Goal: Task Accomplishment & Management: Use online tool/utility

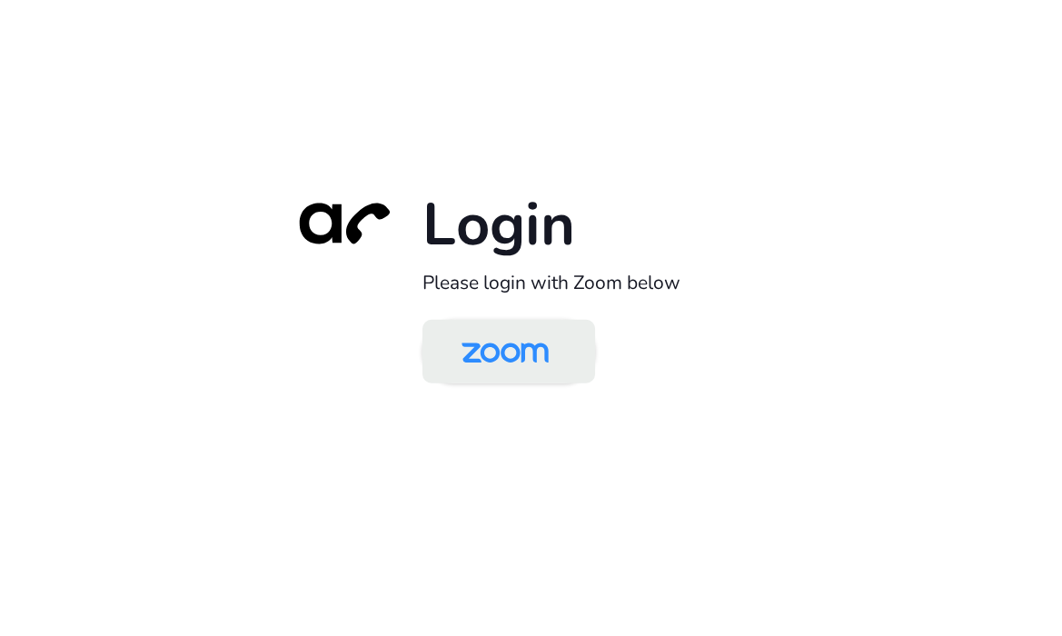
click at [542, 344] on img at bounding box center [505, 353] width 125 height 59
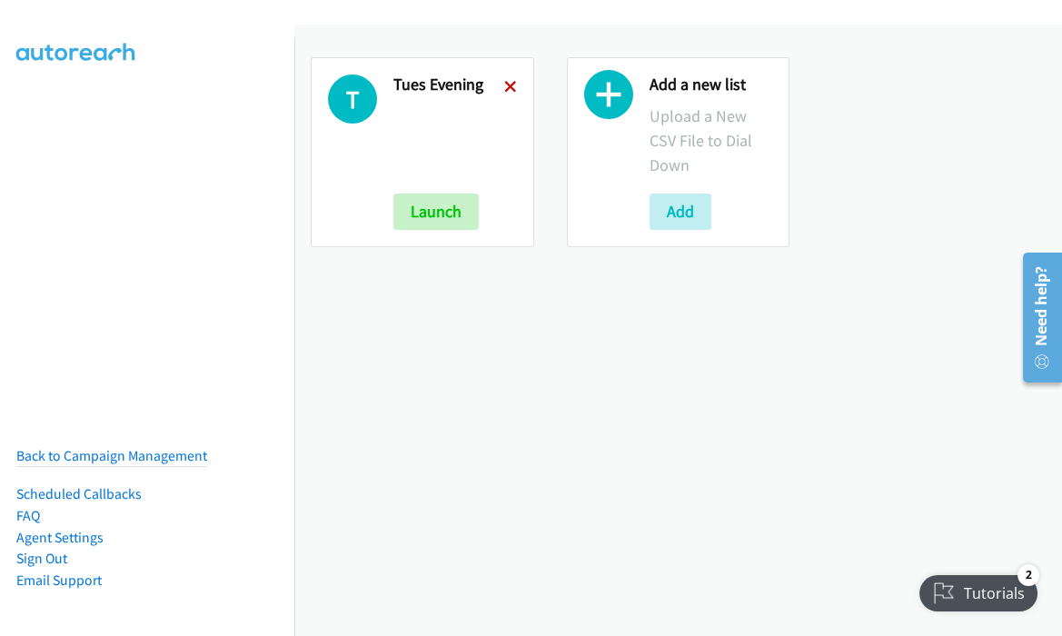
click at [504, 82] on icon at bounding box center [510, 88] width 13 height 13
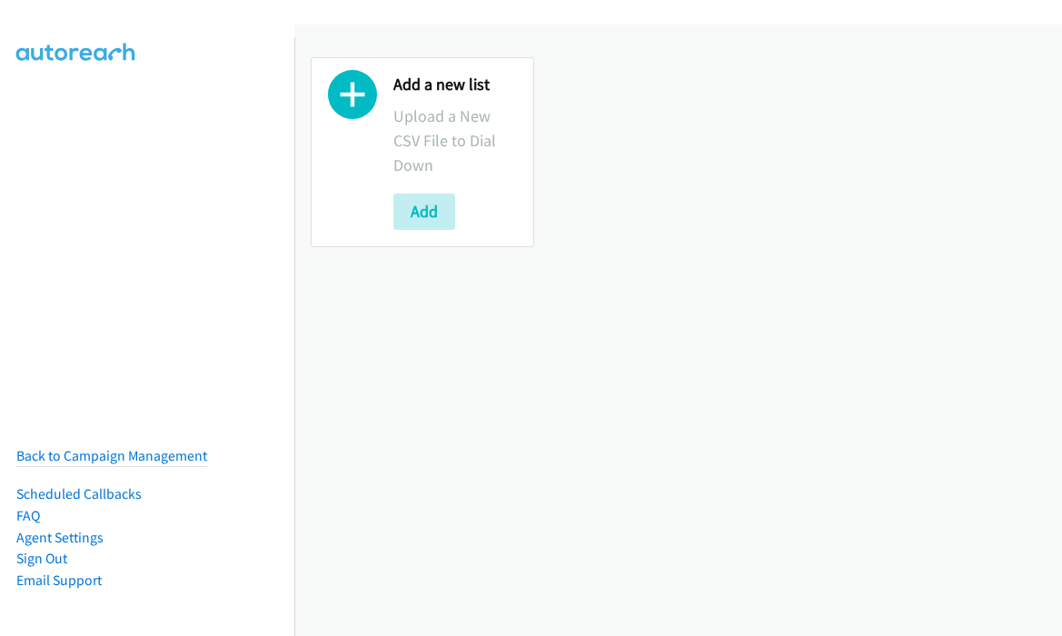
click at [366, 103] on icon at bounding box center [352, 99] width 49 height 49
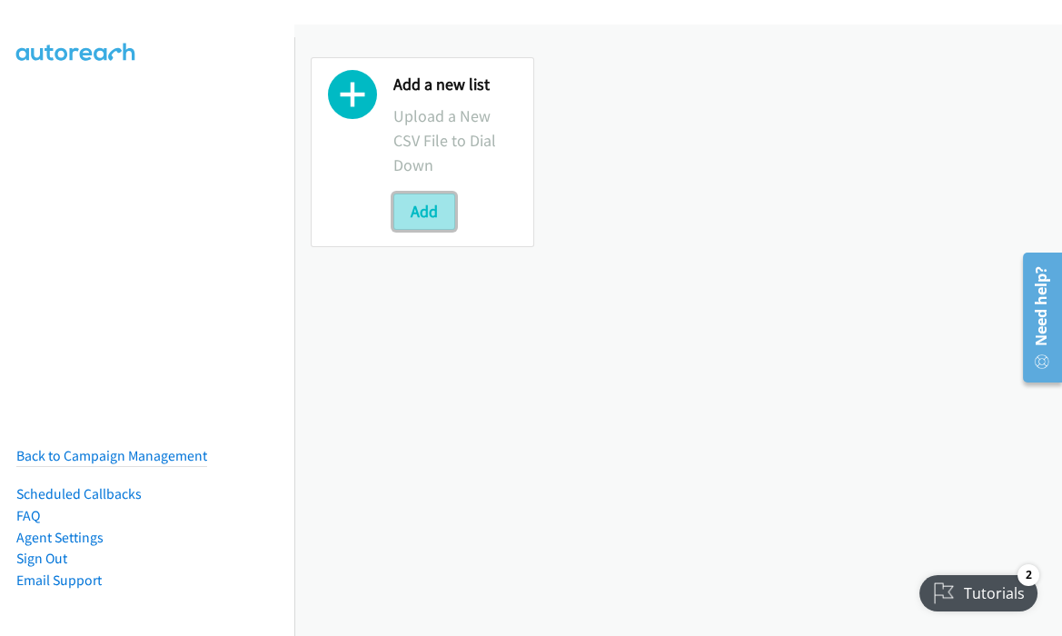
click at [417, 210] on button "Add" at bounding box center [424, 212] width 62 height 36
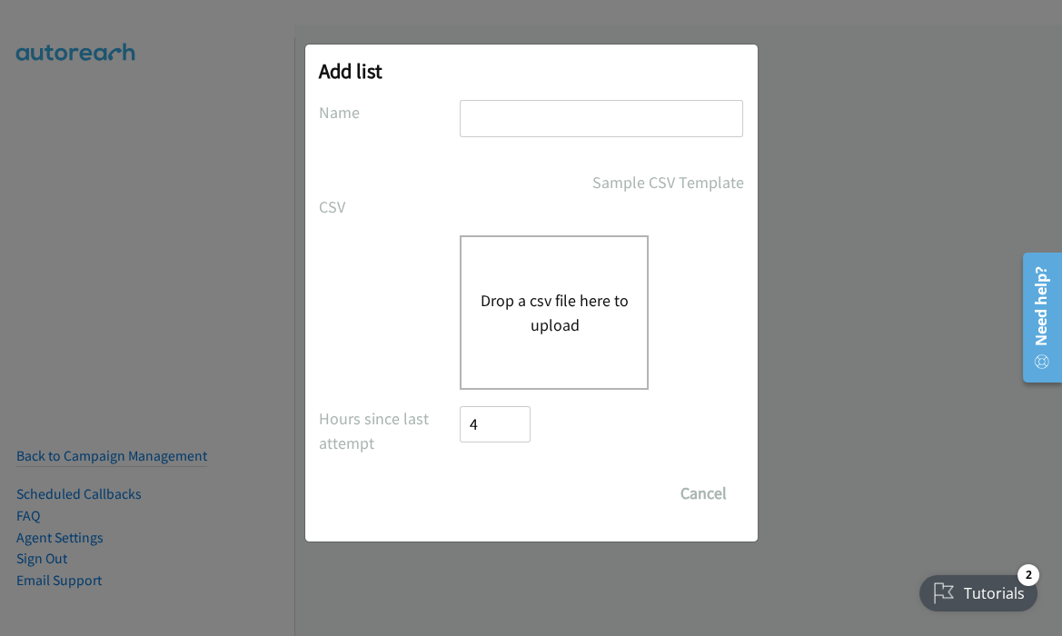
click at [514, 100] on input "text" at bounding box center [602, 118] width 284 height 37
type input "Weds Morning"
click at [498, 289] on button "Drop a csv file here to upload" at bounding box center [554, 312] width 149 height 49
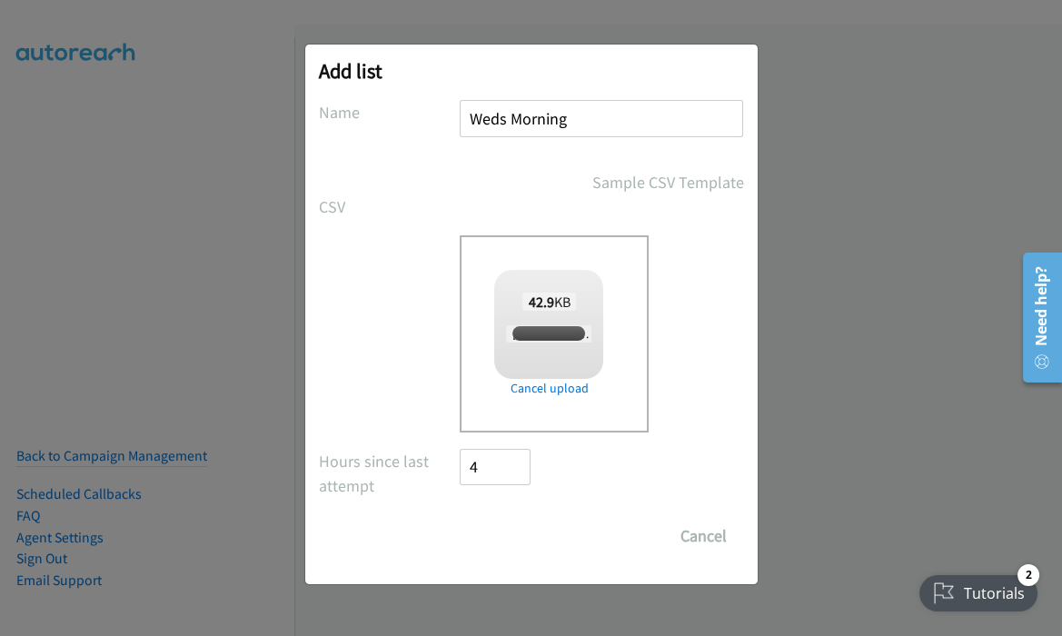
checkbox input "true"
click input "Save List"
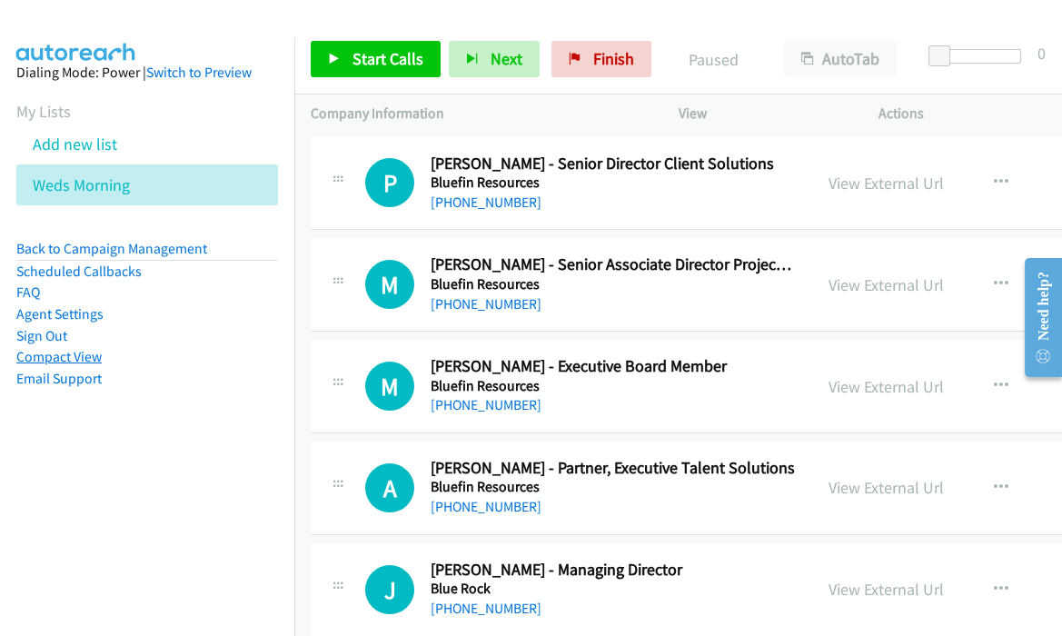
click at [88, 353] on link "Compact View" at bounding box center [58, 356] width 85 height 17
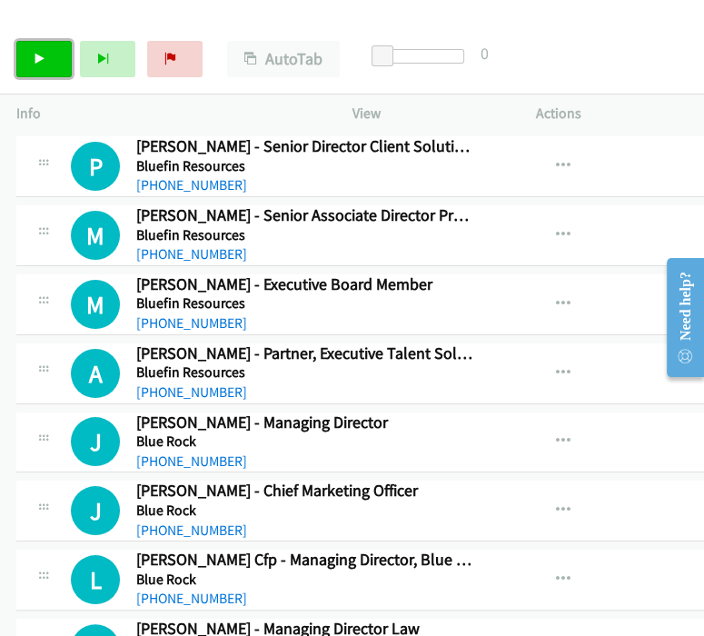
click at [47, 58] on link "Start Calls" at bounding box center [43, 59] width 55 height 36
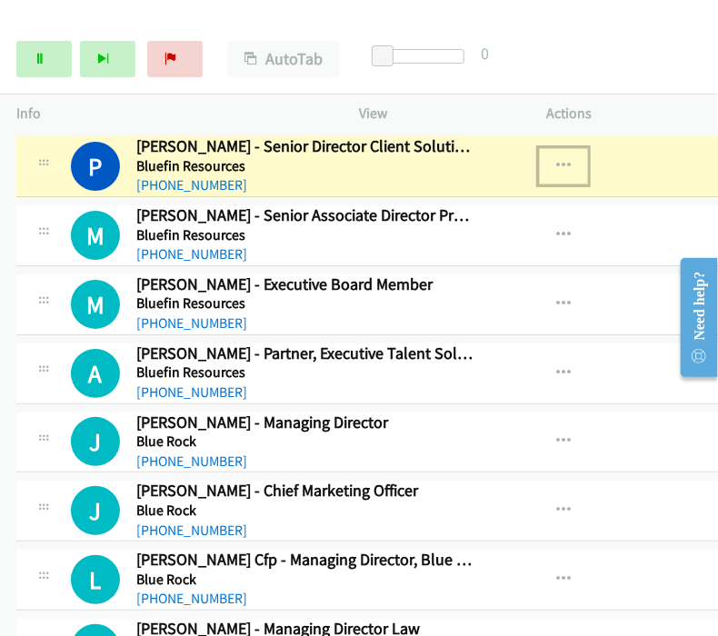
click at [556, 160] on icon "button" at bounding box center [563, 166] width 15 height 15
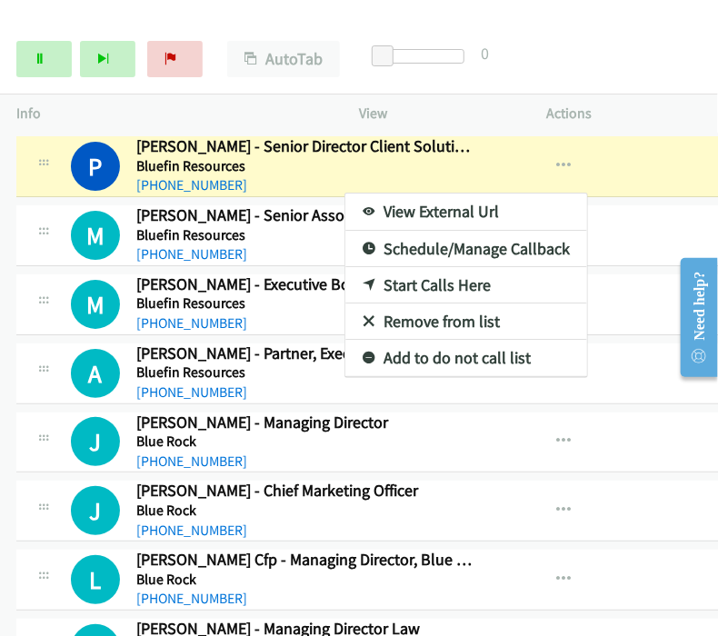
click at [352, 209] on link "View External Url" at bounding box center [466, 212] width 242 height 36
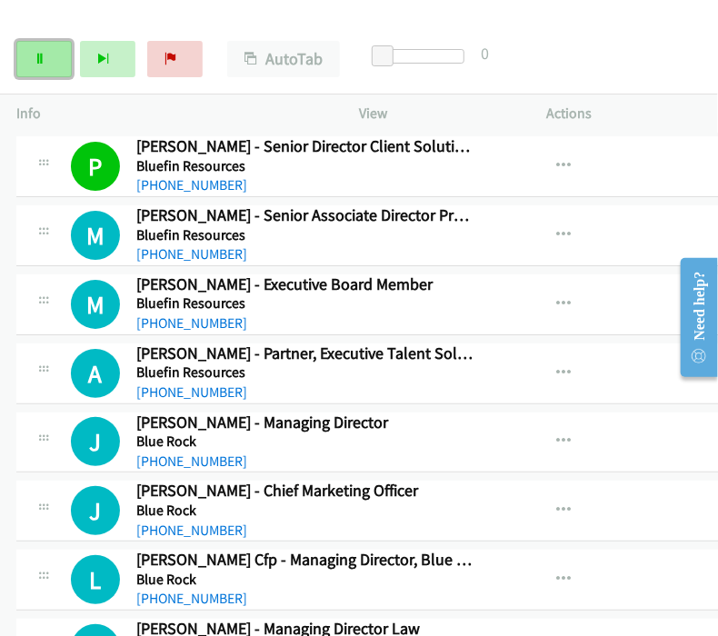
click at [32, 71] on link "Pause" at bounding box center [43, 59] width 55 height 36
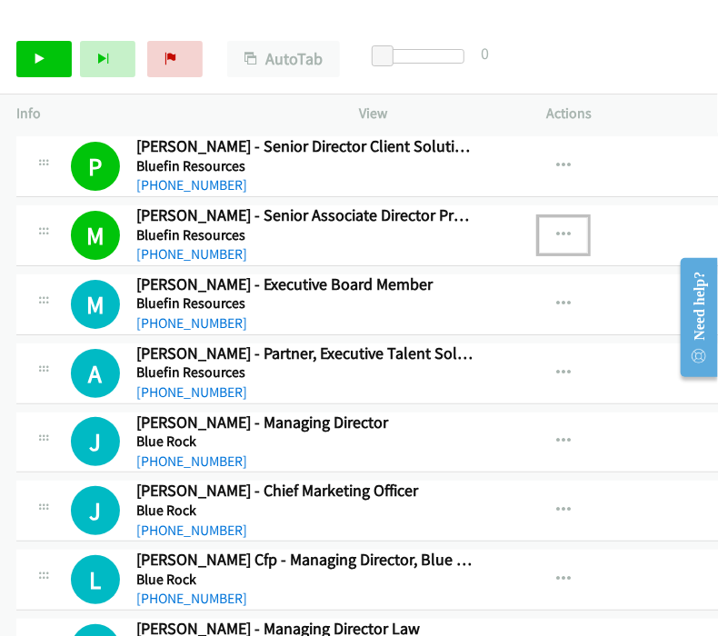
click at [556, 234] on icon "button" at bounding box center [563, 235] width 15 height 15
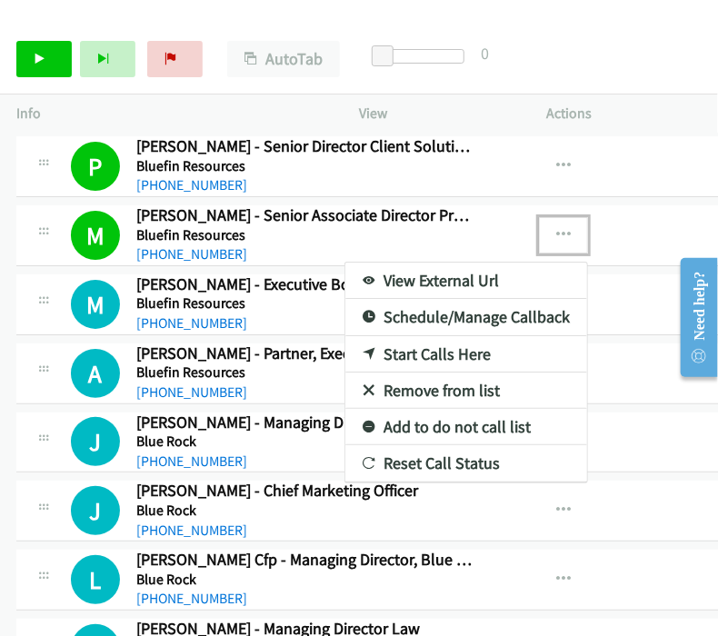
click at [424, 282] on link "View External Url" at bounding box center [466, 281] width 242 height 36
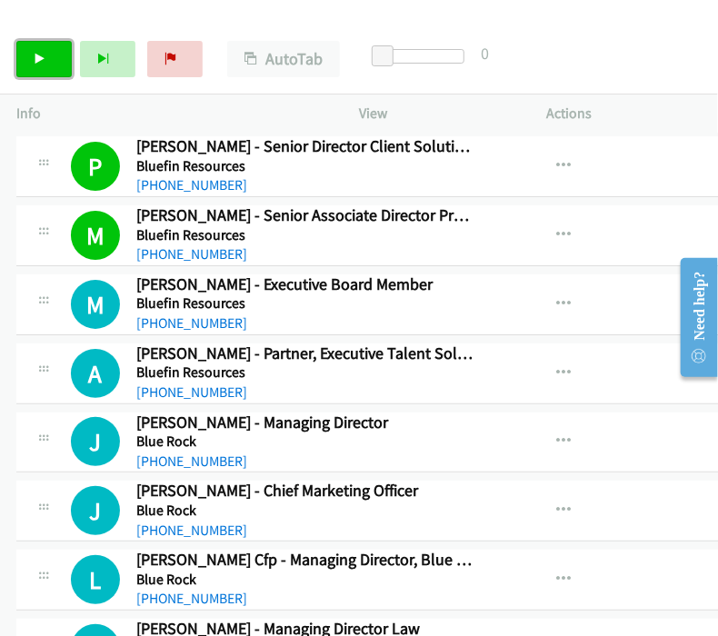
click at [46, 64] on link "Start Calls" at bounding box center [43, 59] width 55 height 36
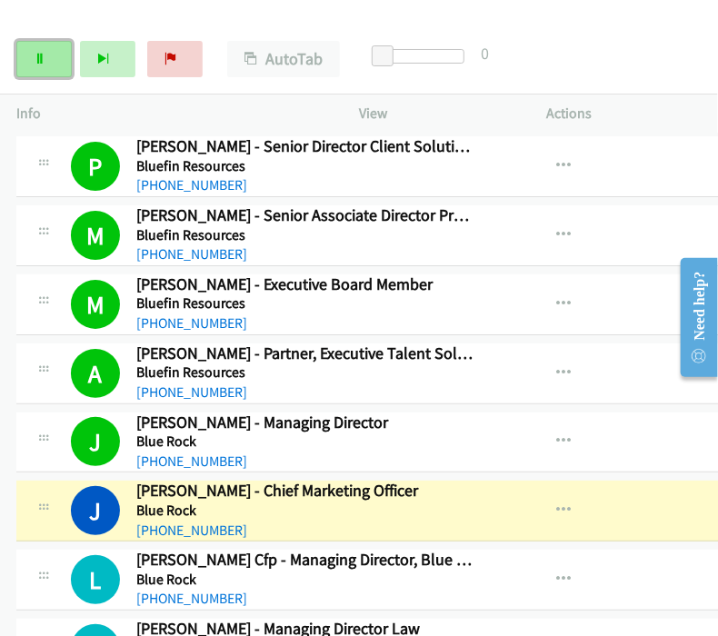
click at [25, 52] on link "Pause" at bounding box center [43, 59] width 55 height 36
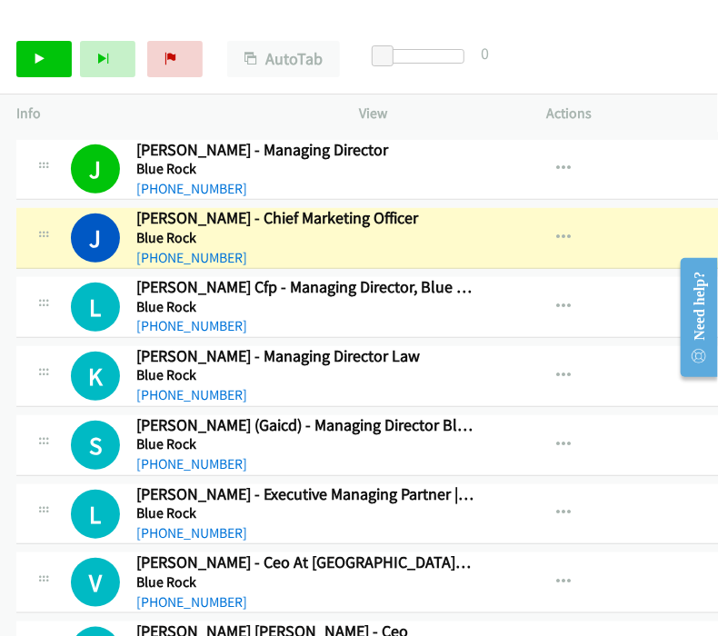
scroll to position [303, 0]
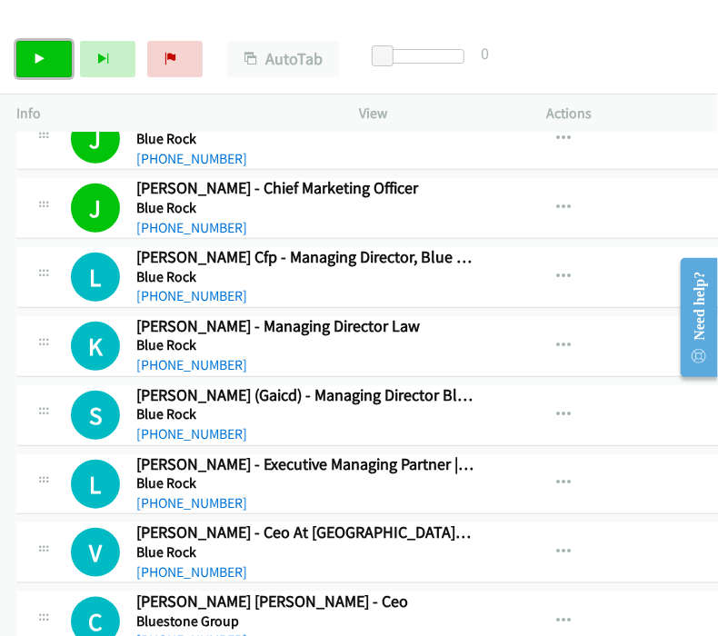
click at [58, 50] on link "Start Calls" at bounding box center [43, 59] width 55 height 36
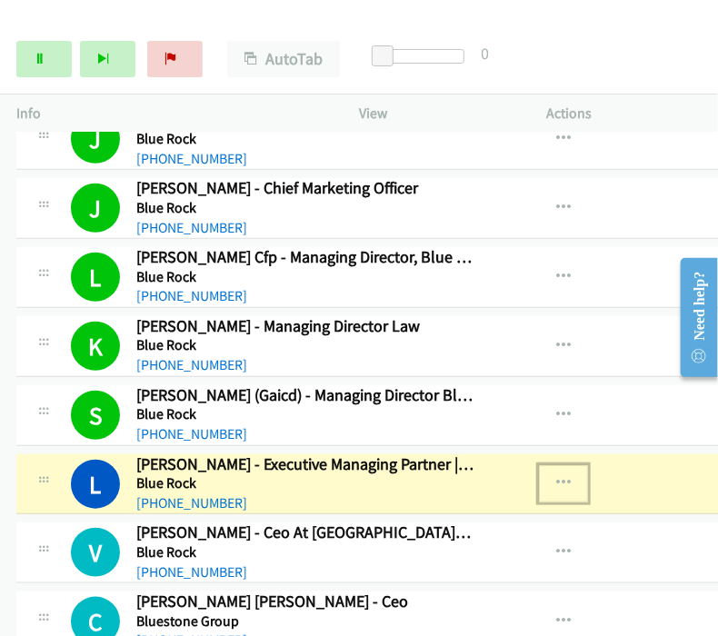
click at [539, 476] on button "button" at bounding box center [563, 483] width 49 height 36
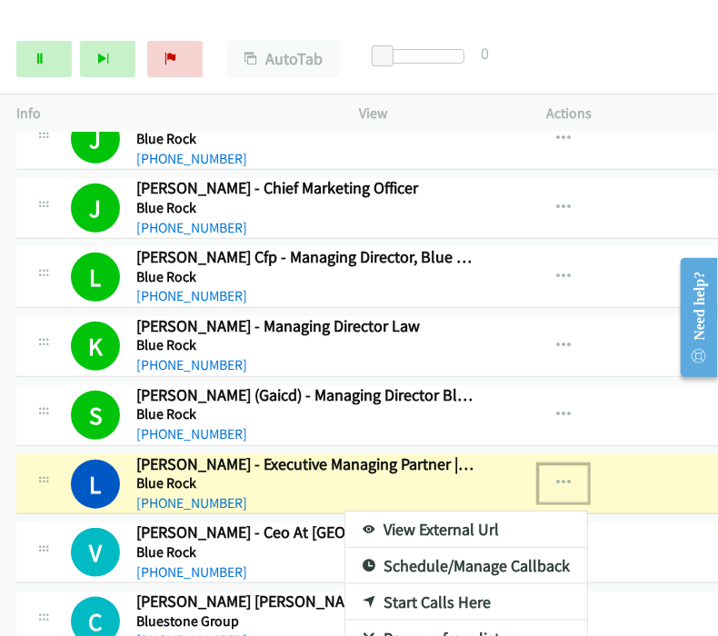
click at [424, 515] on link "View External Url" at bounding box center [466, 530] width 242 height 36
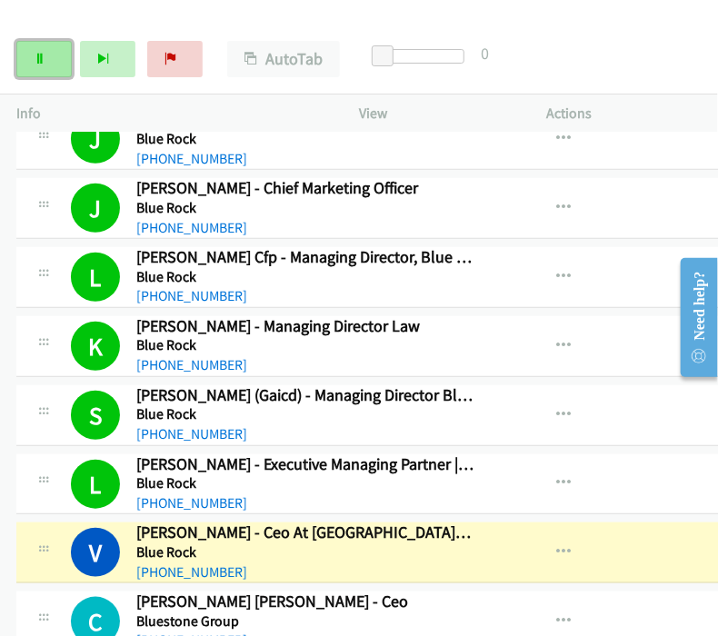
click at [46, 63] on link "Pause" at bounding box center [43, 59] width 55 height 36
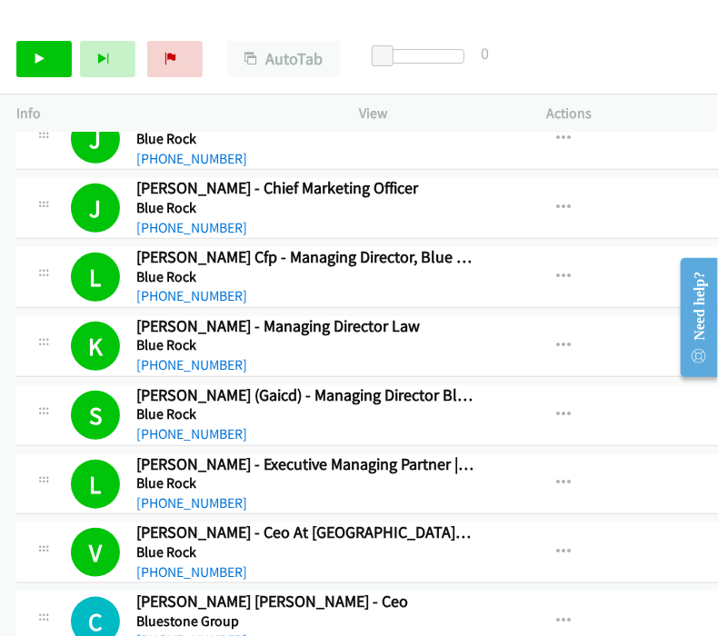
click at [672, 51] on div "Start Calls Pause Next Finish Call Completed AutoTab AutoTab 0" at bounding box center [359, 60] width 718 height 70
click at [18, 52] on link "Start Calls" at bounding box center [43, 59] width 55 height 36
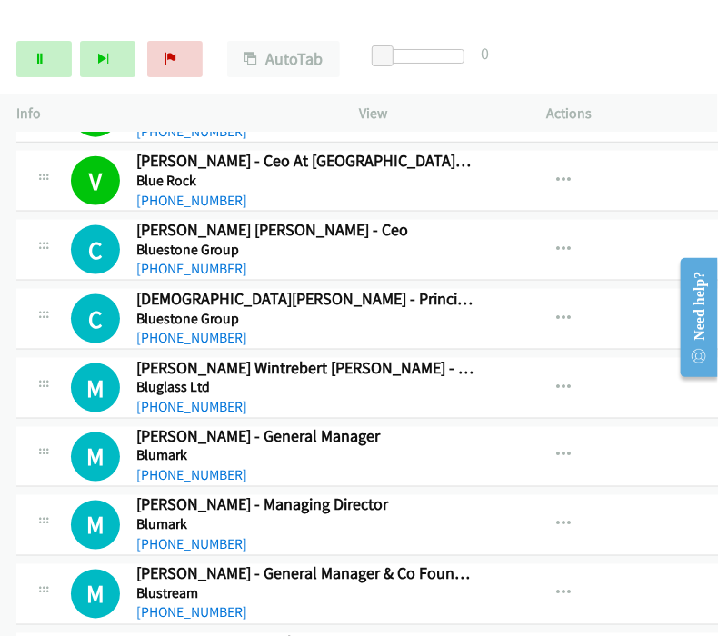
scroll to position [706, 0]
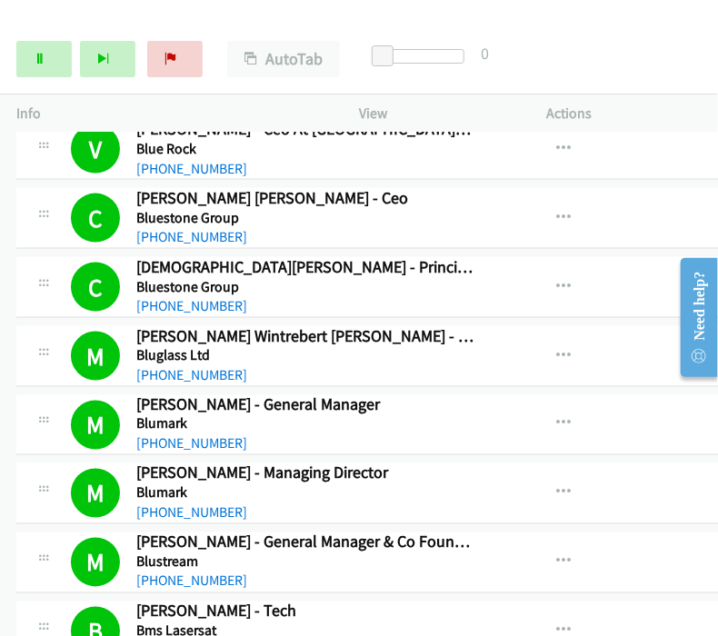
click at [666, 72] on div "Start Calls Pause Next Finish Call Completed AutoTab AutoTab 0" at bounding box center [359, 60] width 718 height 70
click at [50, 59] on link "Pause" at bounding box center [43, 59] width 55 height 36
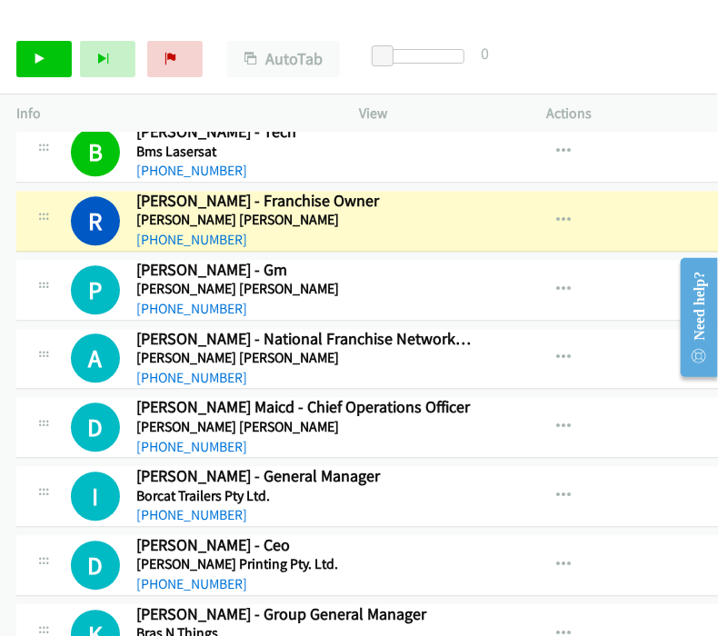
scroll to position [1211, 0]
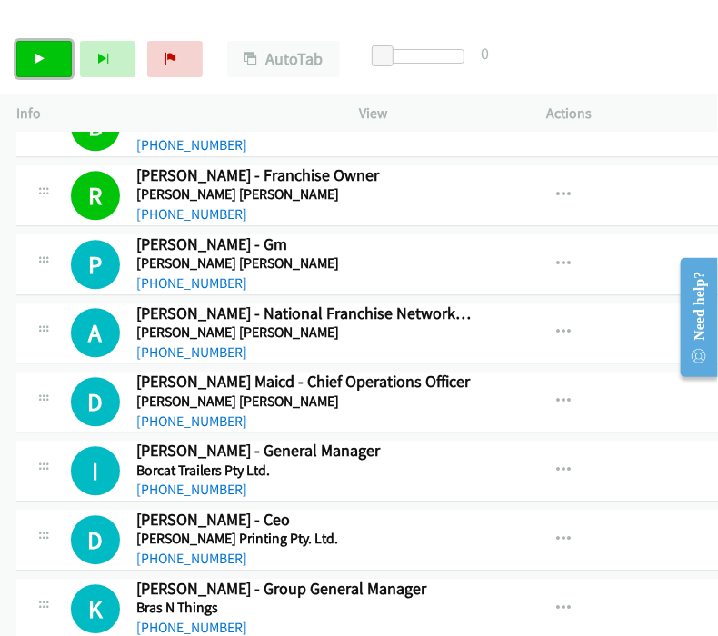
click at [49, 45] on link "Start Calls" at bounding box center [43, 59] width 55 height 36
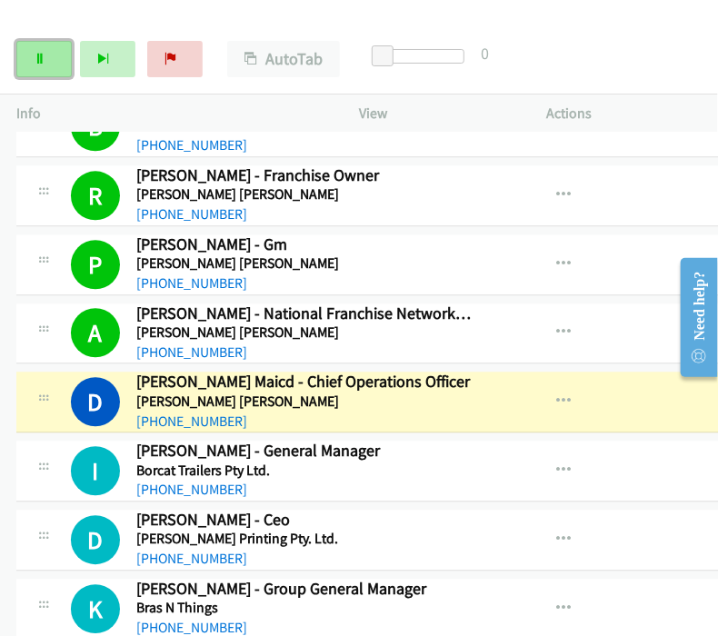
click at [32, 65] on link "Pause" at bounding box center [43, 59] width 55 height 36
click at [556, 394] on icon "button" at bounding box center [563, 401] width 15 height 15
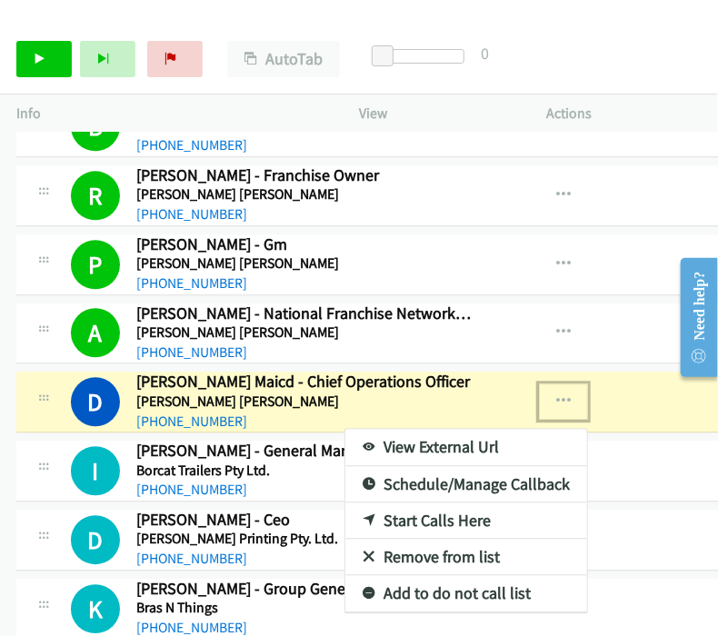
click at [367, 436] on link "View External Url" at bounding box center [466, 447] width 242 height 36
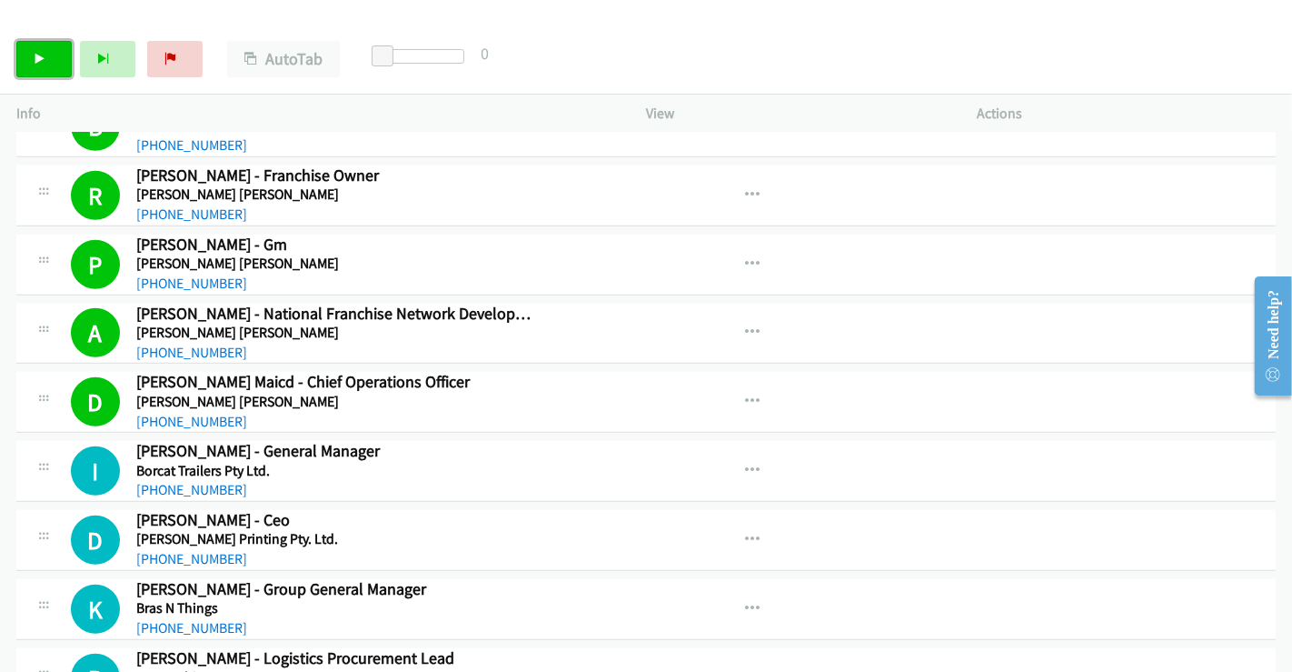
click at [59, 55] on link "Start Calls" at bounding box center [43, 59] width 55 height 36
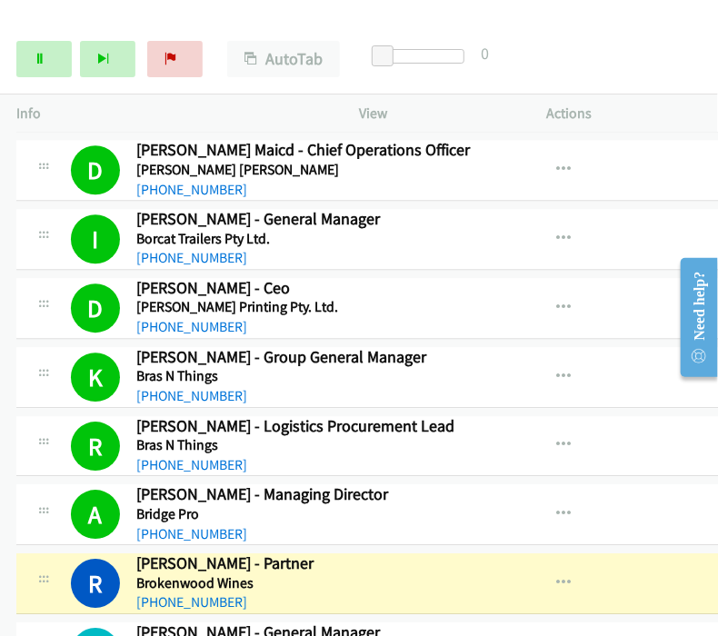
scroll to position [1514, 0]
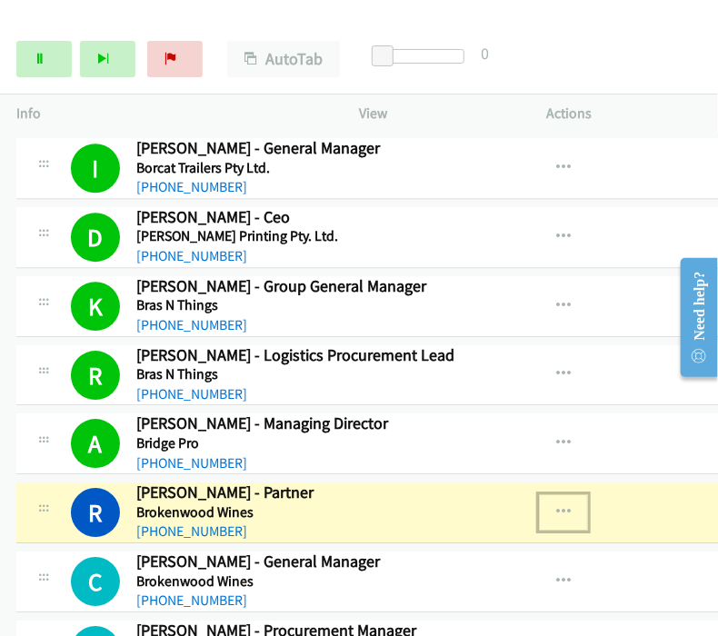
click at [556, 505] on icon "button" at bounding box center [563, 512] width 15 height 15
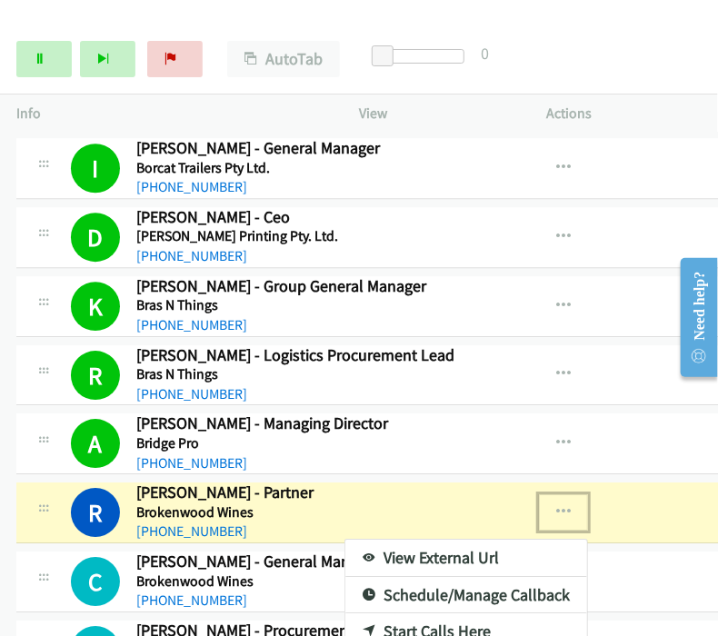
click at [385, 543] on link "View External Url" at bounding box center [466, 558] width 242 height 36
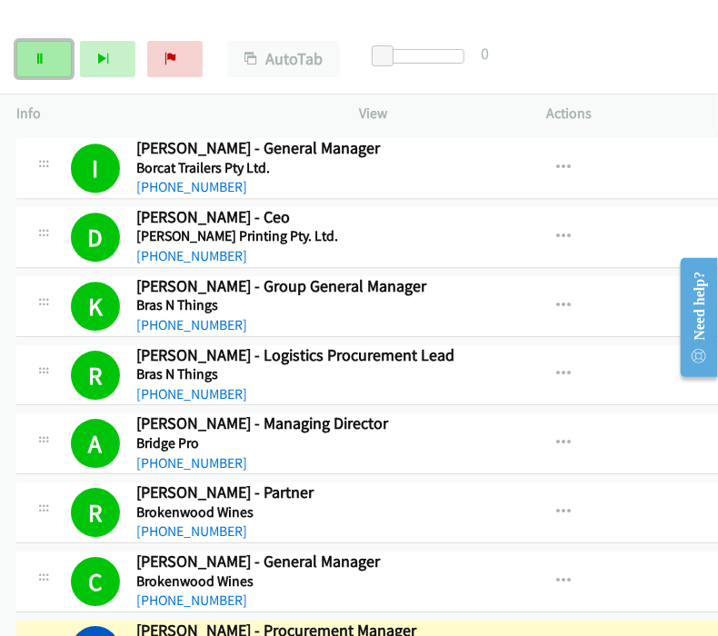
click at [34, 57] on icon at bounding box center [40, 60] width 13 height 13
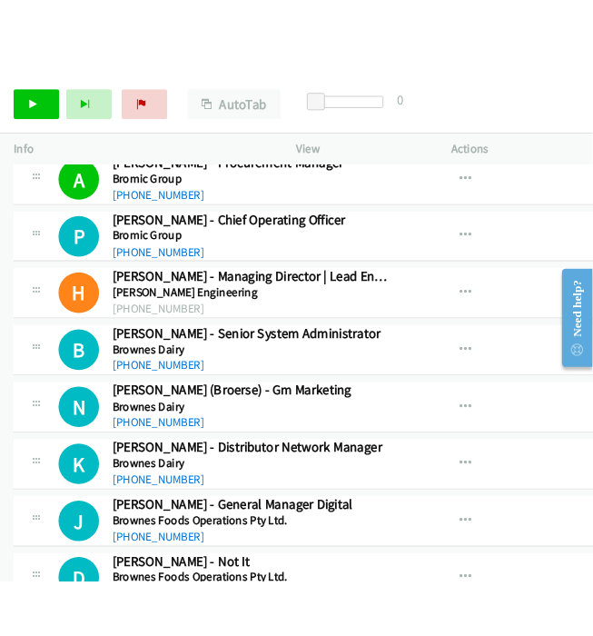
scroll to position [2019, 0]
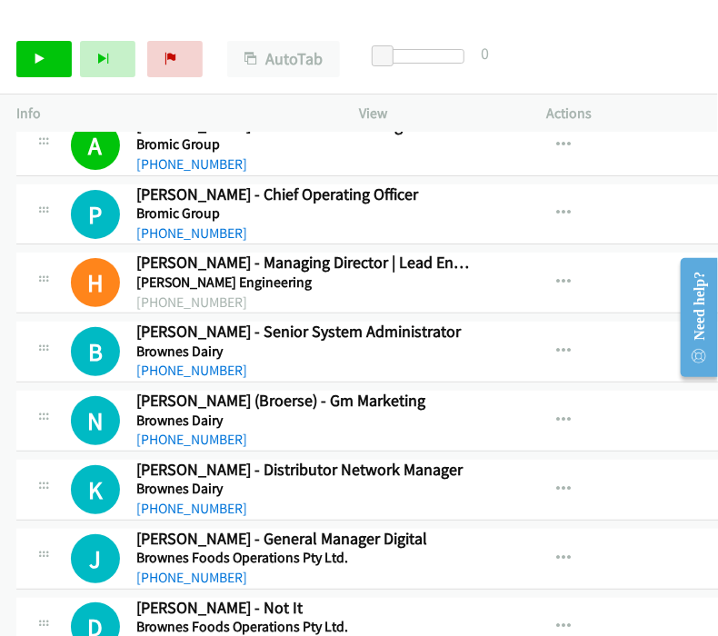
click at [615, 87] on div "Start Calls Pause Next Finish Call Completed AutoTab AutoTab 0" at bounding box center [359, 60] width 718 height 70
click at [34, 54] on icon at bounding box center [40, 60] width 13 height 13
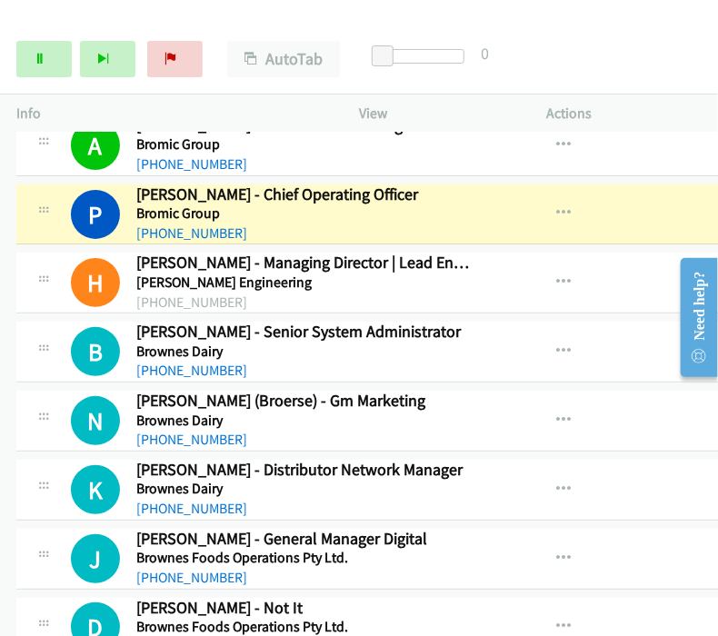
click at [655, 67] on div "Start Calls Pause Next Finish Dialing Peter Abraham - Chief Operating Officer A…" at bounding box center [359, 60] width 718 height 70
click at [39, 62] on icon at bounding box center [40, 60] width 13 height 13
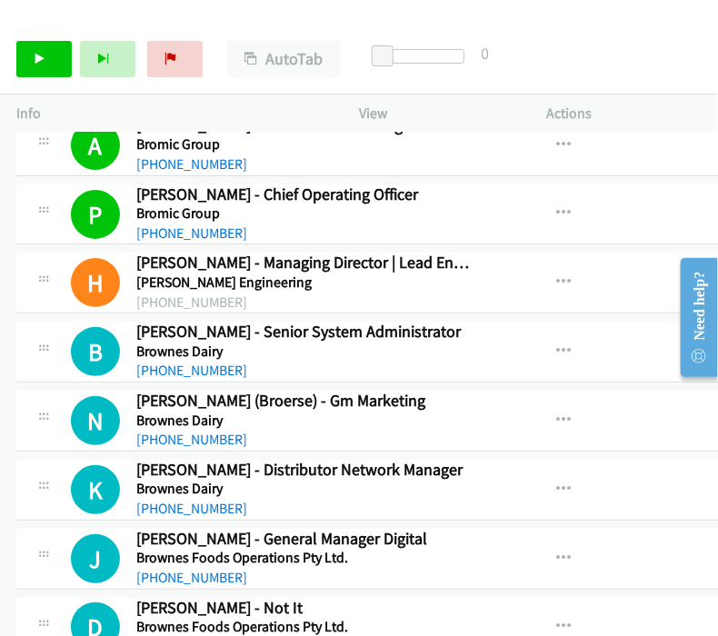
click at [638, 531] on div "View External Url View External Url Schedule/Manage Callback Start Calls Here R…" at bounding box center [617, 559] width 254 height 60
click at [25, 51] on link "Start Calls" at bounding box center [43, 59] width 55 height 36
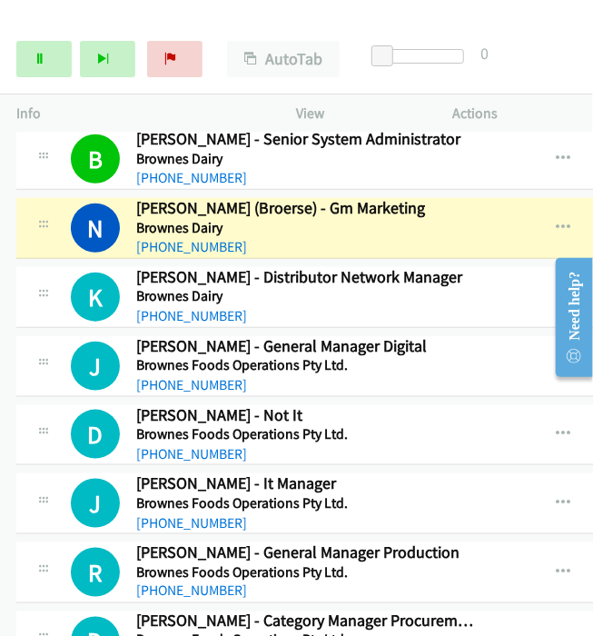
scroll to position [2221, 0]
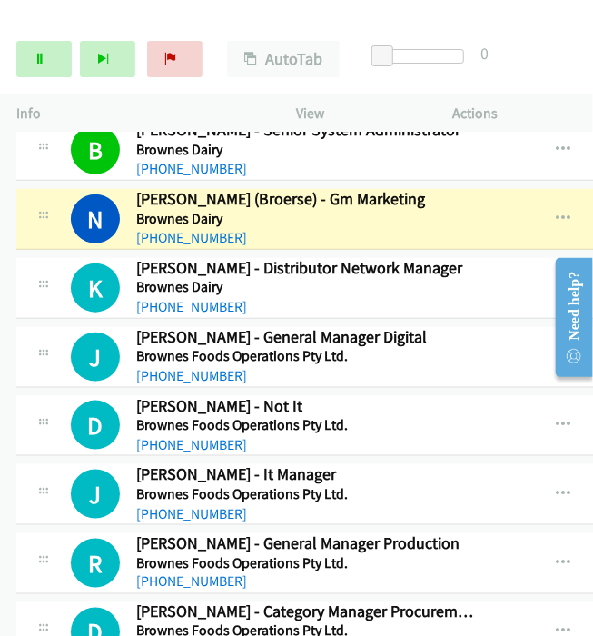
click at [556, 212] on icon "button" at bounding box center [563, 219] width 15 height 15
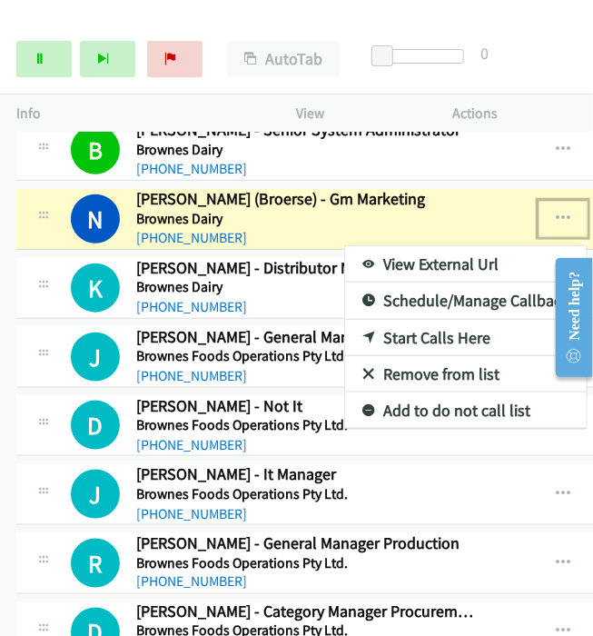
click at [345, 250] on link "View External Url" at bounding box center [466, 264] width 242 height 36
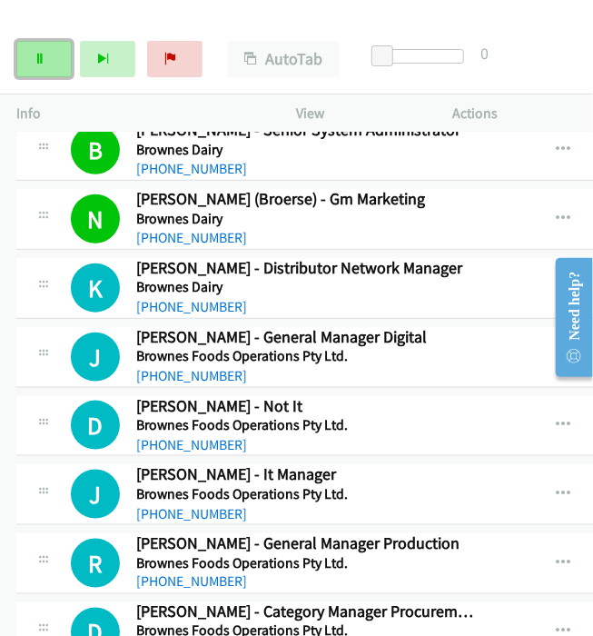
click at [40, 65] on link "Pause" at bounding box center [43, 59] width 55 height 36
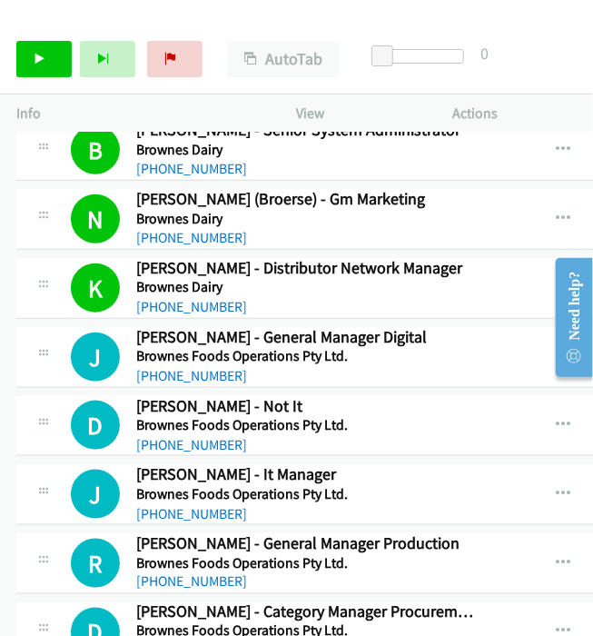
click at [9, 559] on td "R Callback Scheduled Richard Lester - General Manager Production Brownes Foods …" at bounding box center [457, 564] width 914 height 69
click at [35, 54] on icon at bounding box center [40, 60] width 13 height 13
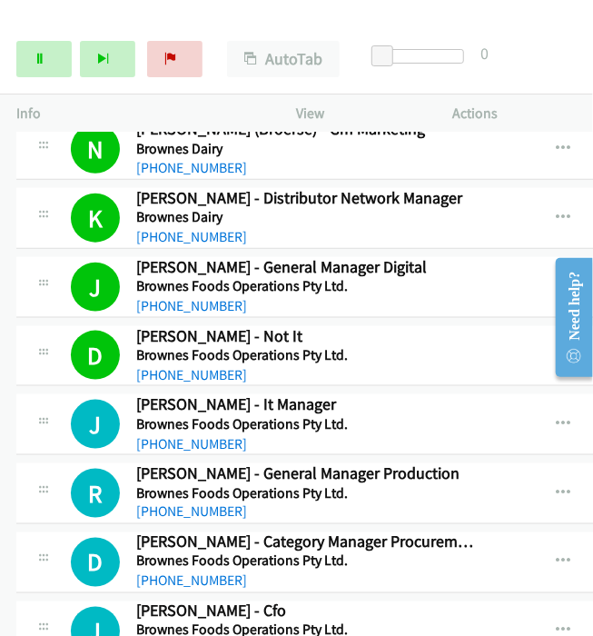
scroll to position [2322, 0]
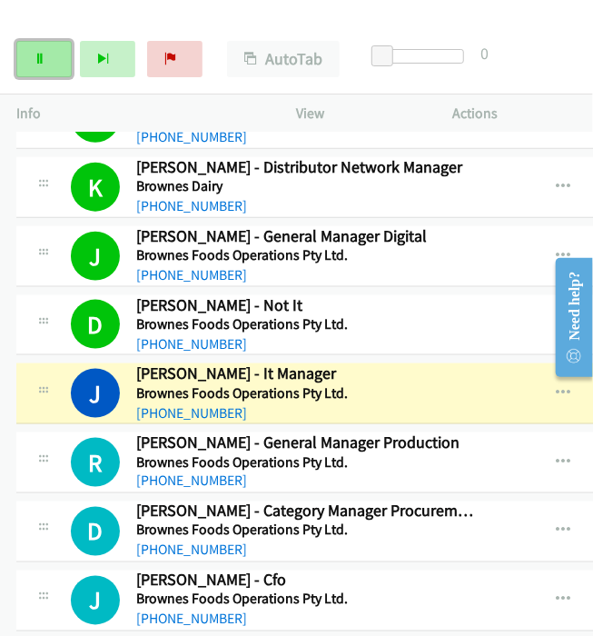
click at [36, 54] on icon at bounding box center [40, 60] width 13 height 13
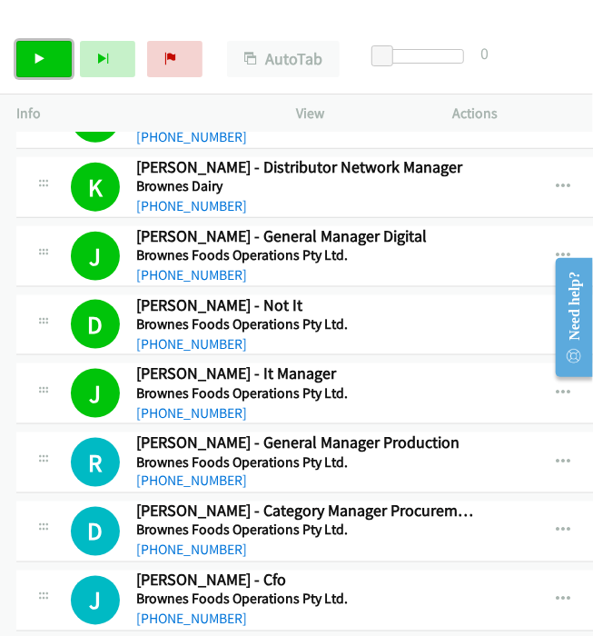
click at [40, 41] on link "Start Calls" at bounding box center [43, 59] width 55 height 36
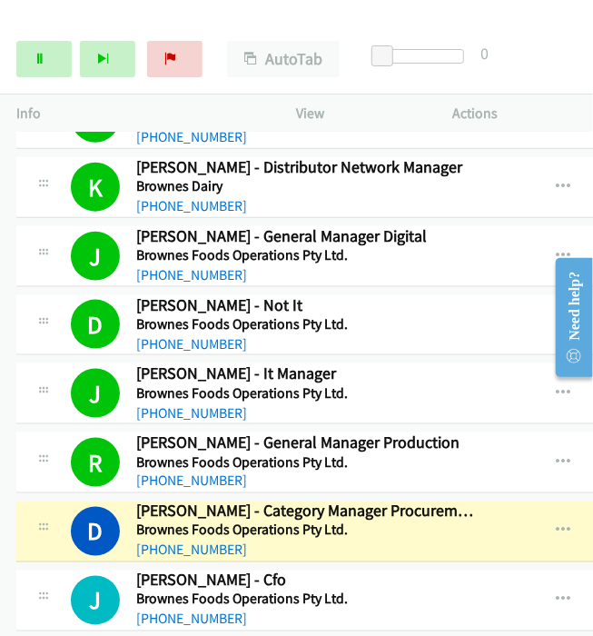
click at [516, 566] on td "J Callback Scheduled John Andrew - Cfo Brownes Foods Operations Pty Ltd. Austra…" at bounding box center [457, 600] width 914 height 69
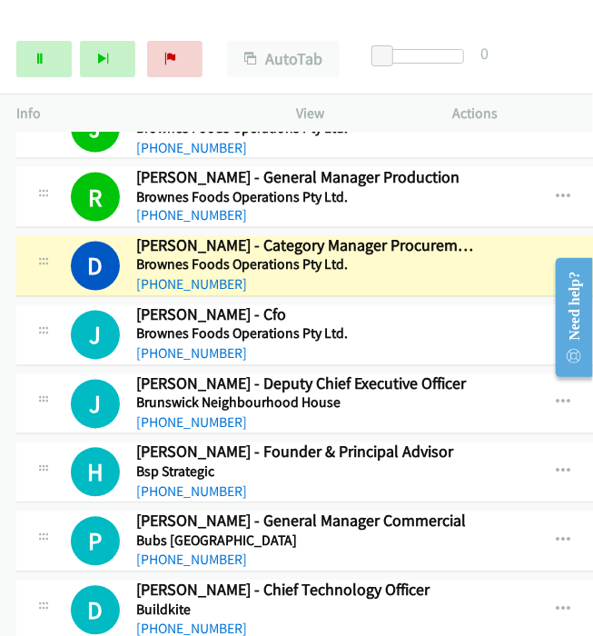
scroll to position [2625, 0]
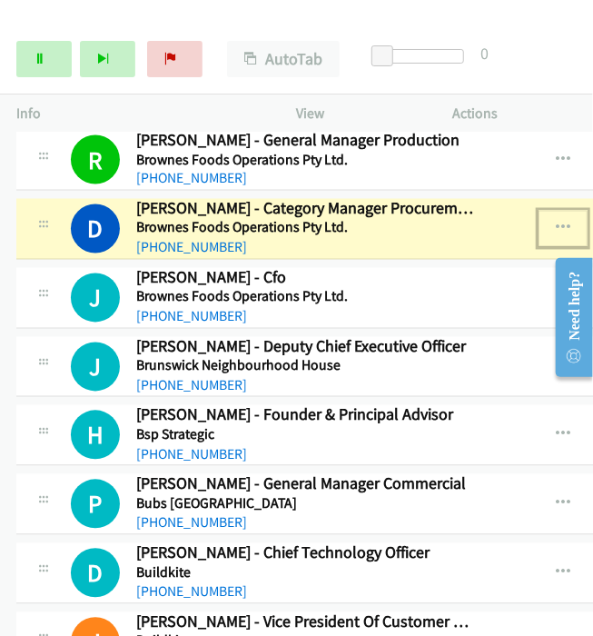
click at [556, 222] on icon "button" at bounding box center [563, 229] width 15 height 15
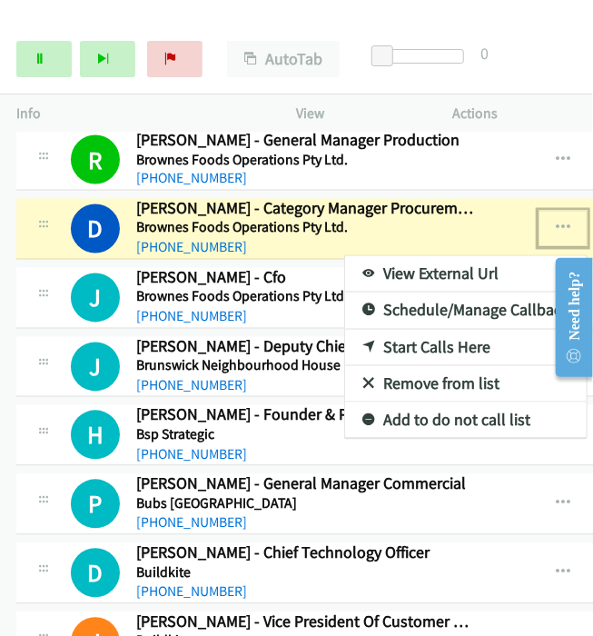
click at [410, 258] on link "View External Url" at bounding box center [466, 274] width 242 height 36
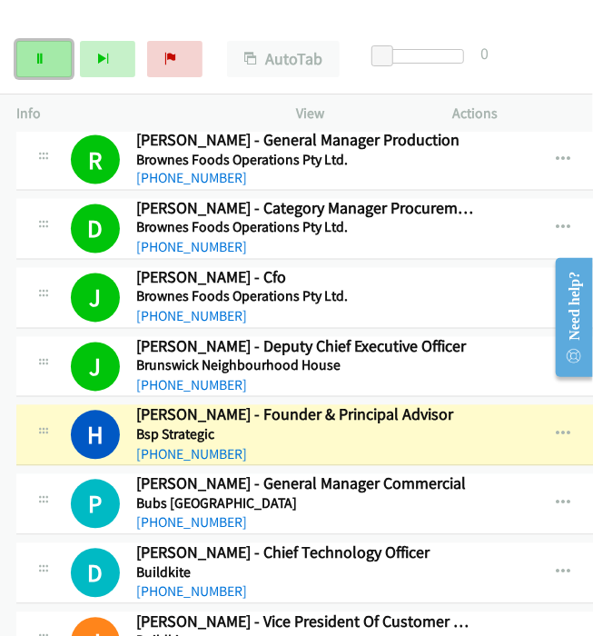
click at [34, 56] on icon at bounding box center [40, 60] width 13 height 13
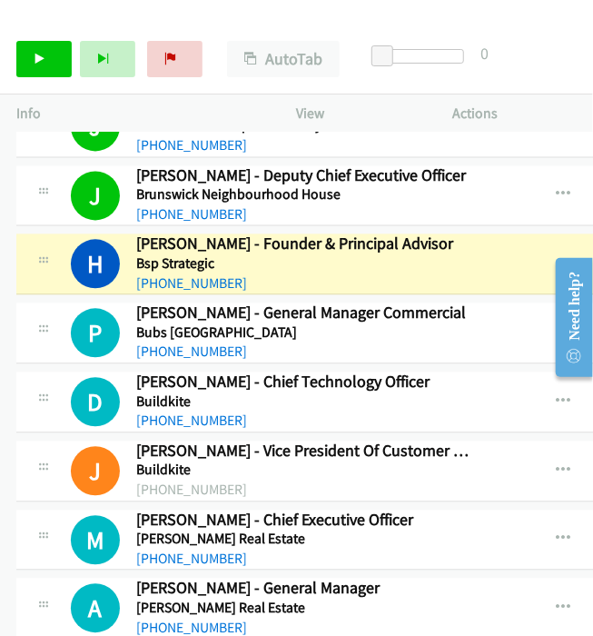
scroll to position [2827, 0]
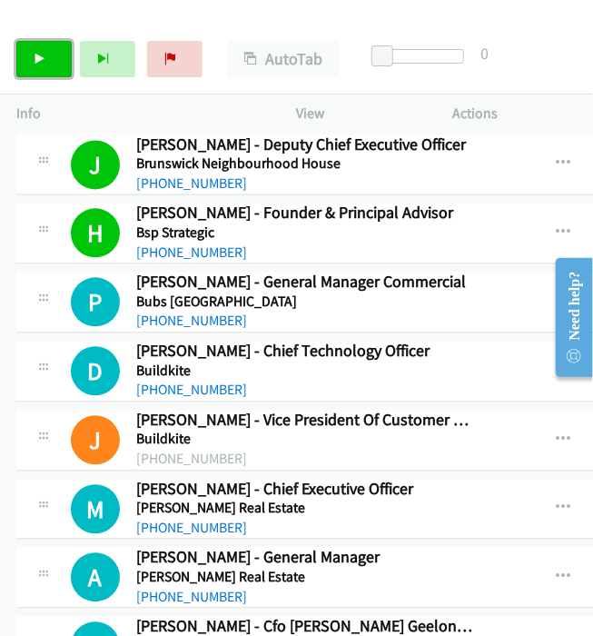
click at [23, 55] on link "Start Calls" at bounding box center [43, 59] width 55 height 36
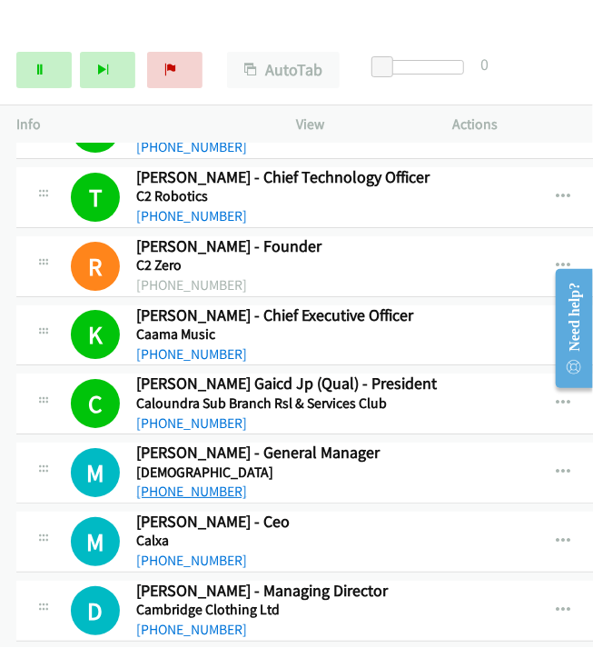
scroll to position [3432, 0]
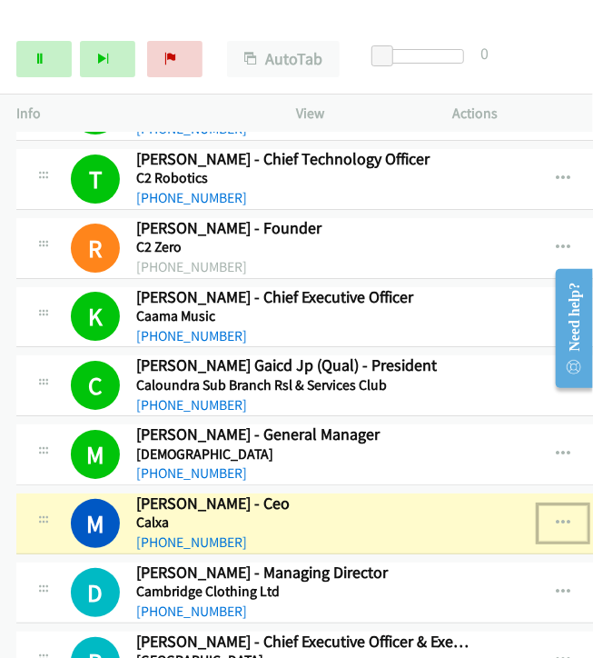
click at [556, 516] on icon "button" at bounding box center [563, 523] width 15 height 15
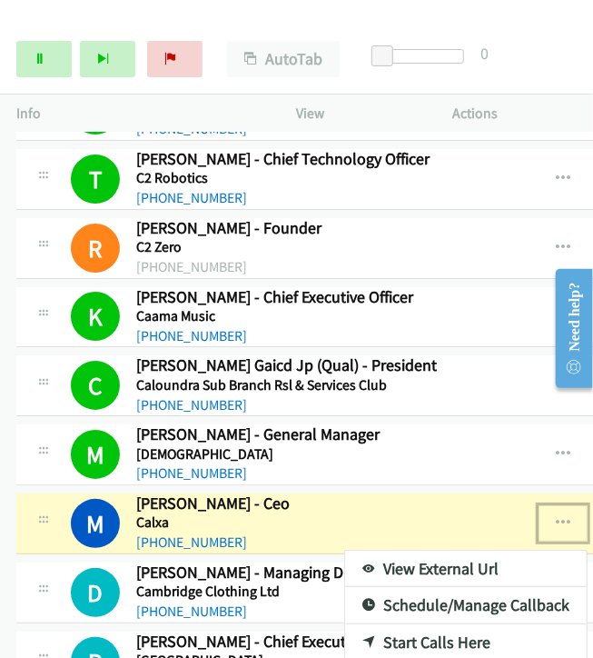
click at [409, 551] on link "View External Url" at bounding box center [466, 569] width 242 height 36
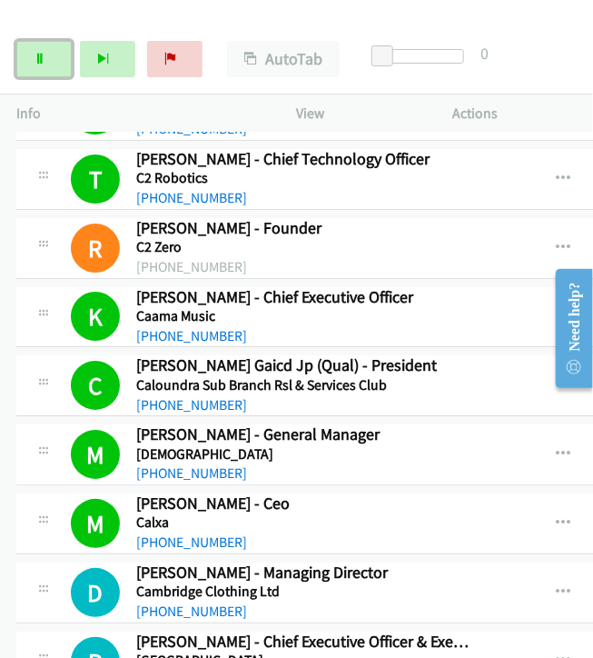
drag, startPoint x: 46, startPoint y: 53, endPoint x: 142, endPoint y: 26, distance: 99.0
click at [46, 54] on link "Pause" at bounding box center [43, 59] width 55 height 36
click at [356, 463] on div "+61 448 165 639" at bounding box center [304, 474] width 337 height 22
click at [45, 65] on link "Start Calls" at bounding box center [43, 59] width 55 height 36
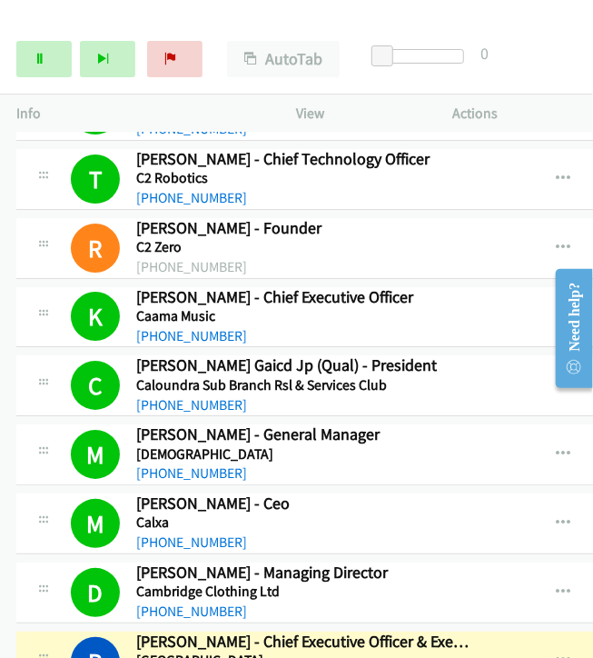
drag, startPoint x: 540, startPoint y: 447, endPoint x: 517, endPoint y: 432, distance: 27.5
click at [41, 50] on link "Pause" at bounding box center [43, 59] width 55 height 36
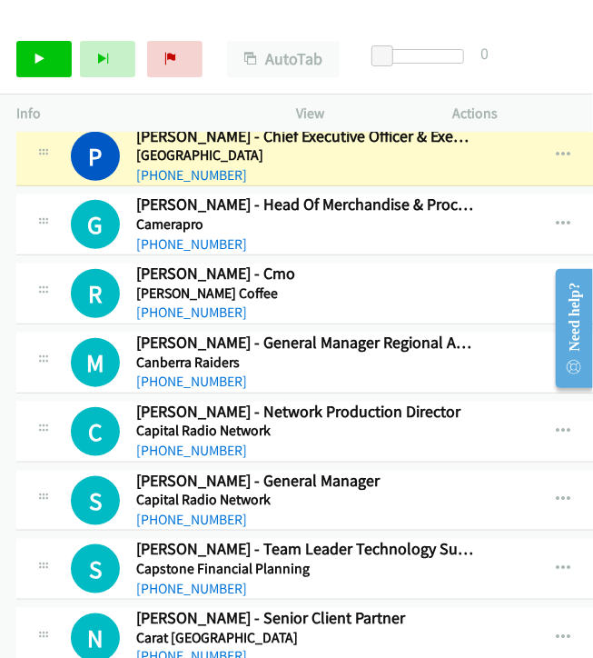
scroll to position [3837, 0]
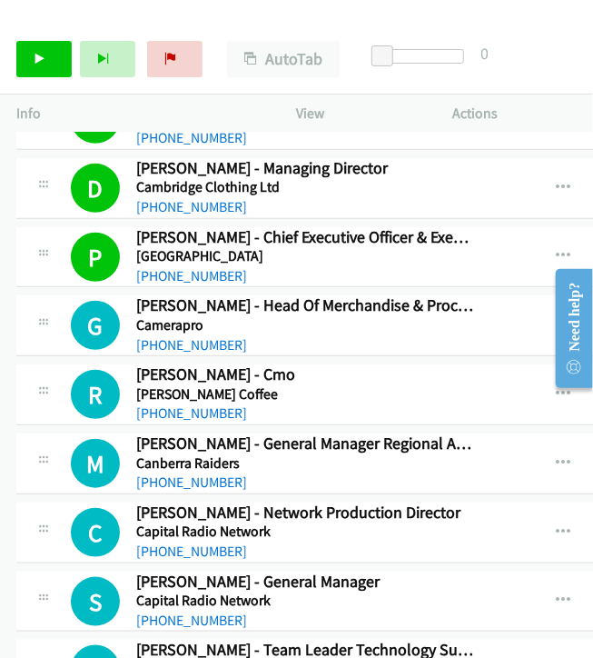
click at [472, 480] on td "M Callback Scheduled Mark Vergano - General Manager Regional And Community Rugb…" at bounding box center [457, 464] width 914 height 69
click at [59, 64] on link "Start Calls" at bounding box center [43, 59] width 55 height 36
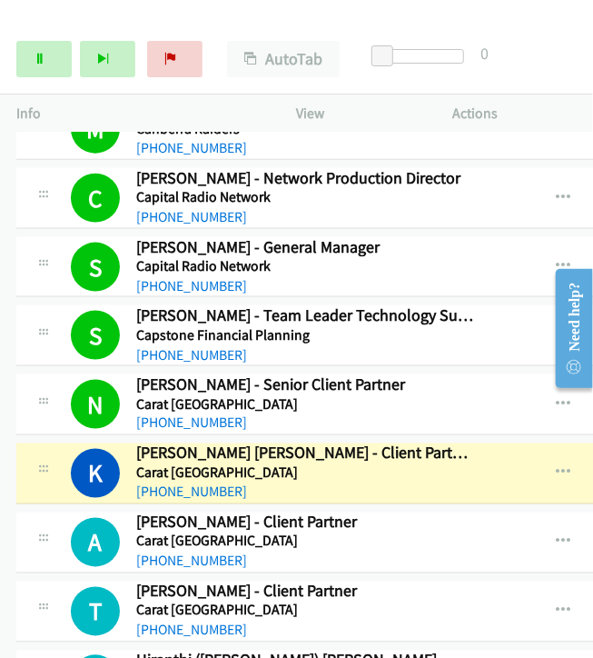
scroll to position [4139, 0]
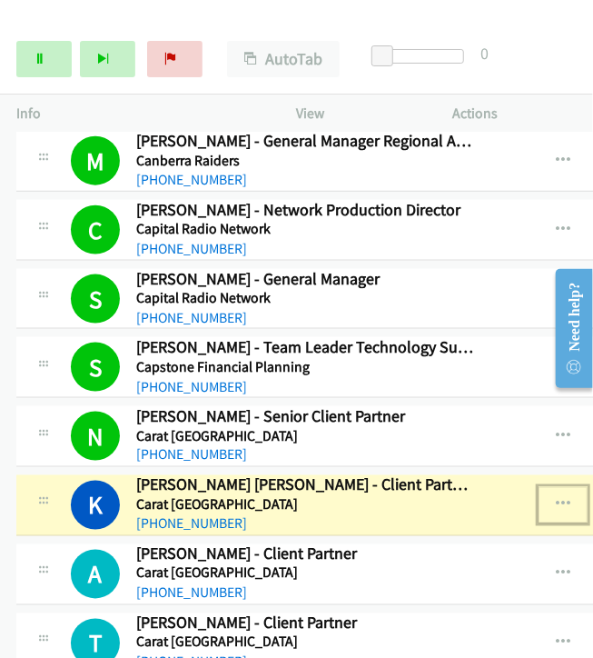
click at [556, 498] on icon "button" at bounding box center [563, 505] width 15 height 15
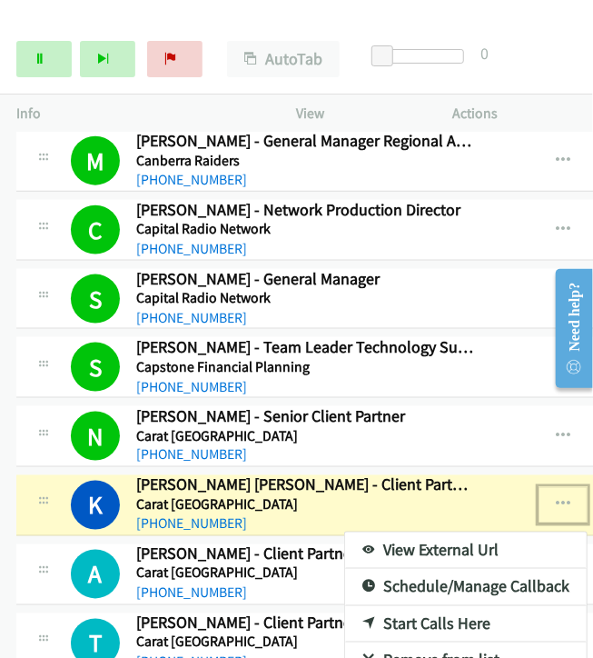
click at [392, 533] on link "View External Url" at bounding box center [466, 551] width 242 height 36
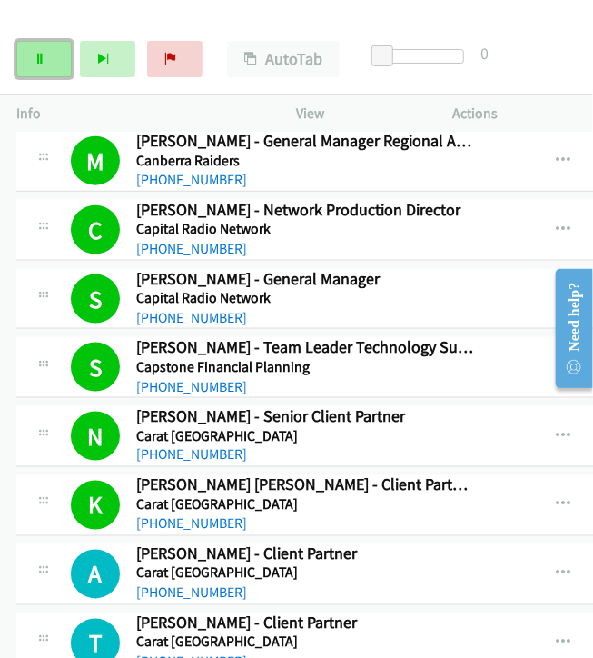
click at [44, 59] on icon at bounding box center [40, 60] width 13 height 13
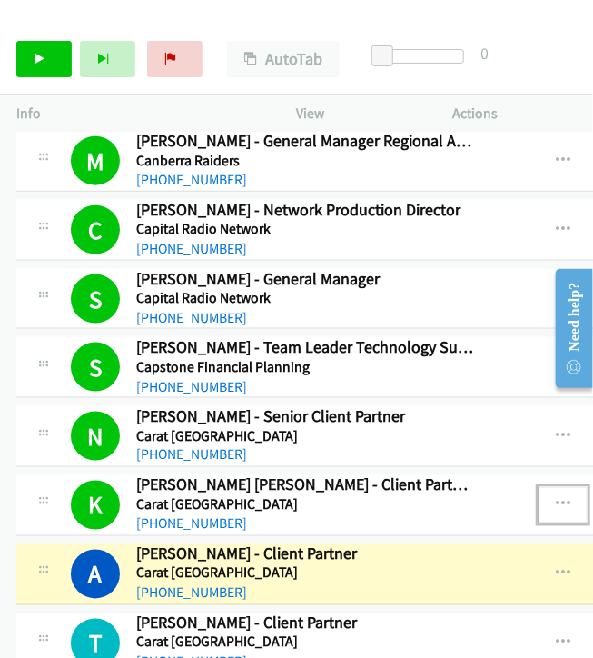
click at [556, 498] on icon "button" at bounding box center [563, 505] width 15 height 15
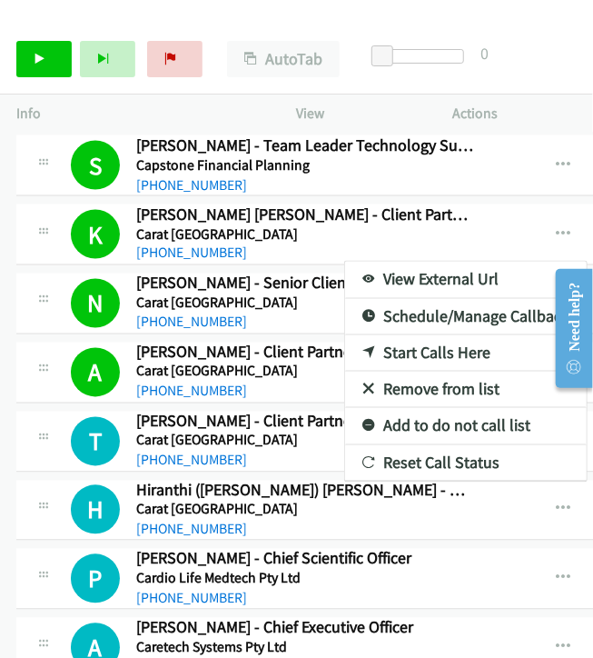
scroll to position [4787, 0]
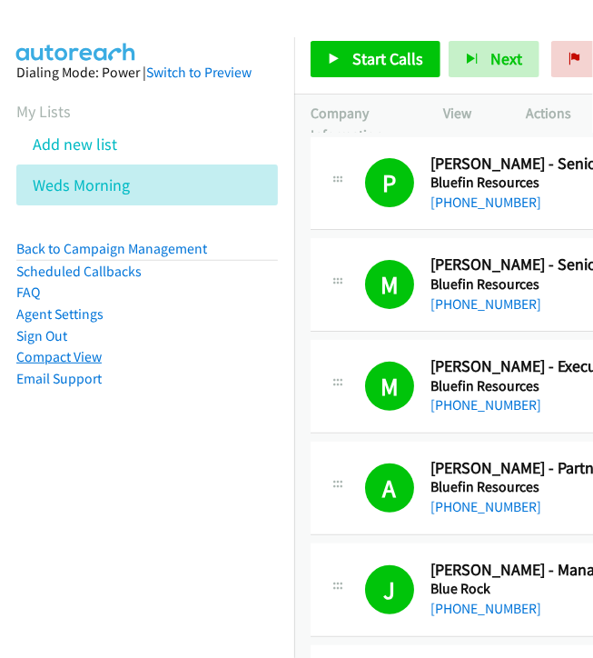
click at [56, 356] on link "Compact View" at bounding box center [58, 356] width 85 height 17
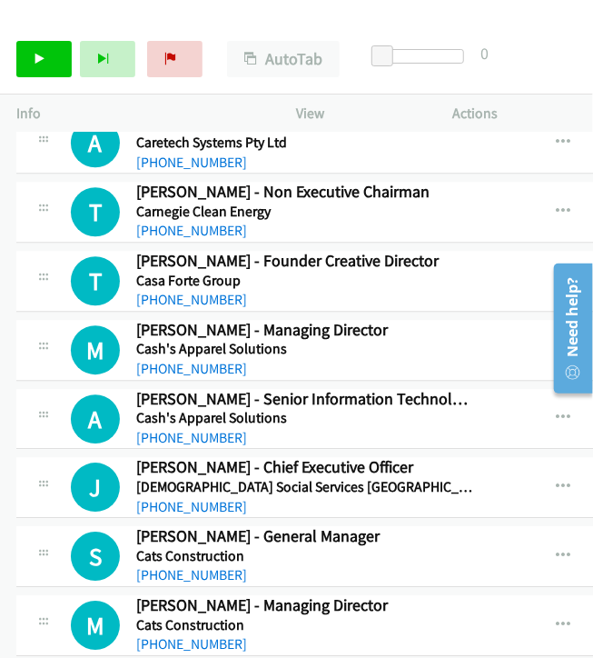
scroll to position [4341, 0]
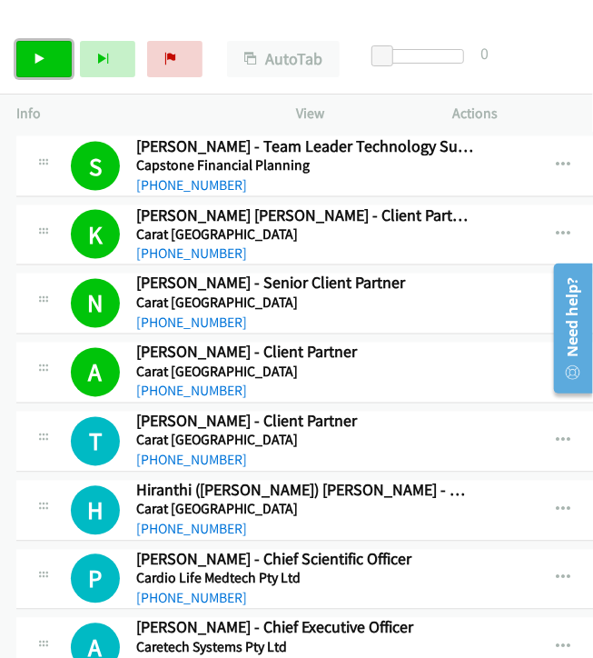
click at [53, 55] on link "Start Calls" at bounding box center [43, 59] width 55 height 36
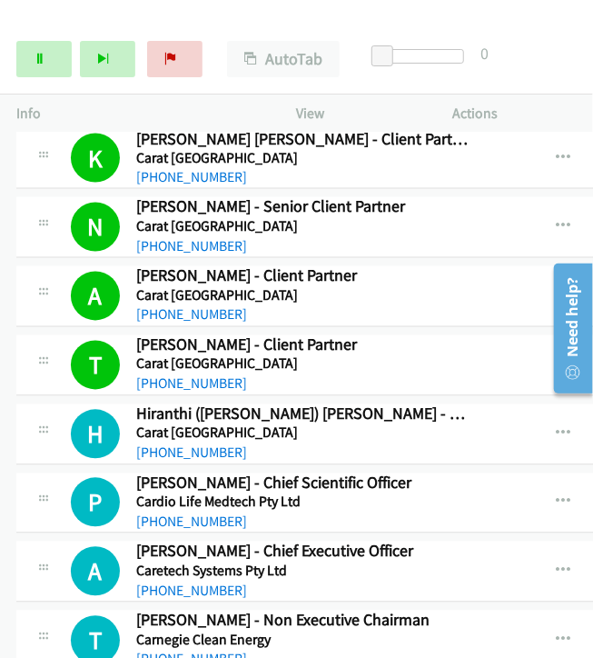
scroll to position [4442, 0]
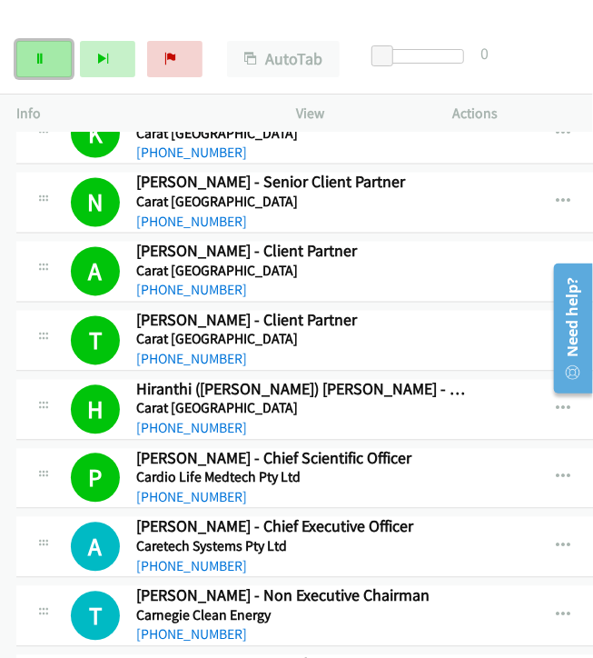
click at [43, 64] on icon at bounding box center [40, 60] width 13 height 13
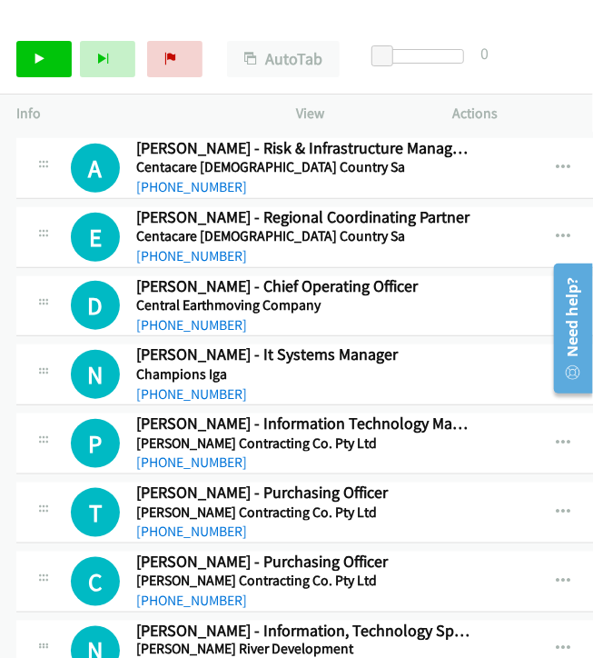
scroll to position [5755, 0]
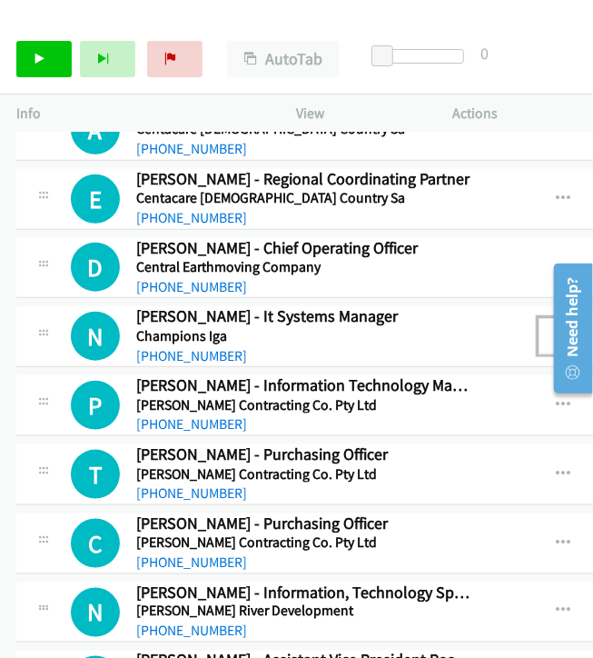
click at [556, 329] on icon "button" at bounding box center [563, 336] width 15 height 15
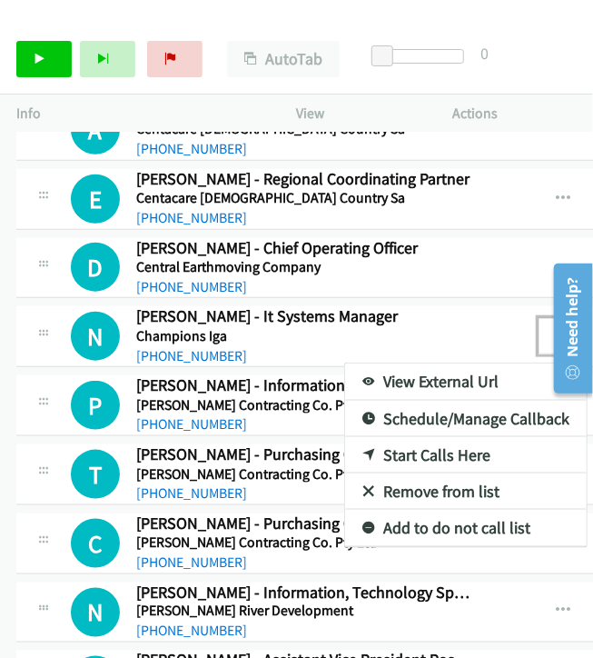
click at [364, 437] on link "Start Calls Here" at bounding box center [466, 455] width 242 height 36
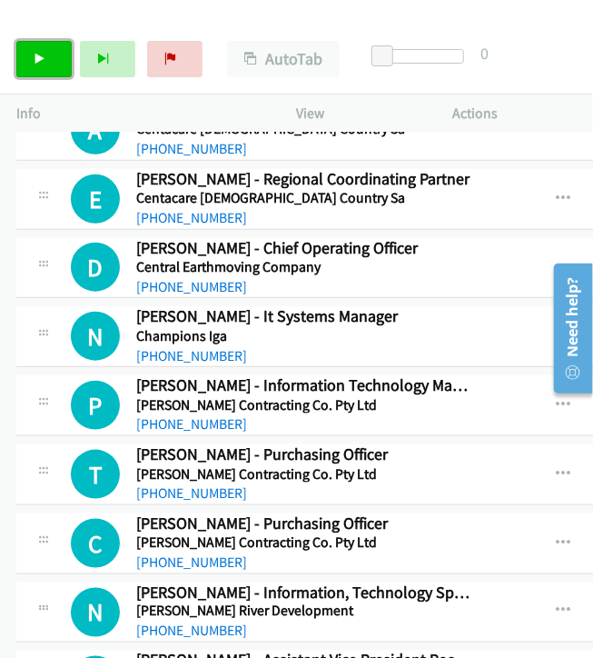
click at [38, 60] on icon at bounding box center [40, 60] width 13 height 13
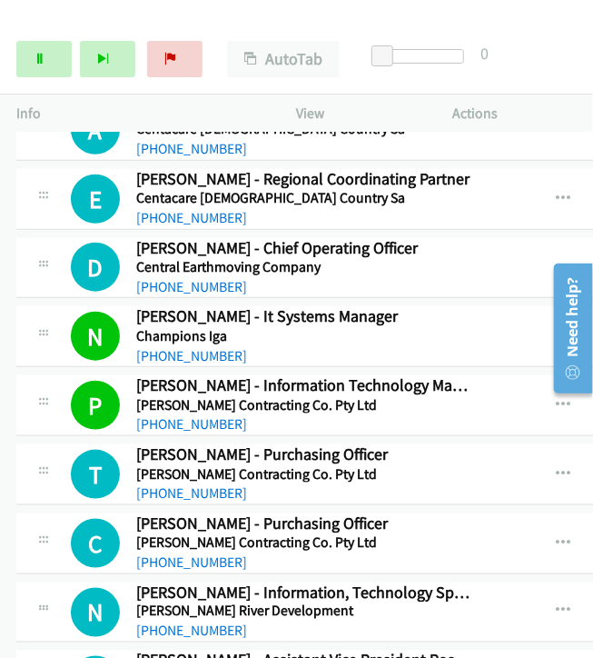
scroll to position [5957, 0]
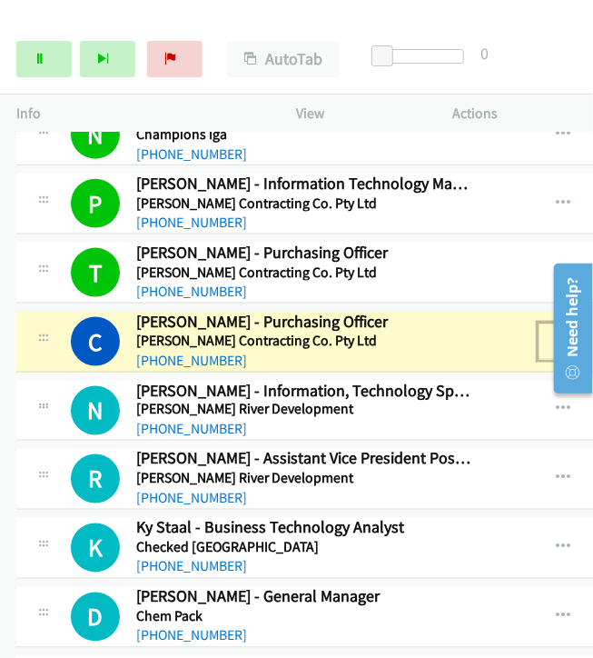
click at [556, 334] on icon "button" at bounding box center [563, 341] width 15 height 15
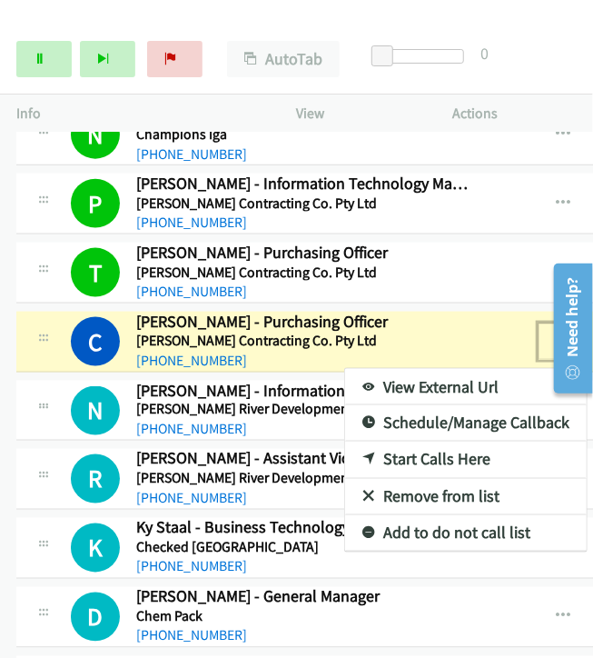
click at [379, 369] on link "View External Url" at bounding box center [466, 387] width 242 height 36
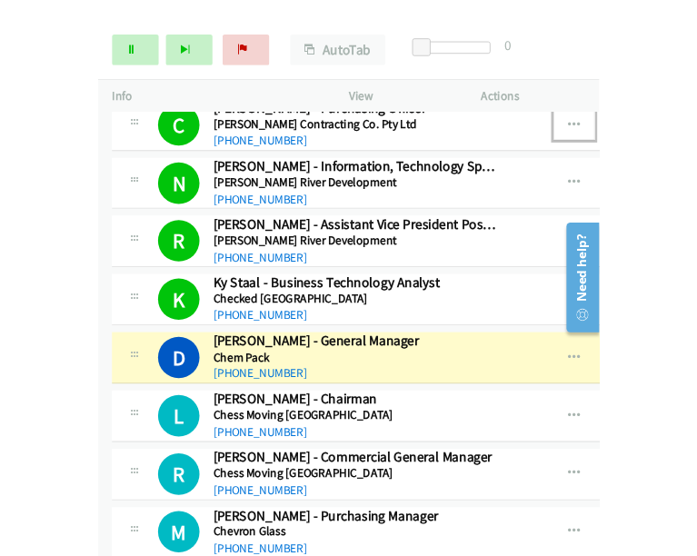
scroll to position [6159, 0]
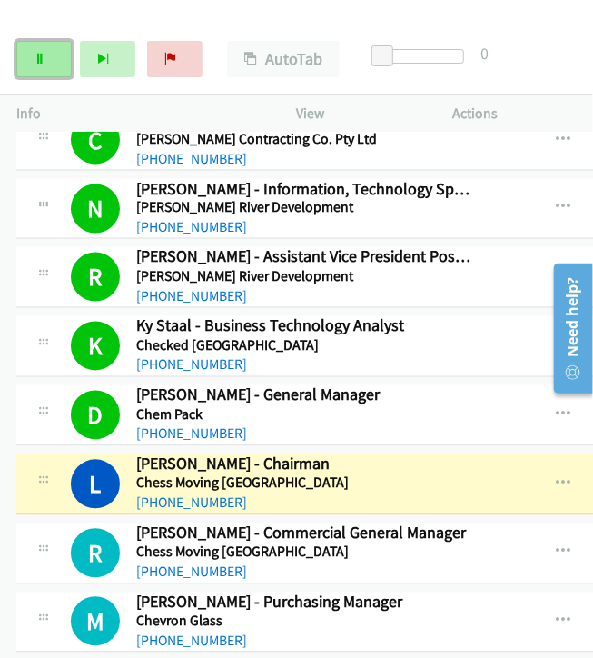
click at [38, 54] on icon at bounding box center [40, 60] width 13 height 13
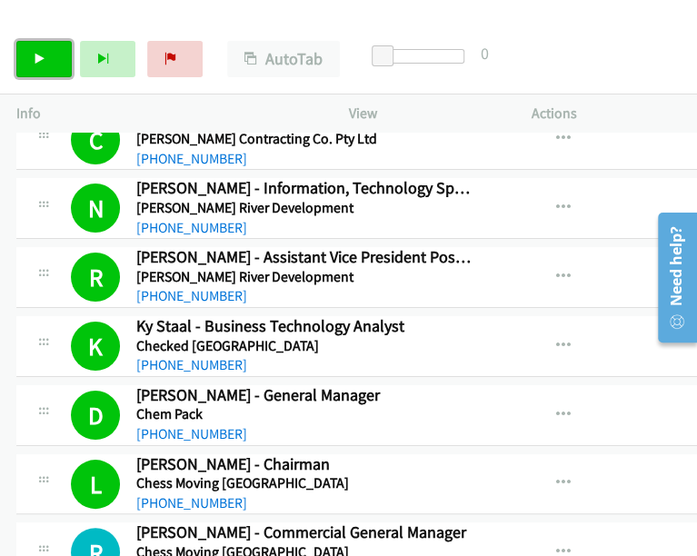
click at [46, 56] on link "Start Calls" at bounding box center [43, 59] width 55 height 36
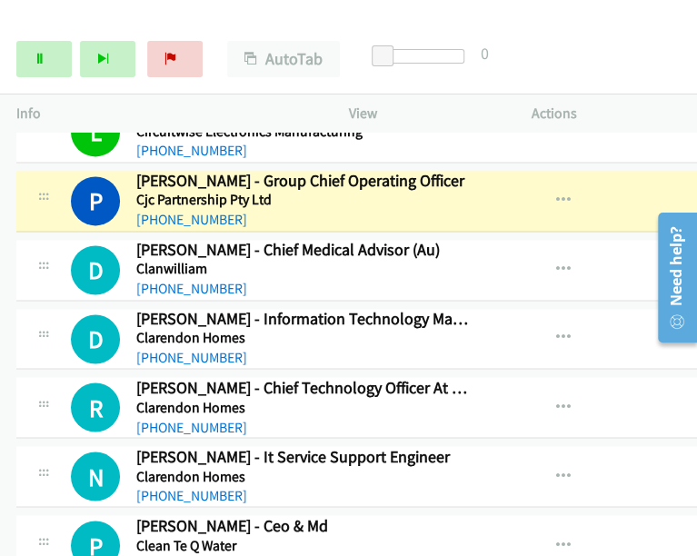
scroll to position [7067, 0]
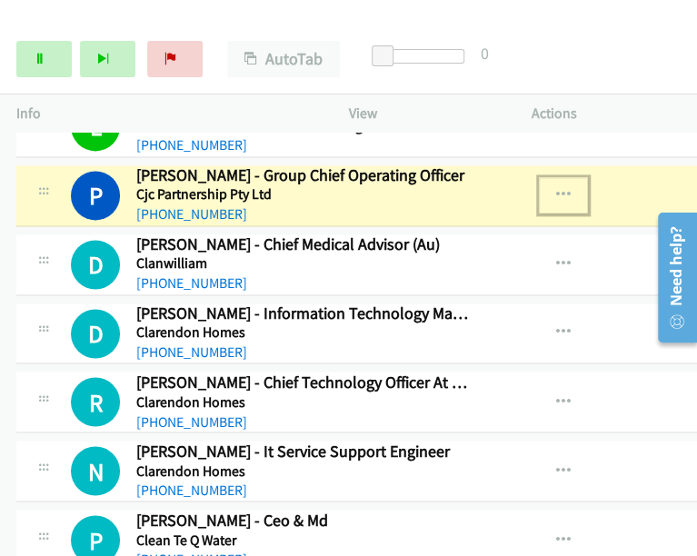
click at [556, 188] on icon "button" at bounding box center [563, 195] width 15 height 15
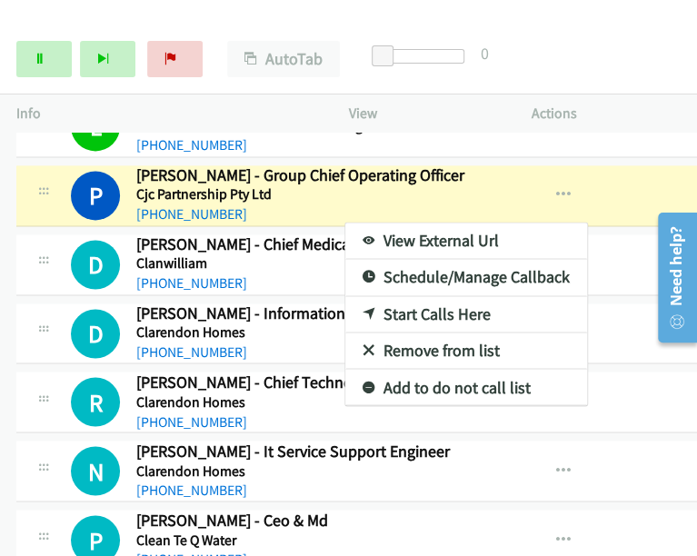
click at [348, 223] on link "View External Url" at bounding box center [466, 241] width 242 height 36
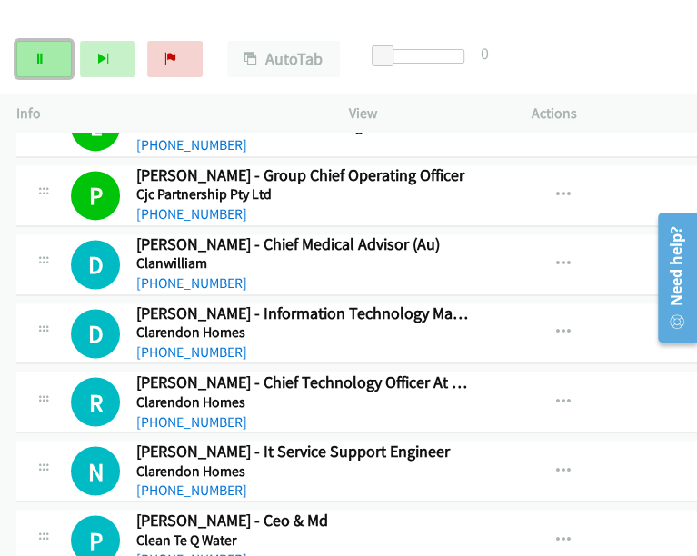
click at [35, 55] on icon at bounding box center [40, 60] width 13 height 13
click at [49, 55] on link "Start Calls" at bounding box center [43, 59] width 55 height 36
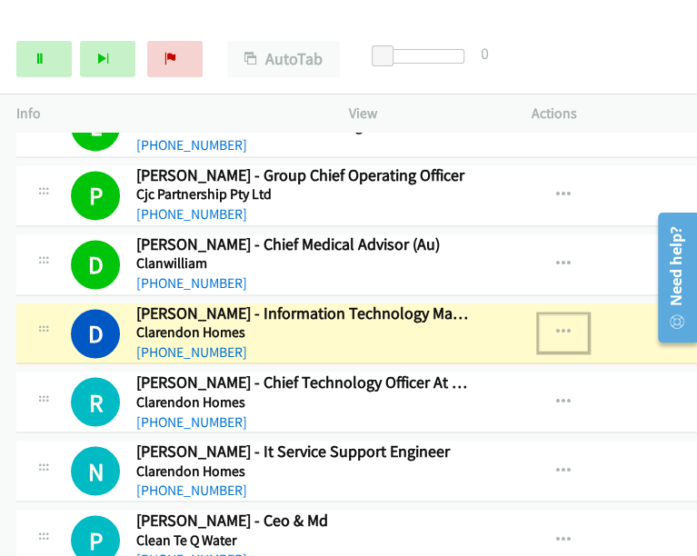
click at [556, 325] on icon "button" at bounding box center [563, 332] width 15 height 15
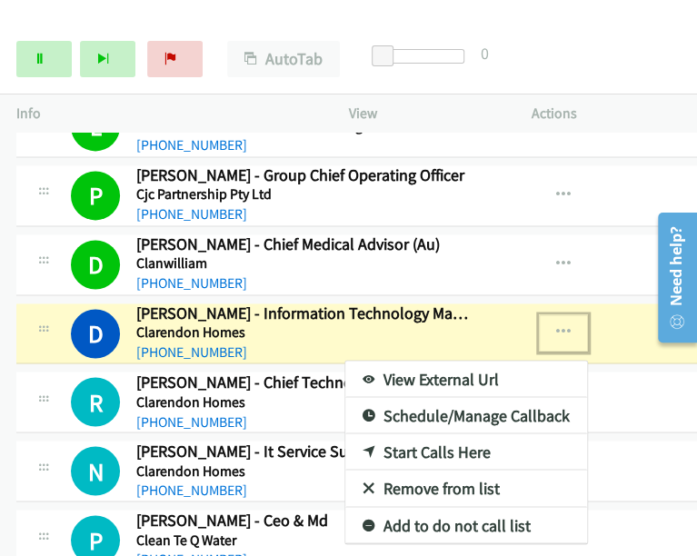
click at [364, 361] on link "View External Url" at bounding box center [466, 379] width 242 height 36
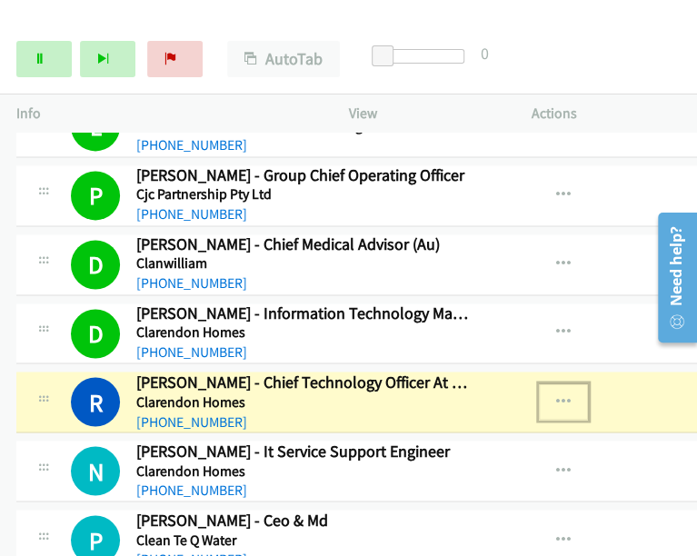
click at [556, 394] on icon "button" at bounding box center [563, 401] width 15 height 15
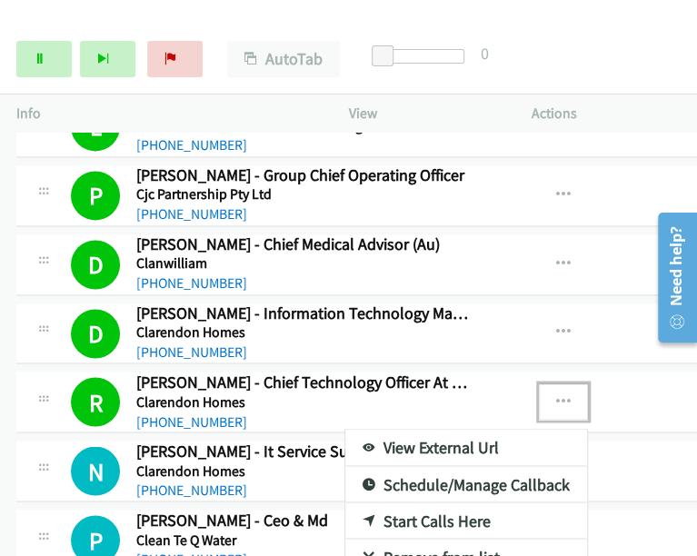
click at [582, 33] on div at bounding box center [348, 278] width 697 height 556
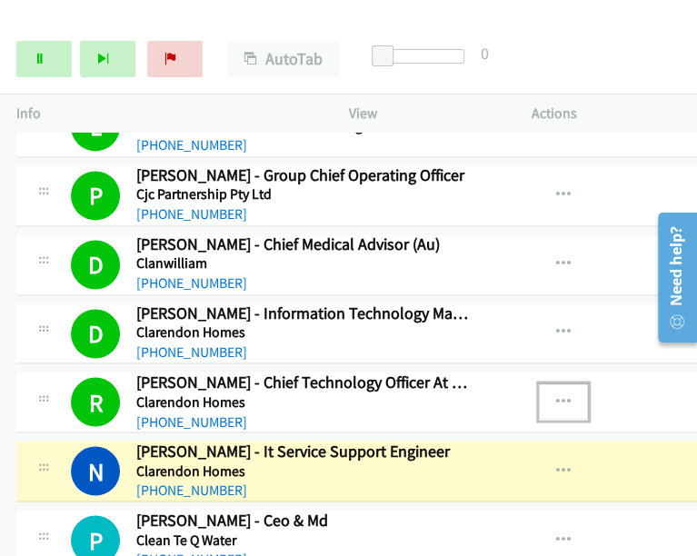
scroll to position [7168, 0]
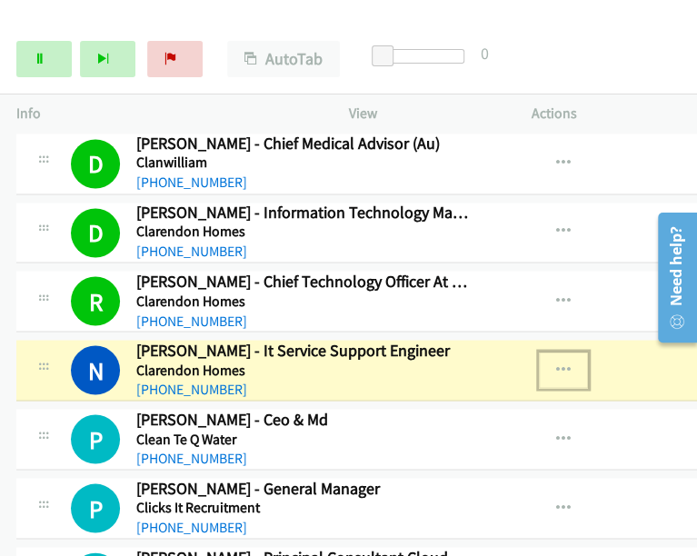
click at [556, 363] on icon "button" at bounding box center [563, 370] width 15 height 15
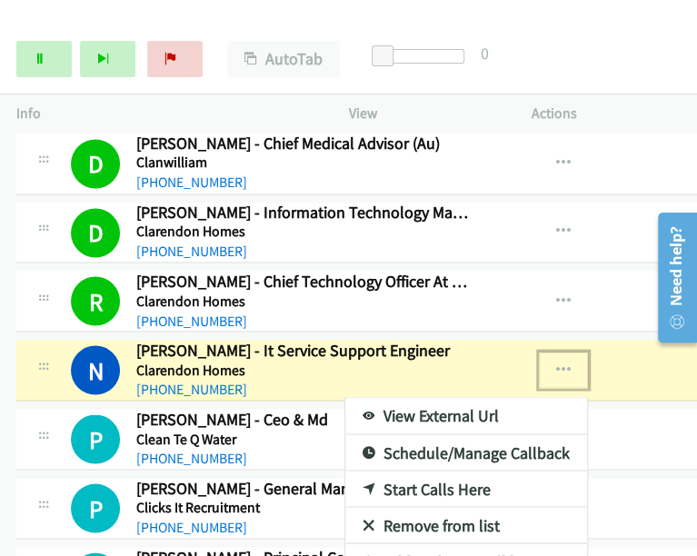
click at [374, 397] on link "View External Url" at bounding box center [466, 415] width 242 height 36
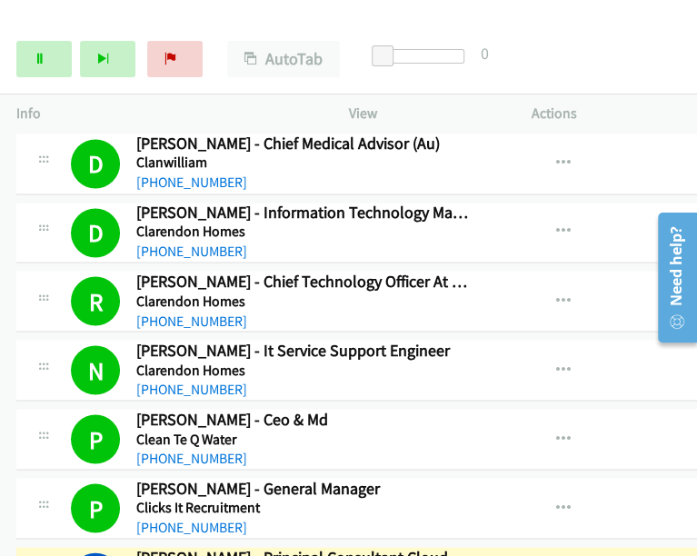
scroll to position [7270, 0]
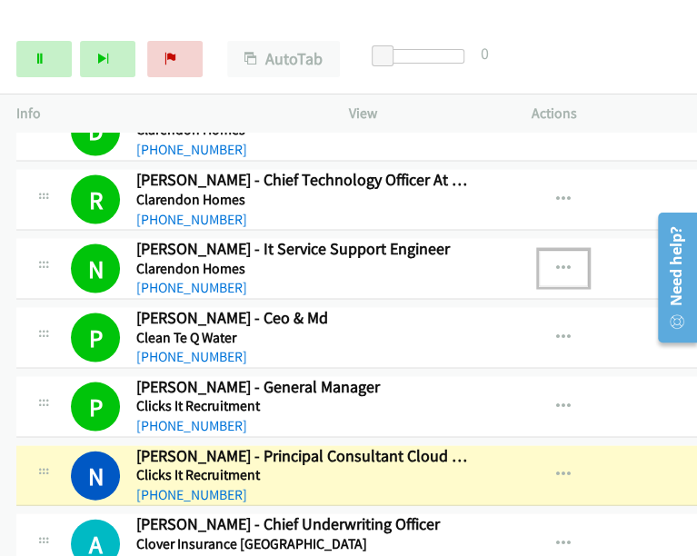
click at [413, 471] on div "N Callback Scheduled Nicole Guala - Principal Consultant Cloud And Infrastructu…" at bounding box center [252, 475] width 473 height 60
click at [556, 467] on icon "button" at bounding box center [563, 474] width 15 height 15
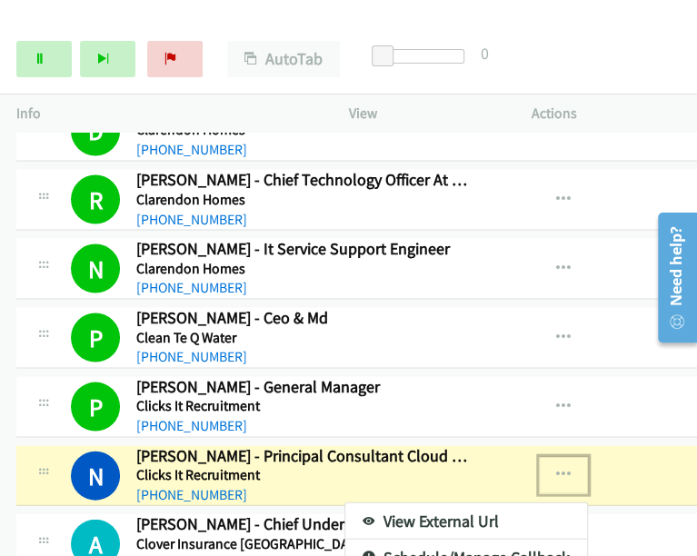
click at [397, 503] on link "View External Url" at bounding box center [466, 521] width 242 height 36
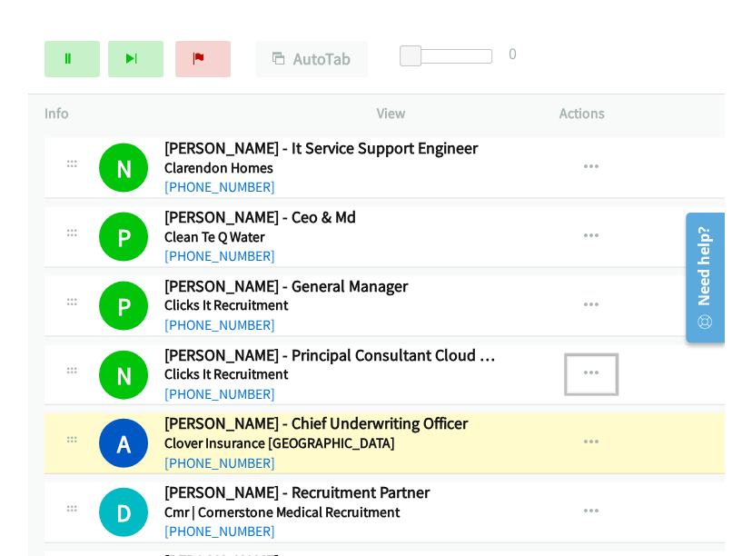
scroll to position [7472, 0]
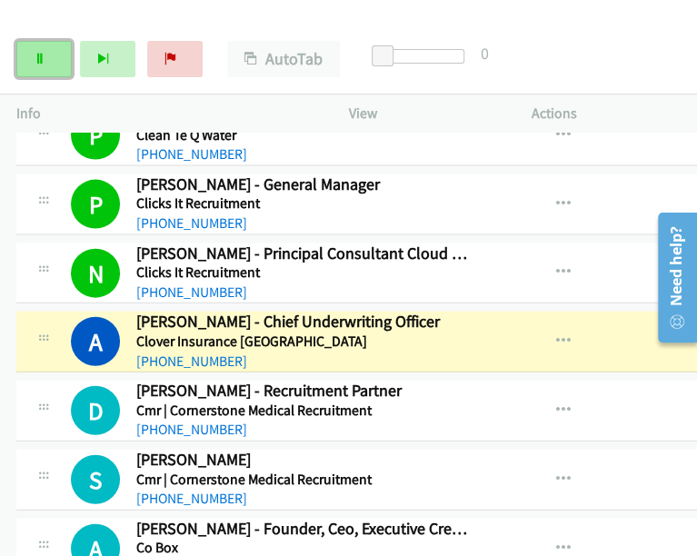
click at [45, 62] on icon at bounding box center [40, 60] width 13 height 13
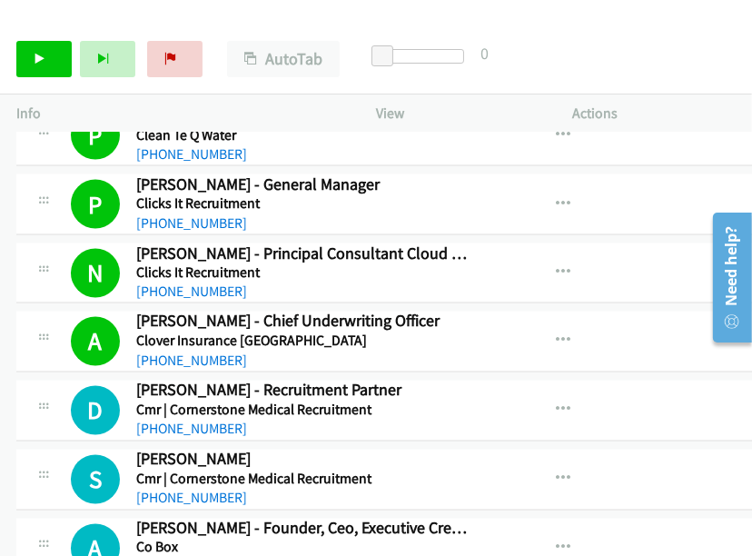
drag, startPoint x: 662, startPoint y: 45, endPoint x: 646, endPoint y: 48, distance: 15.9
click at [593, 44] on div "Start Calls Pause Next Finish Call Completed AutoTab AutoTab 0" at bounding box center [376, 60] width 752 height 70
click at [55, 53] on link "Start Calls" at bounding box center [43, 59] width 55 height 36
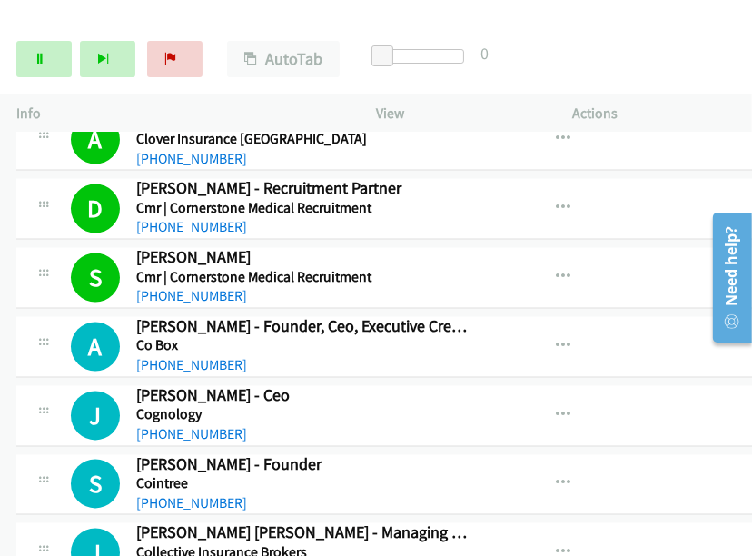
scroll to position [7774, 0]
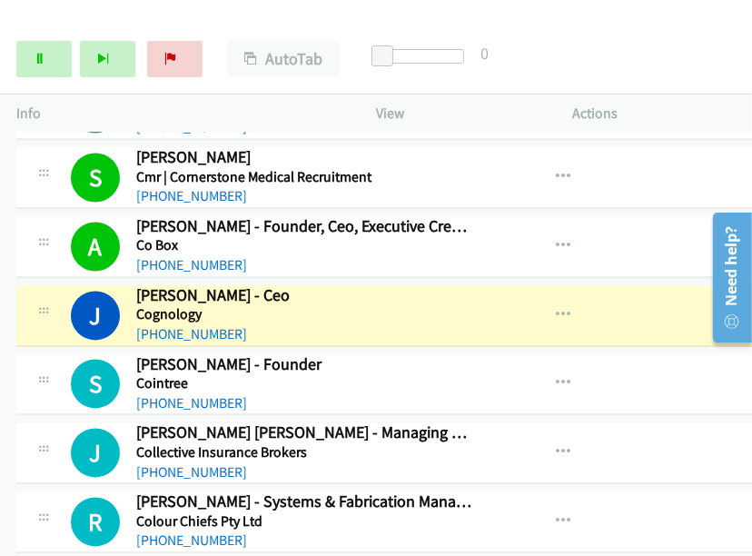
click at [593, 216] on div "A Callback Scheduled Aaron Petersen - Founder, Ceo, Executive Creative Director…" at bounding box center [457, 246] width 882 height 61
click at [41, 56] on icon at bounding box center [40, 60] width 13 height 13
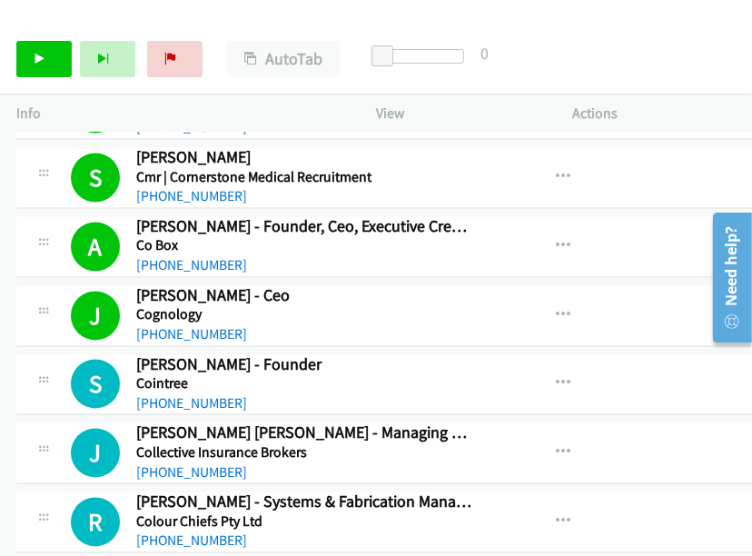
drag, startPoint x: 682, startPoint y: 29, endPoint x: 663, endPoint y: 9, distance: 27.0
click at [593, 29] on div "Start Calls Pause Next Finish Call Completed AutoTab AutoTab 0" at bounding box center [376, 60] width 752 height 70
click at [44, 55] on icon at bounding box center [40, 60] width 13 height 13
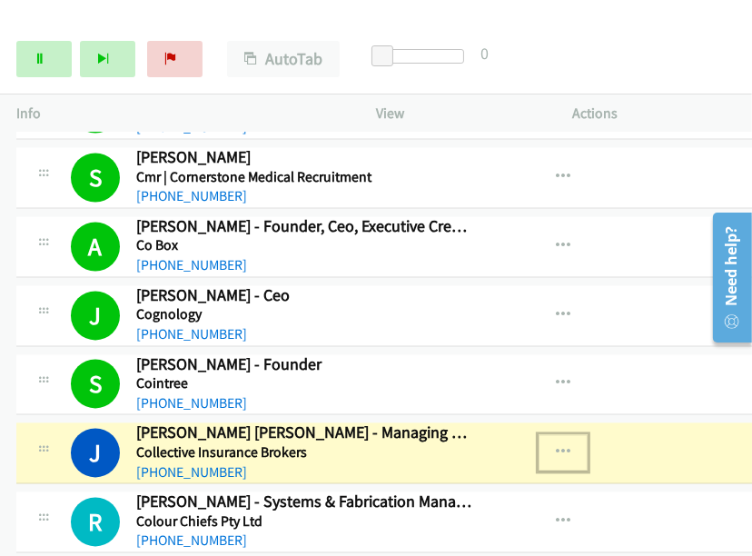
click at [556, 445] on icon "button" at bounding box center [563, 452] width 15 height 15
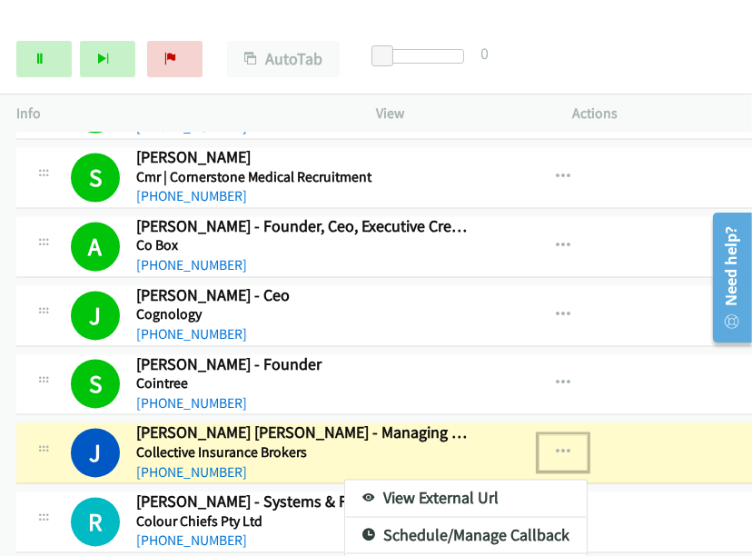
click at [366, 480] on link "View External Url" at bounding box center [466, 498] width 242 height 36
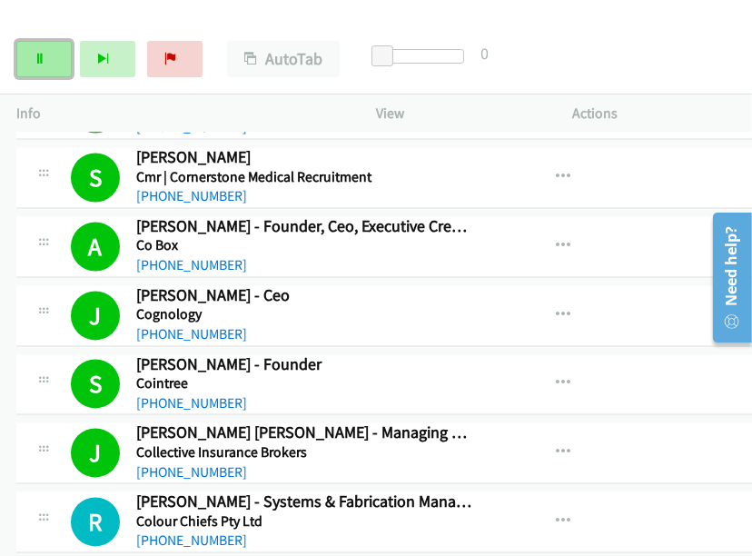
click at [43, 54] on icon at bounding box center [40, 60] width 13 height 13
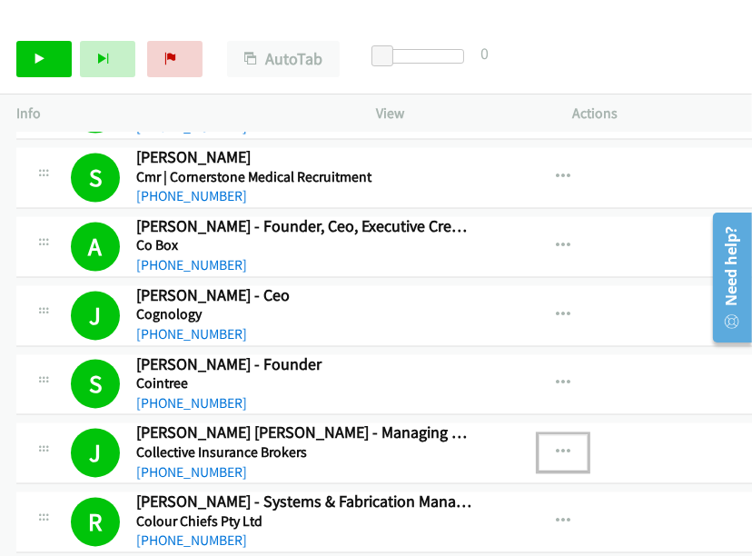
drag, startPoint x: 494, startPoint y: 413, endPoint x: 493, endPoint y: 424, distance: 10.9
click at [556, 445] on icon "button" at bounding box center [563, 452] width 15 height 15
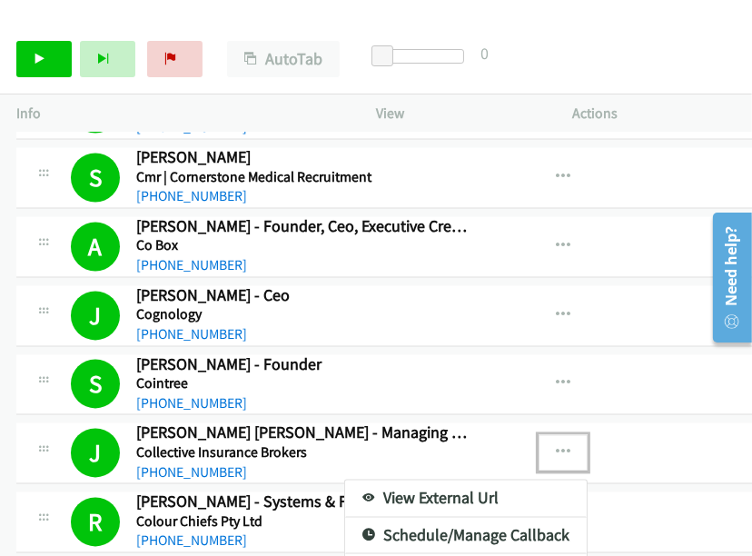
click at [358, 480] on link "View External Url" at bounding box center [466, 498] width 242 height 36
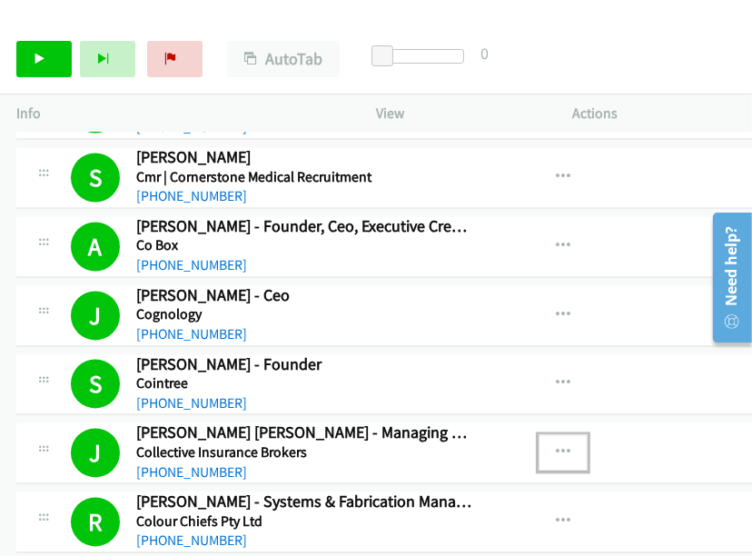
click at [593, 448] on div "J Callback Scheduled Jason Starr Thomas - Managing Director Collective Insuranc…" at bounding box center [457, 453] width 882 height 61
click at [593, 429] on div "J Callback Scheduled Jason Starr Thomas - Managing Director Collective Insuranc…" at bounding box center [457, 453] width 882 height 61
click at [593, 68] on div "Start Calls Pause Next Finish Call Completed AutoTab AutoTab 0" at bounding box center [376, 60] width 752 height 70
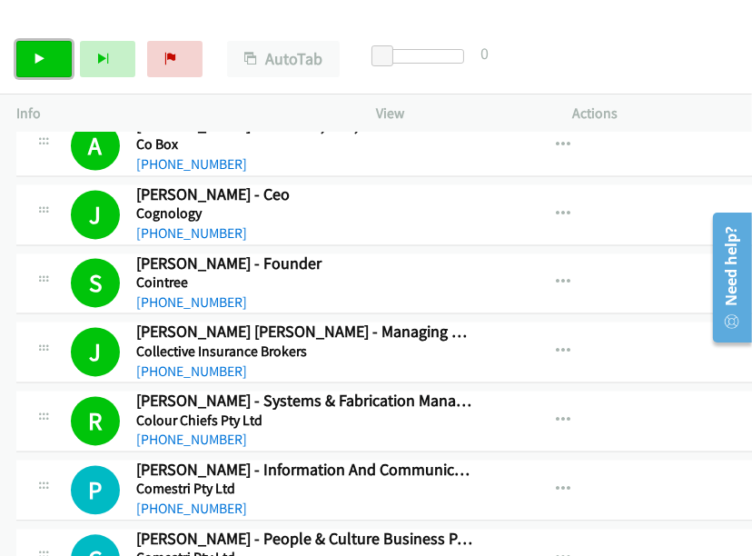
click at [45, 50] on link "Start Calls" at bounding box center [43, 59] width 55 height 36
click at [48, 68] on link "Pause" at bounding box center [43, 59] width 55 height 36
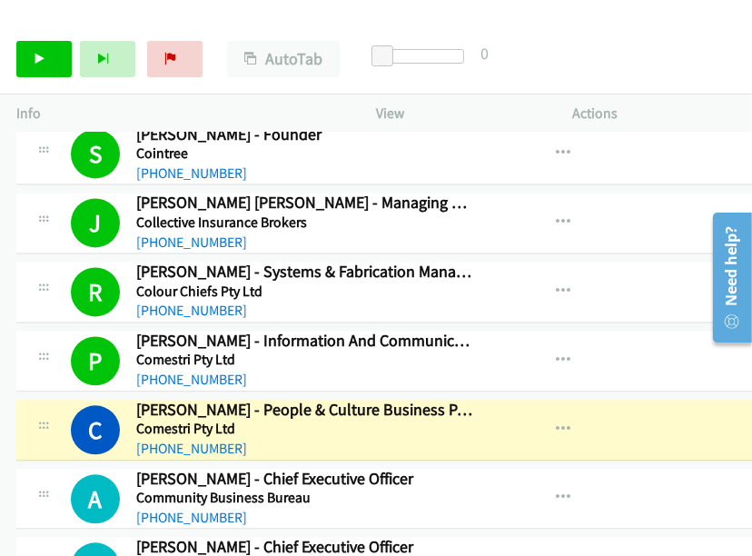
scroll to position [8077, 0]
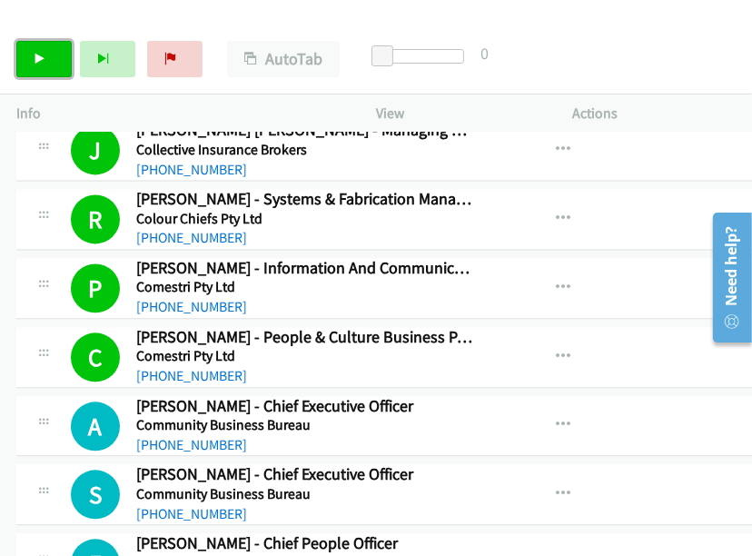
click at [46, 53] on link "Start Calls" at bounding box center [43, 59] width 55 height 36
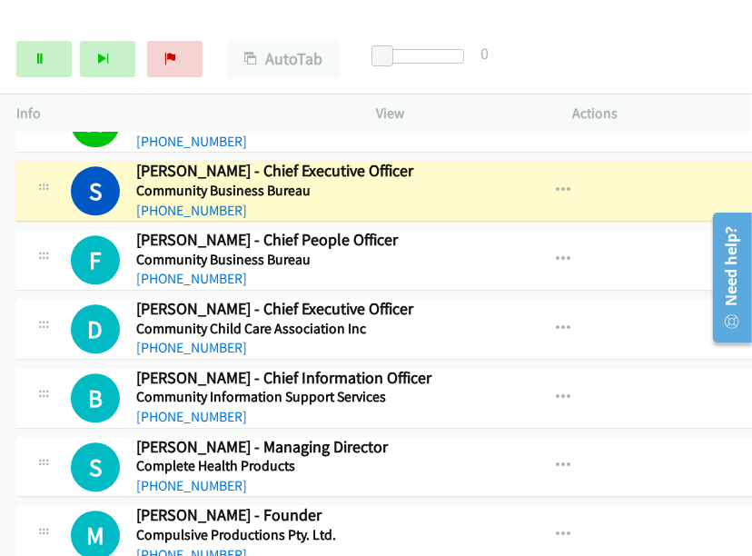
scroll to position [8280, 0]
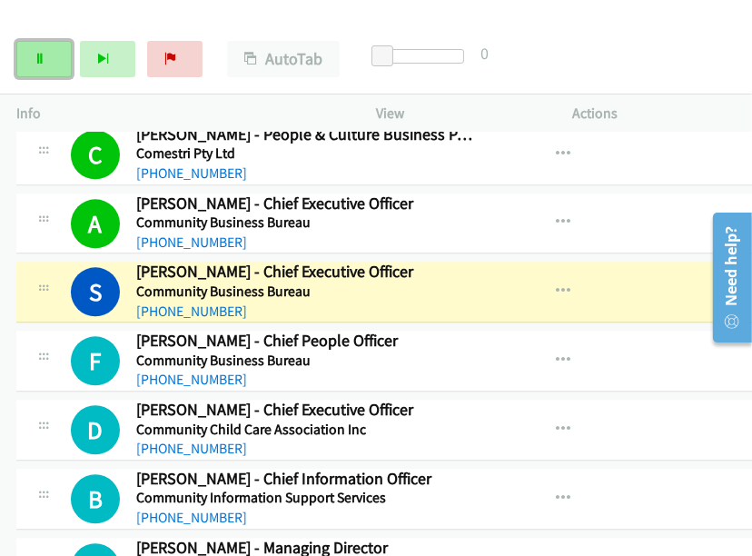
click at [41, 58] on icon at bounding box center [40, 60] width 13 height 13
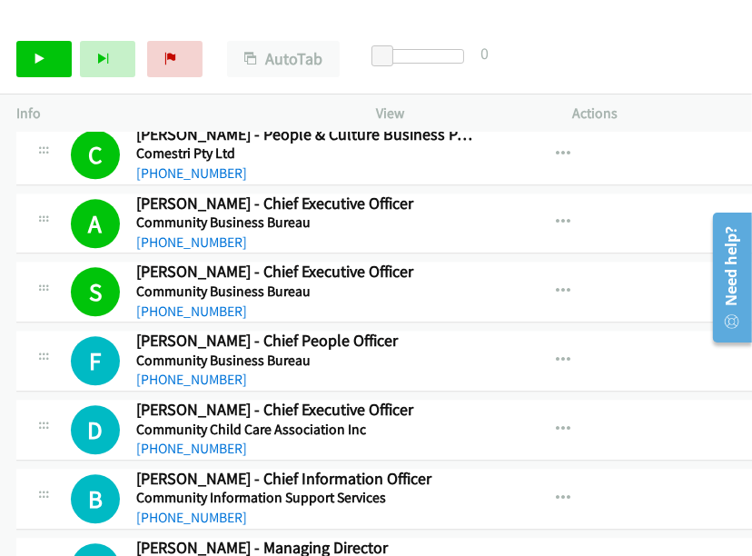
click at [23, 483] on div "B Callback Scheduled Brentyn Parkin - Chief Information Officer Community Infor…" at bounding box center [252, 499] width 473 height 60
click at [125, 17] on img at bounding box center [76, 32] width 136 height 64
click at [161, 22] on div at bounding box center [368, 35] width 736 height 70
click at [415, 469] on div "B Callback Scheduled Brentyn Parkin - Chief Information Officer Community Infor…" at bounding box center [252, 499] width 473 height 60
click at [593, 66] on div "Start Calls Pause Next Finish Call Completed AutoTab AutoTab 0" at bounding box center [376, 60] width 752 height 70
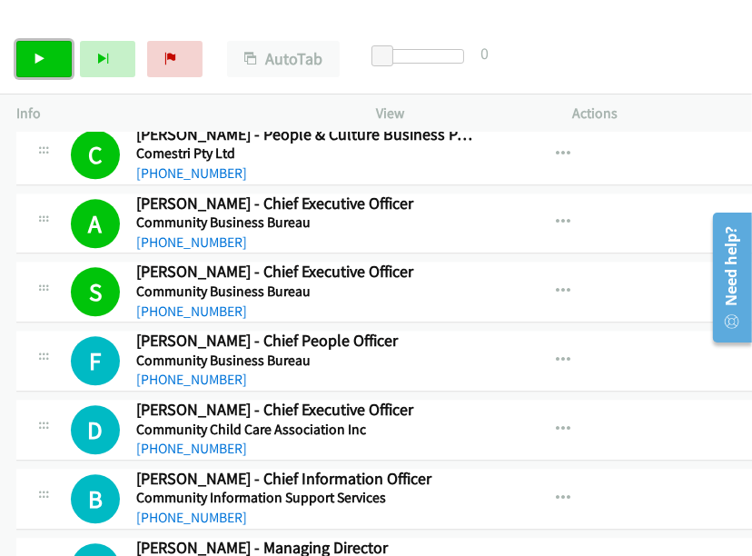
click at [45, 55] on icon at bounding box center [40, 60] width 13 height 13
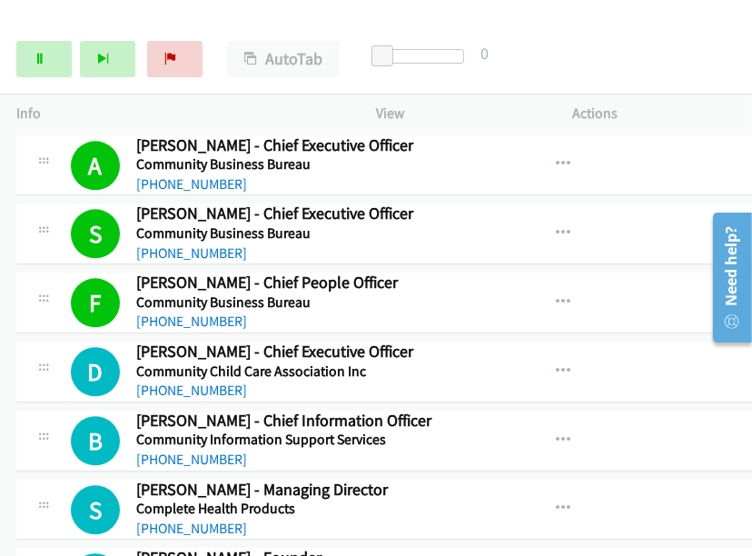
scroll to position [8381, 0]
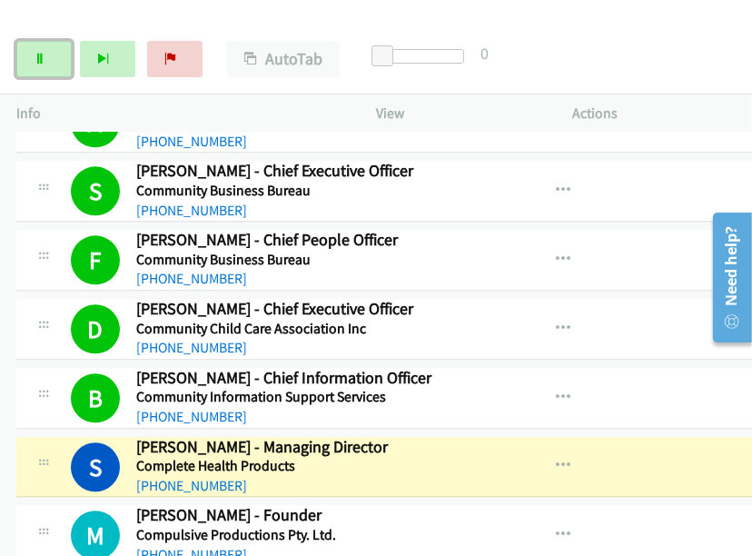
drag, startPoint x: 37, startPoint y: 65, endPoint x: 259, endPoint y: 11, distance: 228.3
click at [37, 65] on link "Pause" at bounding box center [43, 59] width 55 height 36
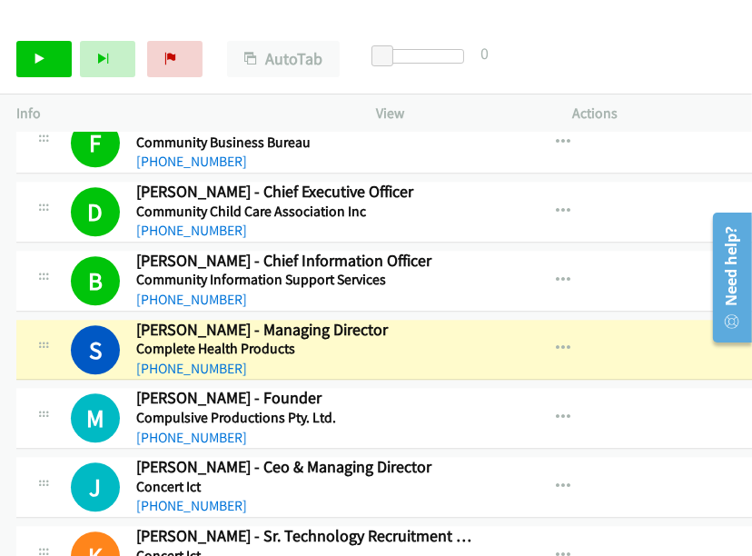
scroll to position [8582, 0]
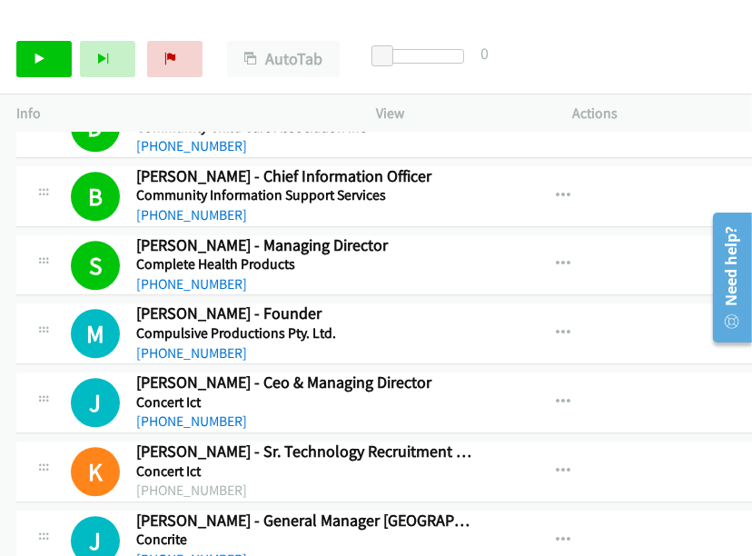
click at [519, 442] on div "View External Url View External Url Schedule/Manage Callback Start Calls Here R…" at bounding box center [617, 472] width 254 height 60
click at [46, 57] on link "Start Calls" at bounding box center [43, 59] width 55 height 36
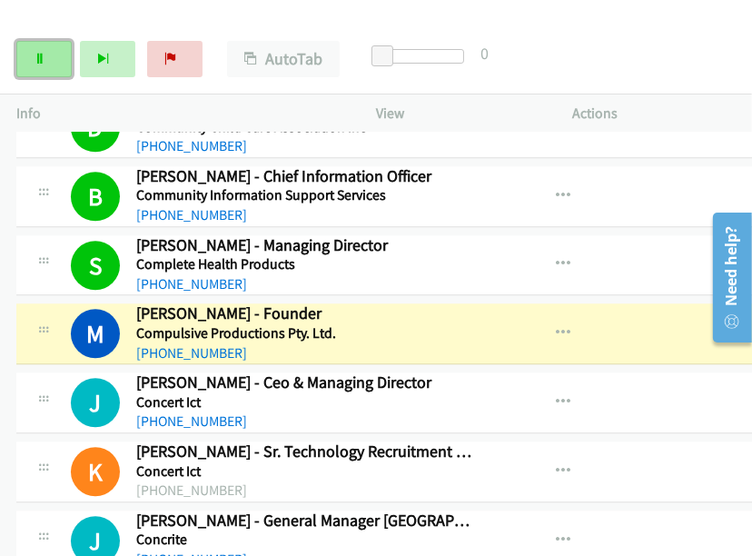
click at [45, 58] on link "Pause" at bounding box center [43, 59] width 55 height 36
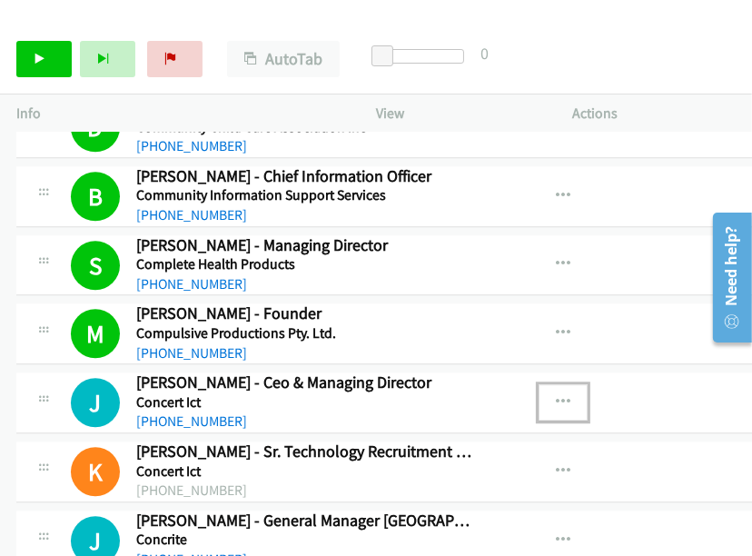
click at [556, 395] on icon "button" at bounding box center [563, 402] width 15 height 15
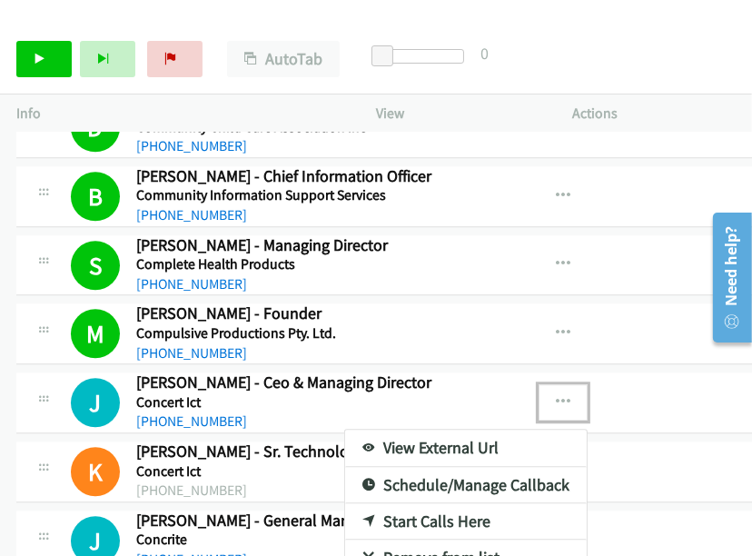
click at [413, 430] on link "View External Url" at bounding box center [466, 448] width 242 height 36
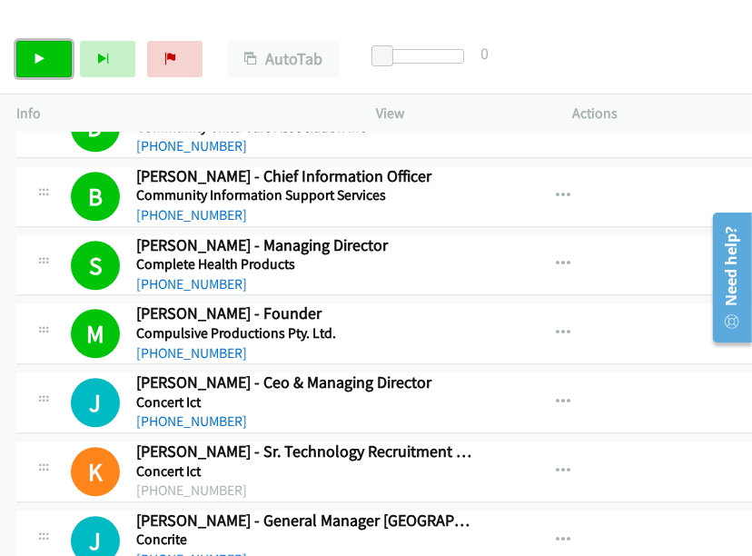
click at [34, 51] on link "Start Calls" at bounding box center [43, 59] width 55 height 36
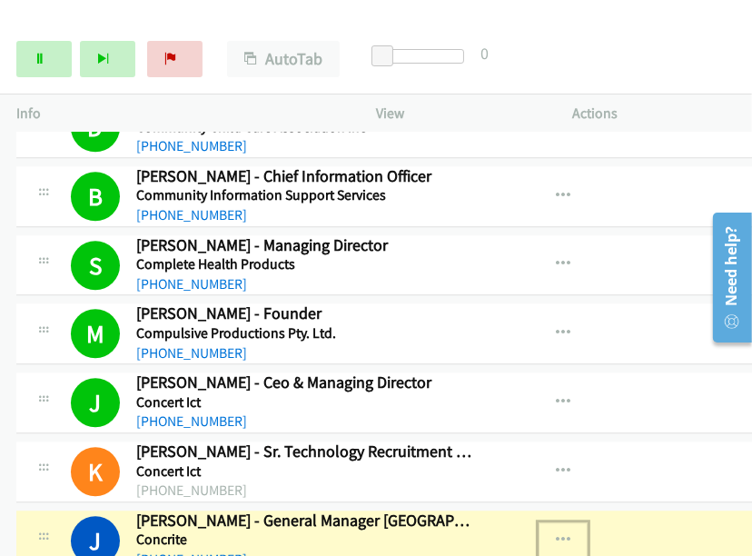
click at [539, 523] on button "button" at bounding box center [563, 541] width 49 height 36
click at [492, 505] on div at bounding box center [376, 278] width 752 height 556
click at [556, 533] on icon "button" at bounding box center [563, 540] width 15 height 15
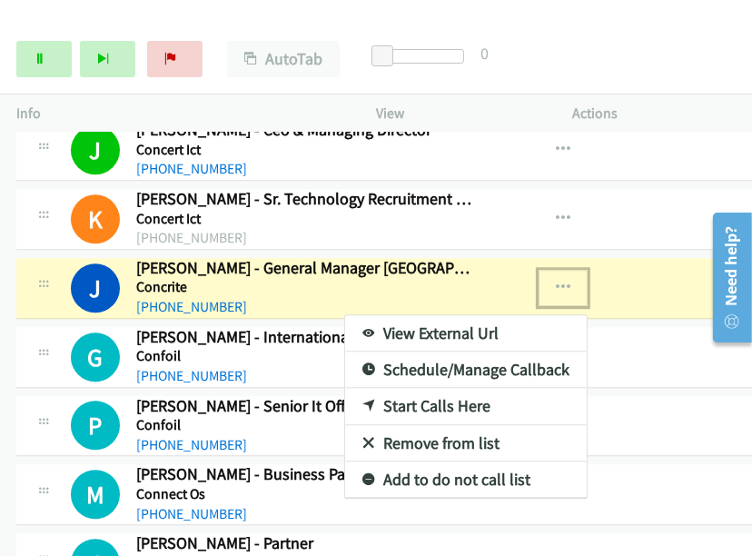
click at [362, 315] on link "View External Url" at bounding box center [466, 333] width 242 height 36
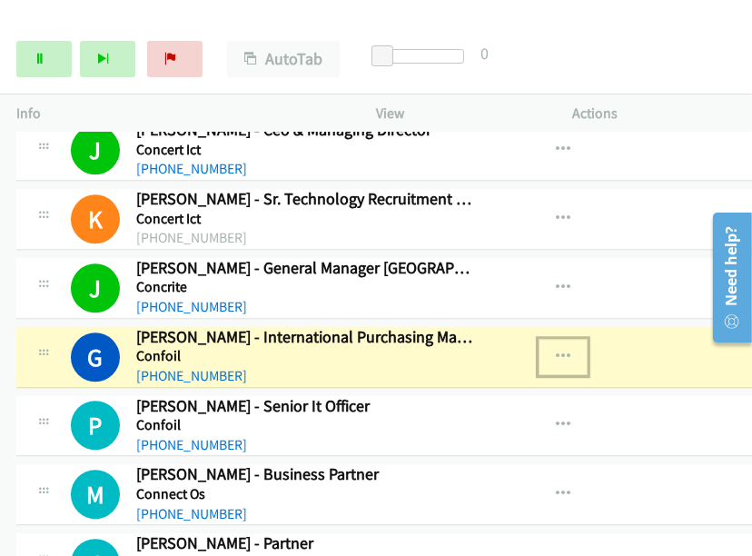
click at [556, 350] on icon "button" at bounding box center [563, 357] width 15 height 15
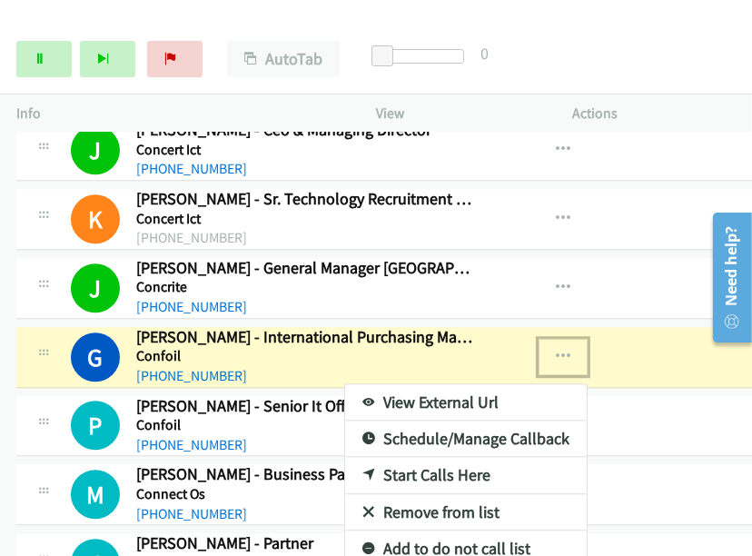
click at [382, 384] on link "View External Url" at bounding box center [466, 402] width 242 height 36
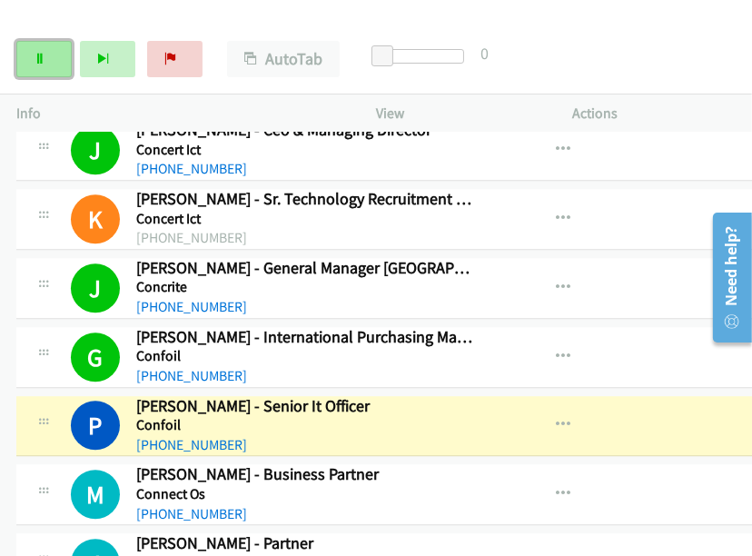
click at [31, 64] on link "Pause" at bounding box center [43, 59] width 55 height 36
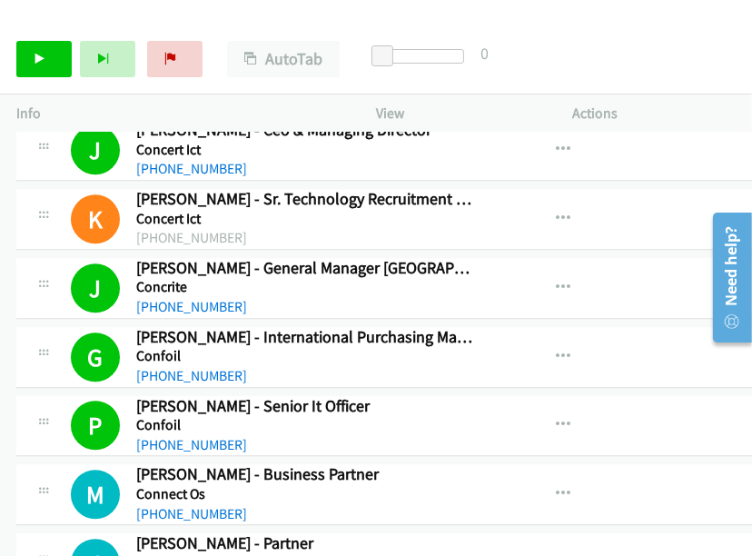
drag, startPoint x: 703, startPoint y: 50, endPoint x: 692, endPoint y: 58, distance: 13.6
click at [593, 49] on div "Start Calls Pause Next Finish Paused AutoTab AutoTab 0" at bounding box center [376, 60] width 752 height 70
click at [35, 51] on link "Start Calls" at bounding box center [43, 59] width 55 height 36
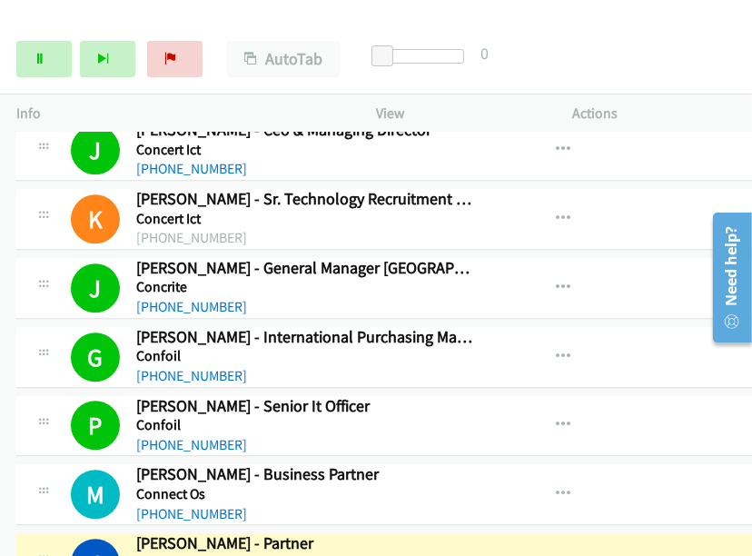
scroll to position [8936, 0]
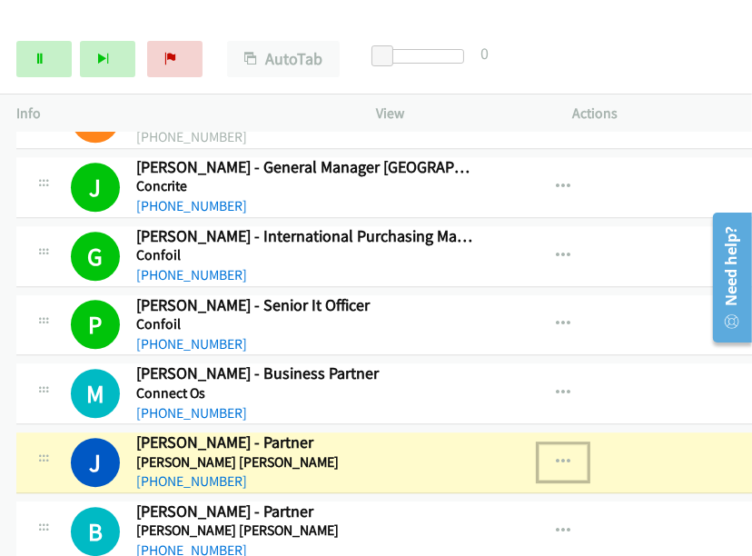
click at [556, 455] on icon "button" at bounding box center [563, 462] width 15 height 15
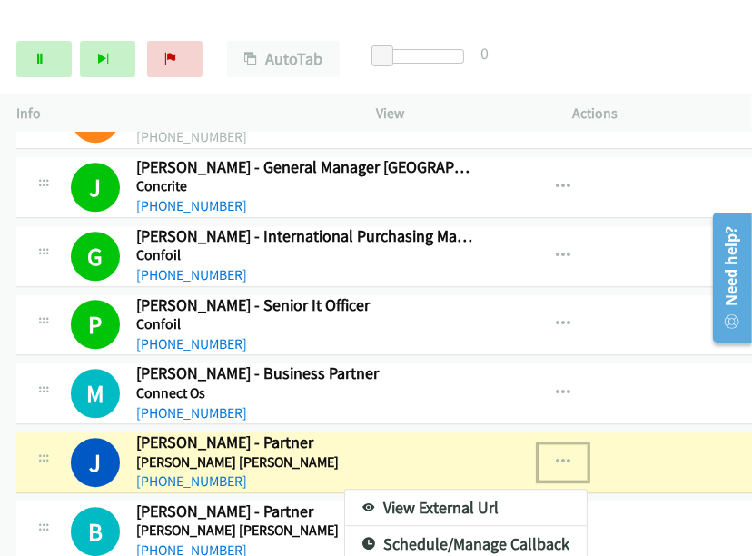
click at [365, 490] on link "View External Url" at bounding box center [466, 508] width 242 height 36
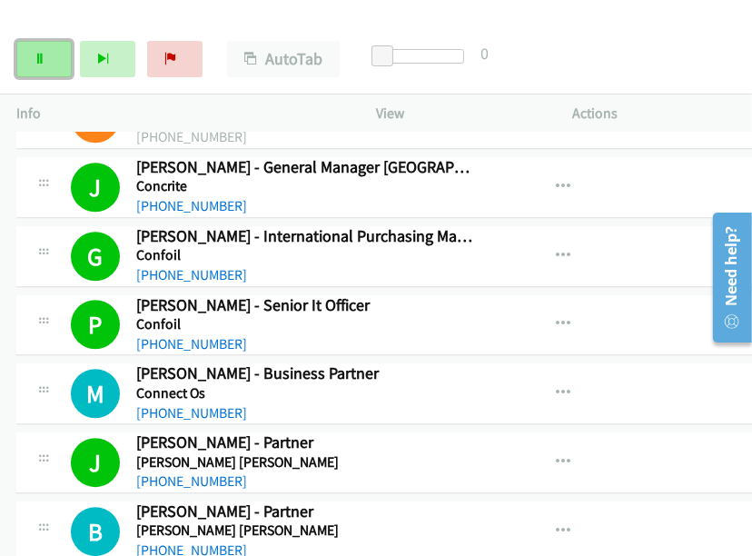
click at [55, 57] on link "Pause" at bounding box center [43, 59] width 55 height 36
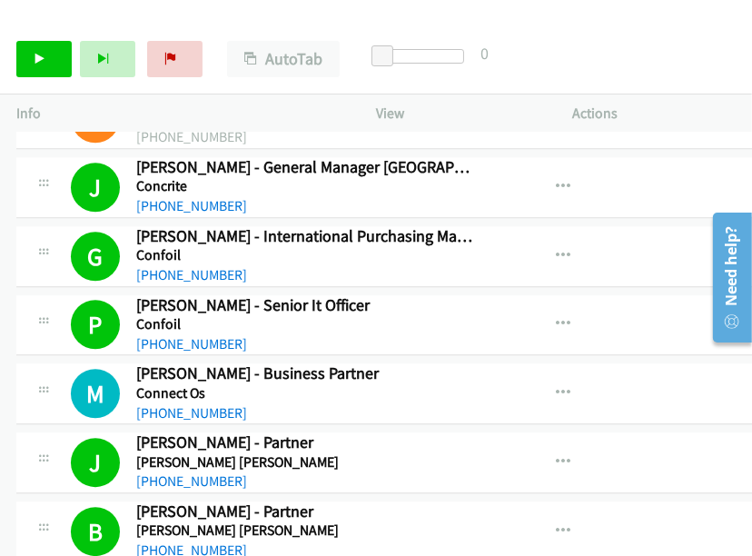
drag, startPoint x: 291, startPoint y: 448, endPoint x: 79, endPoint y: 140, distance: 373.8
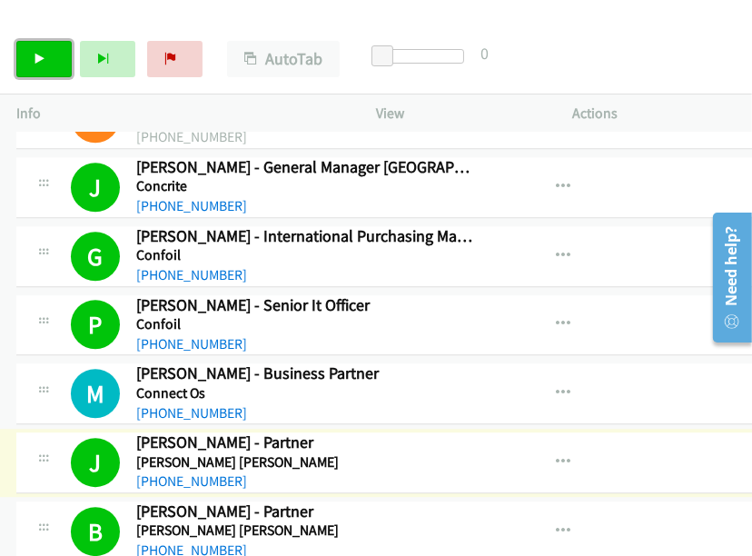
click at [45, 46] on link "Start Calls" at bounding box center [43, 59] width 55 height 36
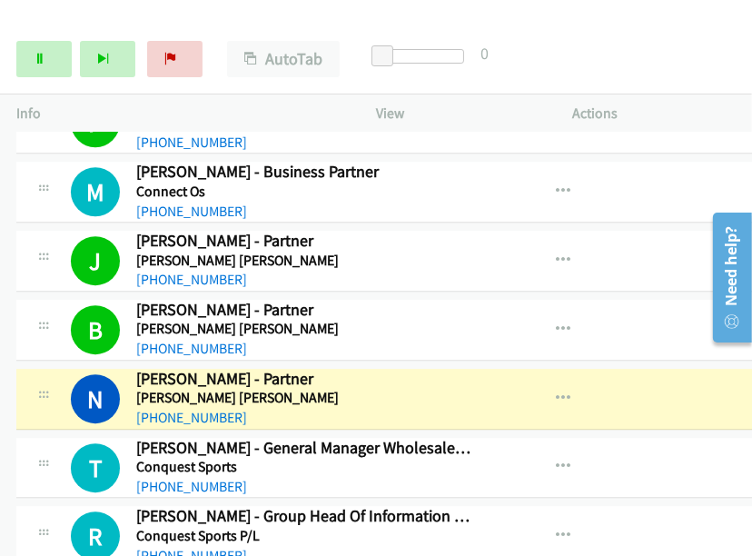
scroll to position [9238, 0]
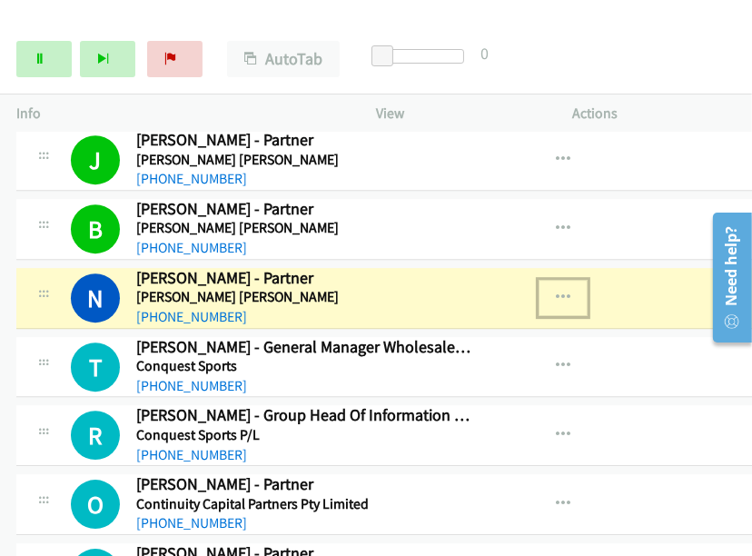
click at [539, 280] on button "button" at bounding box center [563, 298] width 49 height 36
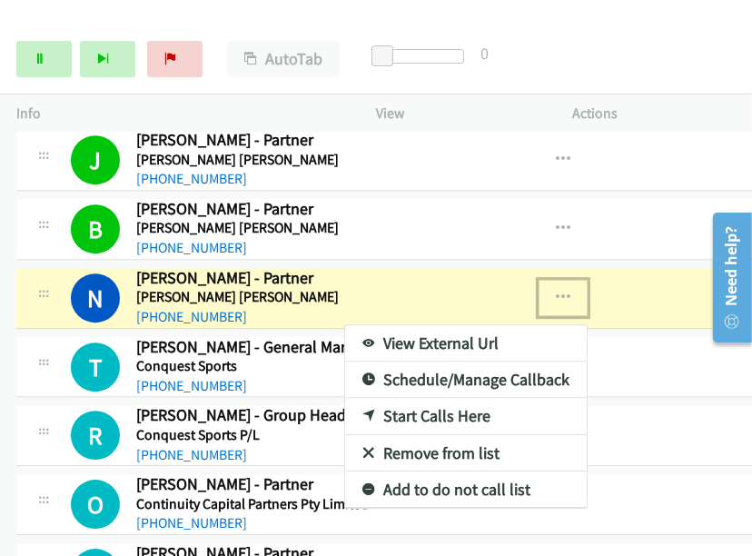
click at [374, 325] on link "View External Url" at bounding box center [466, 343] width 242 height 36
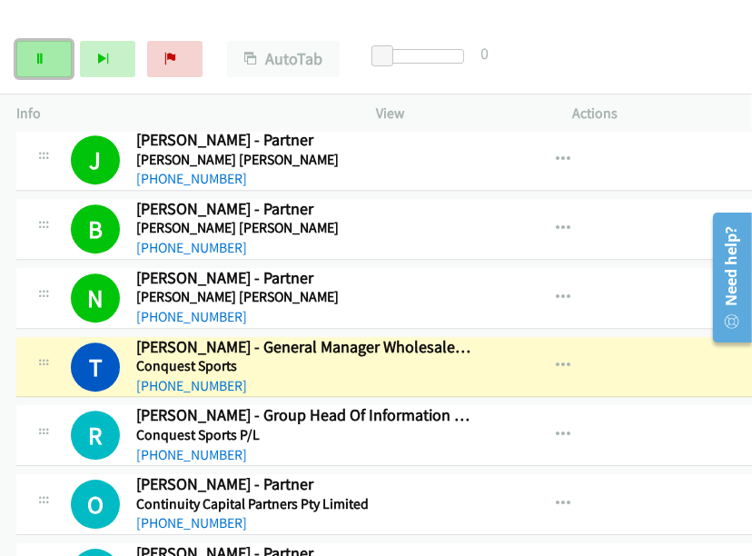
click at [50, 54] on link "Pause" at bounding box center [43, 59] width 55 height 36
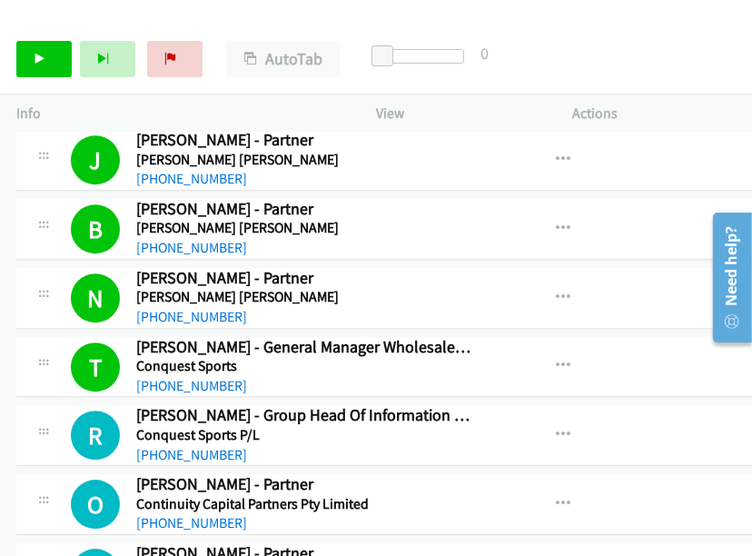
click at [593, 50] on div "Start Calls Pause Next Finish Call Completed AutoTab AutoTab 0" at bounding box center [376, 60] width 752 height 70
click at [556, 291] on icon "button" at bounding box center [563, 298] width 15 height 15
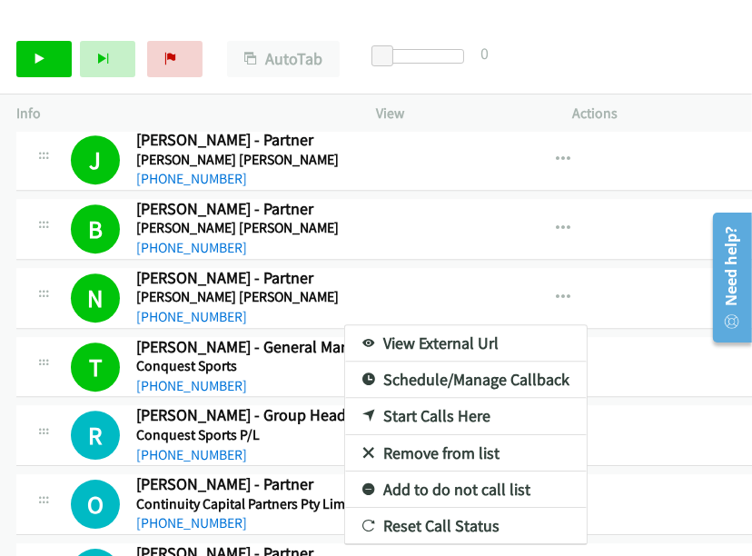
click at [364, 325] on link "View External Url" at bounding box center [466, 343] width 242 height 36
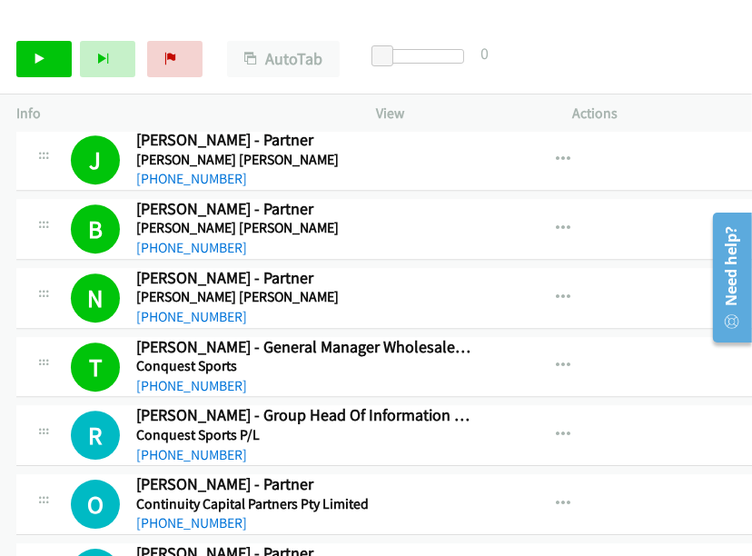
scroll to position [9339, 0]
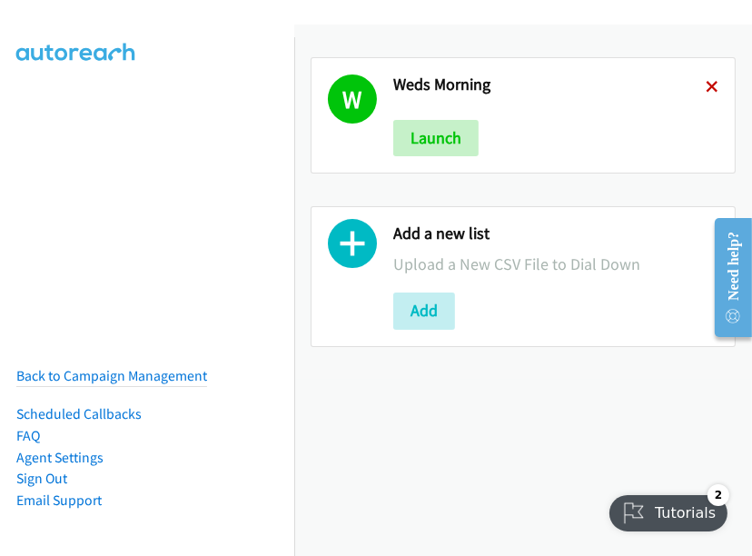
click at [706, 89] on icon at bounding box center [712, 88] width 13 height 13
click at [706, 84] on icon at bounding box center [712, 88] width 13 height 13
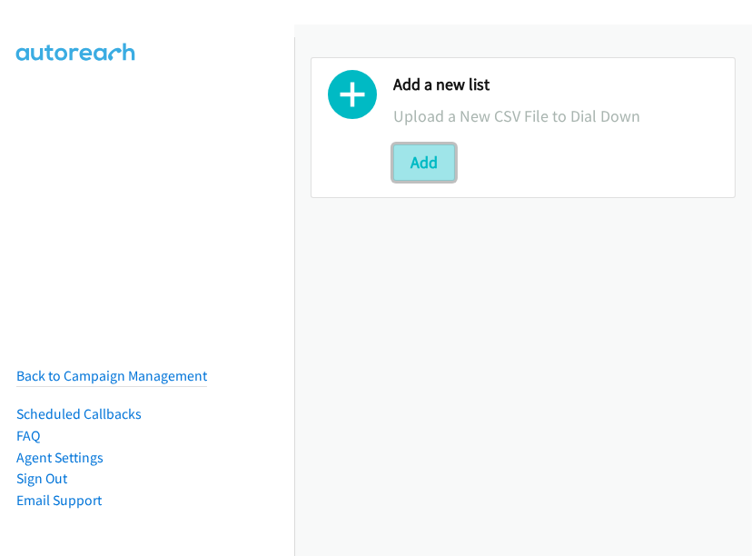
click at [427, 163] on button "Add" at bounding box center [424, 162] width 62 height 36
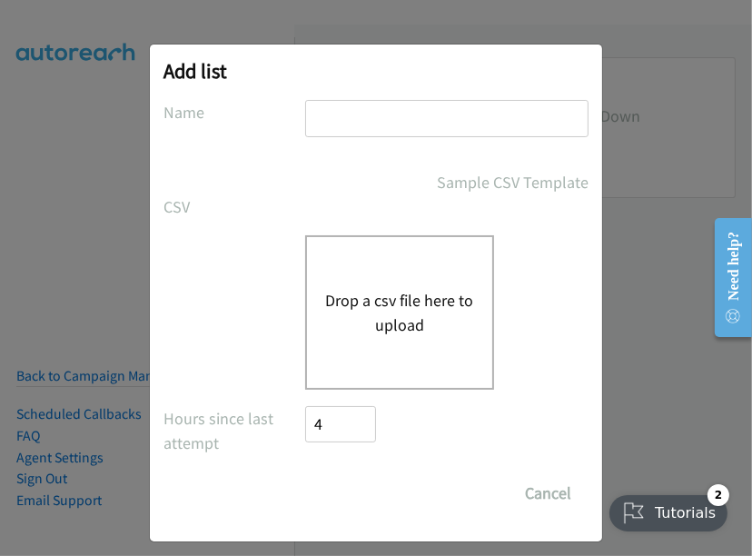
click at [367, 113] on input "text" at bounding box center [447, 118] width 284 height 37
drag, startPoint x: 347, startPoint y: 120, endPoint x: 463, endPoint y: 144, distance: 118.9
click at [463, 144] on div "Weds Morning" at bounding box center [447, 127] width 284 height 54
type input "Weds afternoon"
click at [385, 329] on button "Drop a csv file here to upload" at bounding box center [399, 312] width 149 height 49
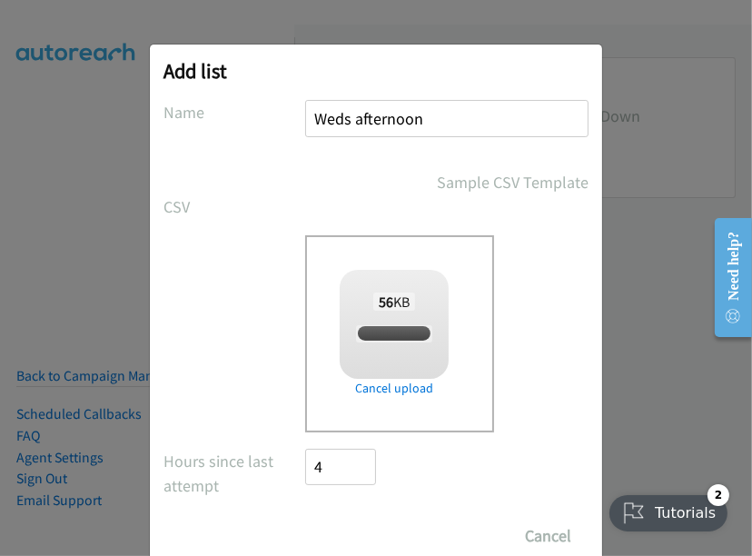
checkbox input "true"
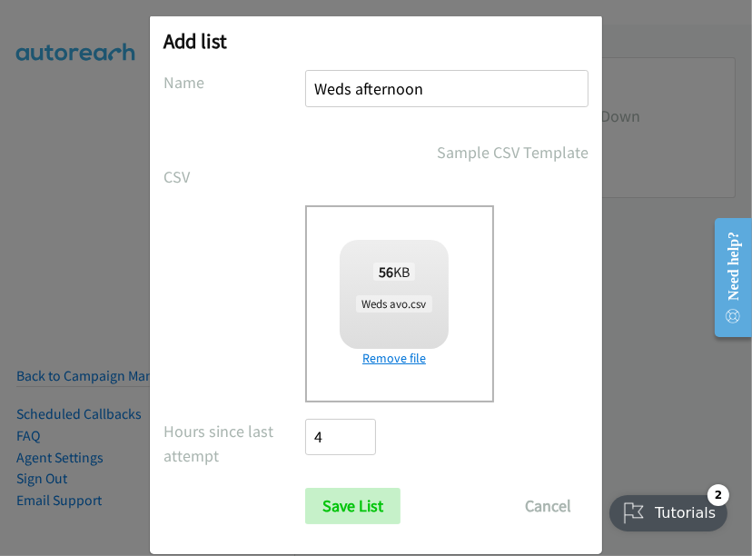
scroll to position [54, 0]
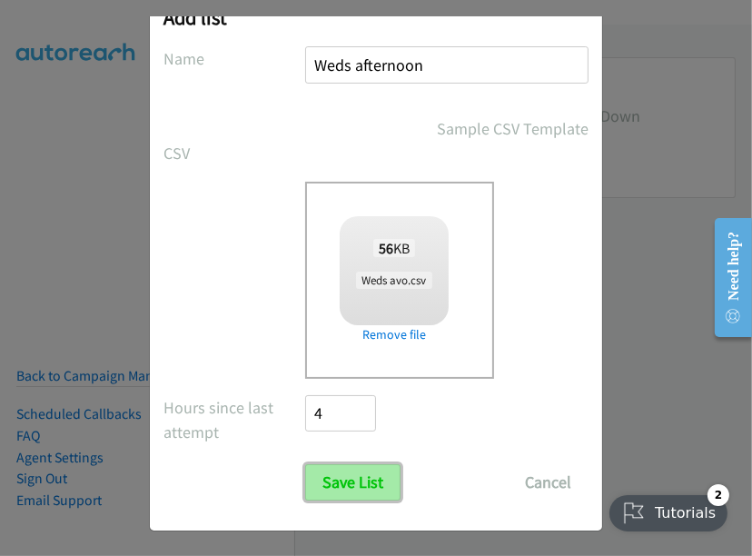
click at [356, 474] on input "Save List" at bounding box center [352, 482] width 95 height 36
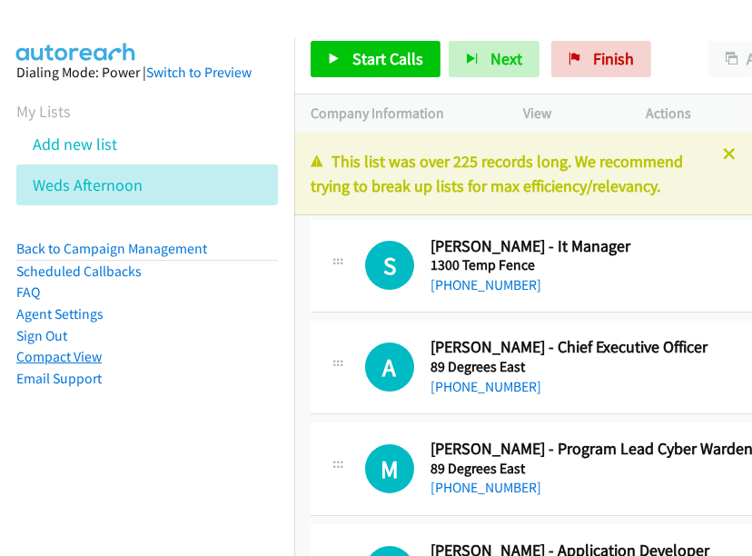
click at [65, 349] on link "Compact View" at bounding box center [58, 356] width 85 height 17
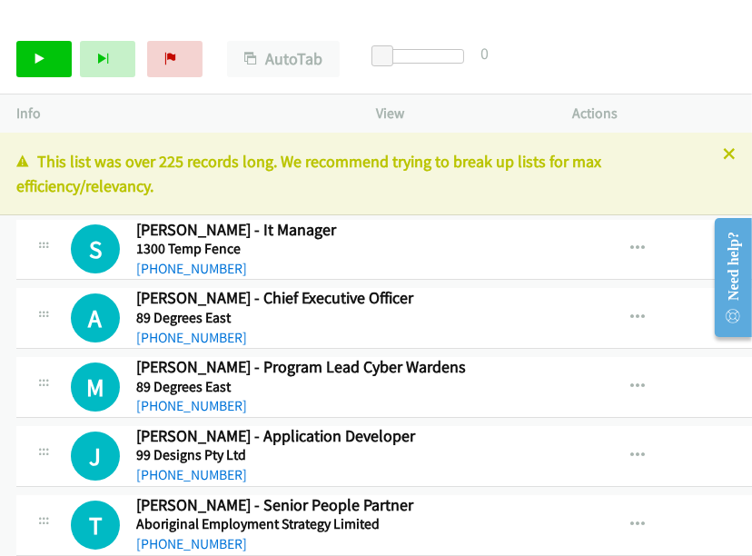
click at [389, 447] on h5 "99 Designs Pty Ltd" at bounding box center [342, 455] width 412 height 18
click at [36, 55] on icon at bounding box center [40, 60] width 13 height 13
click at [723, 156] on icon at bounding box center [729, 155] width 13 height 13
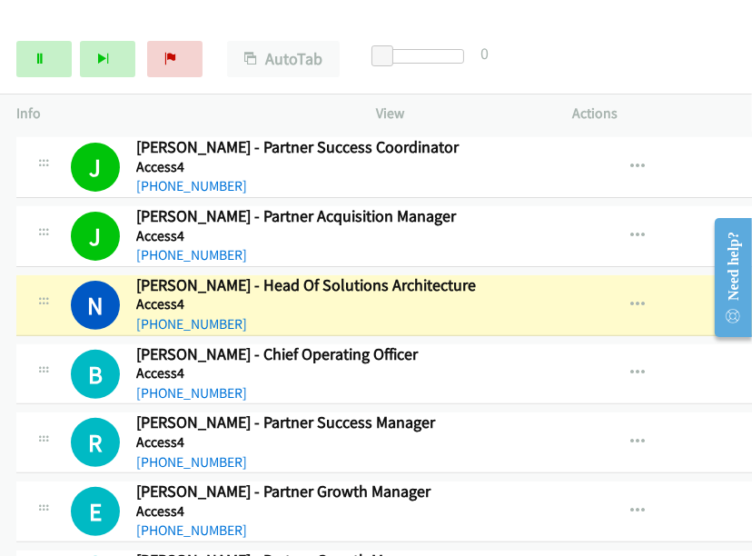
scroll to position [605, 0]
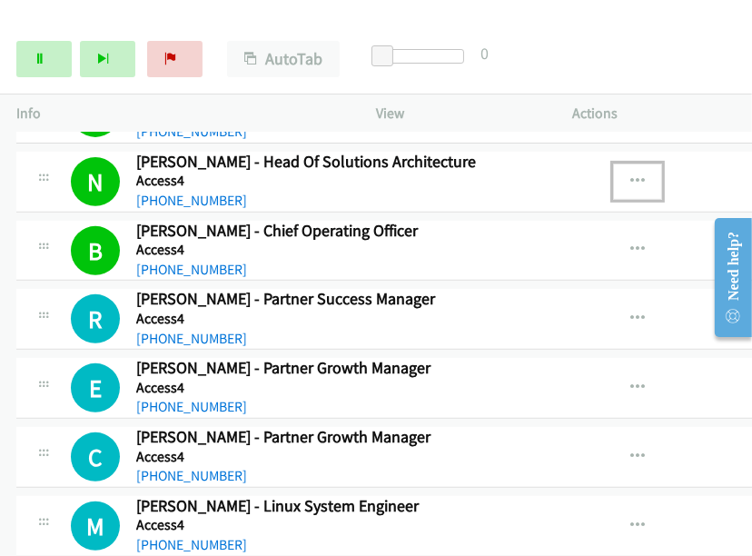
click at [631, 175] on icon "button" at bounding box center [638, 181] width 15 height 15
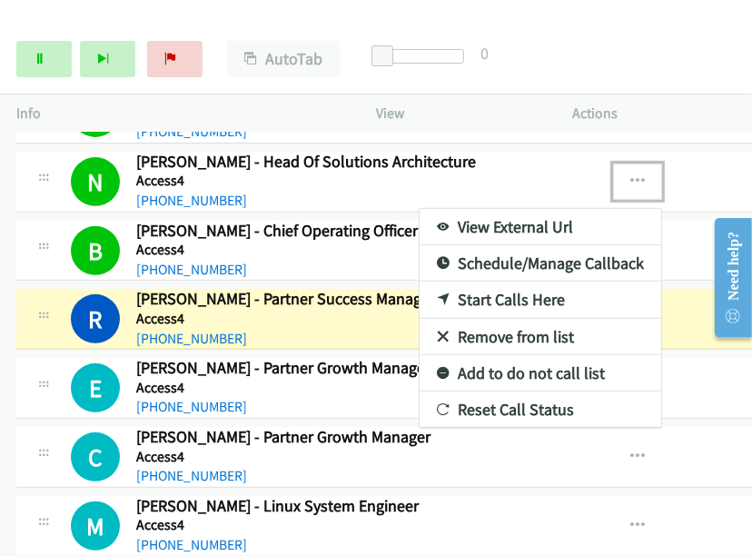
click at [649, 40] on div at bounding box center [376, 278] width 752 height 556
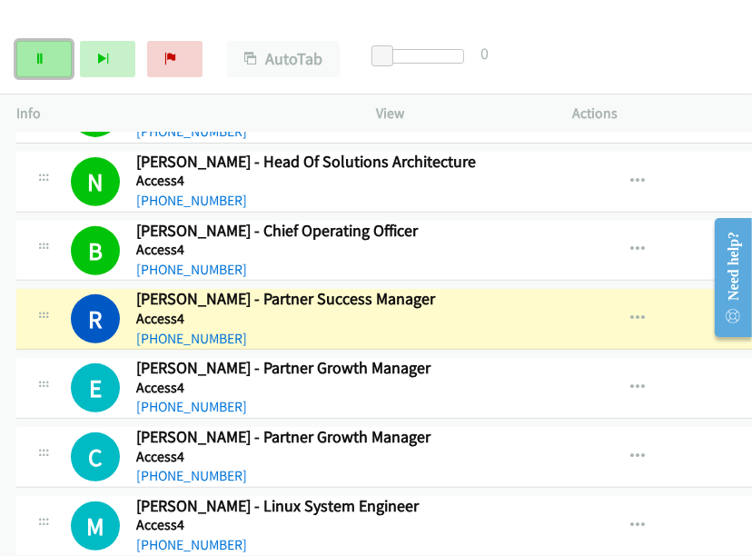
click at [55, 61] on link "Pause" at bounding box center [43, 59] width 55 height 36
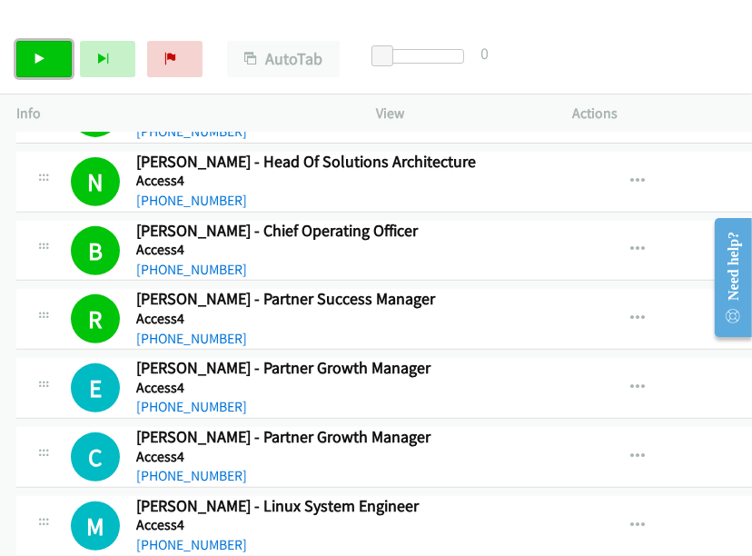
click at [47, 50] on link "Start Calls" at bounding box center [43, 59] width 55 height 36
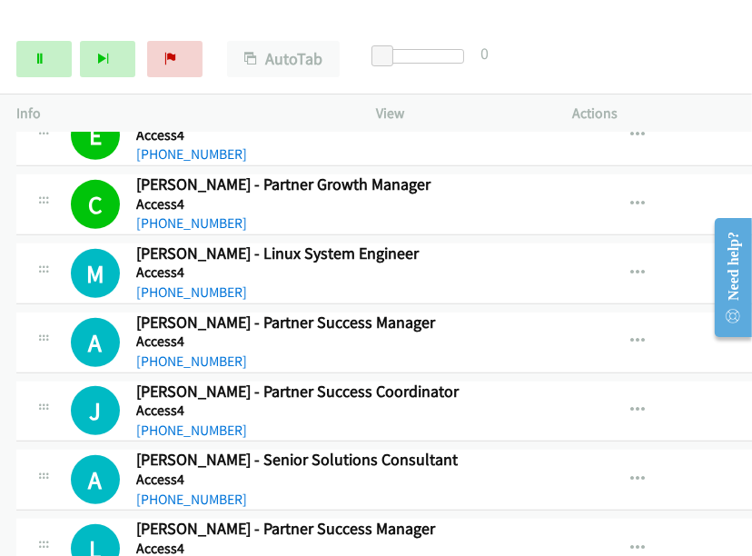
scroll to position [860, 0]
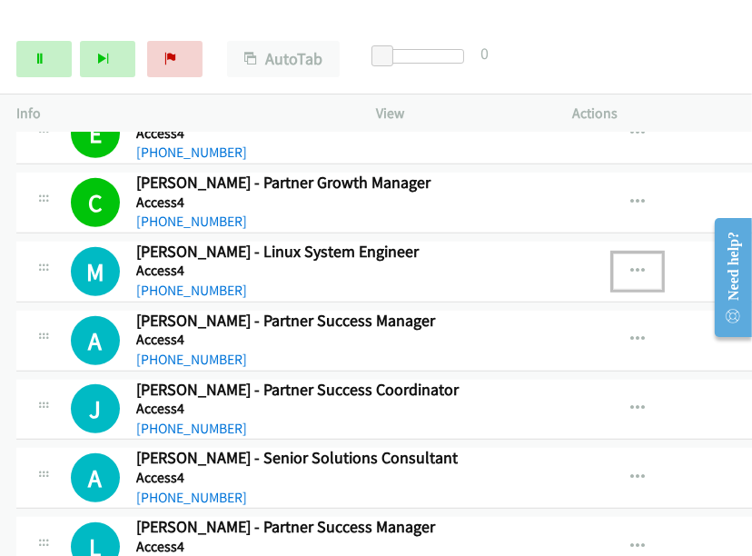
click at [631, 264] on icon "button" at bounding box center [638, 271] width 15 height 15
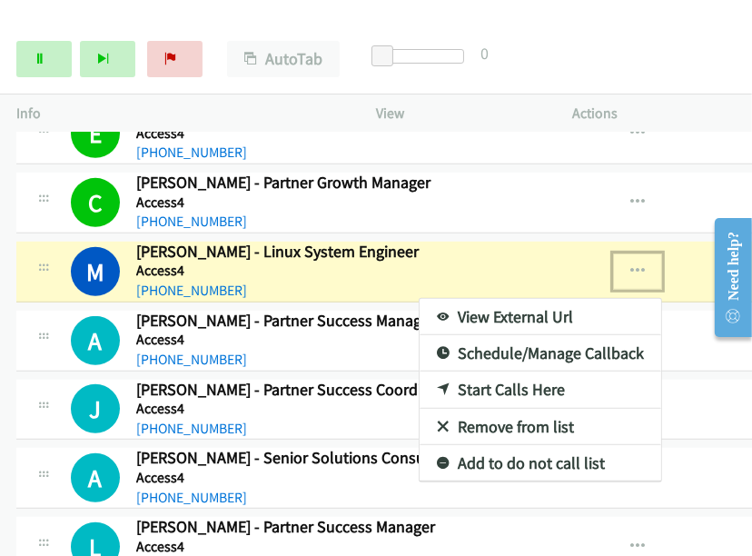
click at [493, 314] on link "View External Url" at bounding box center [541, 317] width 242 height 36
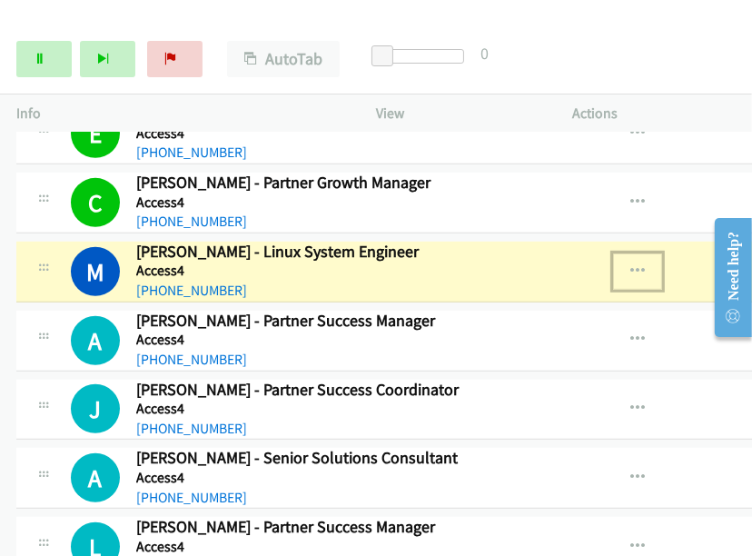
click at [631, 264] on icon "button" at bounding box center [638, 271] width 15 height 15
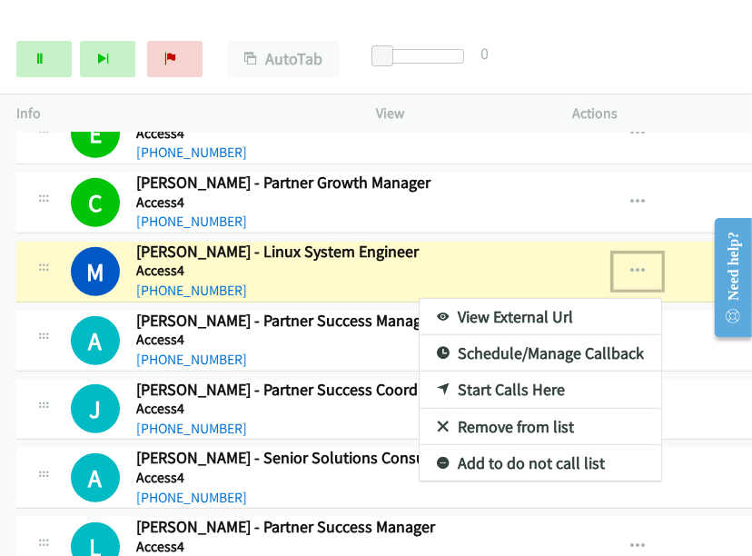
click at [504, 311] on link "View External Url" at bounding box center [541, 317] width 242 height 36
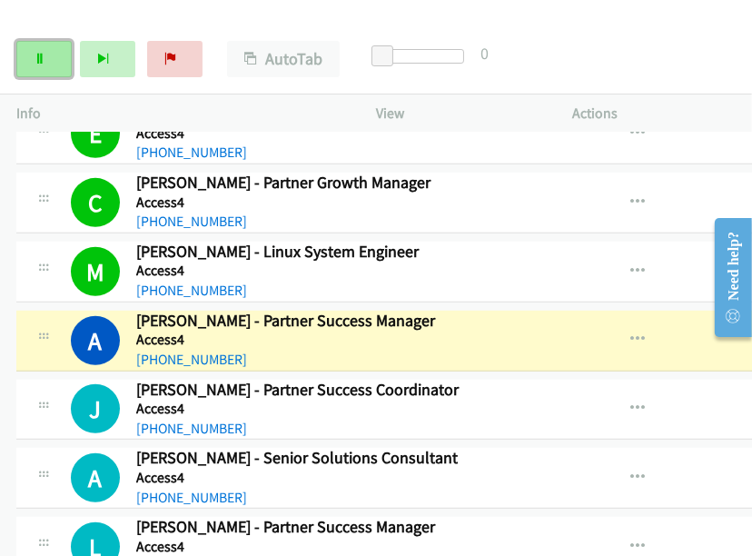
click at [55, 61] on link "Pause" at bounding box center [43, 59] width 55 height 36
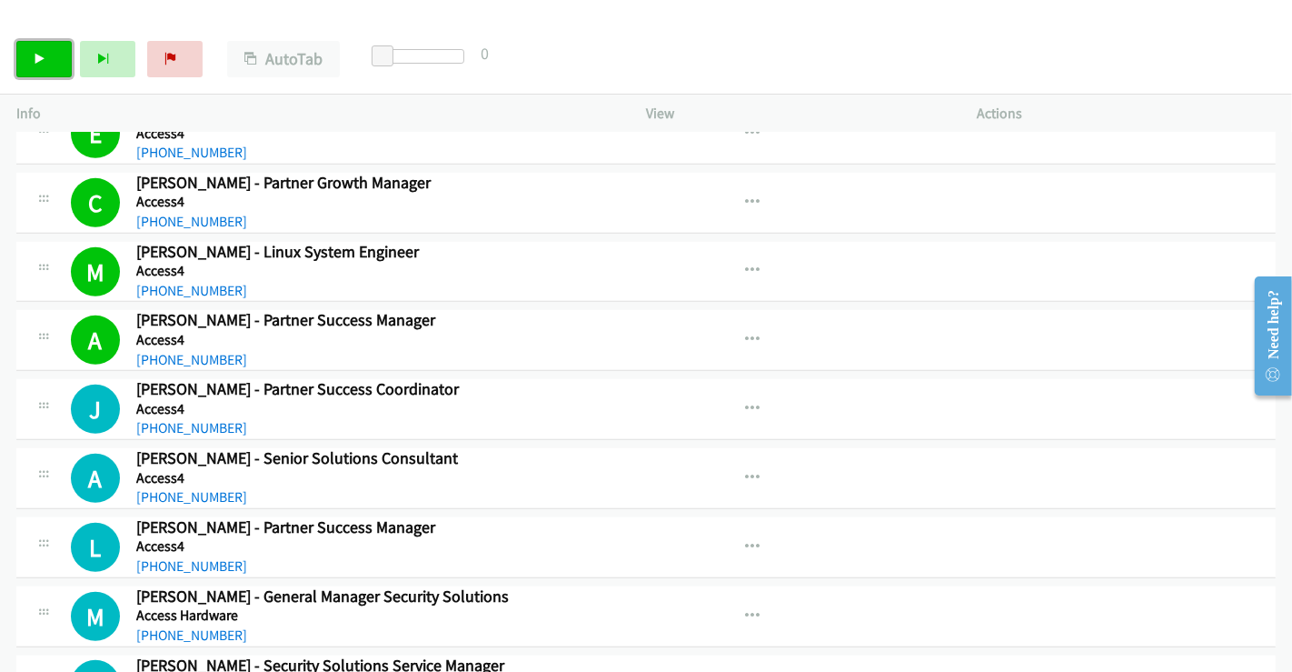
click at [53, 52] on link "Start Calls" at bounding box center [43, 59] width 55 height 36
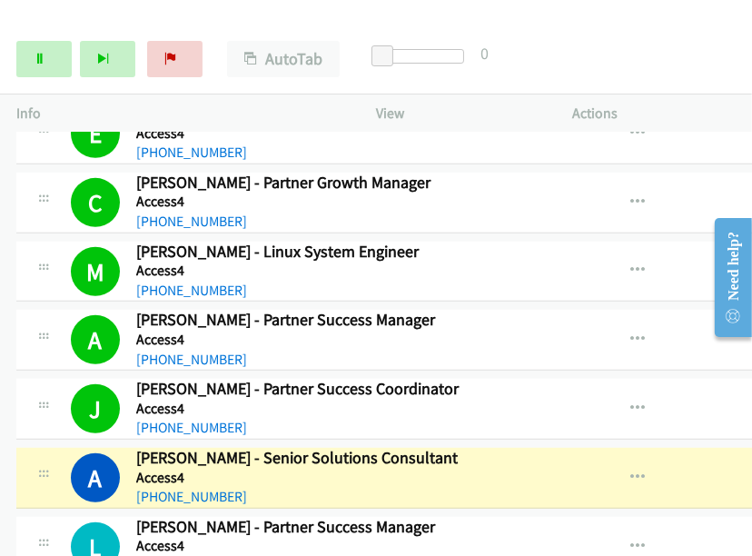
scroll to position [1218, 0]
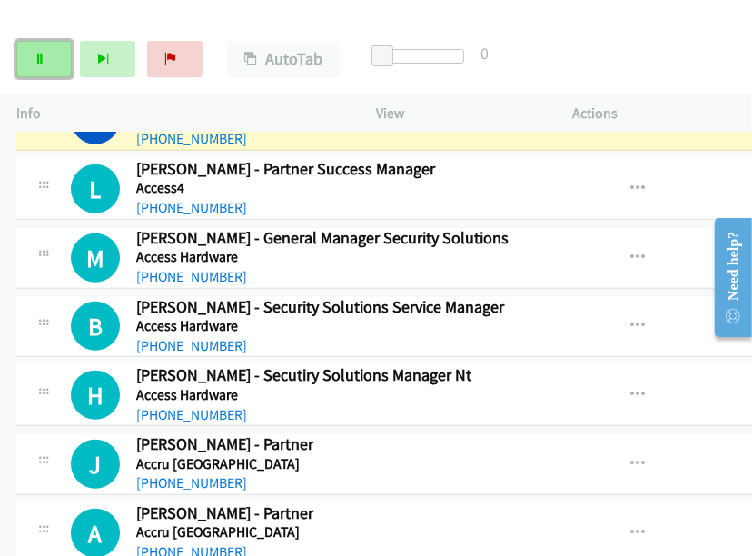
click at [36, 55] on icon at bounding box center [40, 60] width 13 height 13
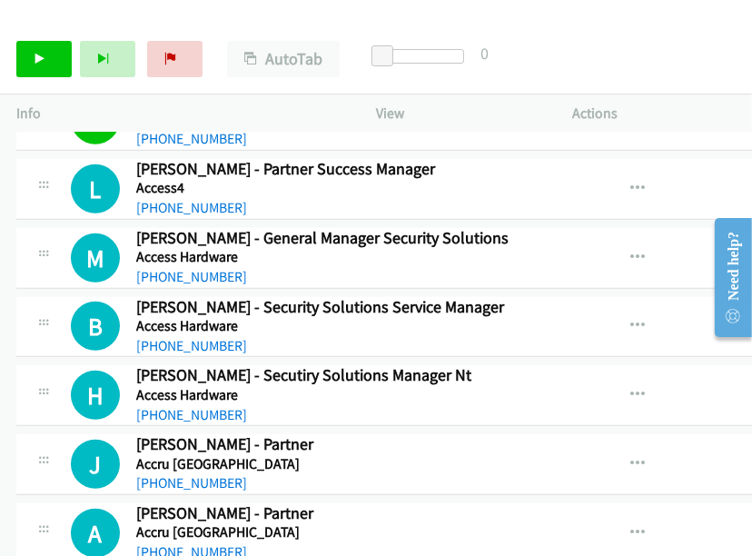
click at [400, 418] on div "[PHONE_NUMBER]" at bounding box center [342, 415] width 412 height 22
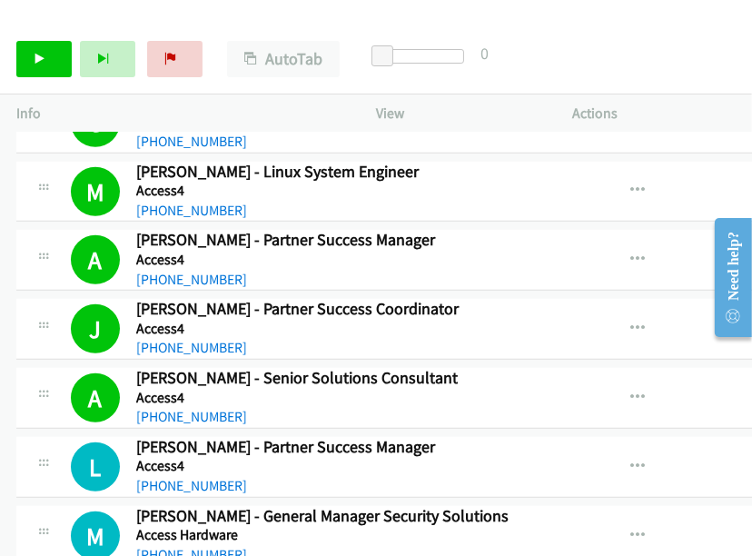
scroll to position [914, 0]
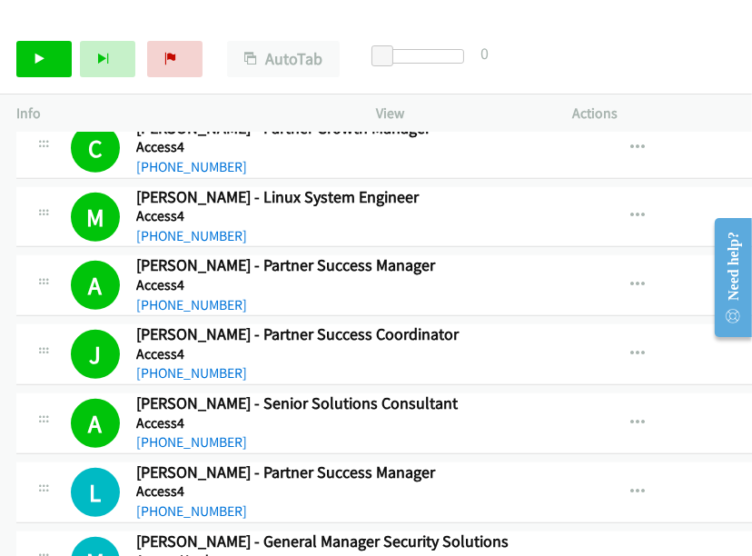
click at [512, 458] on td "L Callback Scheduled [PERSON_NAME] - Partner Success Manager Access4 [GEOGRAPHI…" at bounding box center [531, 492] width 1063 height 69
click at [50, 53] on link "Start Calls" at bounding box center [43, 59] width 55 height 36
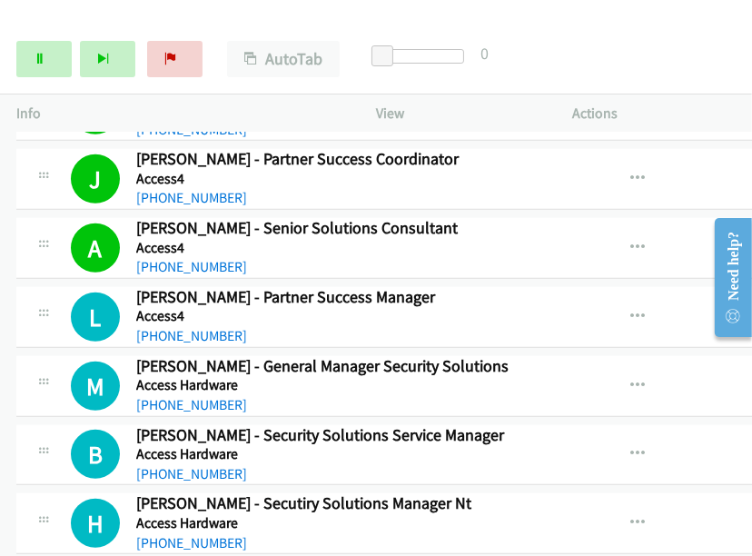
scroll to position [1116, 0]
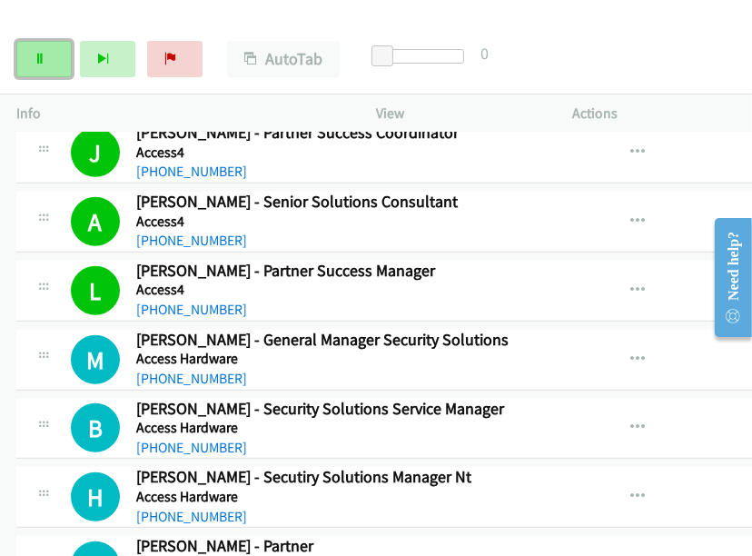
click at [45, 51] on link "Pause" at bounding box center [43, 59] width 55 height 36
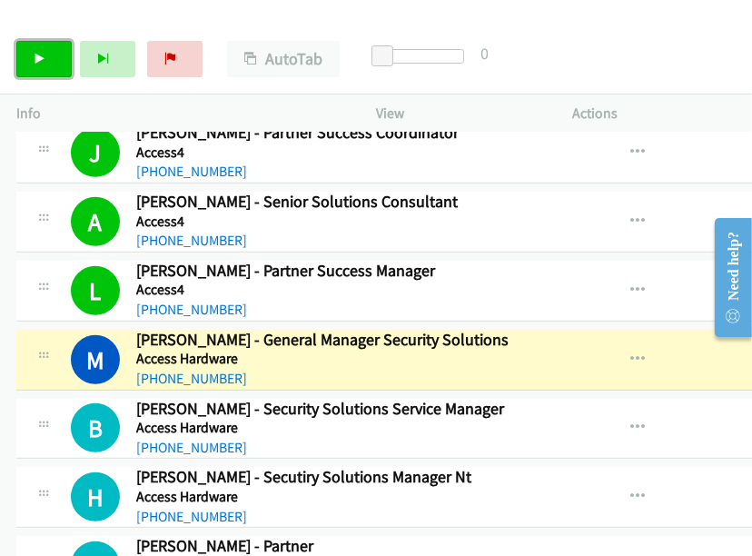
click at [32, 57] on link "Start Calls" at bounding box center [43, 59] width 55 height 36
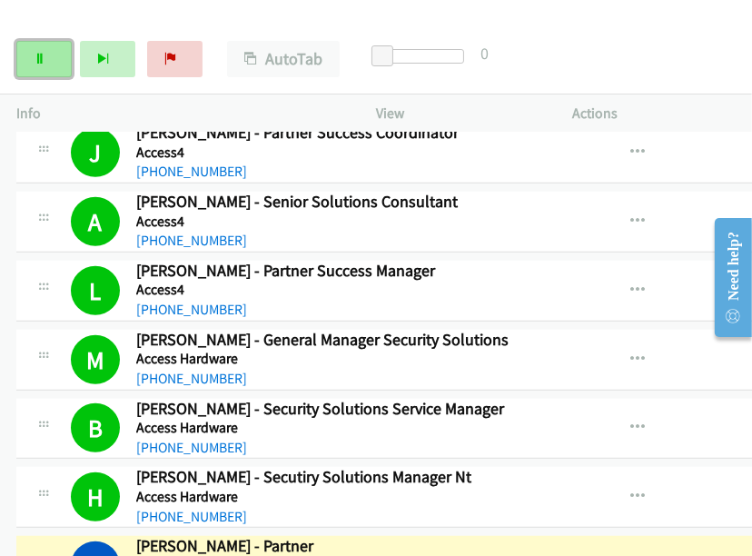
click at [24, 53] on link "Pause" at bounding box center [43, 59] width 55 height 36
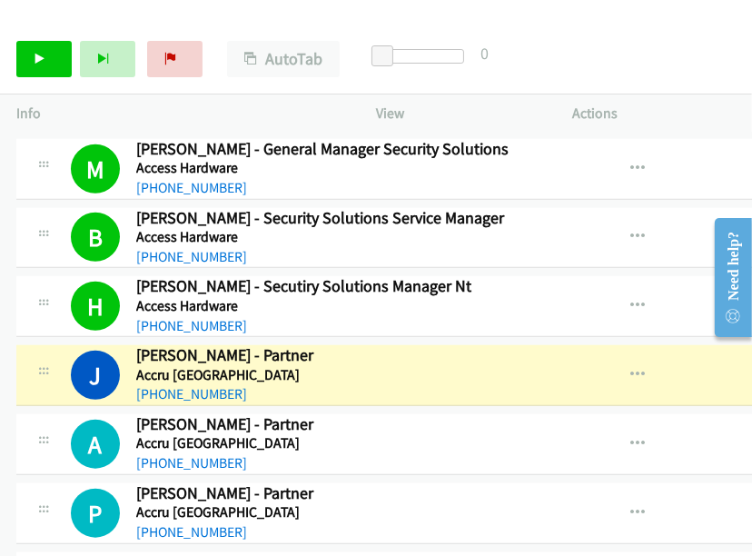
scroll to position [1319, 0]
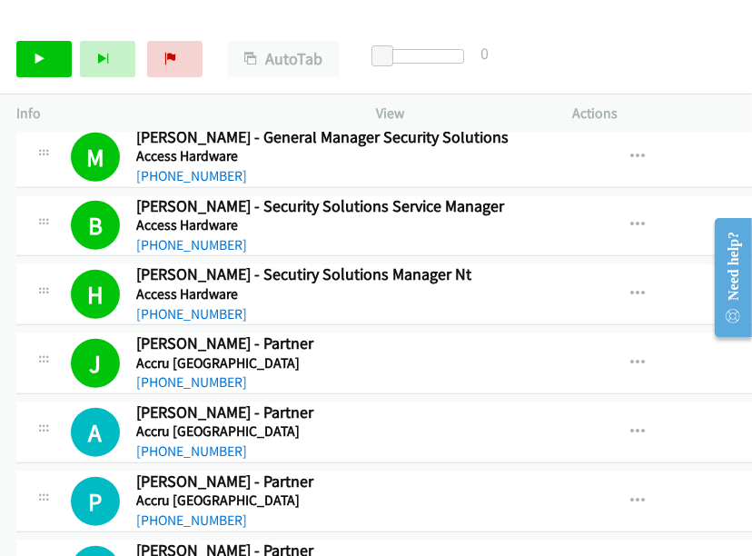
click at [720, 71] on div "Start Calls Pause Next Finish Call Completed AutoTab AutoTab 0" at bounding box center [376, 60] width 752 height 70
click at [51, 55] on link "Start Calls" at bounding box center [43, 59] width 55 height 36
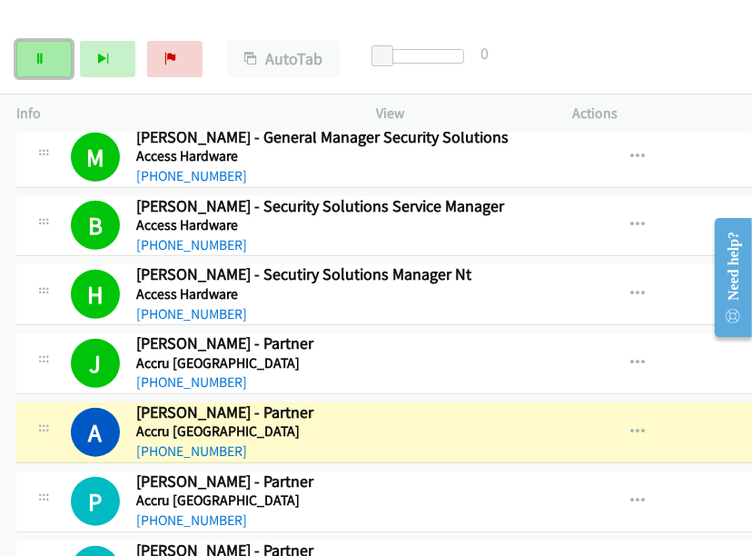
click at [41, 56] on icon at bounding box center [40, 60] width 13 height 13
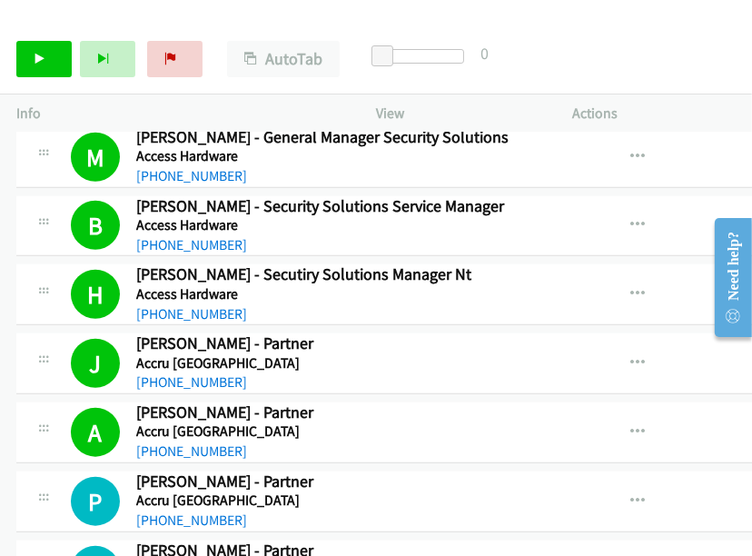
drag, startPoint x: 721, startPoint y: 79, endPoint x: 580, endPoint y: 84, distance: 140.9
click at [721, 79] on div "Start Calls Pause Next Finish Call Completed AutoTab AutoTab 0" at bounding box center [376, 60] width 752 height 70
click at [49, 63] on link "Start Calls" at bounding box center [43, 59] width 55 height 36
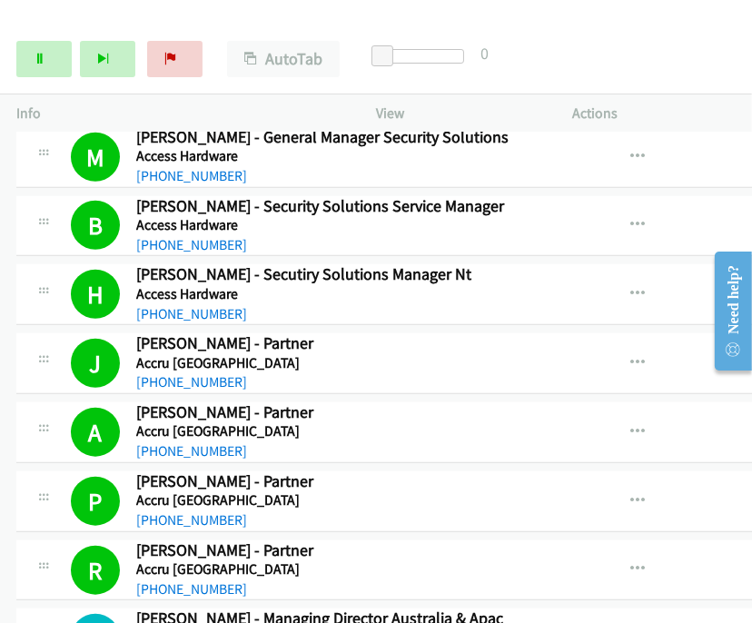
click at [396, 432] on h5 "Accru [GEOGRAPHIC_DATA]" at bounding box center [342, 432] width 412 height 18
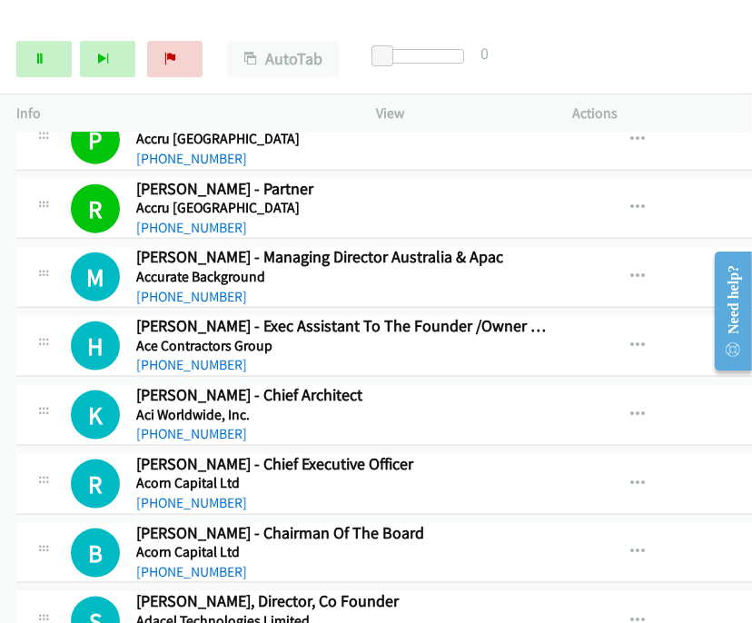
scroll to position [1722, 0]
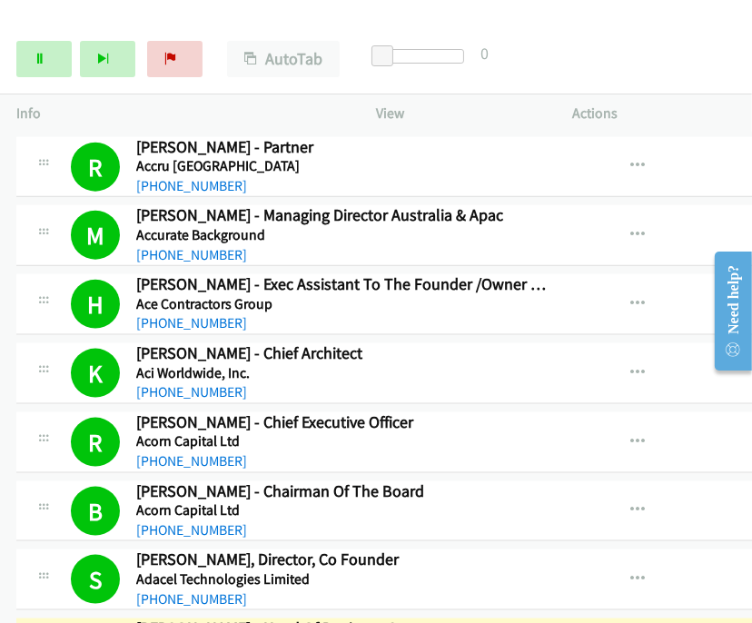
drag, startPoint x: 488, startPoint y: 428, endPoint x: 371, endPoint y: 381, distance: 126.4
click at [488, 433] on h5 "Acorn Capital Ltd" at bounding box center [342, 442] width 412 height 18
click at [55, 51] on link "Pause" at bounding box center [43, 59] width 55 height 36
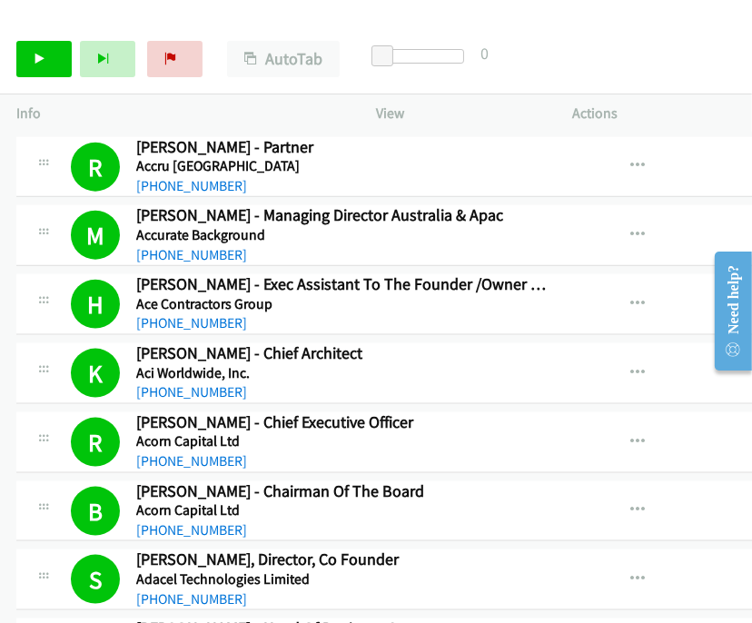
click at [527, 482] on div "B Callback Scheduled Bob Officer - Chairman Of The Board Acorn Capital Ltd Aust…" at bounding box center [290, 512] width 548 height 60
click at [42, 67] on link "Start Calls" at bounding box center [43, 59] width 55 height 36
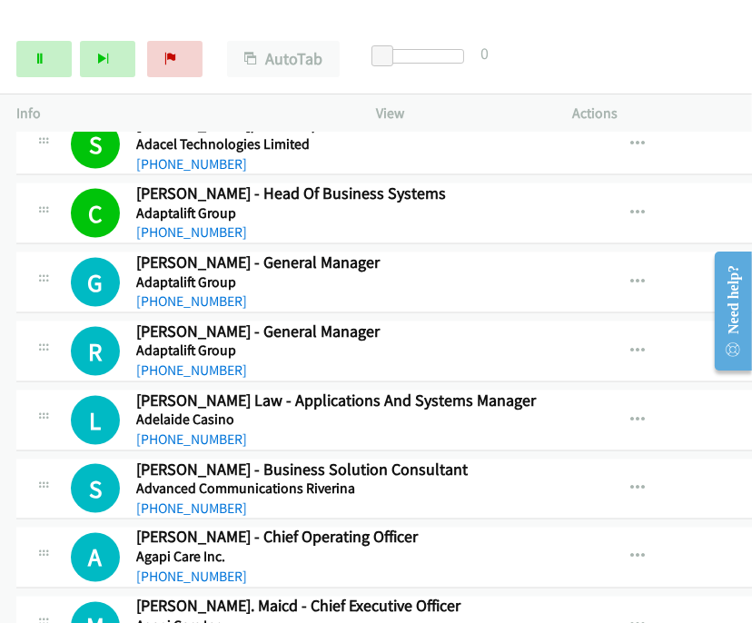
scroll to position [2127, 0]
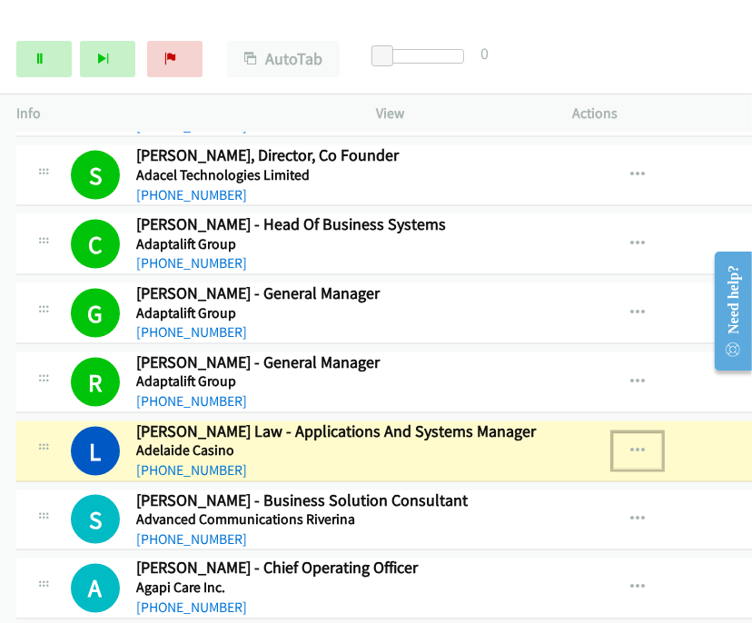
click at [613, 433] on button "button" at bounding box center [637, 451] width 49 height 36
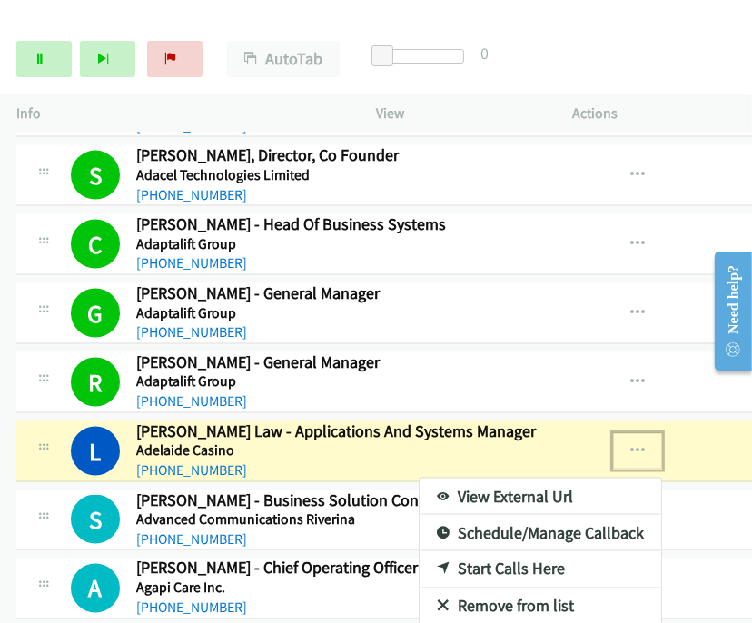
click at [506, 484] on link "View External Url" at bounding box center [541, 497] width 242 height 36
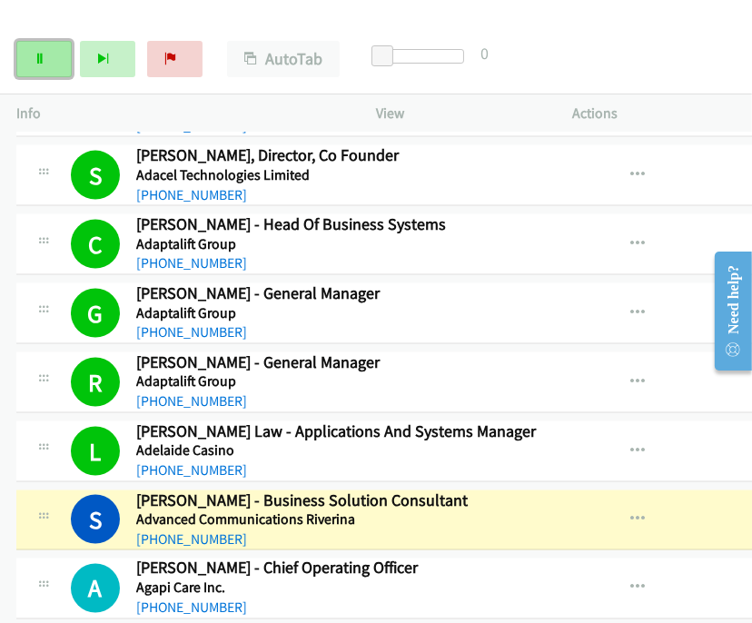
click at [36, 55] on icon at bounding box center [40, 60] width 13 height 13
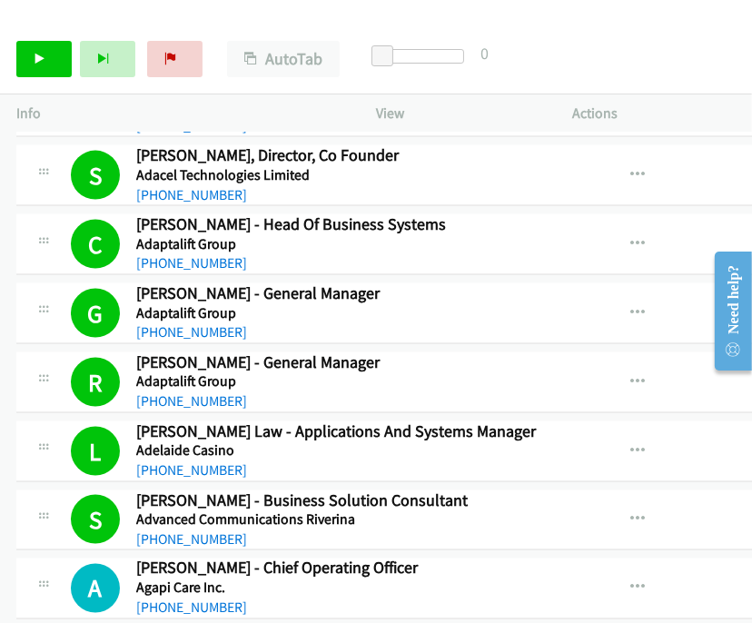
click at [723, 65] on div "Start Calls Pause Next Finish Call Completed AutoTab AutoTab 0" at bounding box center [376, 60] width 752 height 70
click at [41, 65] on link "Start Calls" at bounding box center [43, 59] width 55 height 36
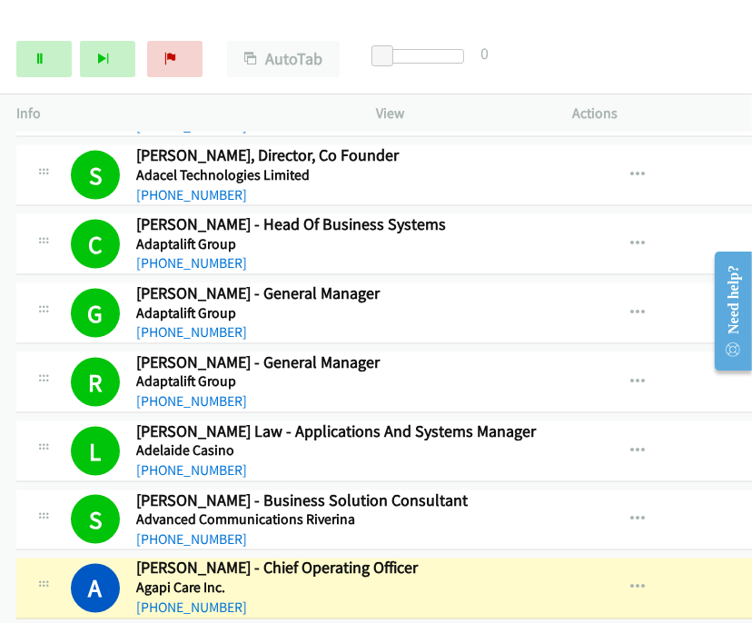
click at [727, 78] on div "Start Calls Pause Next Finish Dialing Angela Pilipasidis - Chief Operating Offi…" at bounding box center [376, 60] width 752 height 70
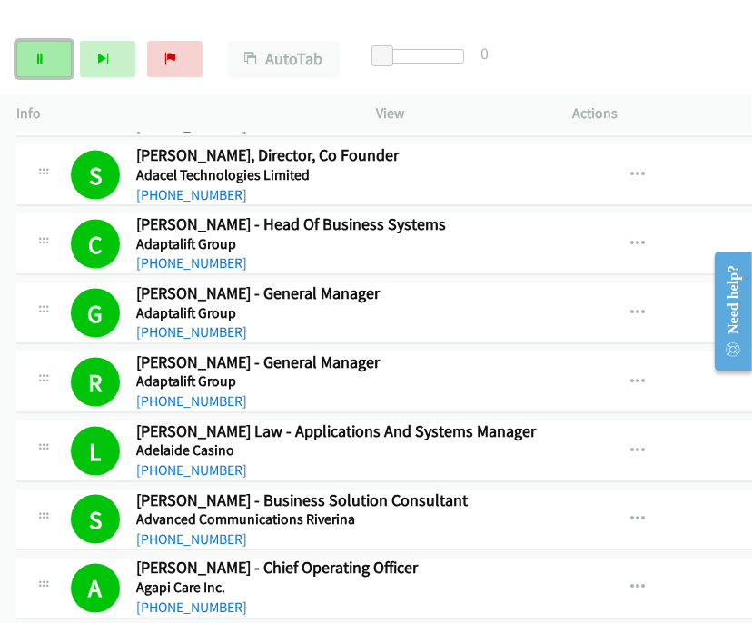
click at [56, 61] on link "Pause" at bounding box center [43, 59] width 55 height 36
click at [709, 54] on div "Start Calls Pause Next Finish Paused AutoTab AutoTab 0" at bounding box center [376, 60] width 752 height 70
click at [672, 95] on div "Actions" at bounding box center [654, 114] width 196 height 38
click at [43, 66] on link "Start Calls" at bounding box center [43, 59] width 55 height 36
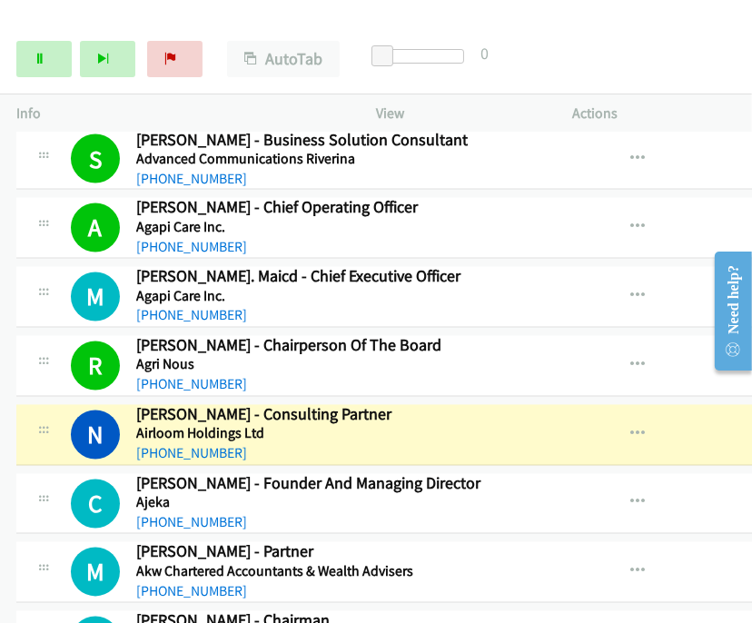
scroll to position [2489, 0]
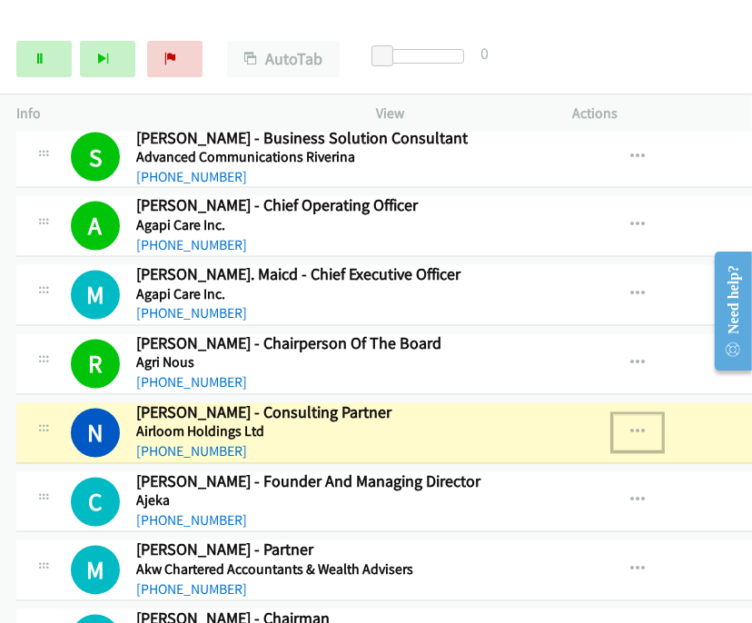
click at [631, 426] on icon "button" at bounding box center [638, 433] width 15 height 15
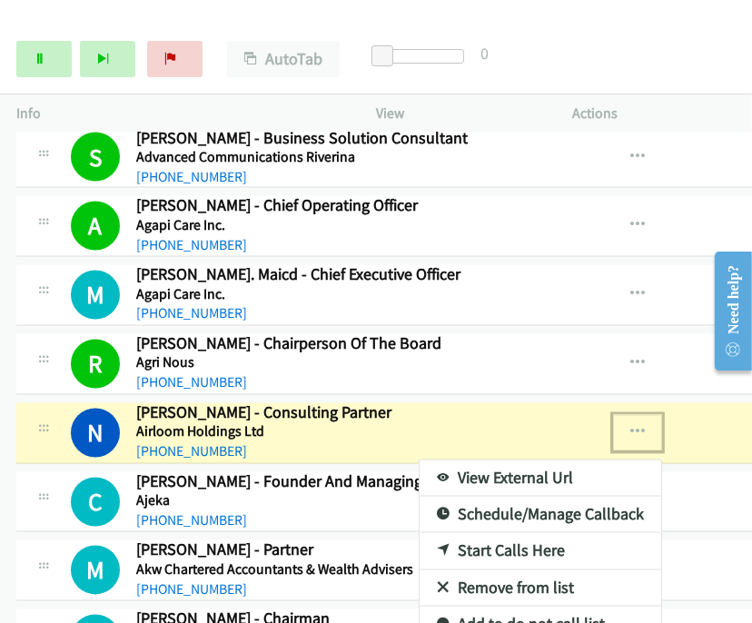
click at [436, 462] on link "View External Url" at bounding box center [541, 479] width 242 height 36
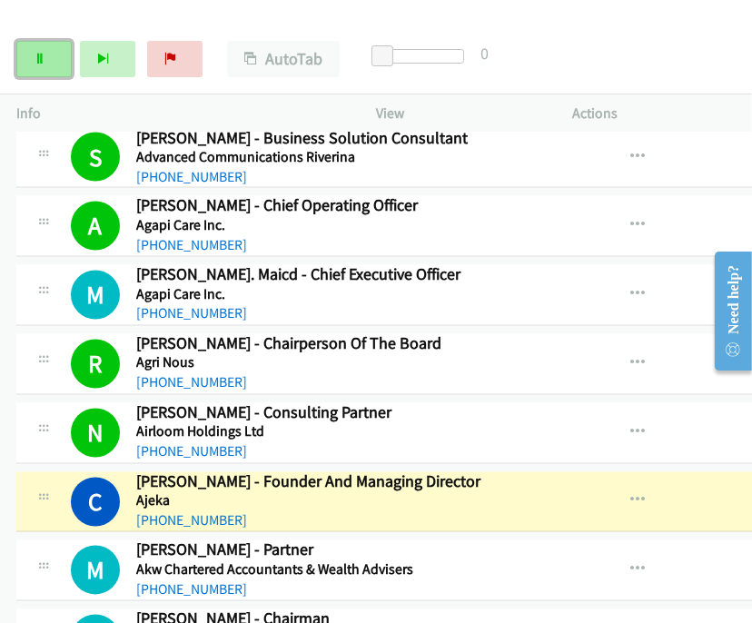
click at [31, 56] on link "Pause" at bounding box center [43, 59] width 55 height 36
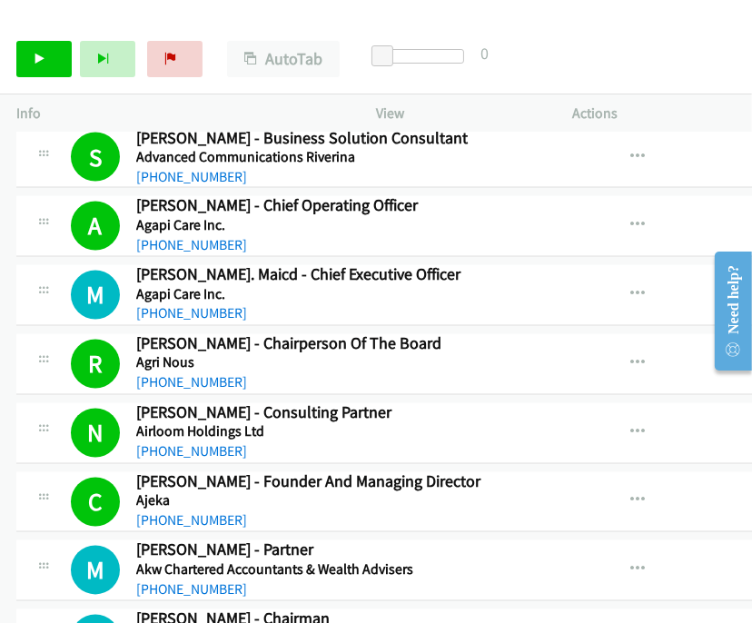
drag, startPoint x: 455, startPoint y: 461, endPoint x: 453, endPoint y: 440, distance: 21.0
click at [455, 473] on h2 "[PERSON_NAME] - Founder And Managing Director" at bounding box center [342, 483] width 412 height 21
click at [25, 62] on link "Start Calls" at bounding box center [43, 59] width 55 height 36
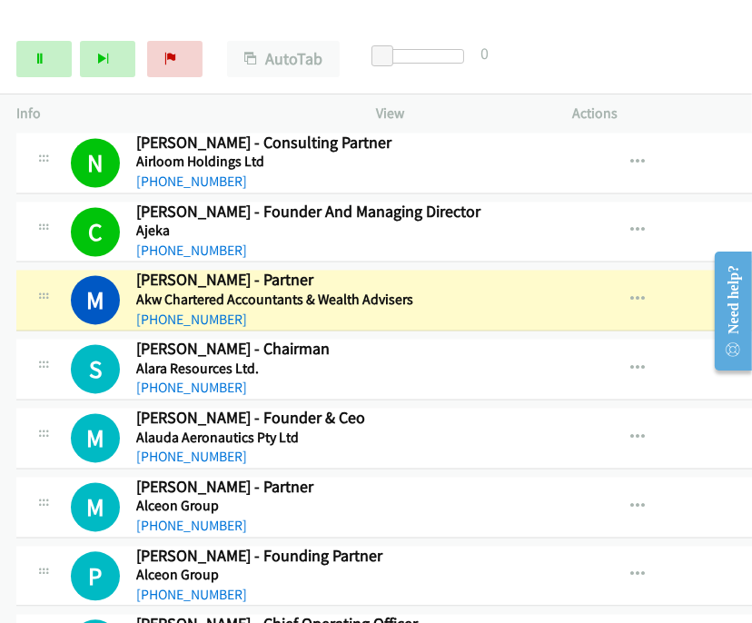
scroll to position [2792, 0]
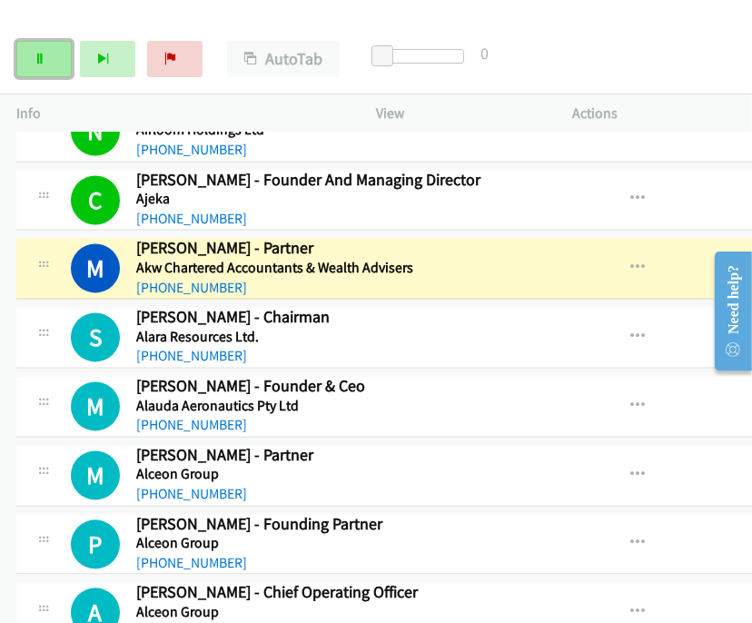
click at [41, 63] on icon at bounding box center [40, 60] width 13 height 13
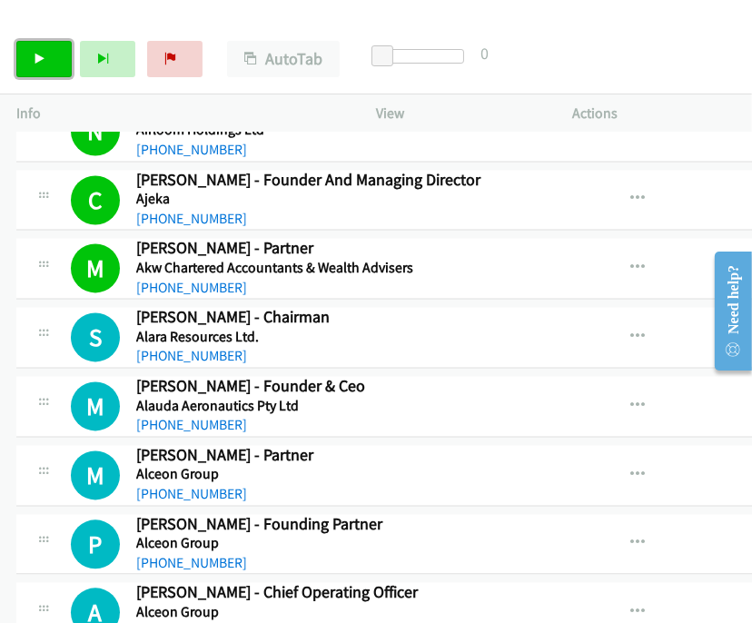
click at [46, 63] on link "Start Calls" at bounding box center [43, 59] width 55 height 36
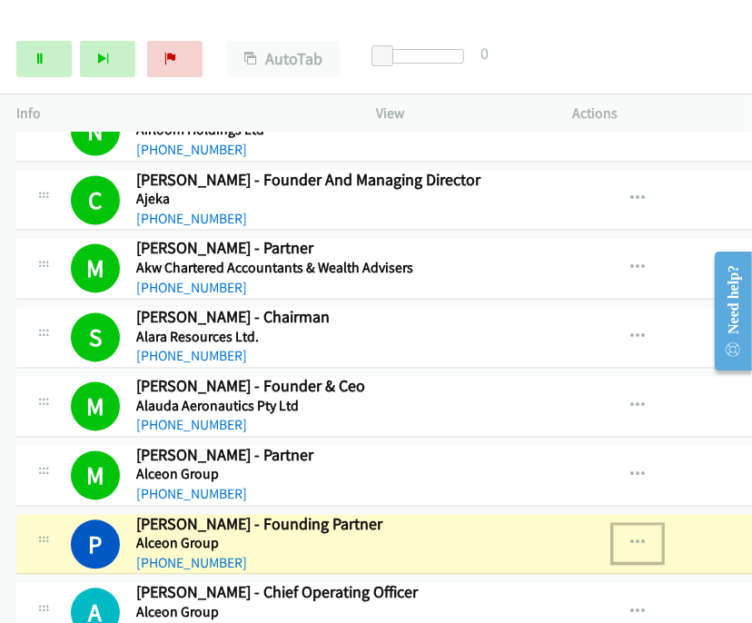
click at [631, 536] on icon "button" at bounding box center [638, 543] width 15 height 15
click at [487, 555] on link "View External Url" at bounding box center [541, 590] width 242 height 36
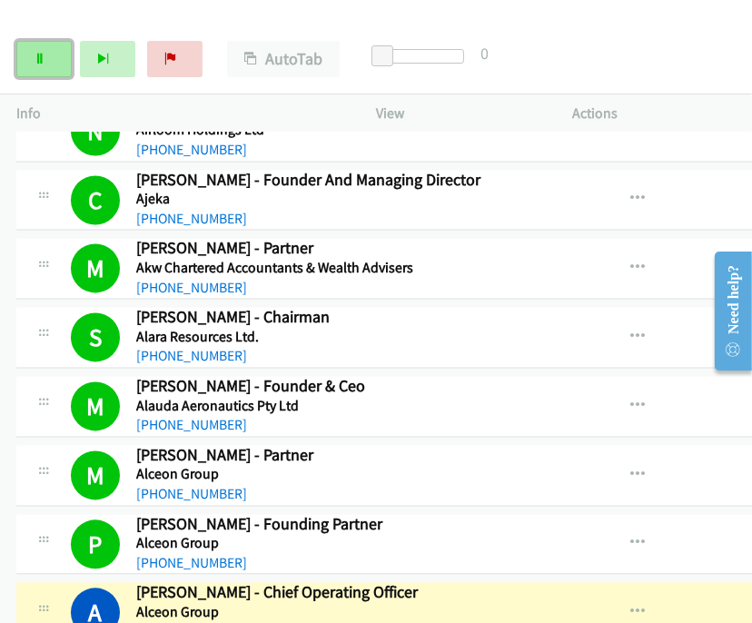
click at [32, 55] on link "Pause" at bounding box center [43, 59] width 55 height 36
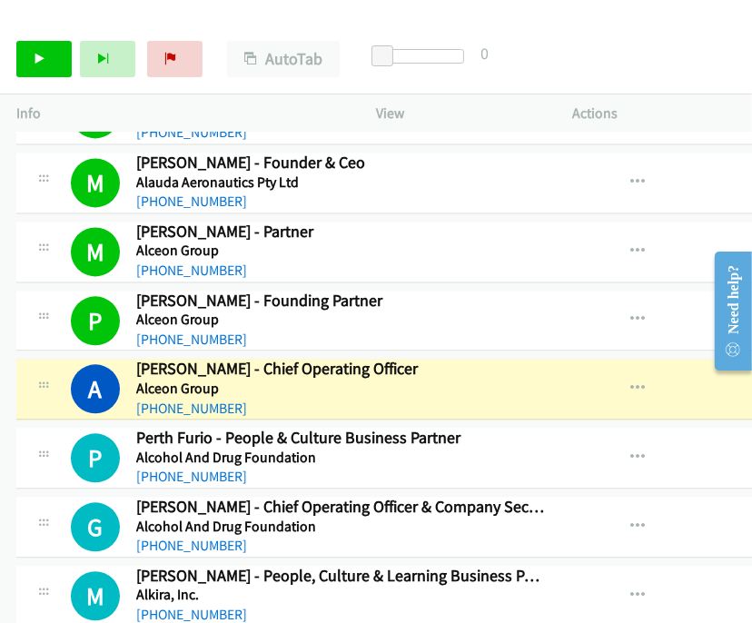
scroll to position [3196, 0]
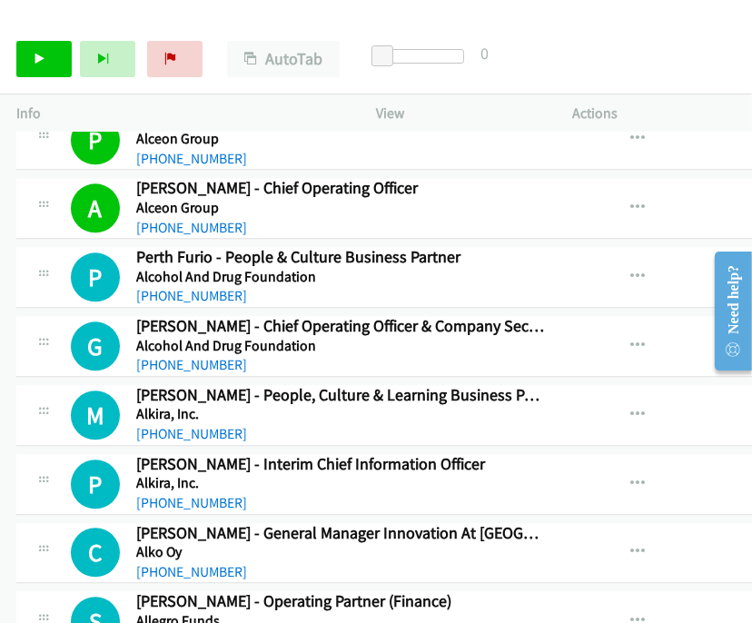
drag, startPoint x: 692, startPoint y: 183, endPoint x: 20, endPoint y: 107, distance: 676.7
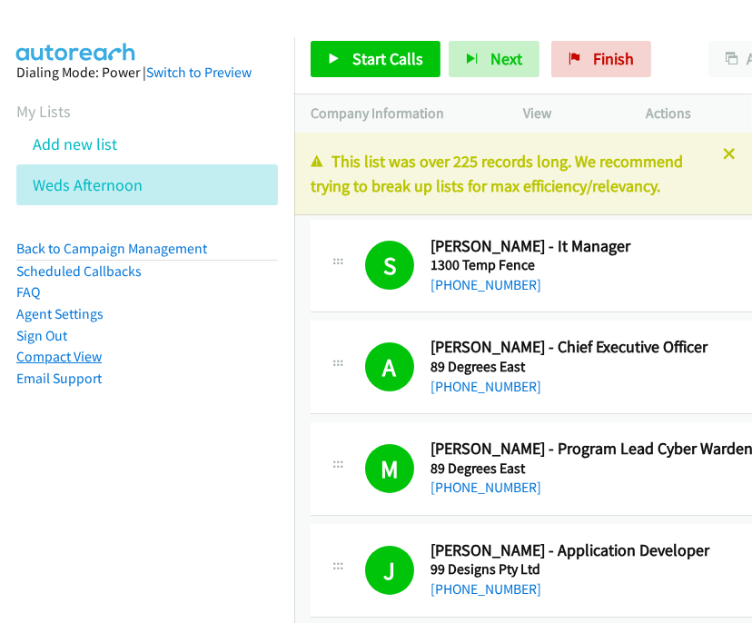
click at [84, 356] on link "Compact View" at bounding box center [58, 356] width 85 height 17
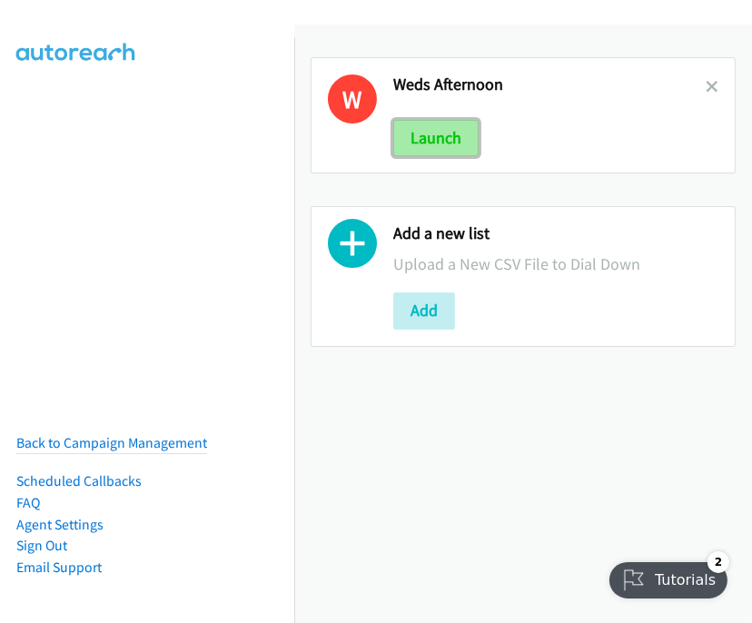
click at [431, 128] on button "Launch" at bounding box center [435, 138] width 85 height 36
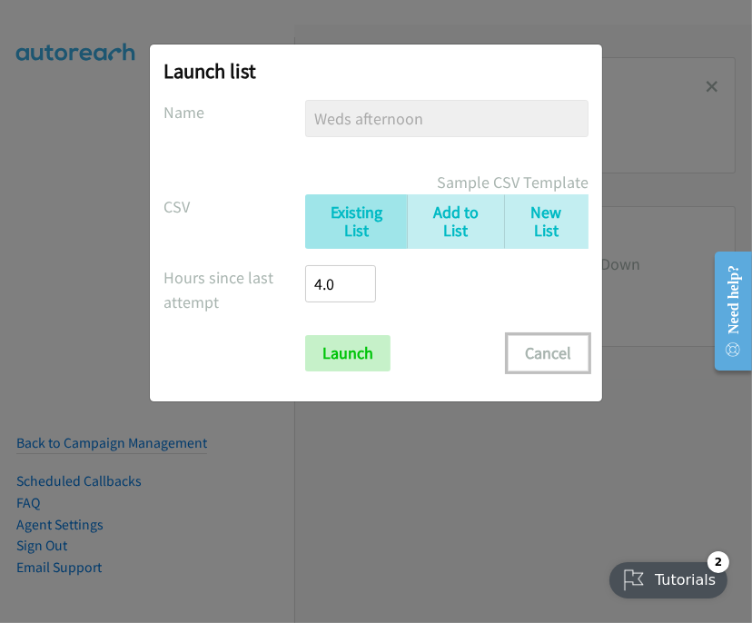
click at [566, 345] on button "Cancel" at bounding box center [548, 353] width 81 height 36
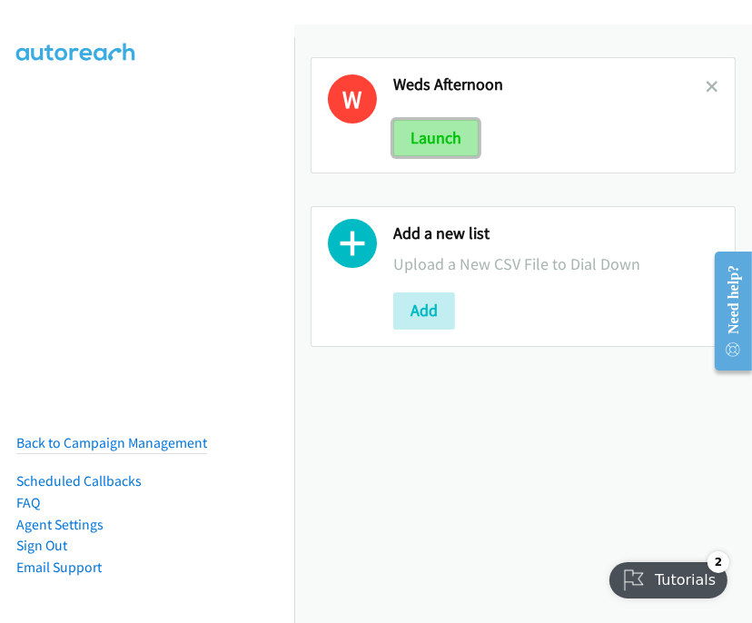
click at [433, 134] on button "Launch" at bounding box center [435, 138] width 85 height 36
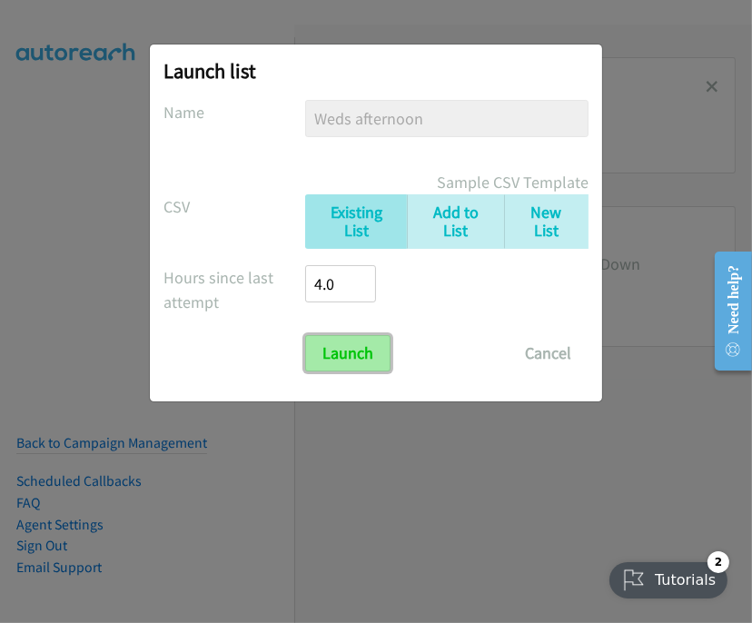
click at [344, 361] on input "Launch" at bounding box center [347, 353] width 85 height 36
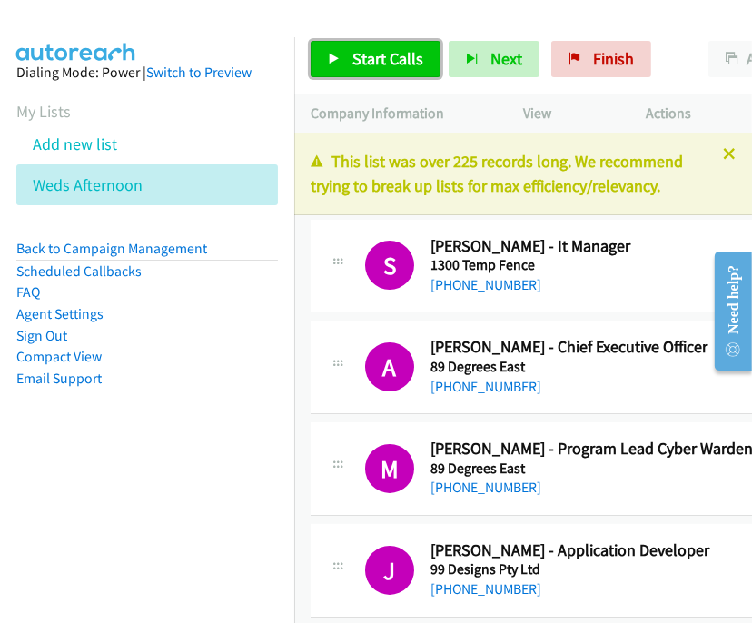
click at [365, 53] on span "Start Calls" at bounding box center [388, 58] width 71 height 21
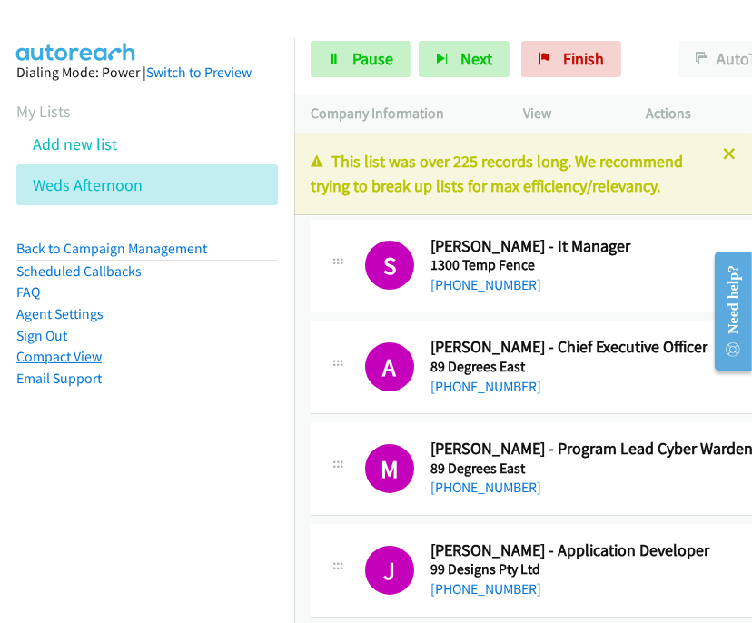
click at [77, 359] on link "Compact View" at bounding box center [58, 356] width 85 height 17
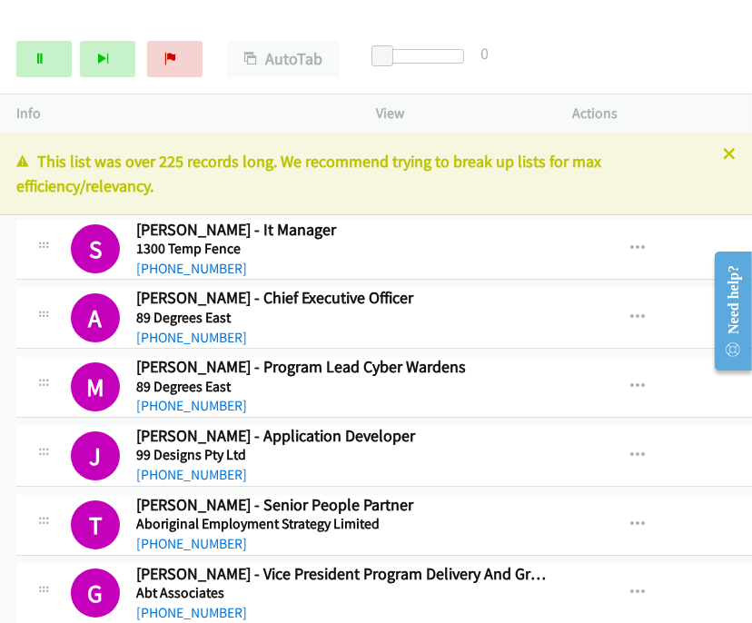
click at [723, 149] on icon at bounding box center [729, 155] width 13 height 13
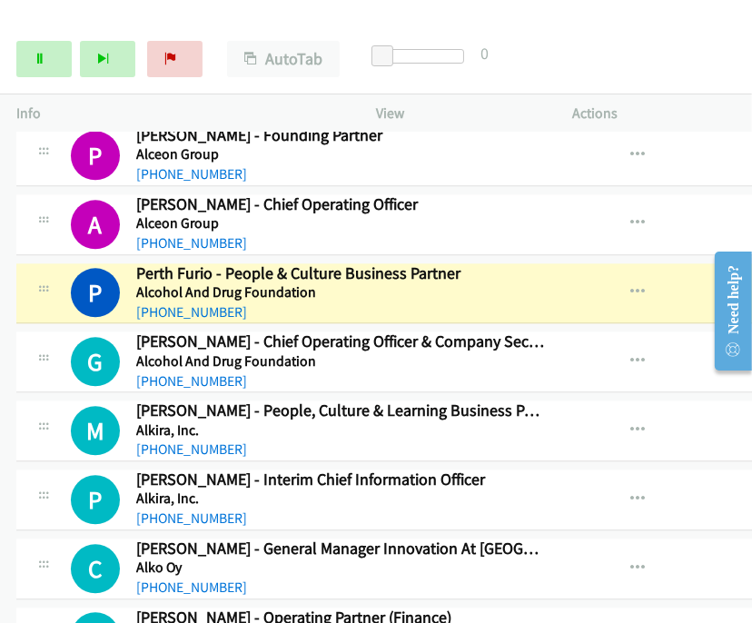
scroll to position [3153, 0]
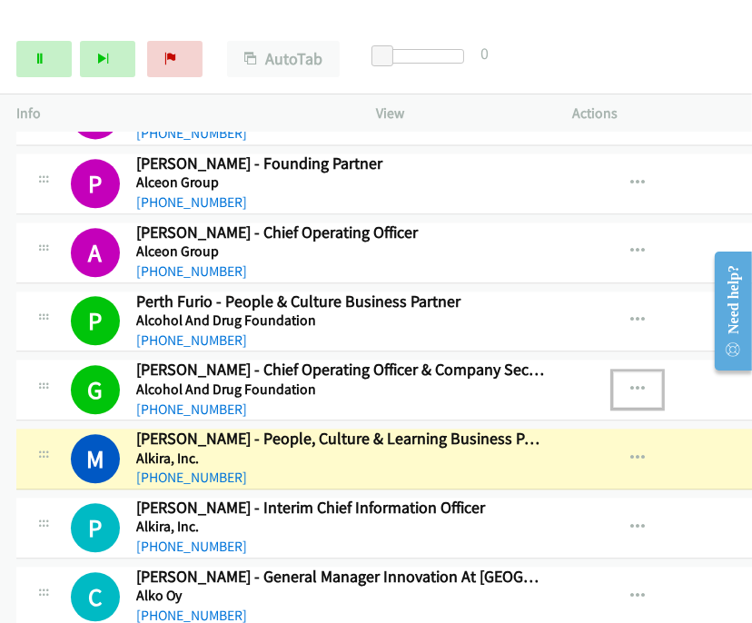
click at [613, 372] on button "button" at bounding box center [637, 390] width 49 height 36
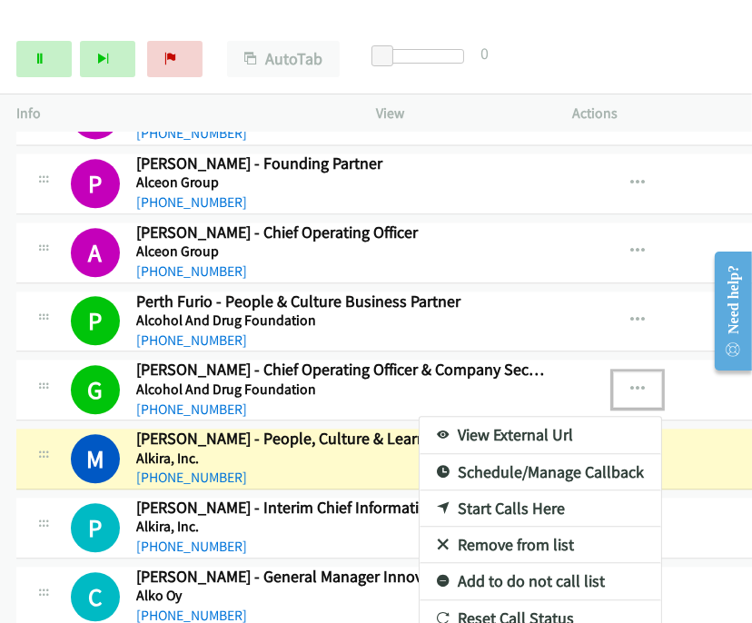
click at [474, 422] on link "View External Url" at bounding box center [541, 435] width 242 height 36
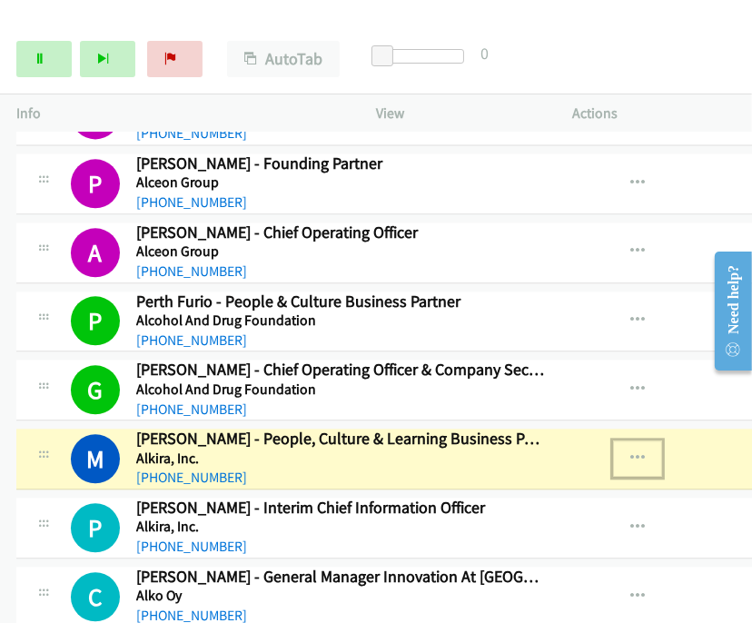
click at [631, 452] on icon "button" at bounding box center [638, 459] width 15 height 15
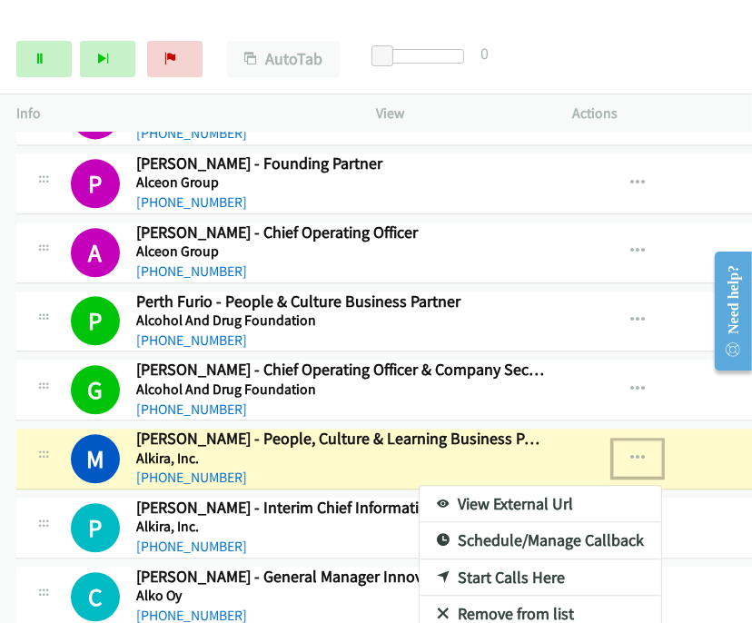
click at [489, 486] on link "View External Url" at bounding box center [541, 504] width 242 height 36
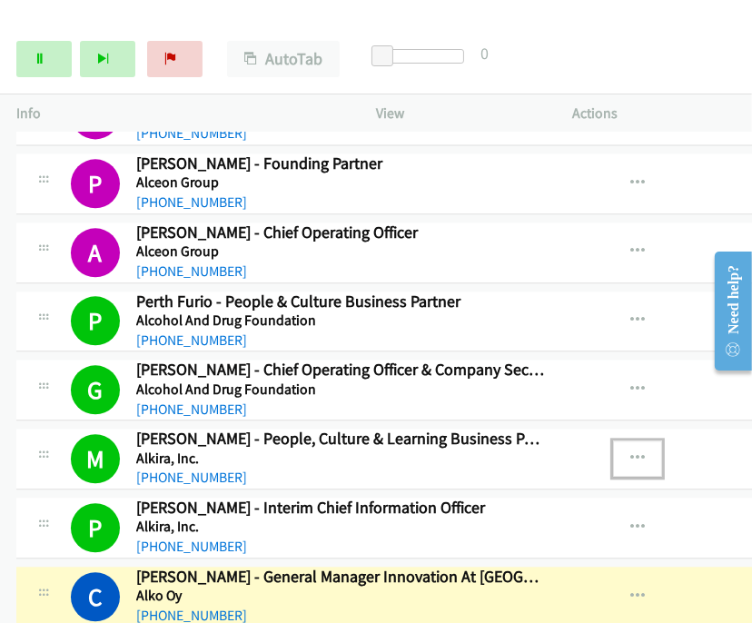
scroll to position [3354, 0]
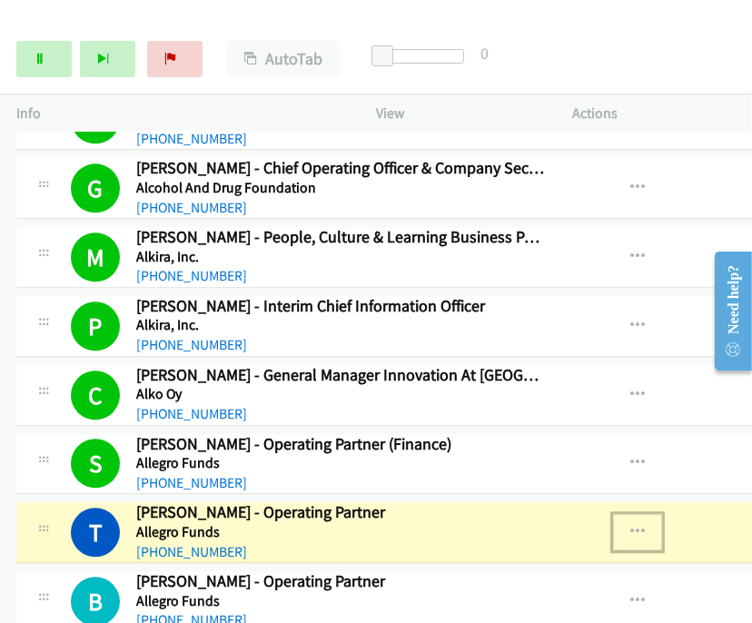
click at [631, 525] on icon "button" at bounding box center [638, 532] width 15 height 15
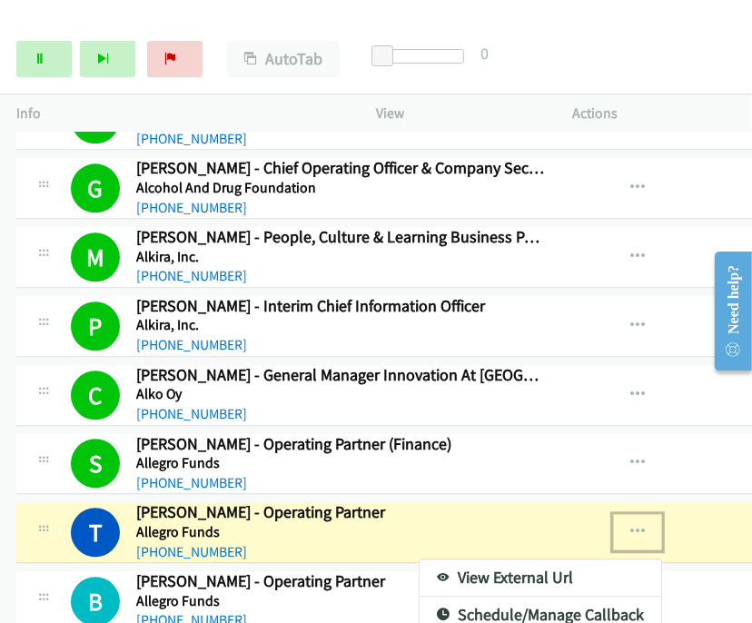
click at [497, 560] on link "View External Url" at bounding box center [541, 578] width 242 height 36
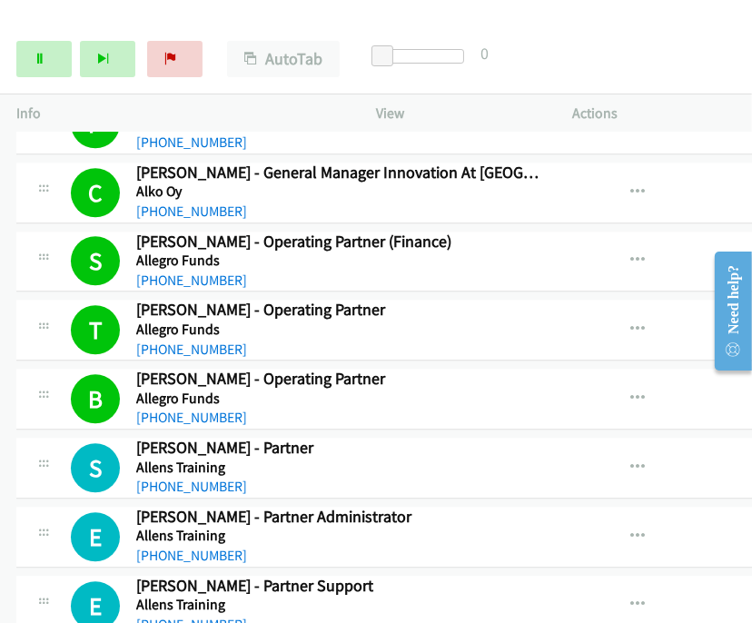
scroll to position [3658, 0]
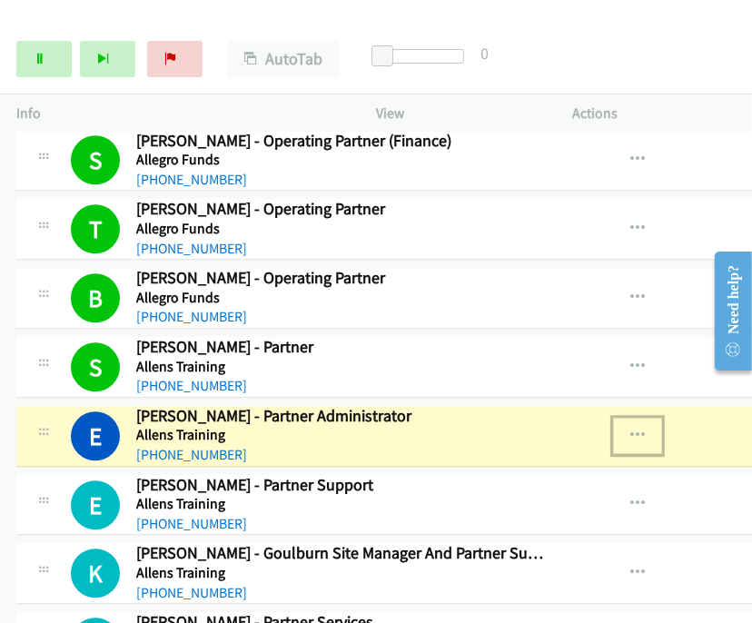
click at [631, 429] on icon "button" at bounding box center [638, 436] width 15 height 15
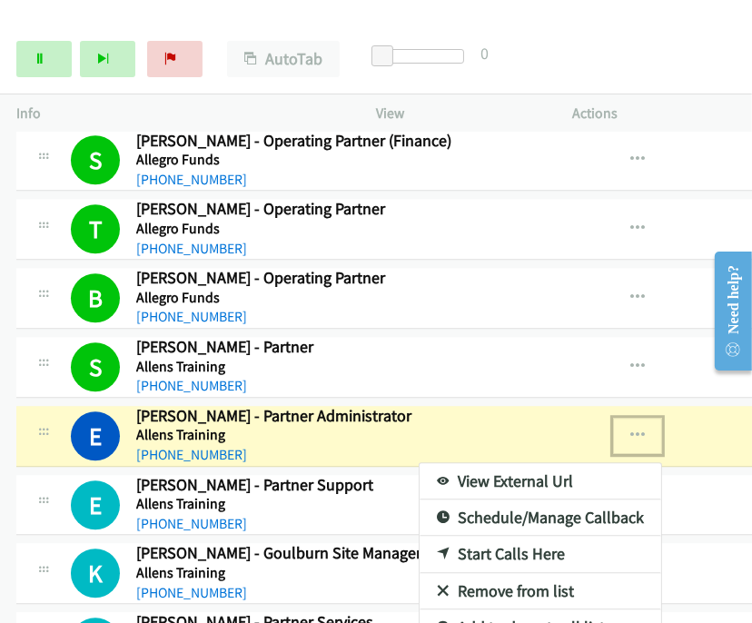
click at [518, 463] on link "View External Url" at bounding box center [541, 481] width 242 height 36
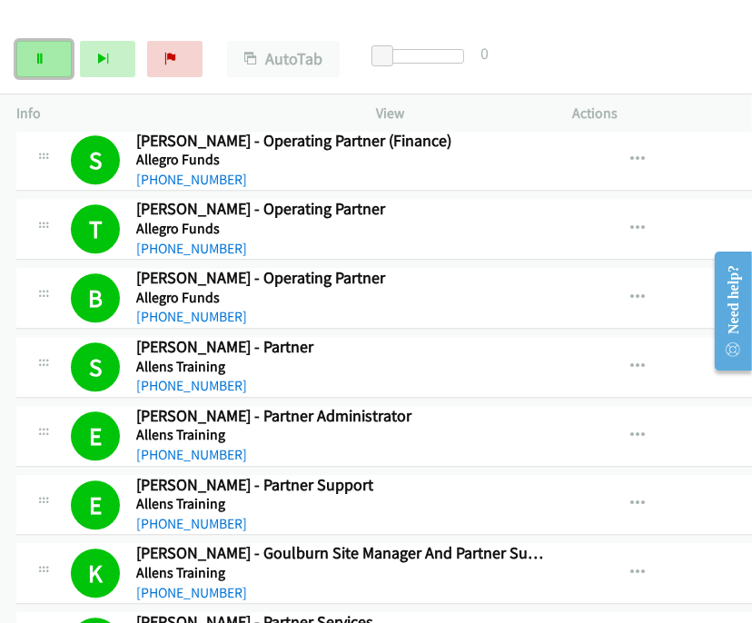
click at [57, 64] on link "Pause" at bounding box center [43, 59] width 55 height 36
click at [26, 55] on link "Start Calls" at bounding box center [43, 59] width 55 height 36
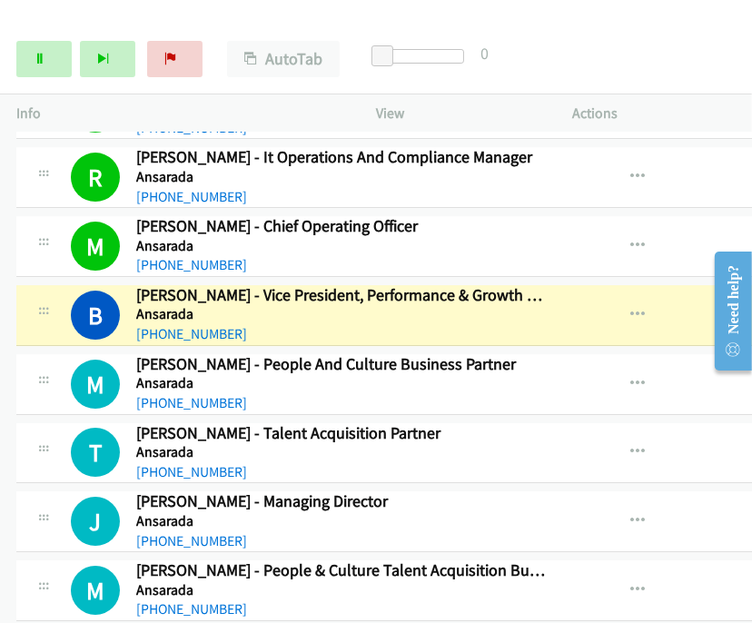
scroll to position [4567, 0]
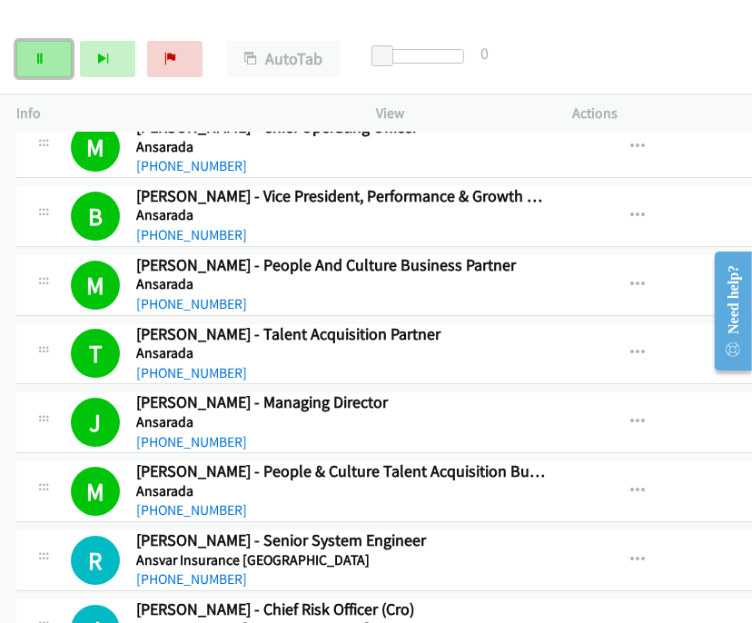
click at [35, 58] on icon at bounding box center [40, 60] width 13 height 13
click at [37, 62] on icon at bounding box center [40, 60] width 13 height 13
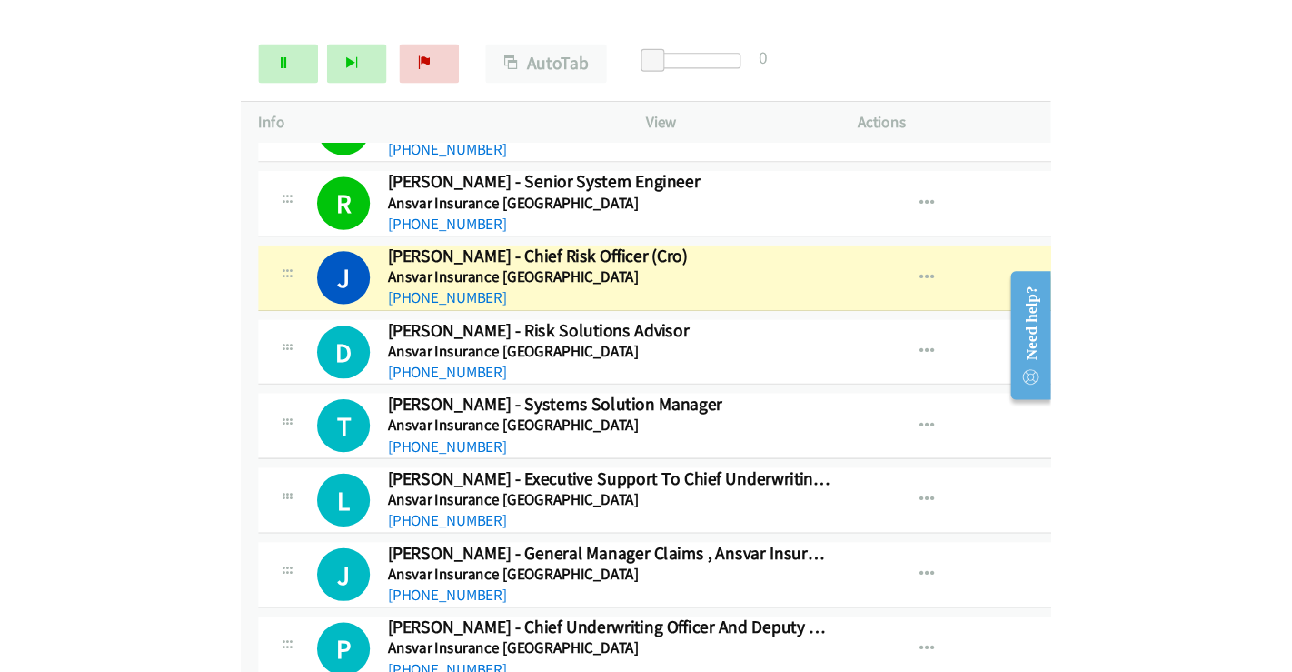
scroll to position [4970, 0]
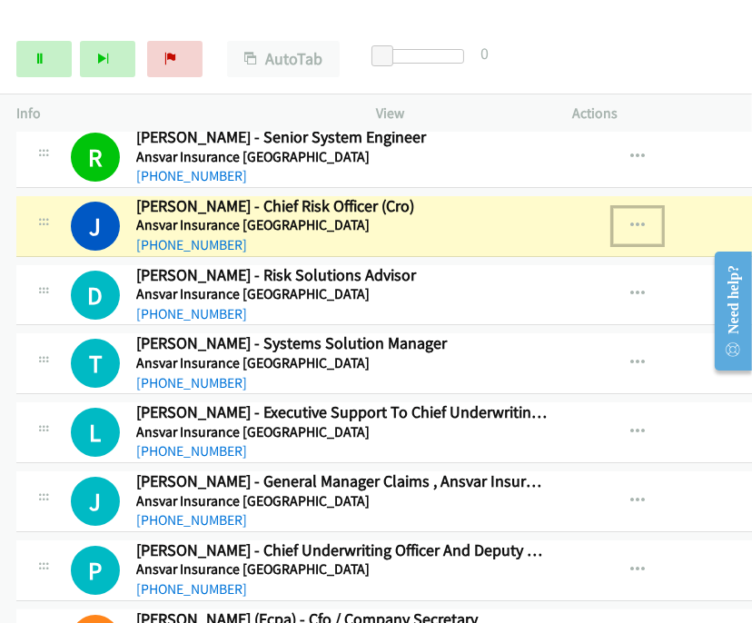
click at [631, 219] on icon "button" at bounding box center [638, 226] width 15 height 15
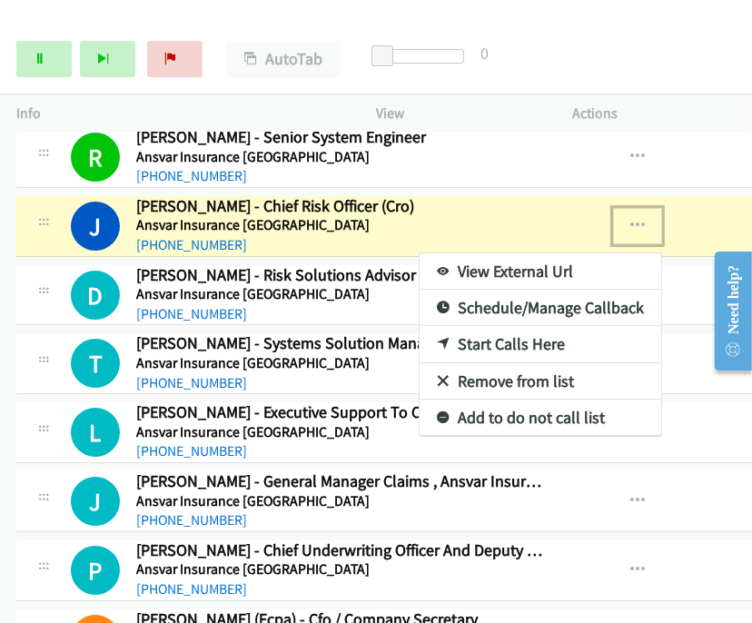
click at [484, 254] on link "View External Url" at bounding box center [541, 272] width 242 height 36
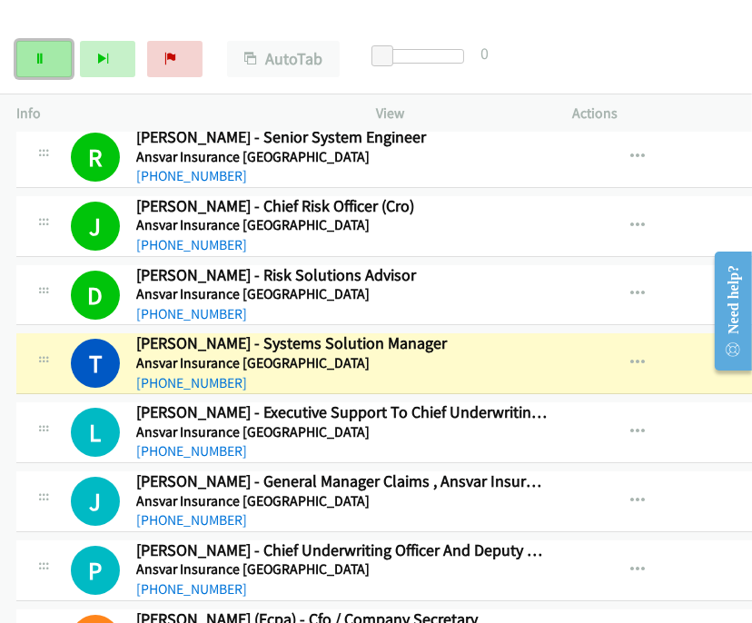
click at [39, 54] on icon at bounding box center [40, 60] width 13 height 13
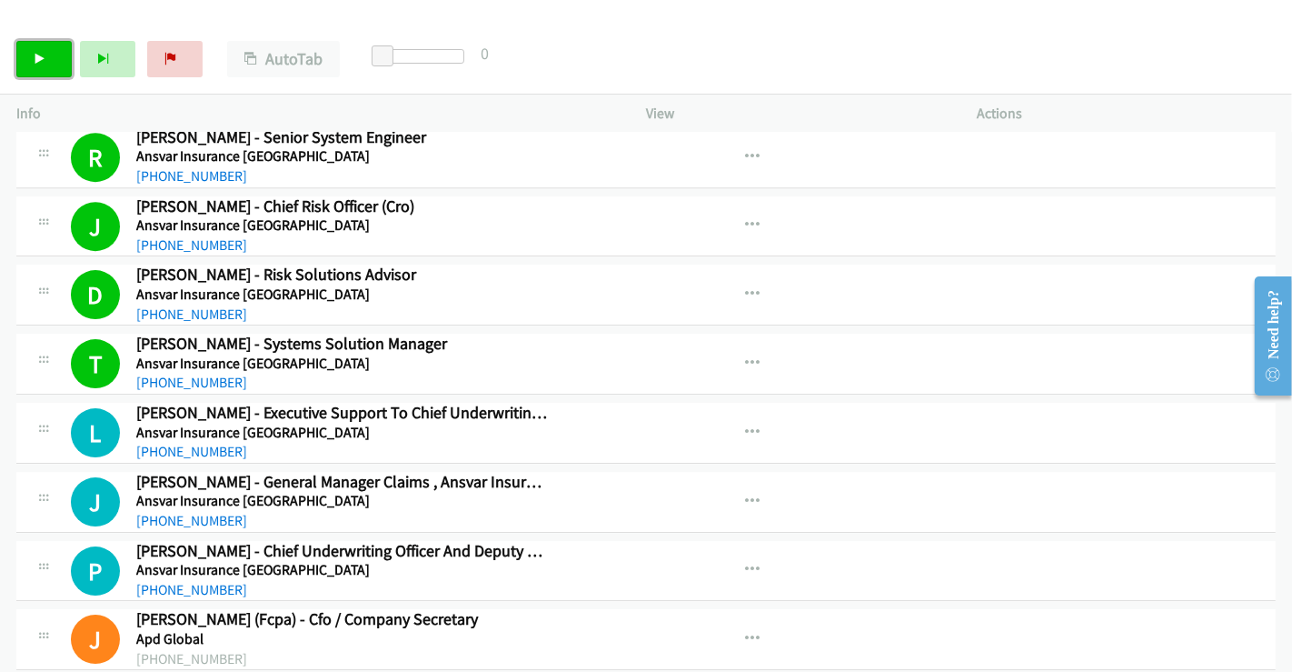
click at [46, 48] on link "Start Calls" at bounding box center [43, 59] width 55 height 36
click at [36, 58] on icon at bounding box center [40, 60] width 13 height 13
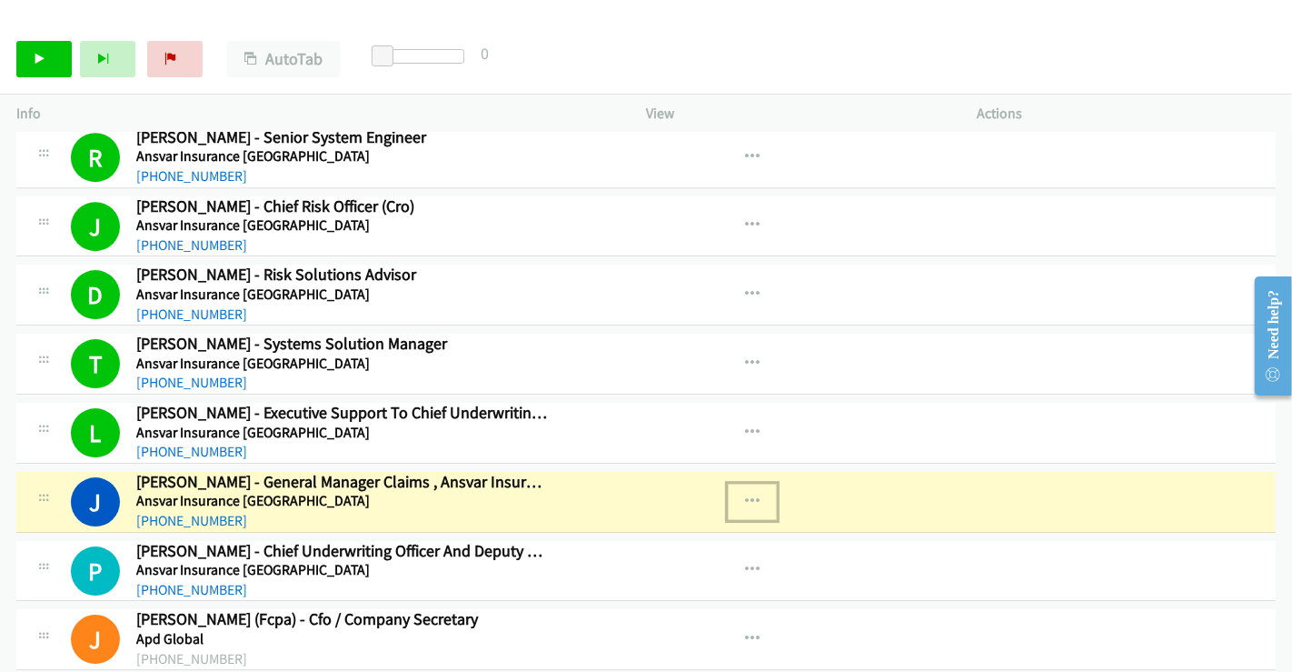
click at [746, 494] on icon "button" at bounding box center [752, 501] width 15 height 15
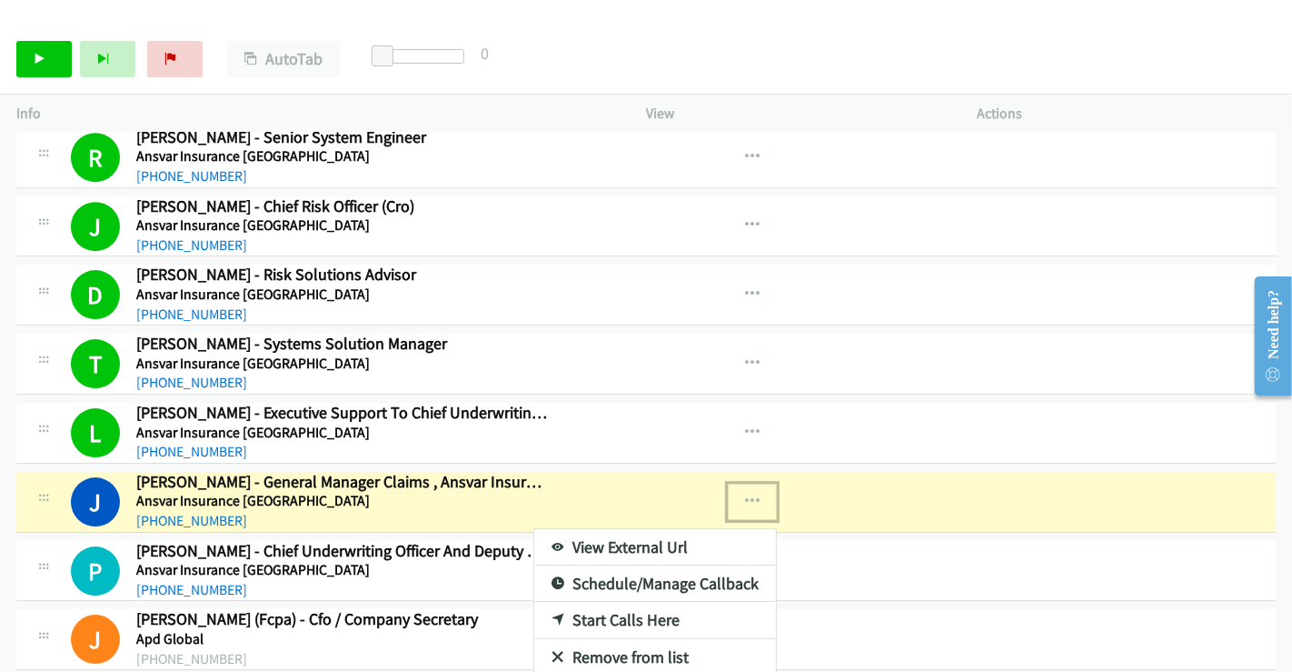
click at [636, 529] on link "View External Url" at bounding box center [655, 547] width 242 height 36
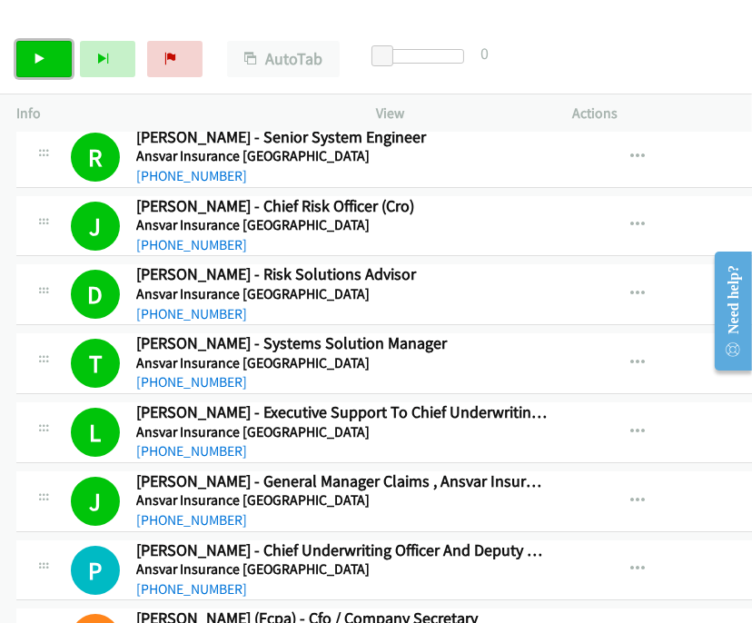
click at [34, 51] on link "Start Calls" at bounding box center [43, 59] width 55 height 36
click at [716, 73] on div "Start Calls Pause Next Finish Call Completed AutoTab AutoTab 0" at bounding box center [376, 60] width 752 height 70
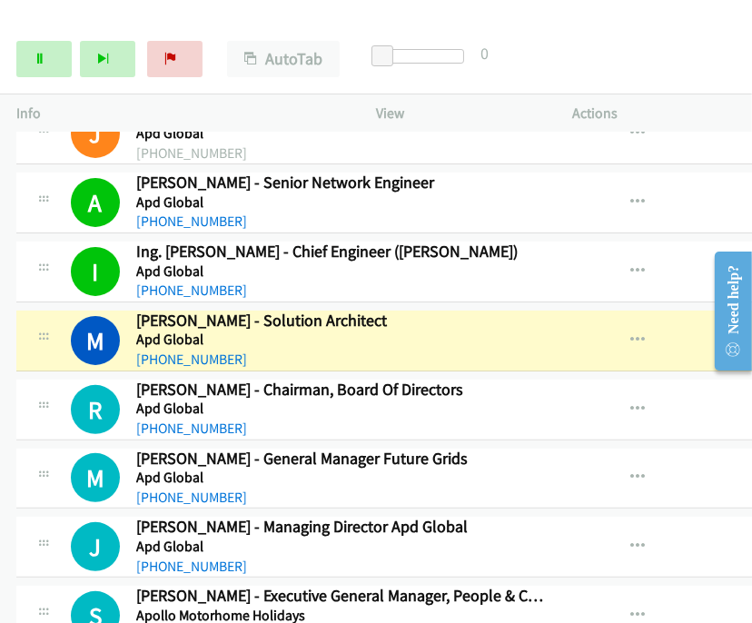
scroll to position [5576, 0]
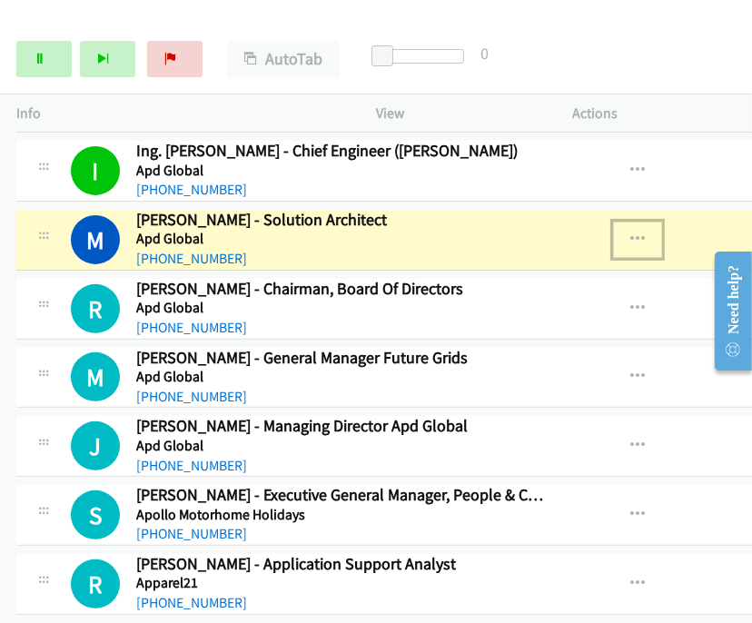
click at [631, 233] on icon "button" at bounding box center [638, 240] width 15 height 15
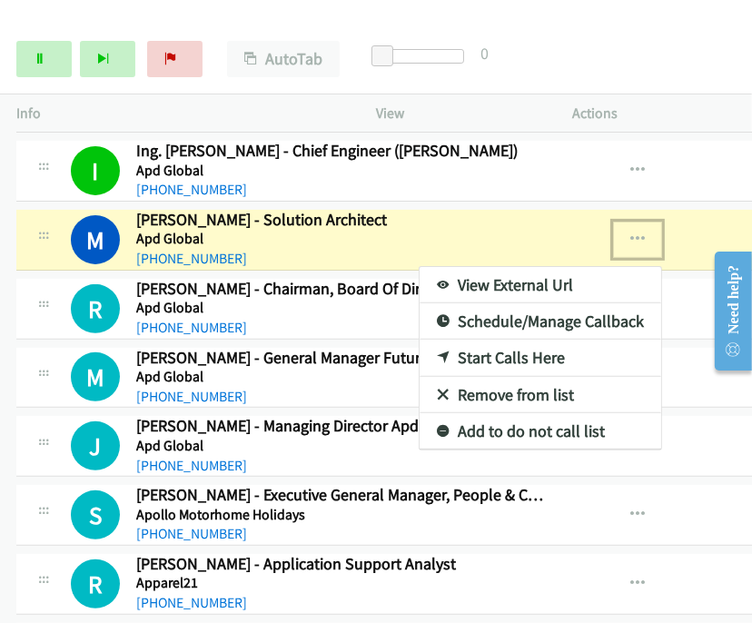
click at [507, 267] on link "View External Url" at bounding box center [541, 285] width 242 height 36
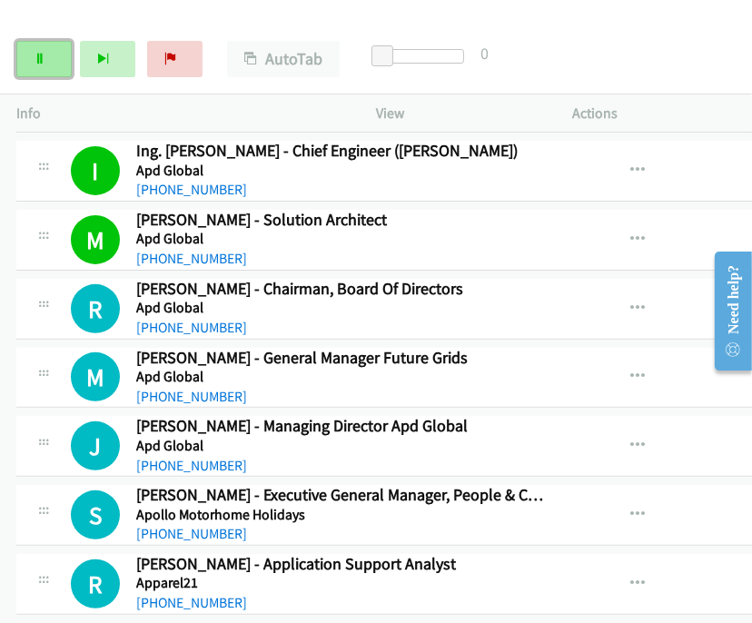
click at [52, 57] on link "Pause" at bounding box center [43, 59] width 55 height 36
click at [44, 45] on link "Start Calls" at bounding box center [43, 59] width 55 height 36
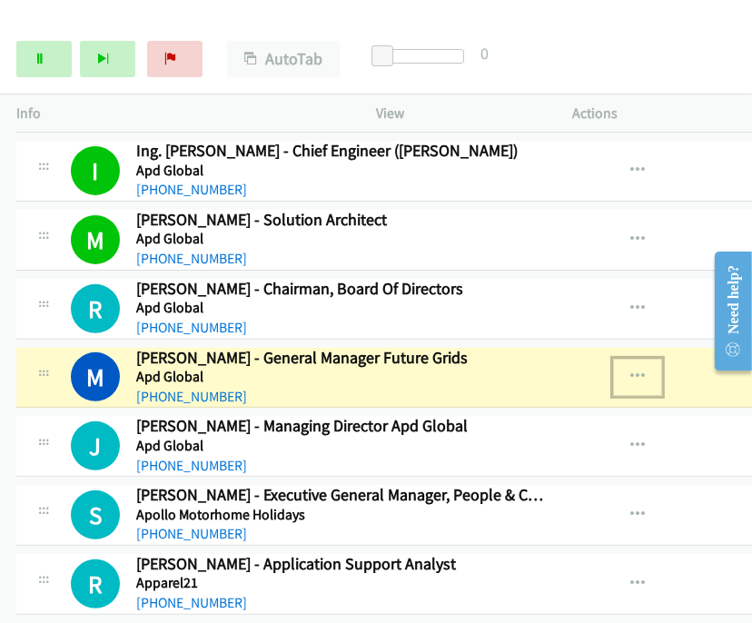
click at [631, 370] on icon "button" at bounding box center [638, 377] width 15 height 15
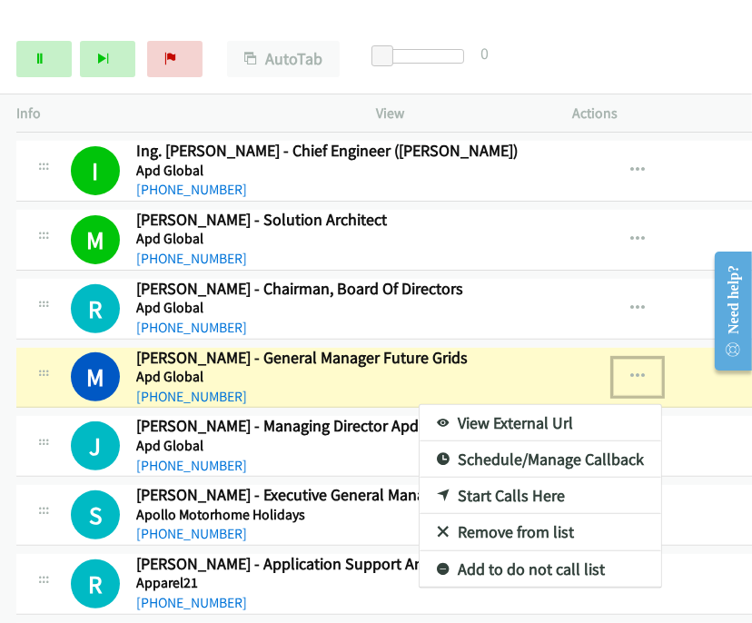
click at [498, 405] on link "View External Url" at bounding box center [541, 423] width 242 height 36
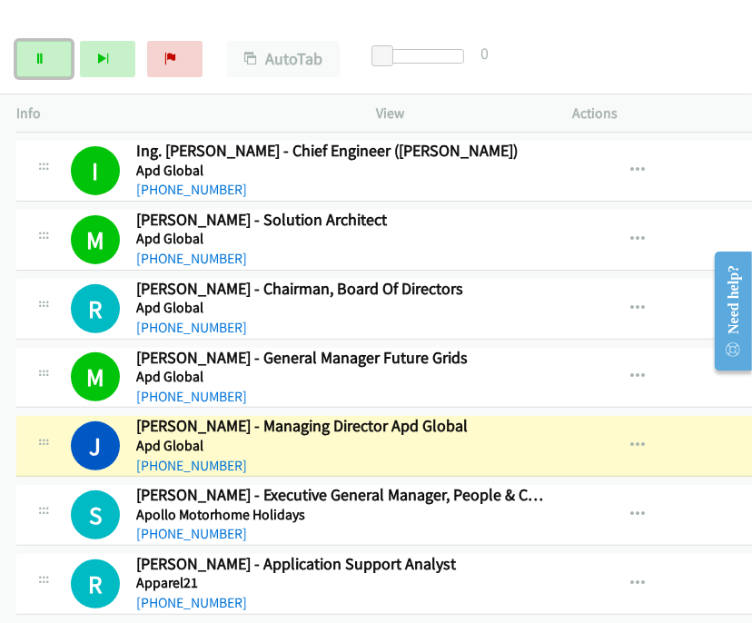
drag, startPoint x: 44, startPoint y: 64, endPoint x: 94, endPoint y: 29, distance: 60.8
click at [44, 64] on icon at bounding box center [40, 60] width 13 height 13
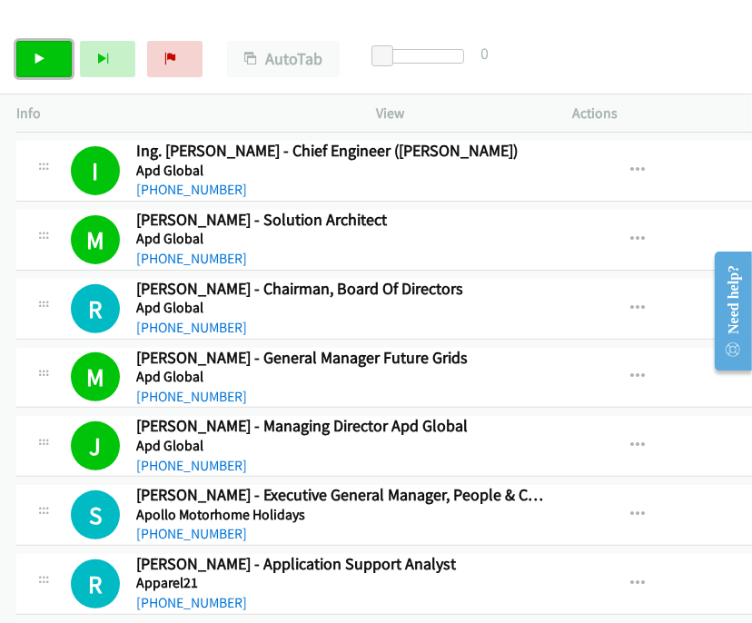
click at [47, 55] on link "Start Calls" at bounding box center [43, 59] width 55 height 36
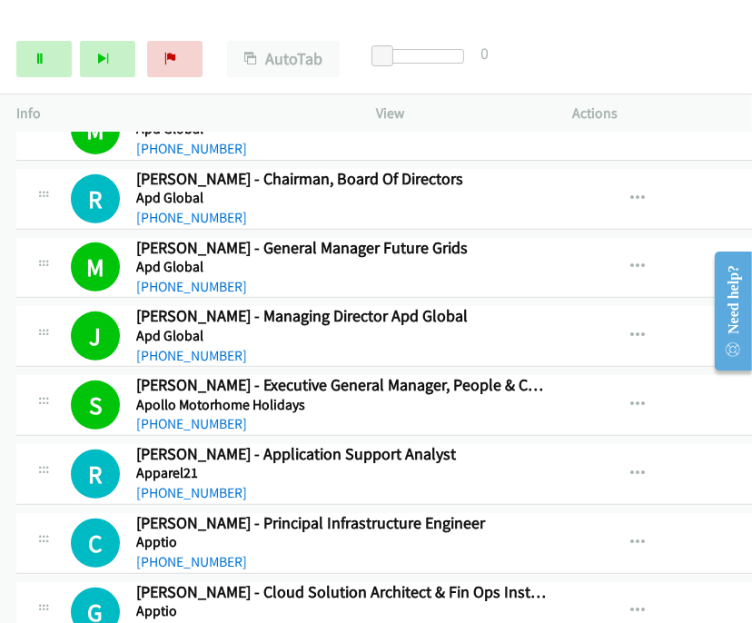
scroll to position [5778, 0]
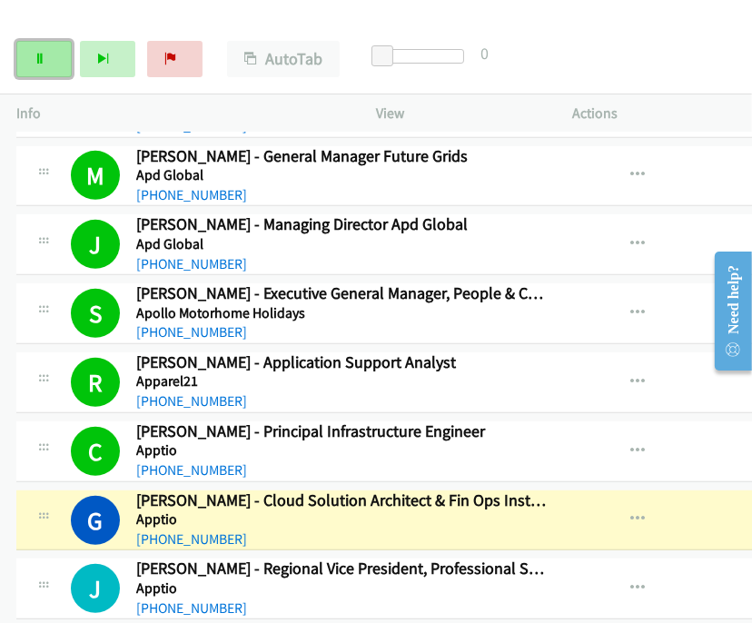
drag, startPoint x: 46, startPoint y: 64, endPoint x: 66, endPoint y: 72, distance: 21.6
click at [46, 64] on link "Pause" at bounding box center [43, 59] width 55 height 36
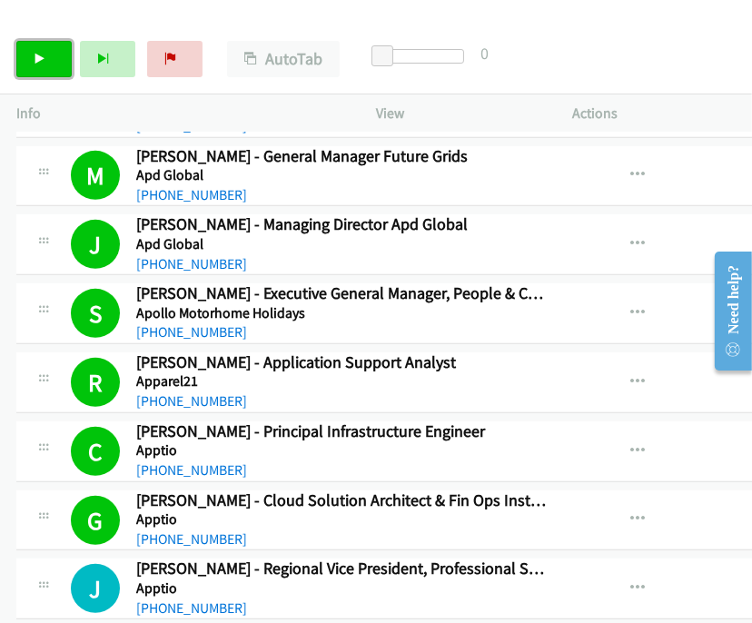
click at [56, 50] on link "Start Calls" at bounding box center [43, 59] width 55 height 36
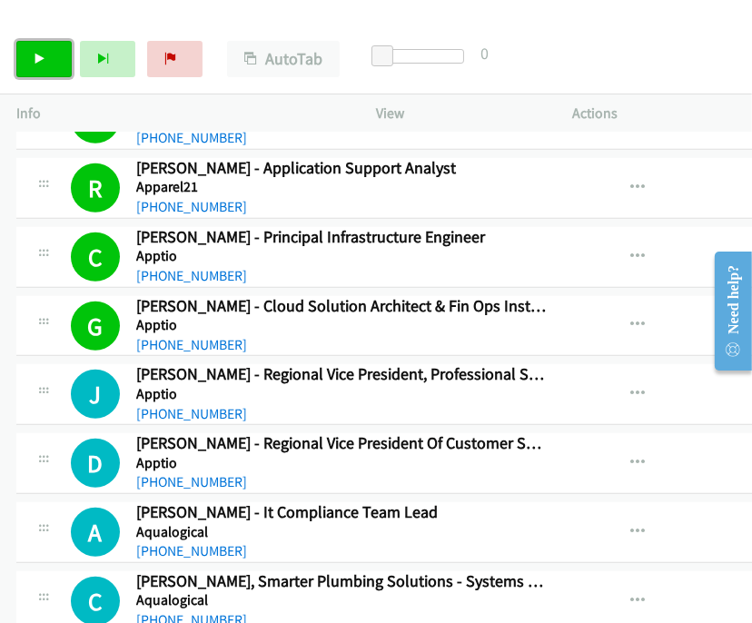
scroll to position [5980, 0]
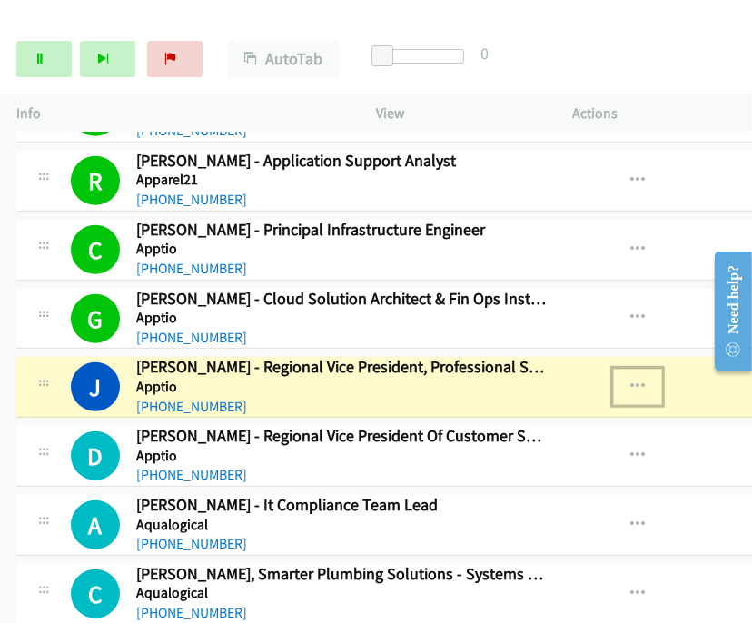
click at [631, 380] on icon "button" at bounding box center [638, 387] width 15 height 15
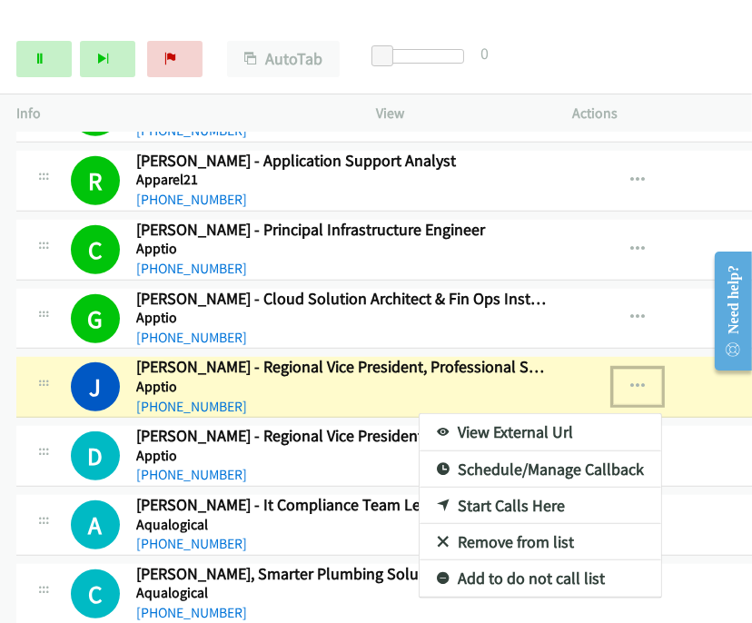
click at [495, 414] on link "View External Url" at bounding box center [541, 432] width 242 height 36
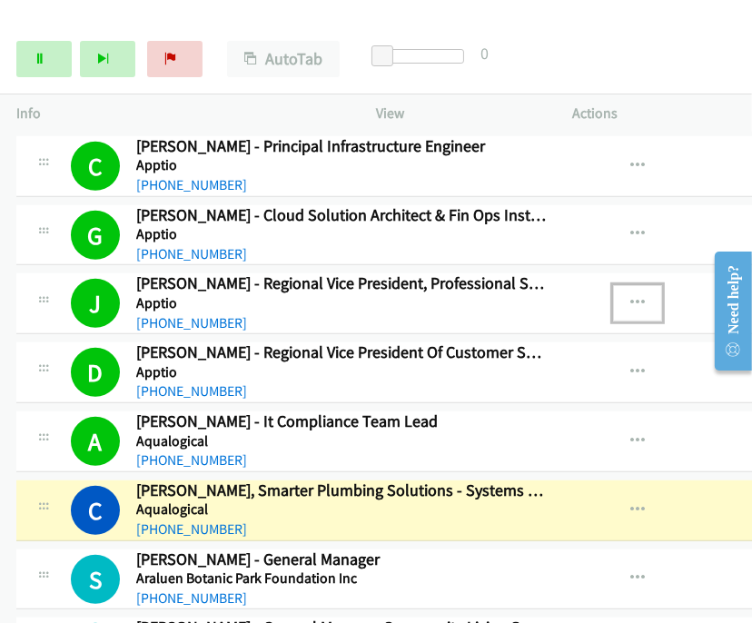
scroll to position [6181, 0]
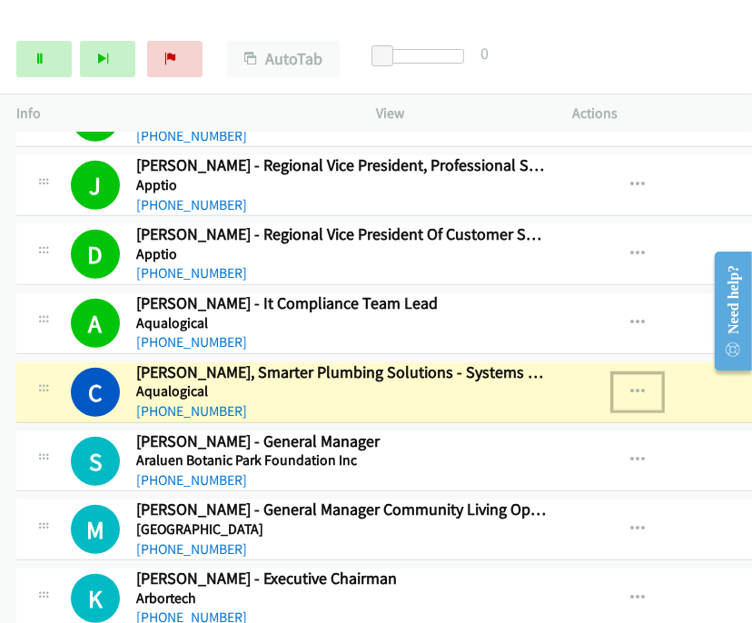
click at [631, 385] on icon "button" at bounding box center [638, 392] width 15 height 15
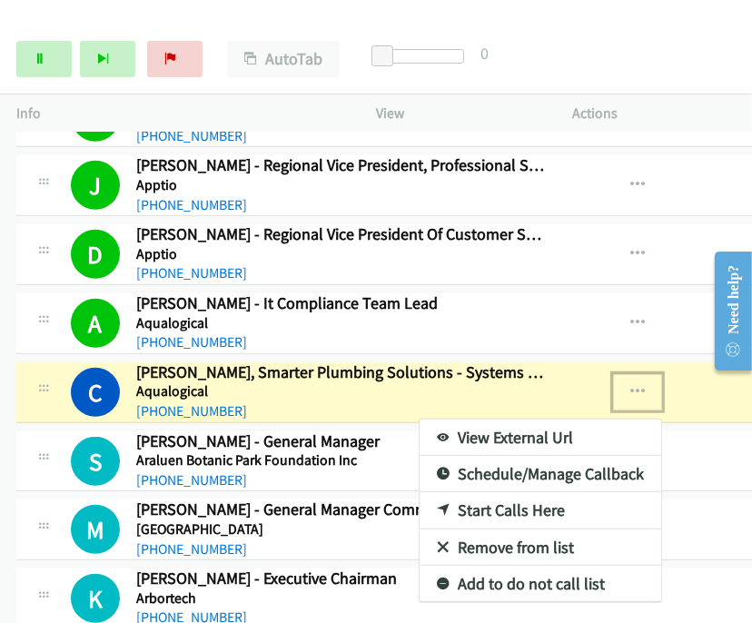
click at [491, 420] on link "View External Url" at bounding box center [541, 438] width 242 height 36
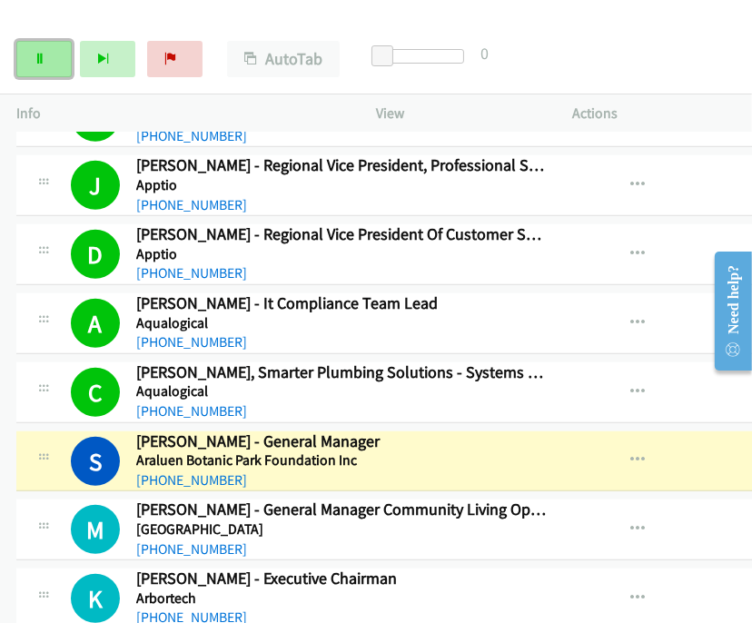
click at [55, 57] on link "Pause" at bounding box center [43, 59] width 55 height 36
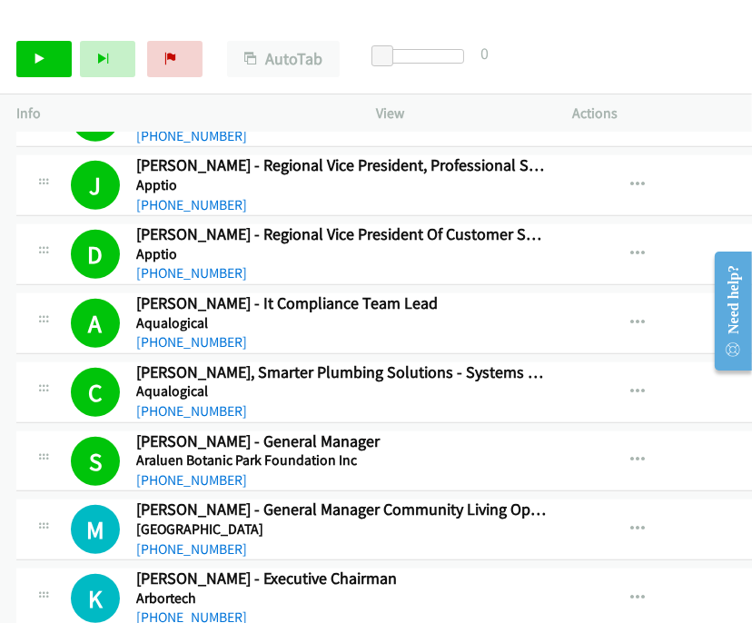
click at [651, 76] on div "Start Calls Pause Next Finish Call Completed AutoTab AutoTab 0" at bounding box center [376, 60] width 752 height 70
click at [56, 64] on link "Start Calls" at bounding box center [43, 59] width 55 height 36
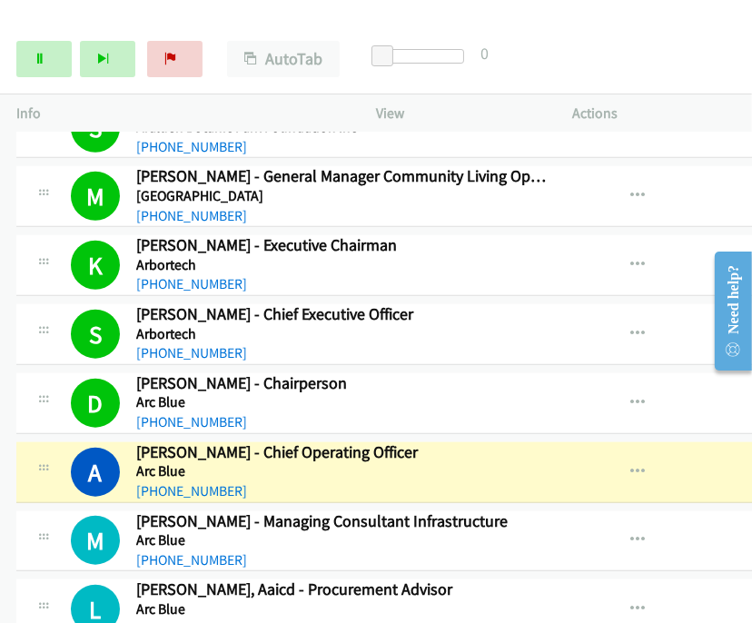
scroll to position [6485, 0]
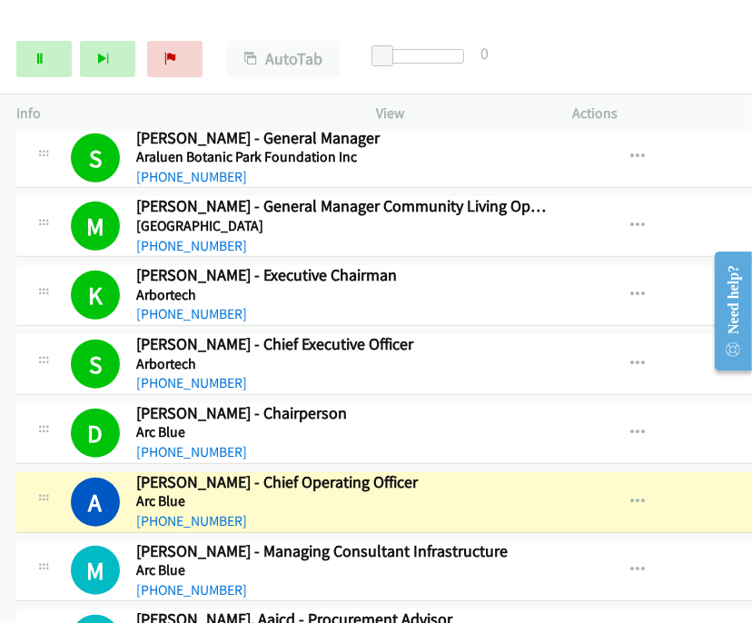
click at [674, 47] on div "Start Calls Pause Next Finish Dialing Angela Ferrier - Chief Operating Officer …" at bounding box center [376, 60] width 752 height 70
click at [49, 59] on link "Pause" at bounding box center [43, 59] width 55 height 36
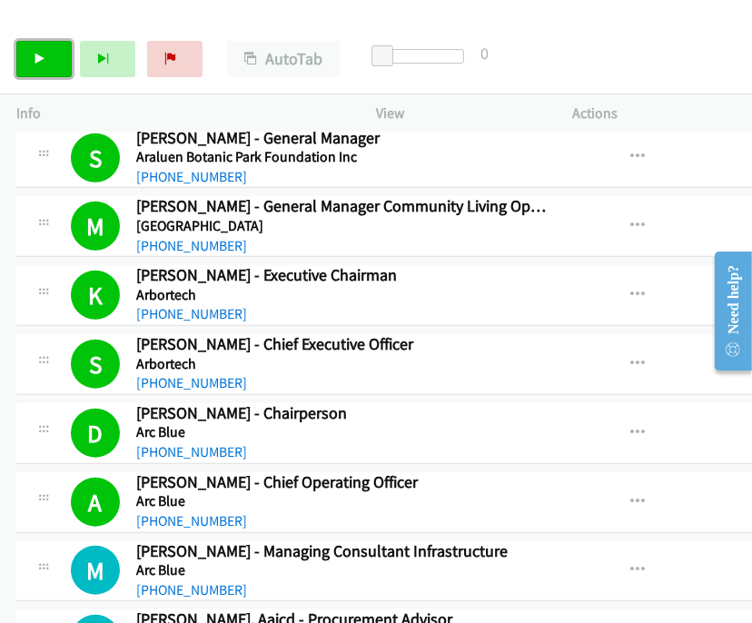
click at [49, 61] on link "Start Calls" at bounding box center [43, 59] width 55 height 36
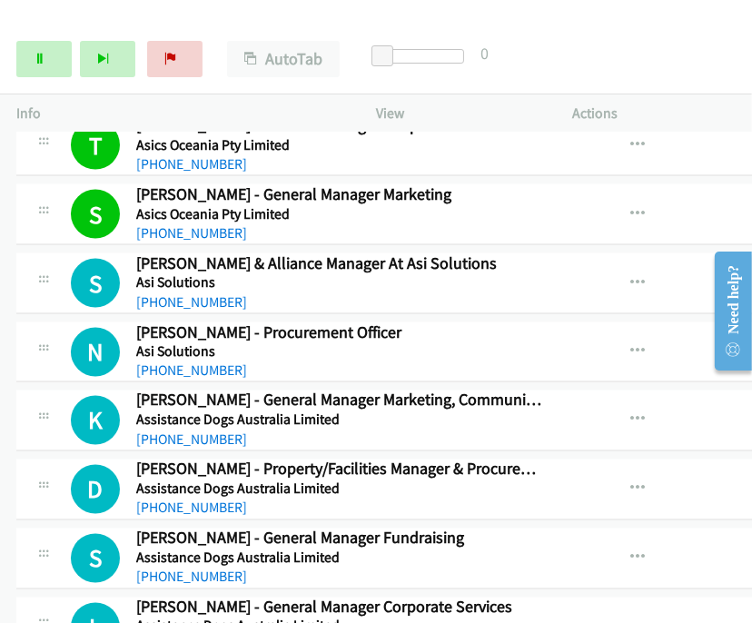
scroll to position [7394, 0]
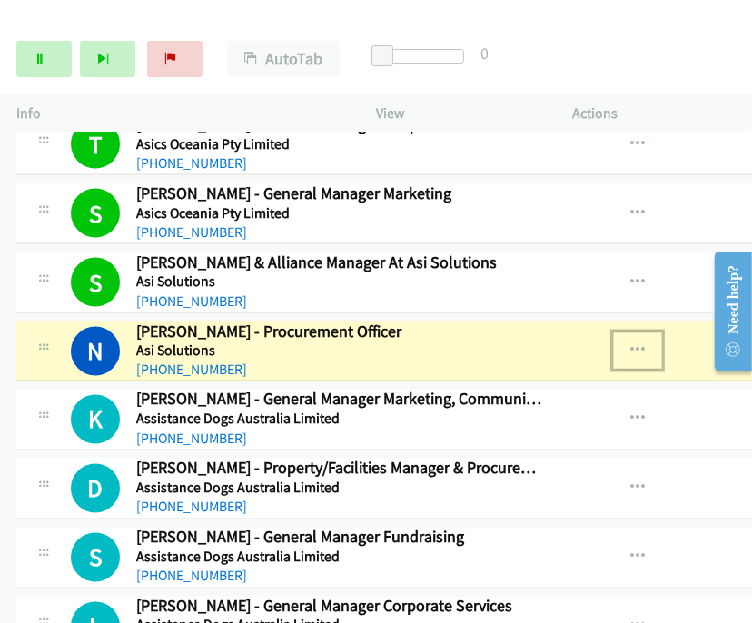
click at [631, 344] on icon "button" at bounding box center [638, 351] width 15 height 15
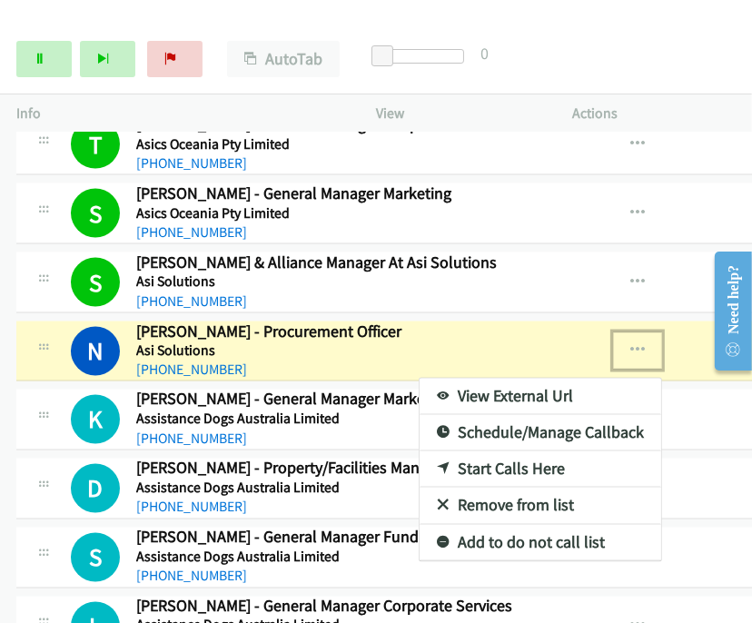
click at [491, 379] on link "View External Url" at bounding box center [541, 397] width 242 height 36
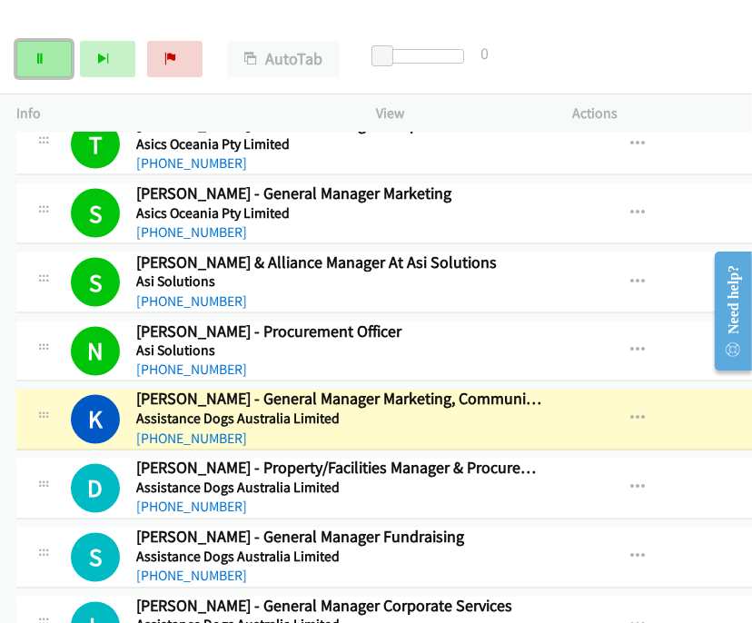
click at [49, 61] on link "Pause" at bounding box center [43, 59] width 55 height 36
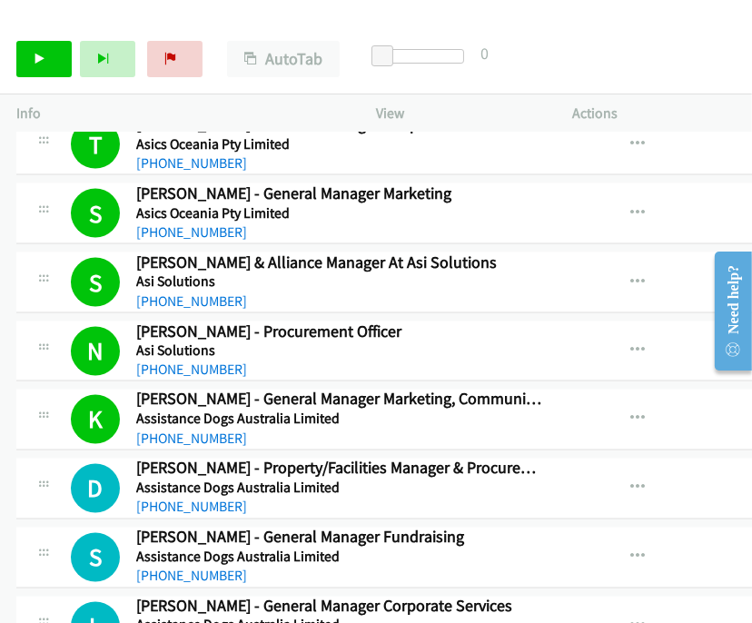
click at [43, 459] on div at bounding box center [44, 483] width 22 height 49
click at [41, 62] on icon at bounding box center [40, 60] width 13 height 13
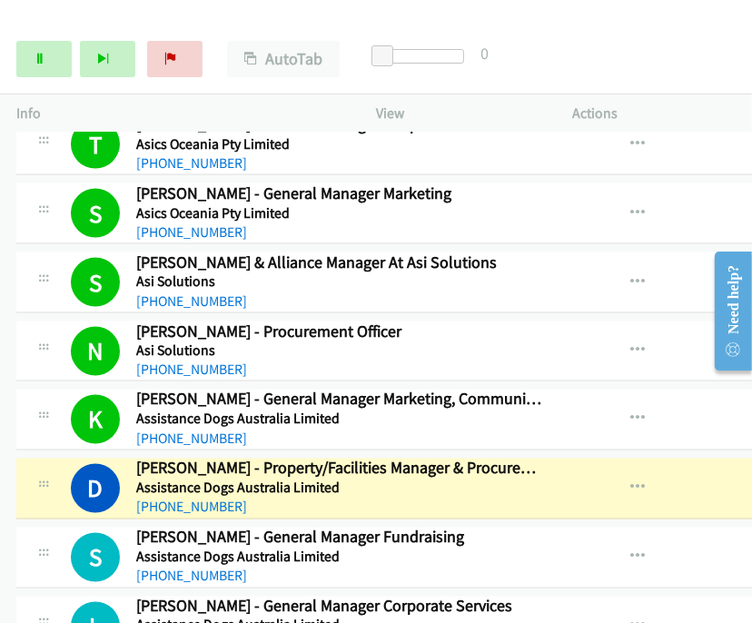
click at [105, 21] on img at bounding box center [76, 32] width 136 height 64
click at [631, 482] on icon "button" at bounding box center [638, 489] width 15 height 15
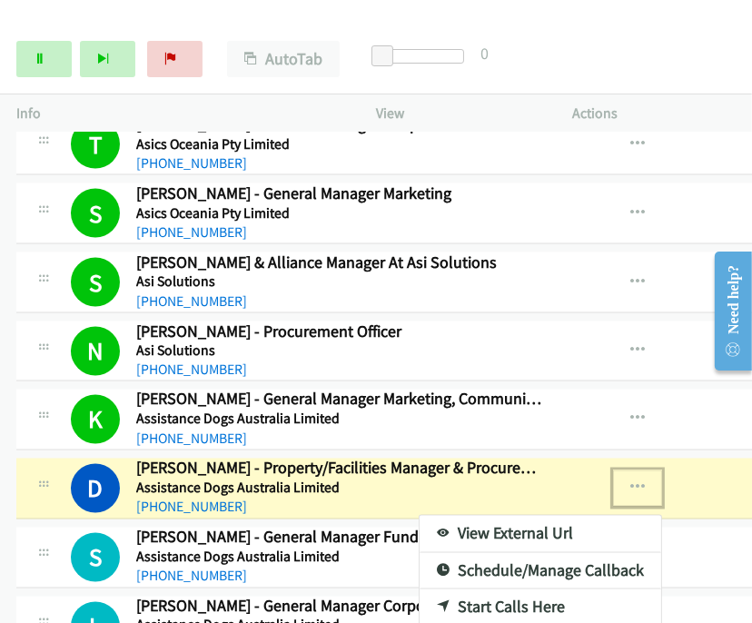
click at [459, 516] on link "View External Url" at bounding box center [541, 534] width 242 height 36
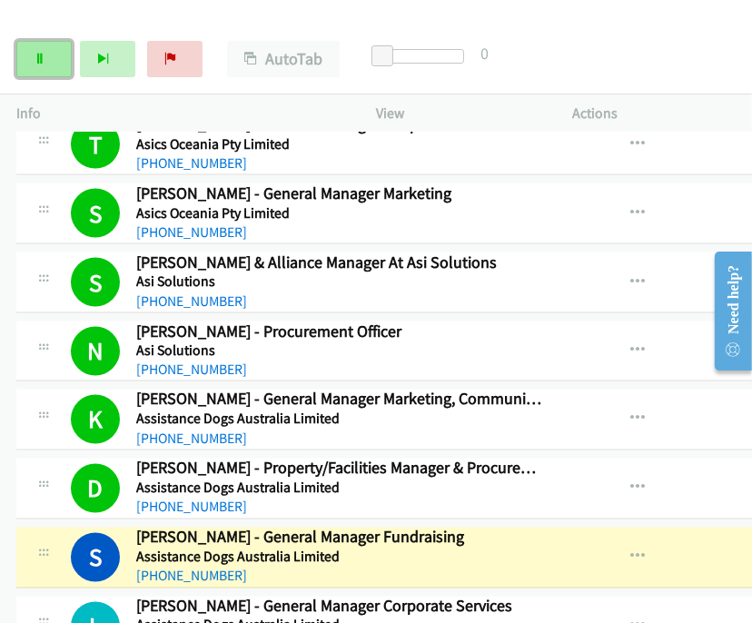
click at [61, 54] on link "Pause" at bounding box center [43, 59] width 55 height 36
click at [701, 48] on div "Start Calls Pause Next Finish Paused AutoTab AutoTab 0" at bounding box center [376, 60] width 752 height 70
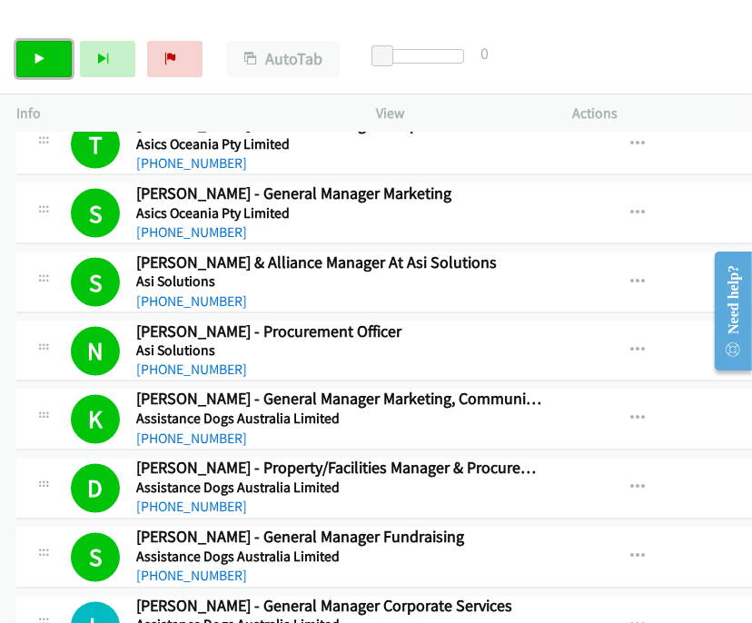
click at [37, 57] on icon at bounding box center [40, 60] width 13 height 13
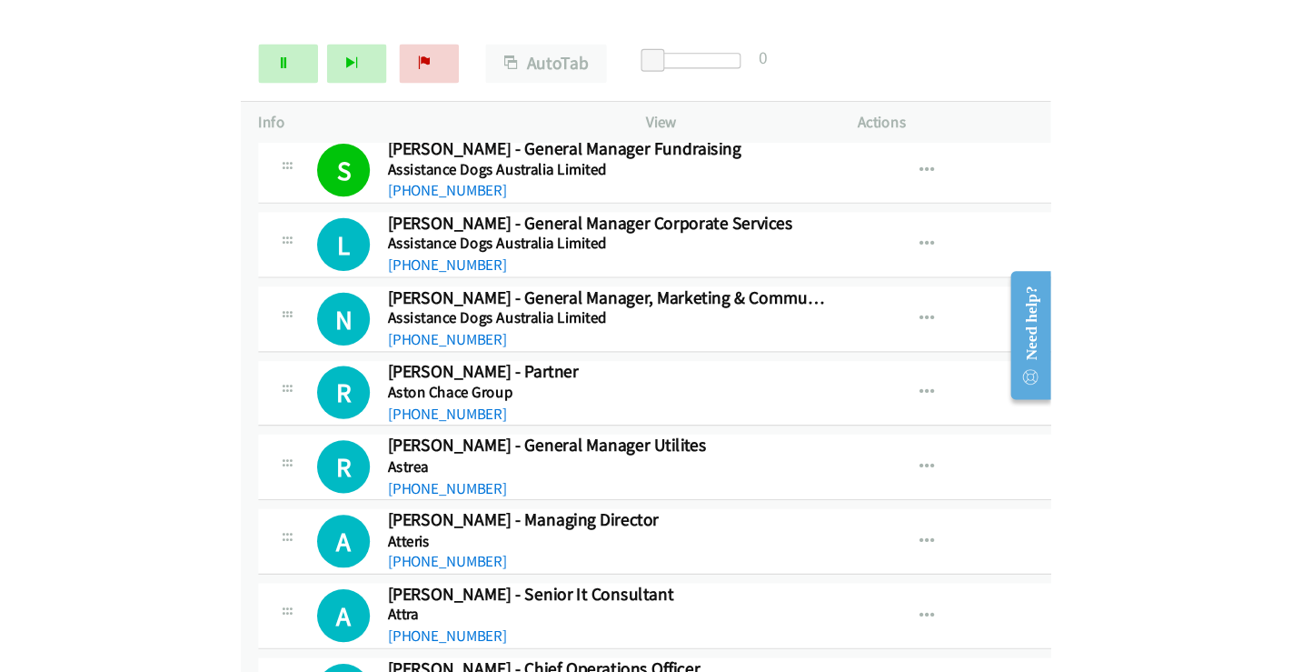
scroll to position [7696, 0]
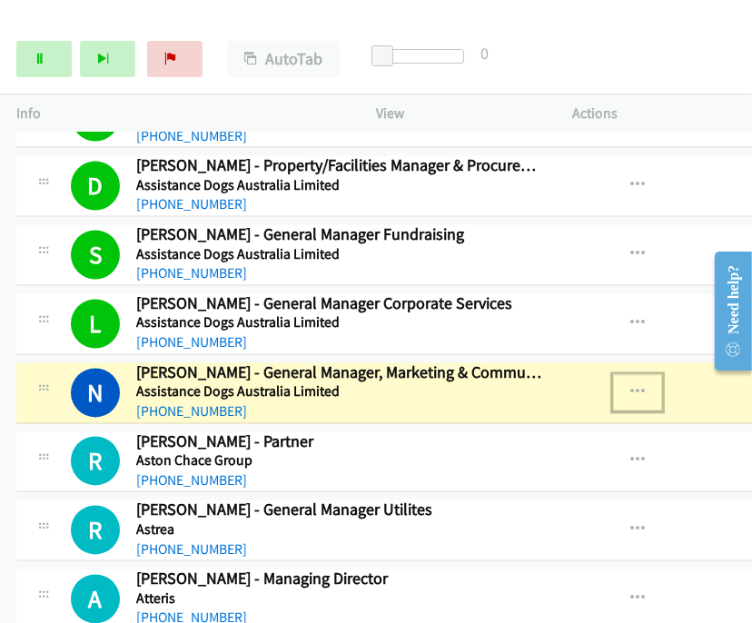
click at [631, 386] on icon "button" at bounding box center [638, 393] width 15 height 15
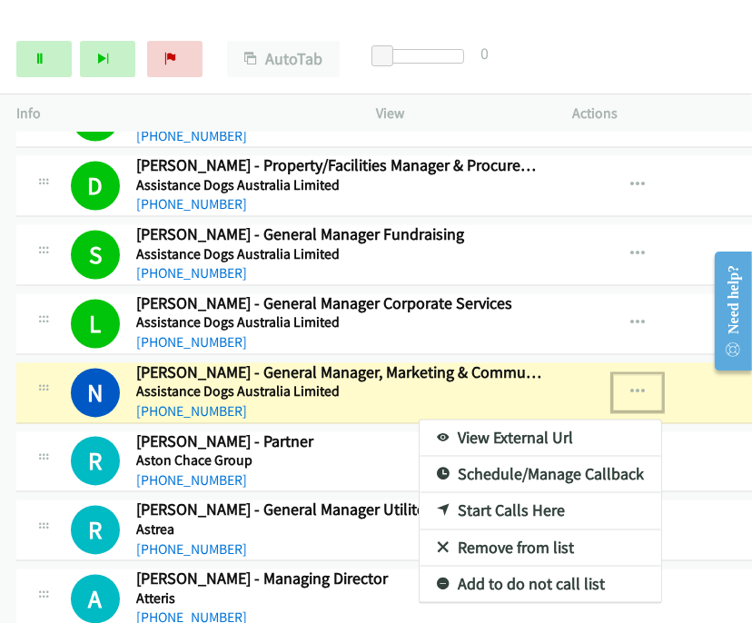
click at [509, 421] on link "View External Url" at bounding box center [541, 439] width 242 height 36
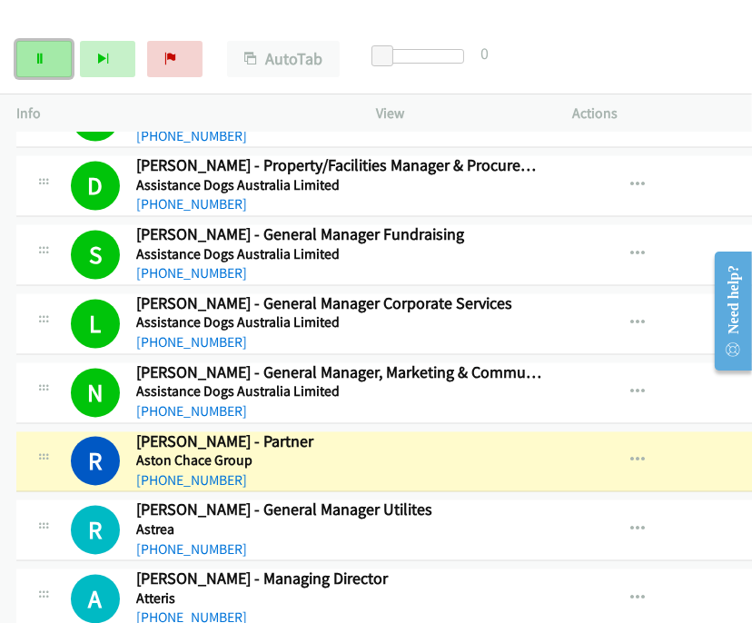
click at [25, 60] on link "Pause" at bounding box center [43, 59] width 55 height 36
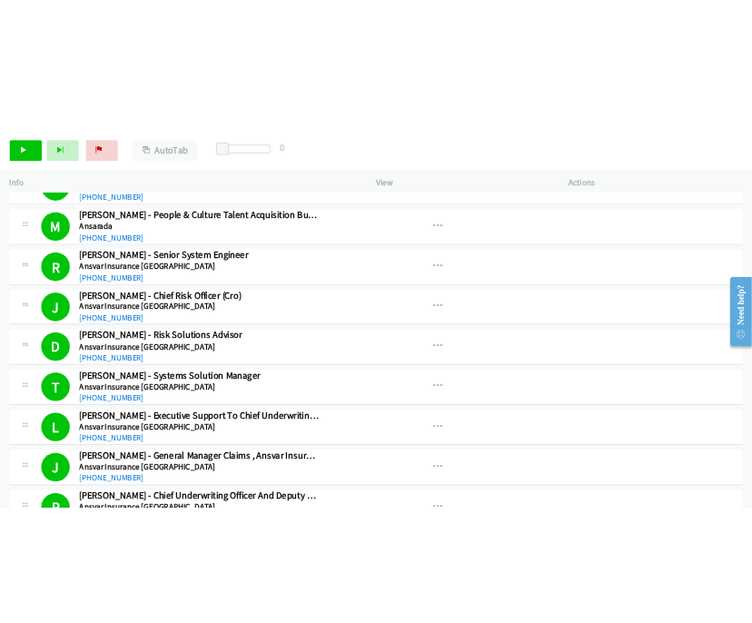
scroll to position [4970, 0]
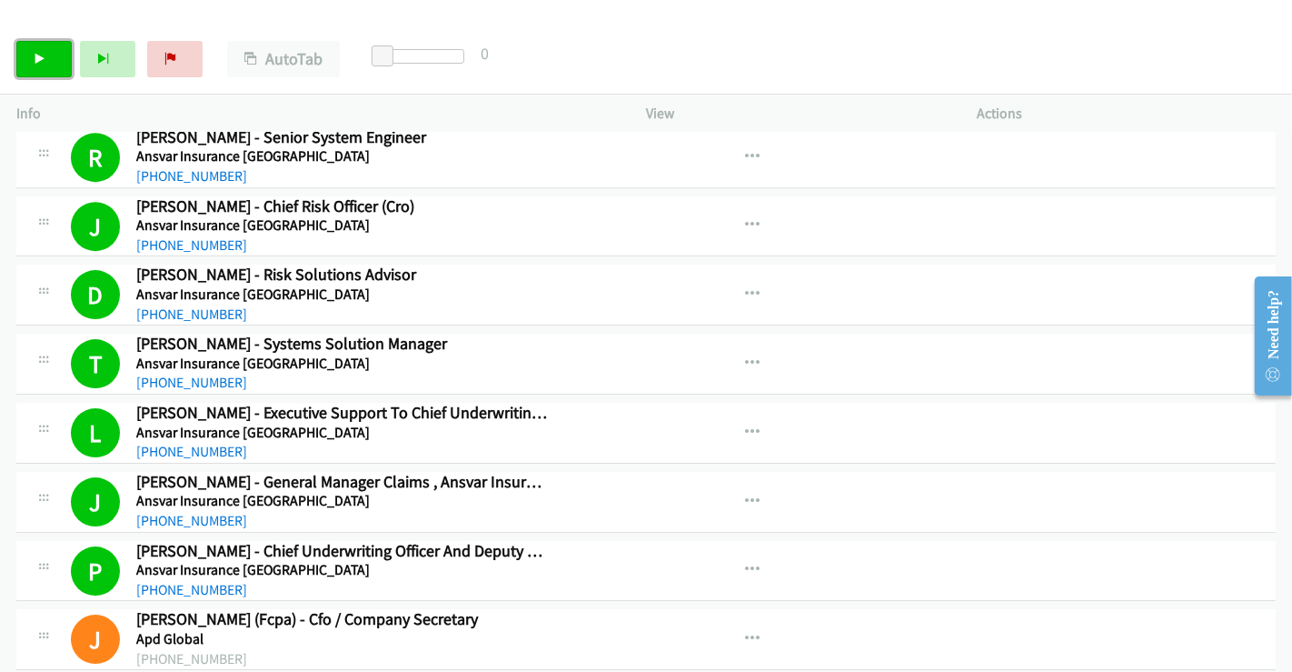
click at [40, 61] on icon at bounding box center [40, 60] width 13 height 13
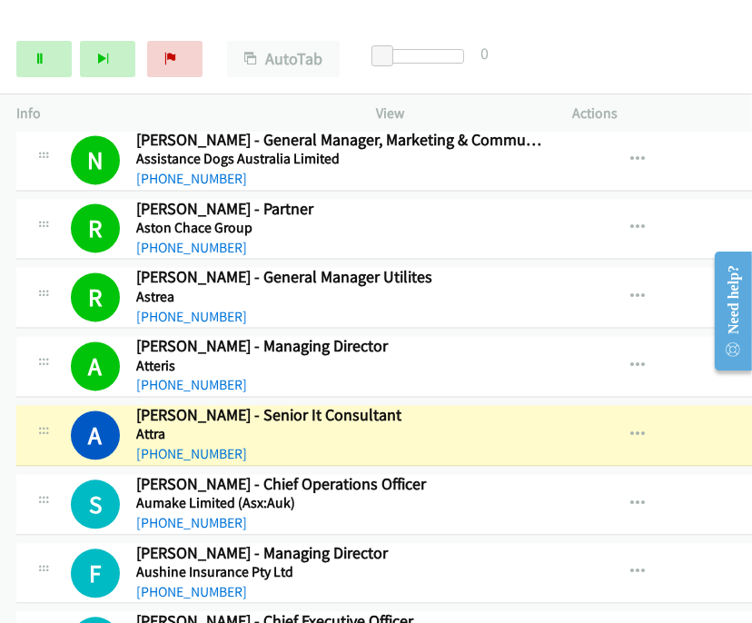
scroll to position [7898, 0]
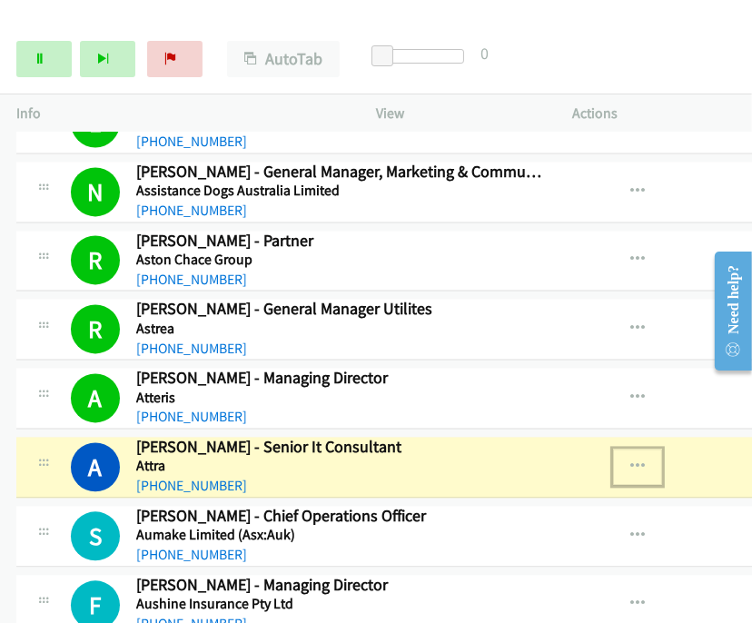
click at [631, 460] on icon "button" at bounding box center [638, 467] width 15 height 15
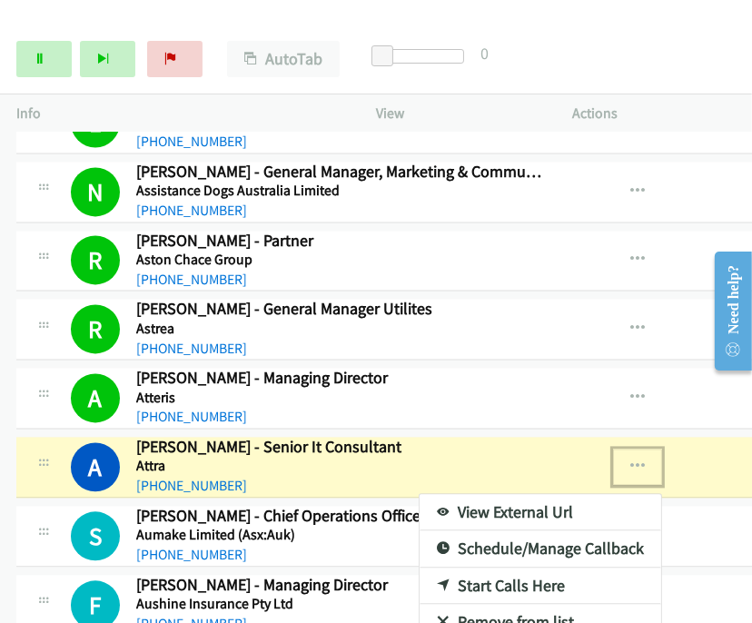
click at [442, 494] on link "View External Url" at bounding box center [541, 512] width 242 height 36
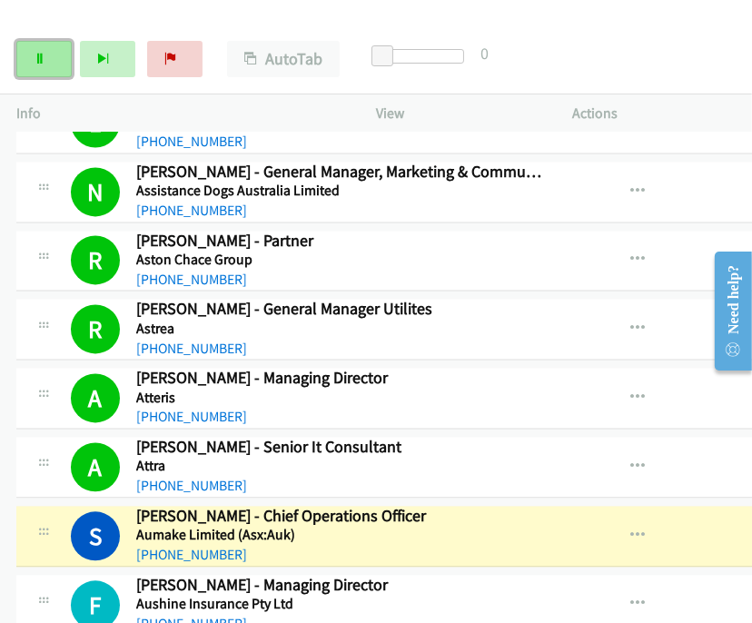
click at [59, 63] on link "Pause" at bounding box center [43, 59] width 55 height 36
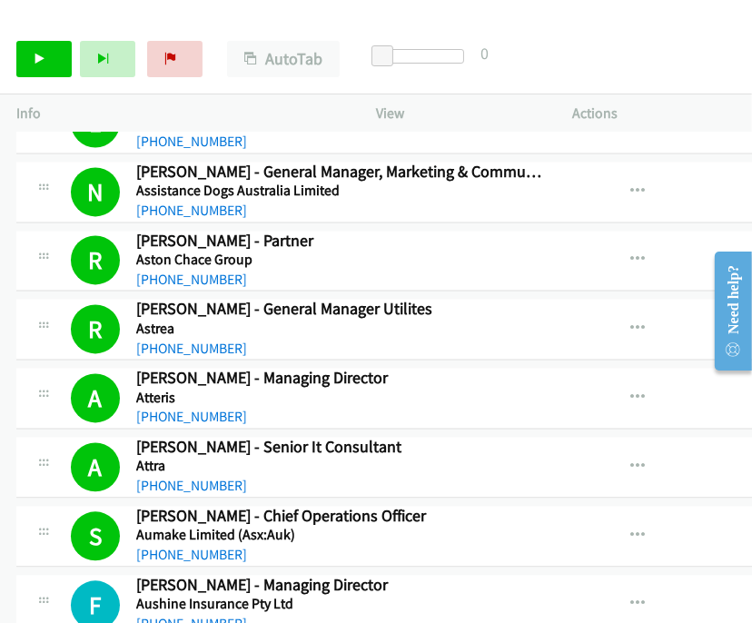
scroll to position [7999, 0]
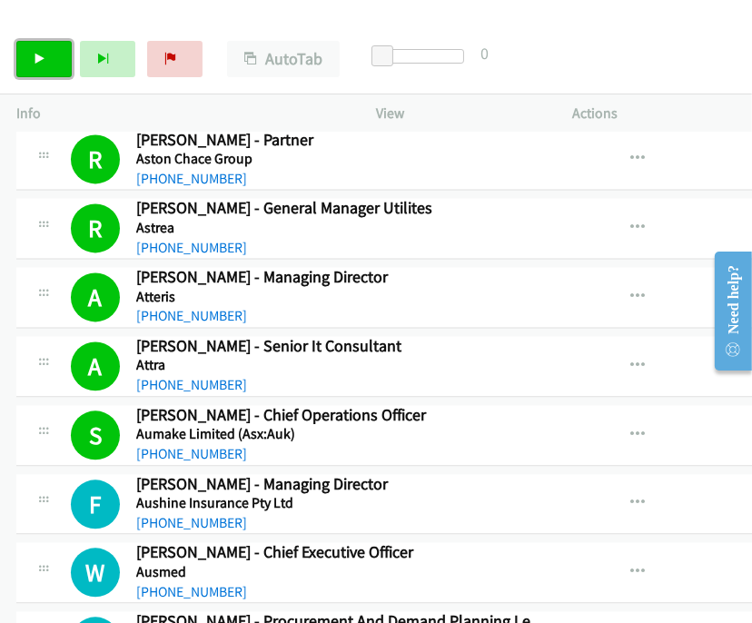
click at [30, 61] on link "Start Calls" at bounding box center [43, 59] width 55 height 36
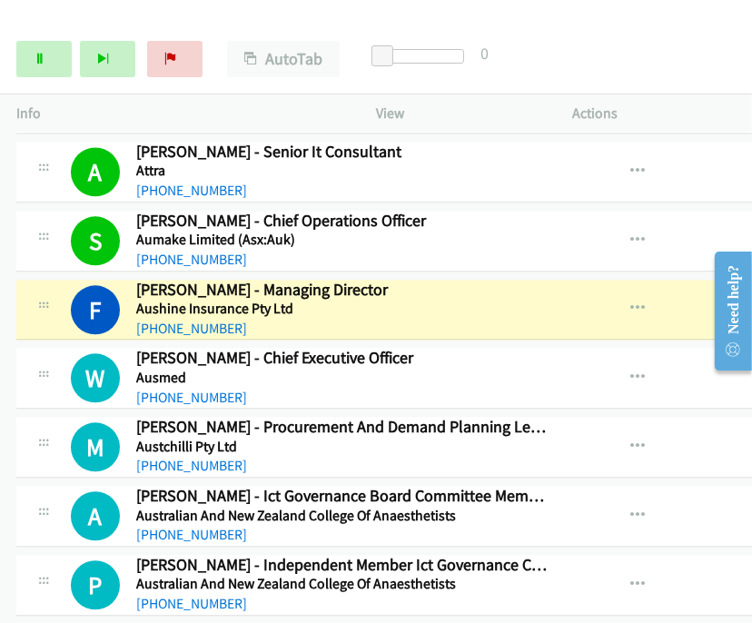
scroll to position [8202, 0]
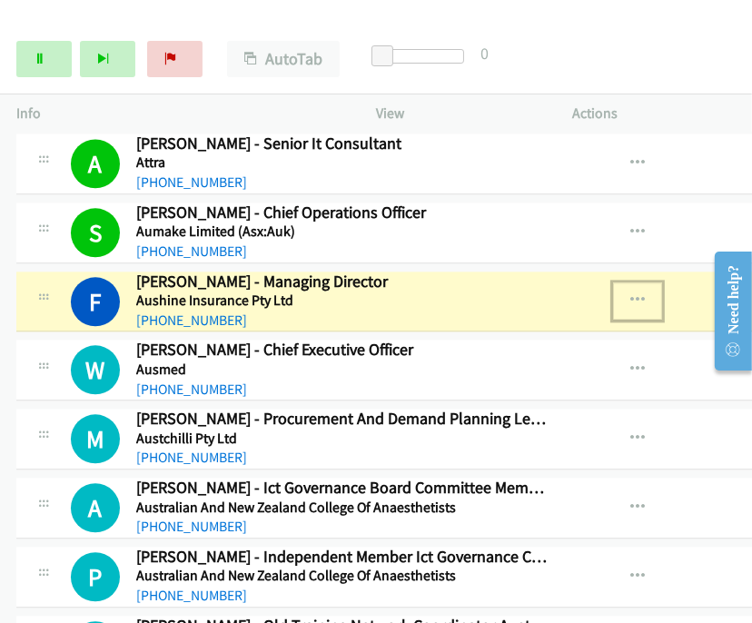
click at [613, 283] on button "button" at bounding box center [637, 301] width 49 height 36
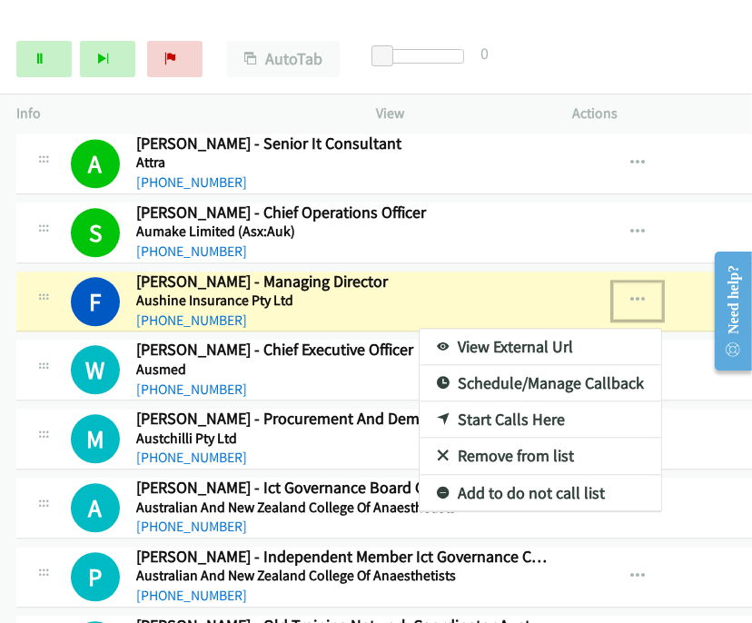
click at [480, 329] on link "View External Url" at bounding box center [541, 347] width 242 height 36
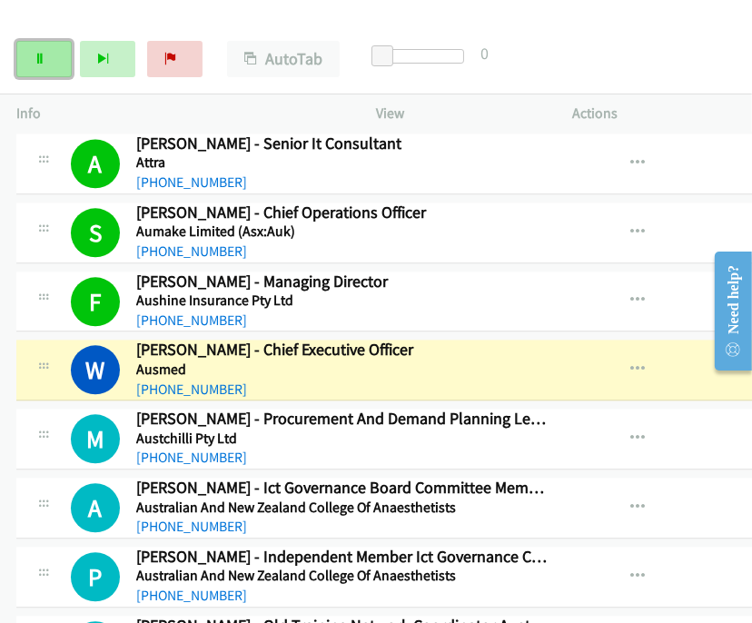
click at [52, 58] on link "Pause" at bounding box center [43, 59] width 55 height 36
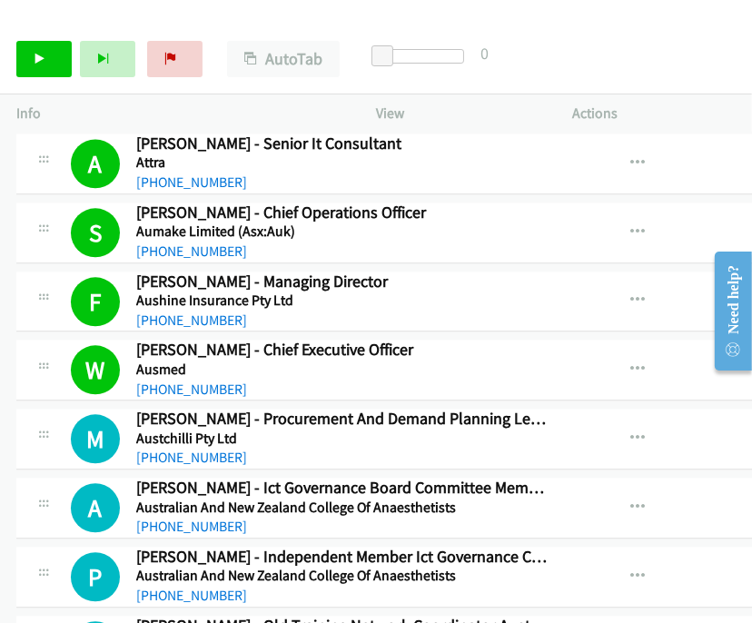
scroll to position [8302, 0]
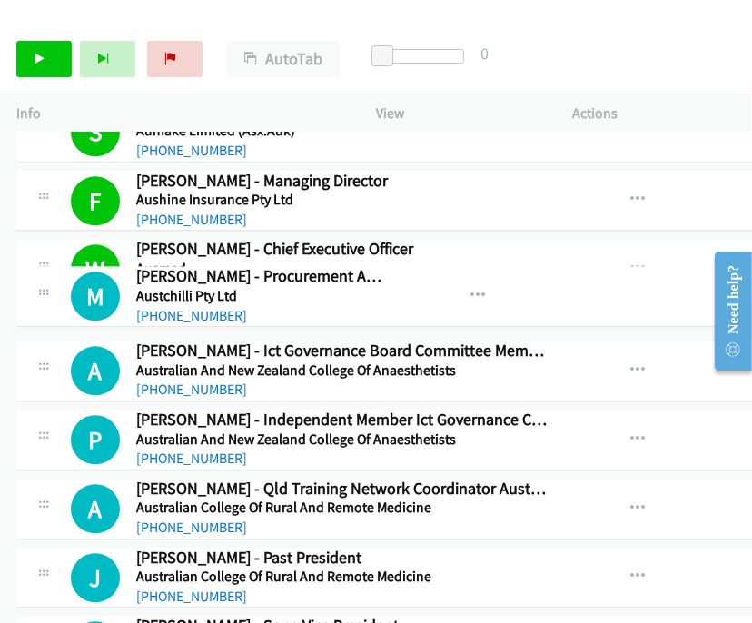
drag, startPoint x: 251, startPoint y: 286, endPoint x: 483, endPoint y: 277, distance: 232.8
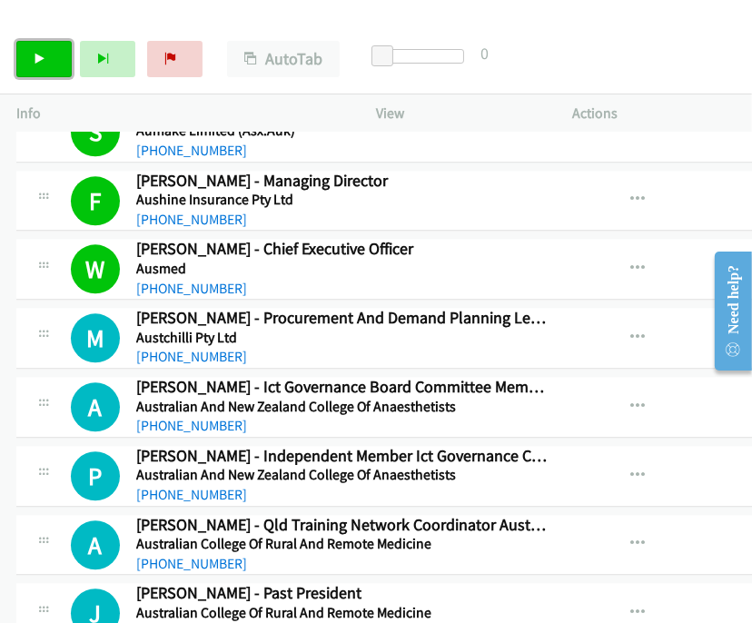
click at [46, 61] on link "Start Calls" at bounding box center [43, 59] width 55 height 36
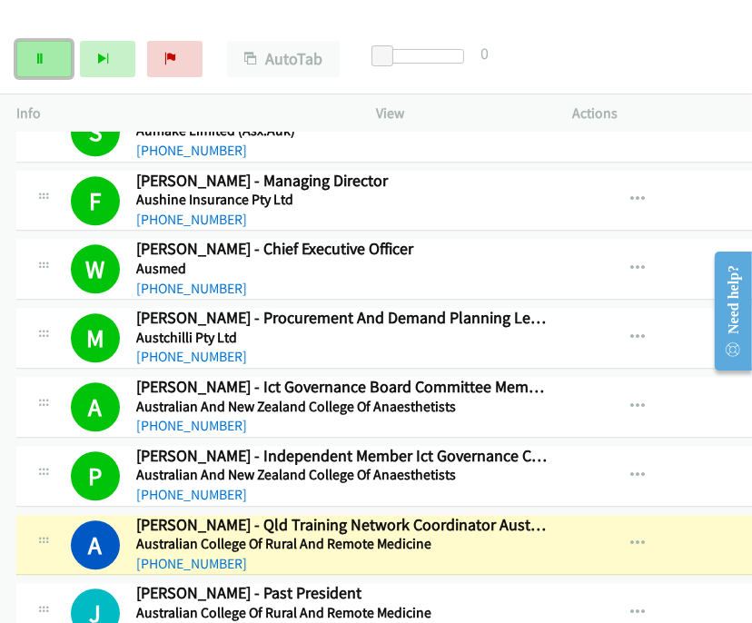
click at [49, 53] on link "Pause" at bounding box center [43, 59] width 55 height 36
click at [631, 400] on icon "button" at bounding box center [638, 407] width 15 height 15
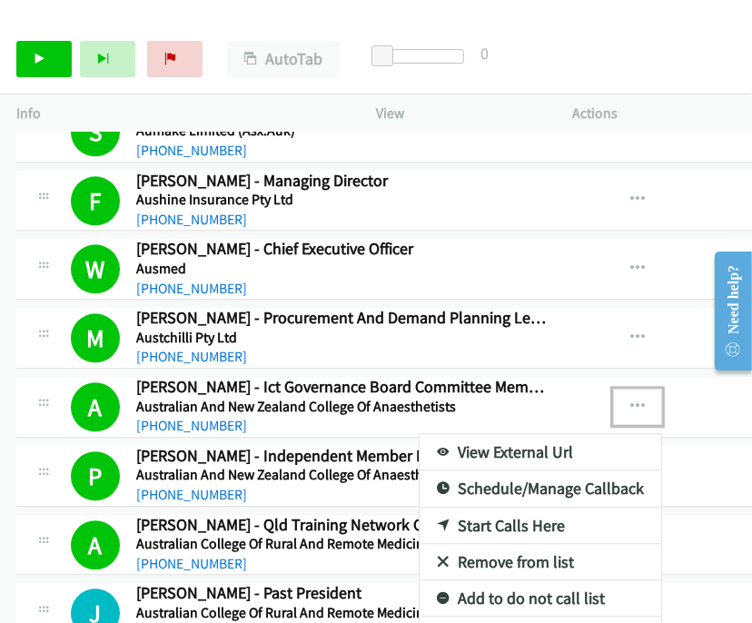
click at [501, 434] on link "View External Url" at bounding box center [541, 452] width 242 height 36
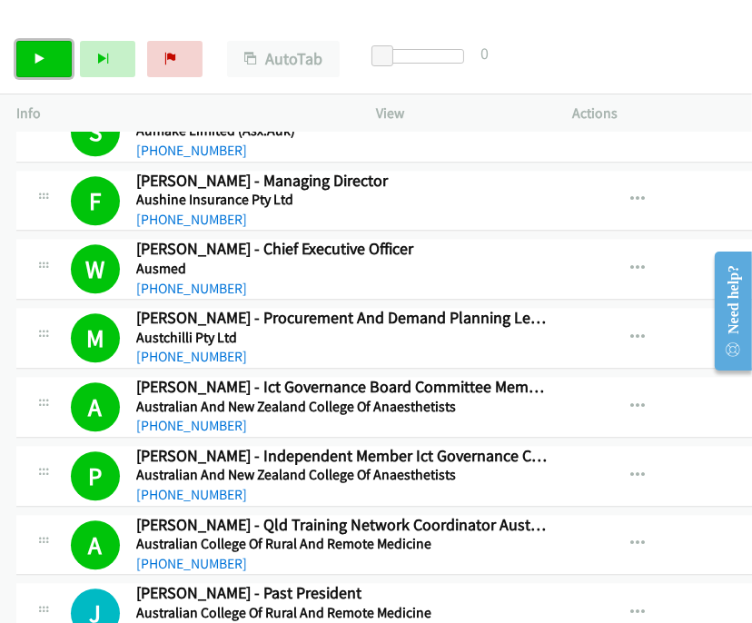
click at [31, 55] on link "Start Calls" at bounding box center [43, 59] width 55 height 36
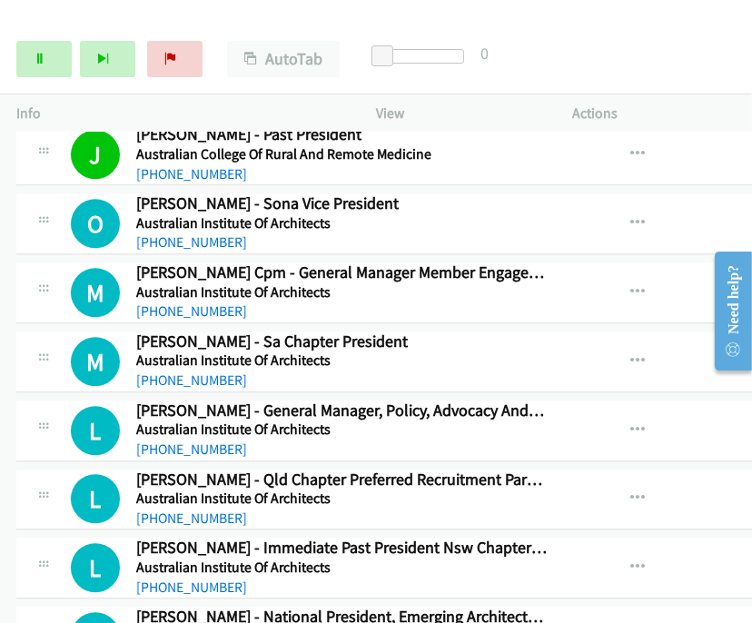
scroll to position [8807, 0]
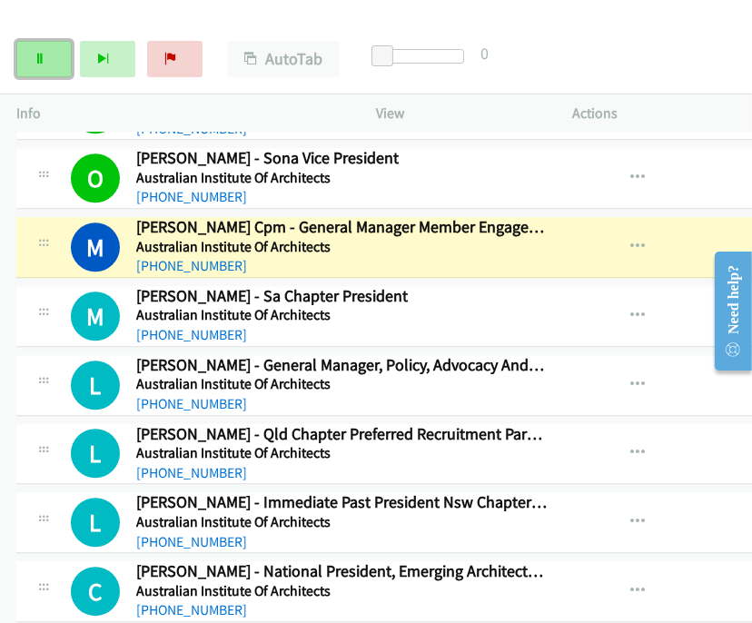
click at [39, 48] on link "Pause" at bounding box center [43, 59] width 55 height 36
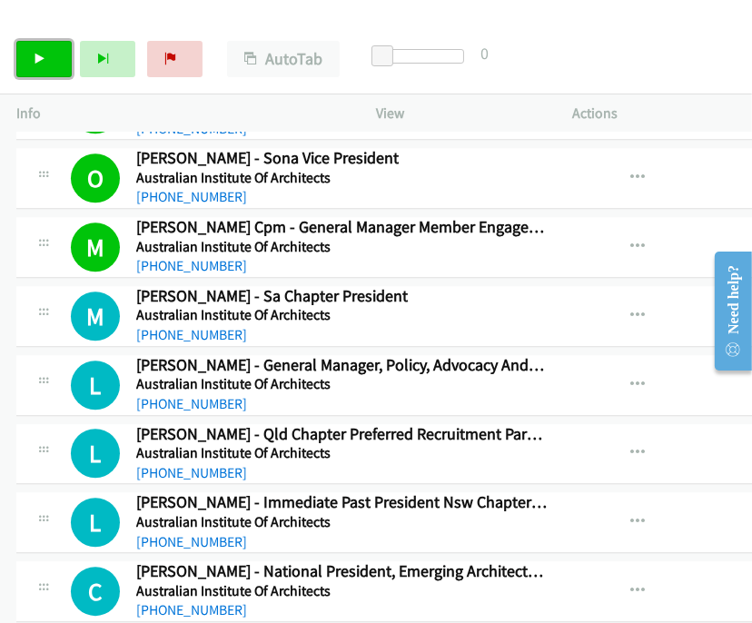
click at [38, 63] on icon at bounding box center [40, 60] width 13 height 13
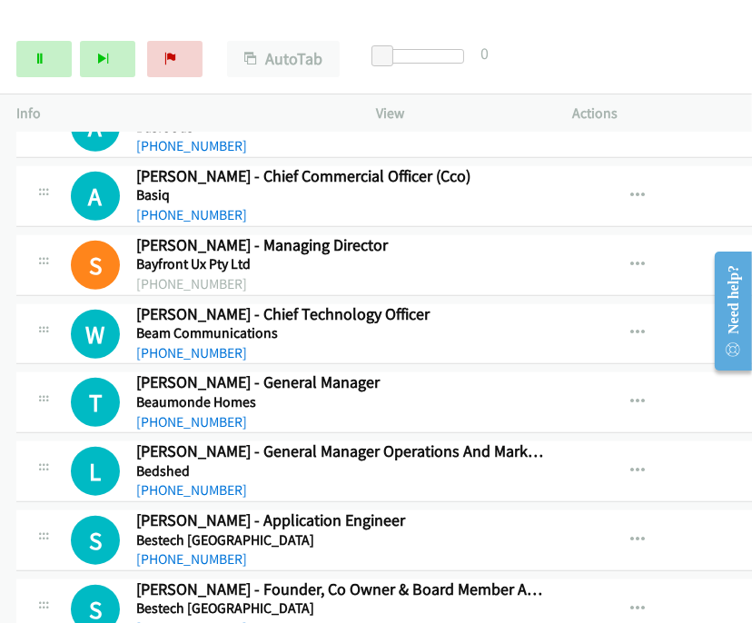
scroll to position [11533, 0]
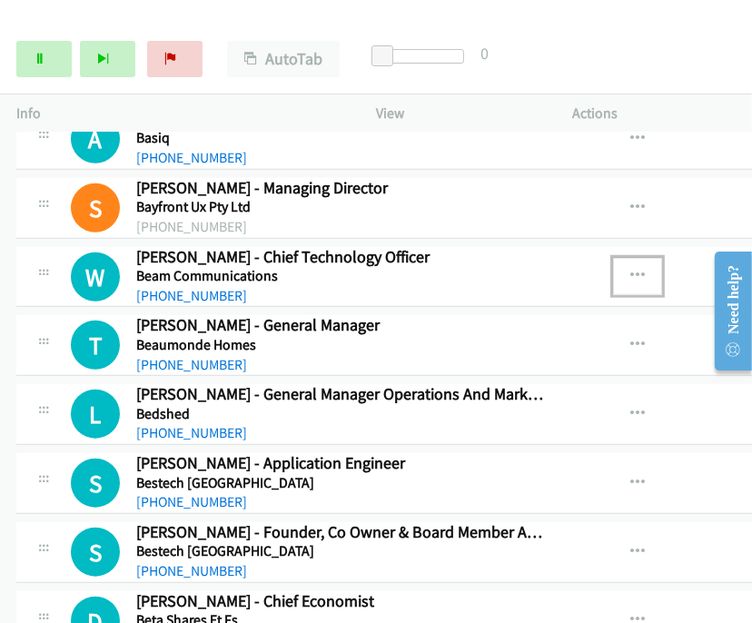
click at [631, 269] on icon "button" at bounding box center [638, 276] width 15 height 15
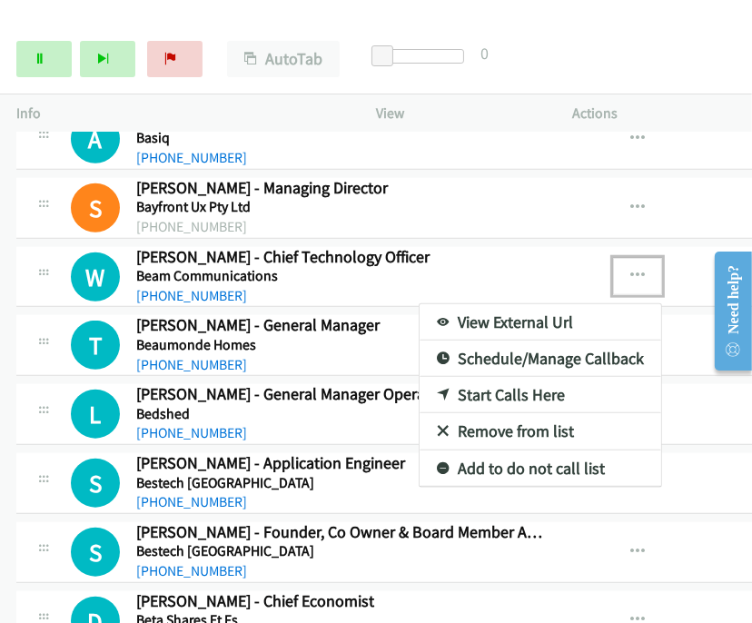
click at [482, 377] on link "Start Calls Here" at bounding box center [541, 395] width 242 height 36
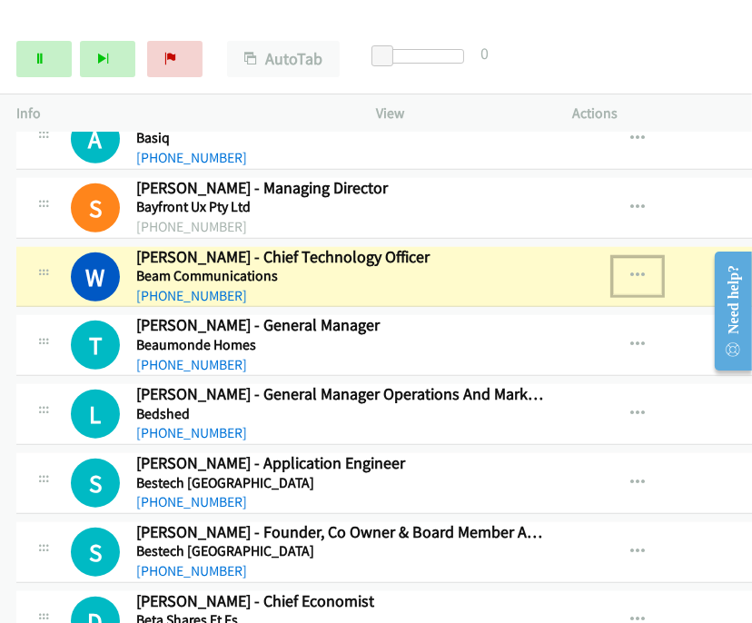
click at [631, 269] on icon "button" at bounding box center [638, 276] width 15 height 15
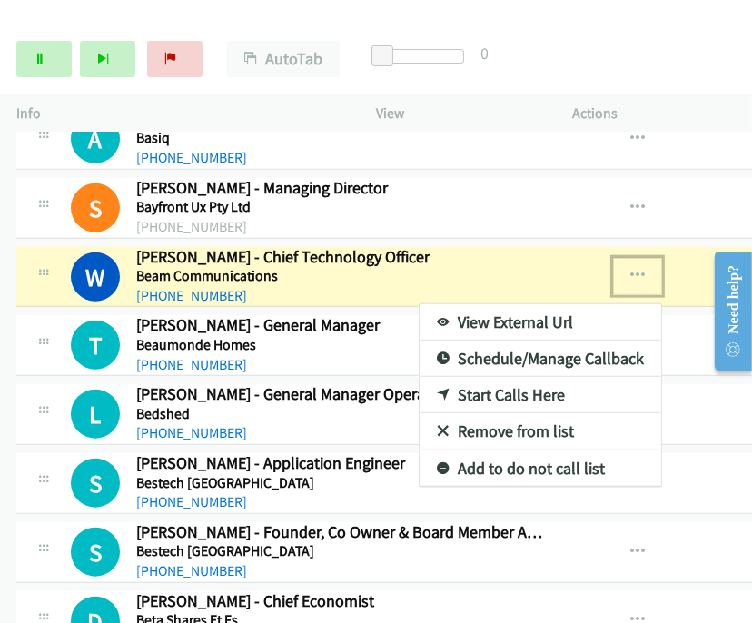
click at [557, 304] on link "View External Url" at bounding box center [541, 322] width 242 height 36
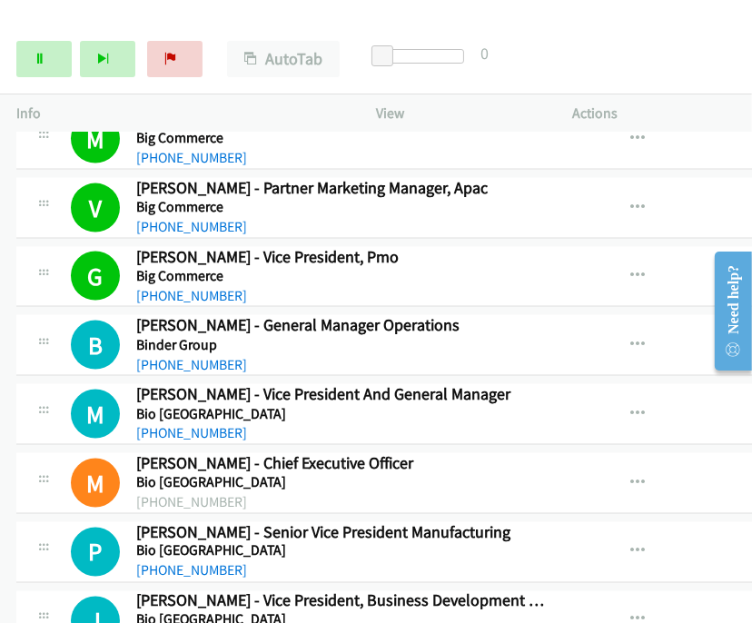
scroll to position [12306, 0]
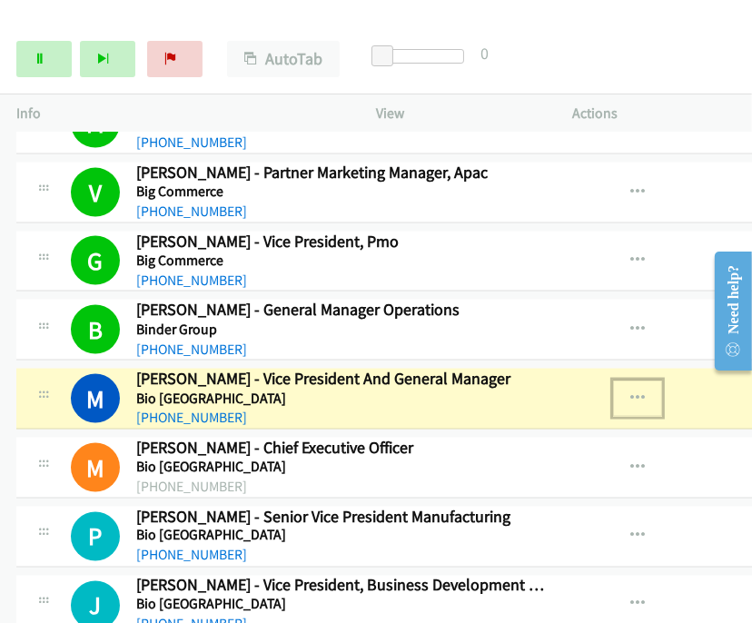
click at [631, 392] on icon "button" at bounding box center [638, 399] width 15 height 15
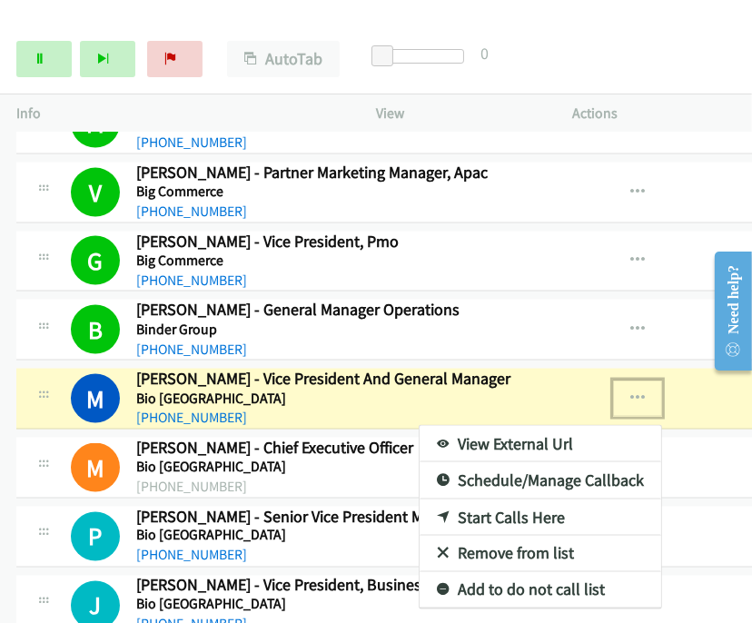
click at [506, 426] on link "View External Url" at bounding box center [541, 444] width 242 height 36
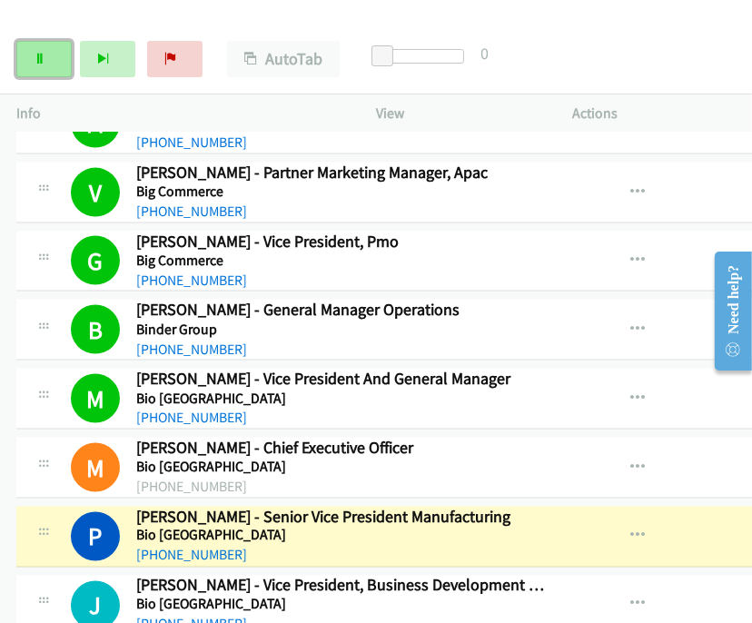
click at [47, 69] on link "Pause" at bounding box center [43, 59] width 55 height 36
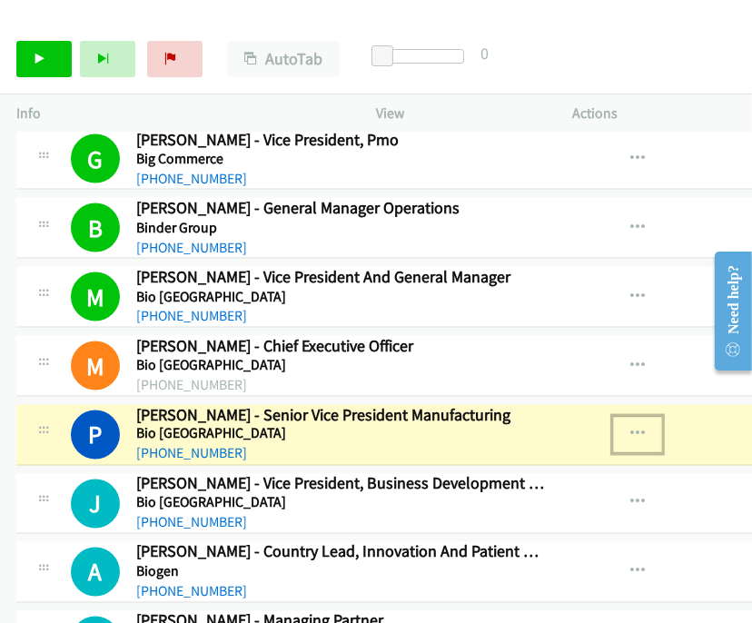
click at [631, 428] on icon "button" at bounding box center [638, 435] width 15 height 15
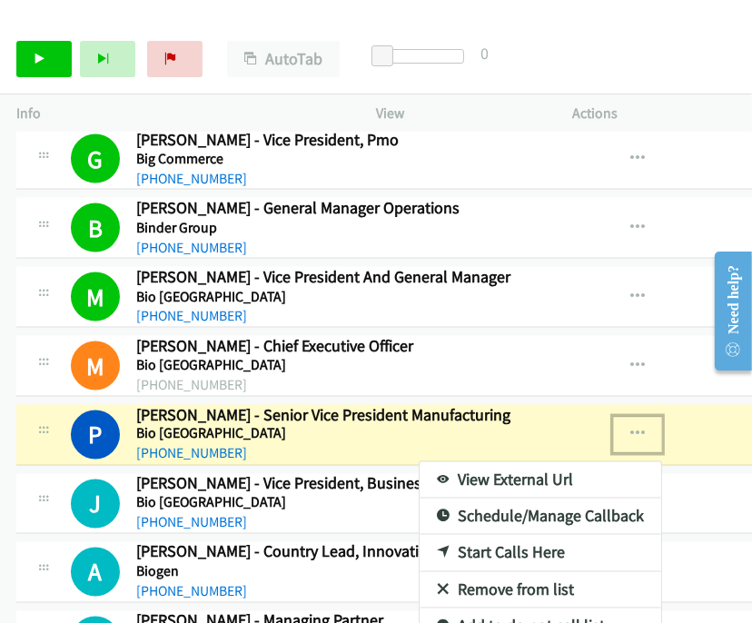
click at [505, 463] on link "View External Url" at bounding box center [541, 481] width 242 height 36
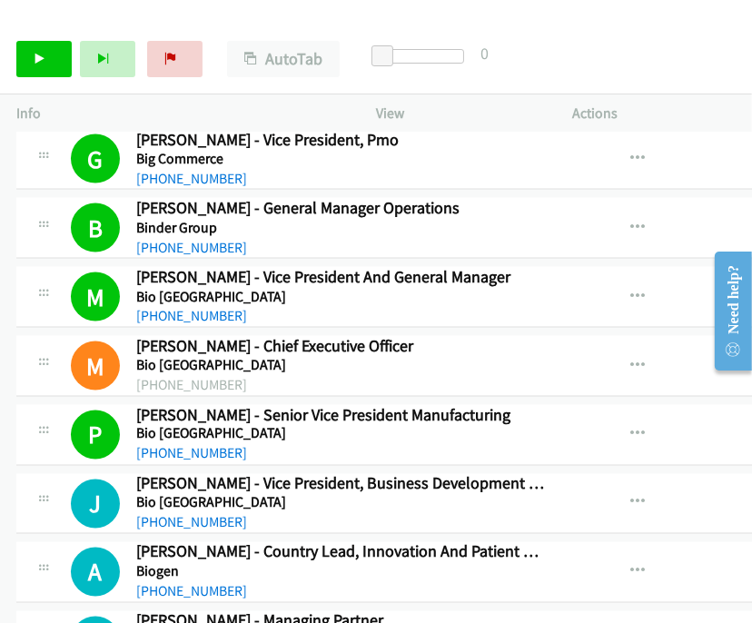
click at [637, 47] on div "Start Calls Pause Next Finish Call Completed AutoTab AutoTab 0" at bounding box center [376, 60] width 752 height 70
click at [678, 68] on div "Start Calls Pause Next Finish Call Completed AutoTab AutoTab 0" at bounding box center [376, 60] width 752 height 70
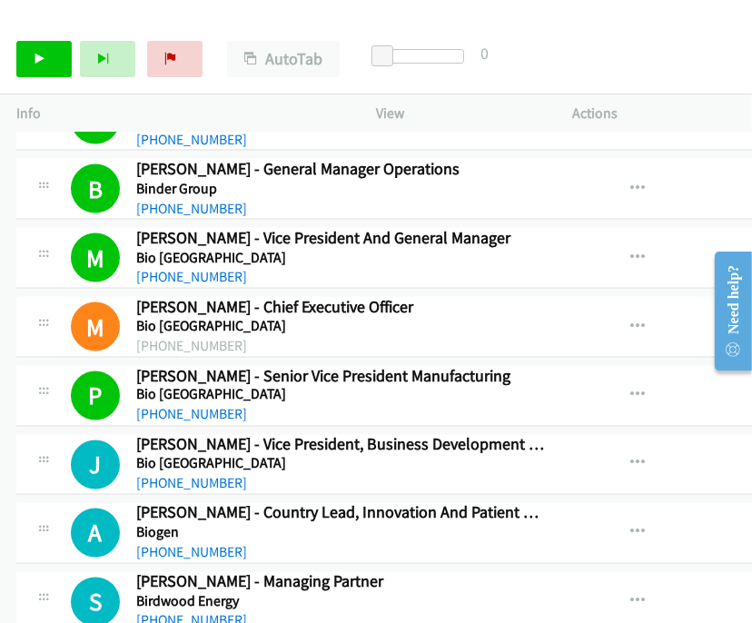
scroll to position [12509, 0]
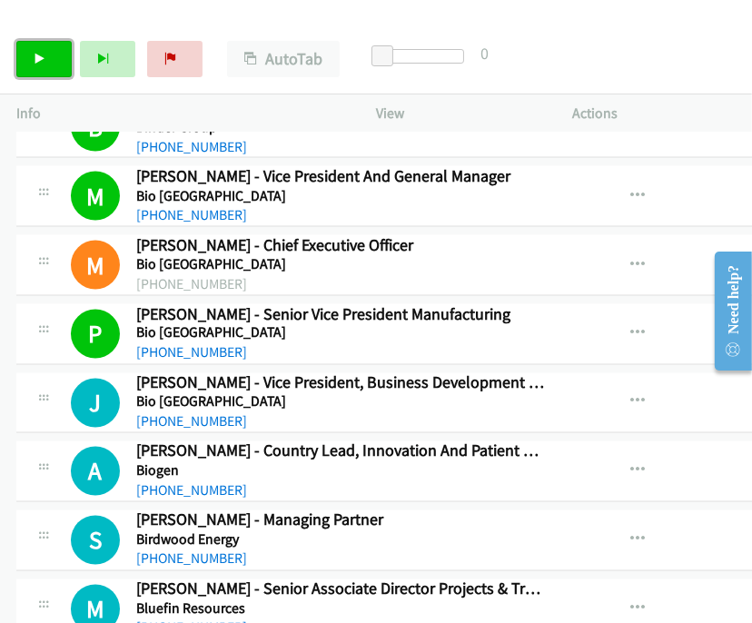
click at [43, 55] on icon at bounding box center [40, 60] width 13 height 13
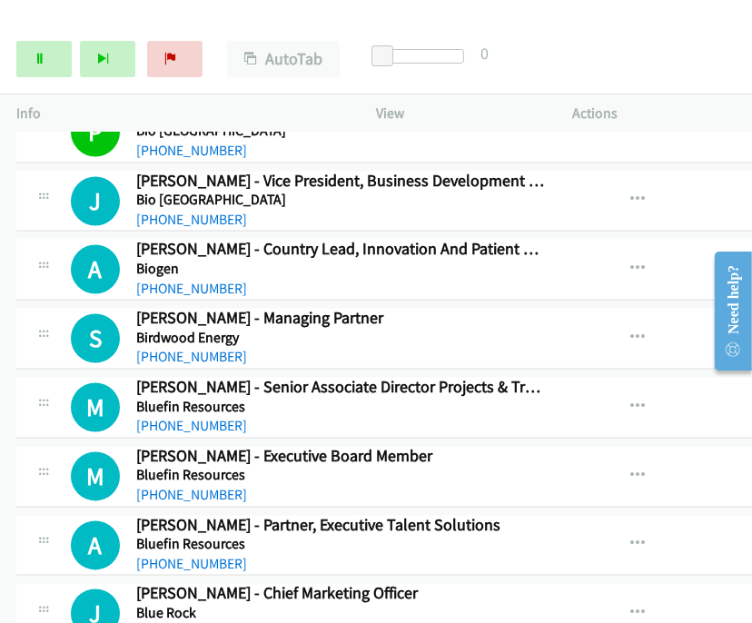
scroll to position [12610, 0]
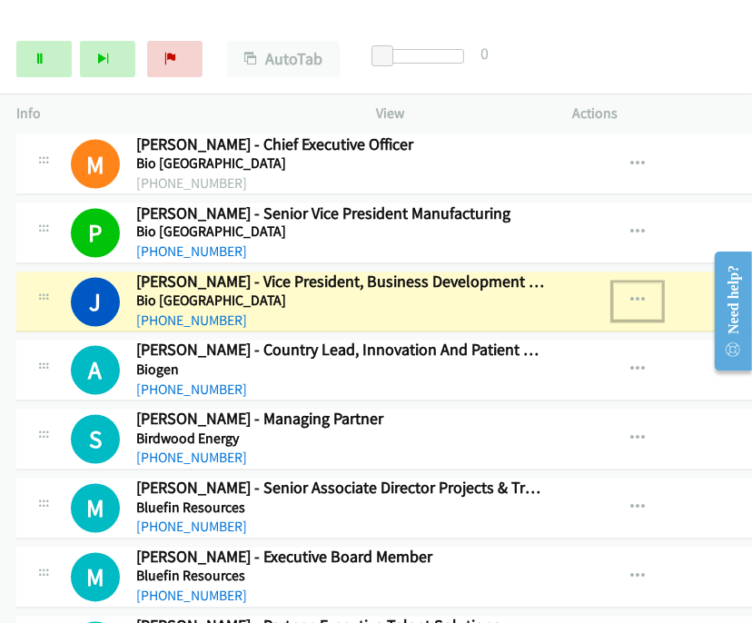
click at [631, 294] on icon "button" at bounding box center [638, 301] width 15 height 15
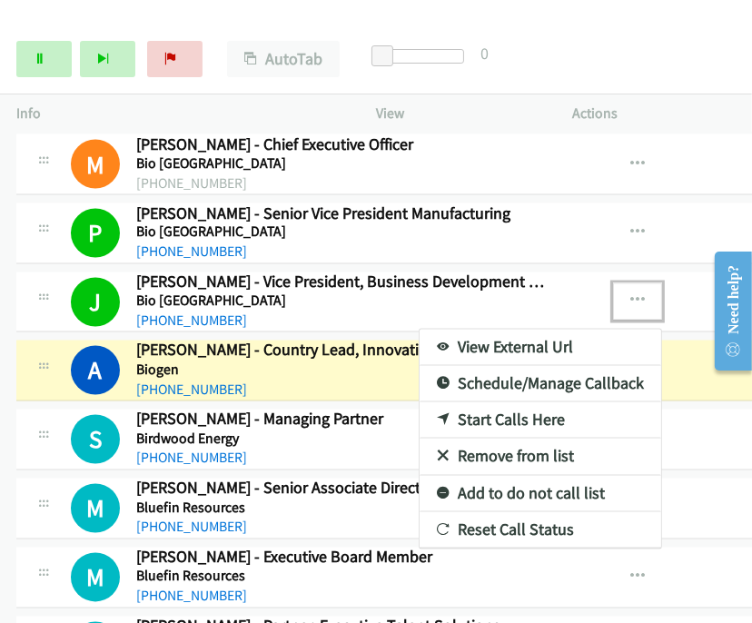
click at [608, 255] on div at bounding box center [376, 311] width 752 height 623
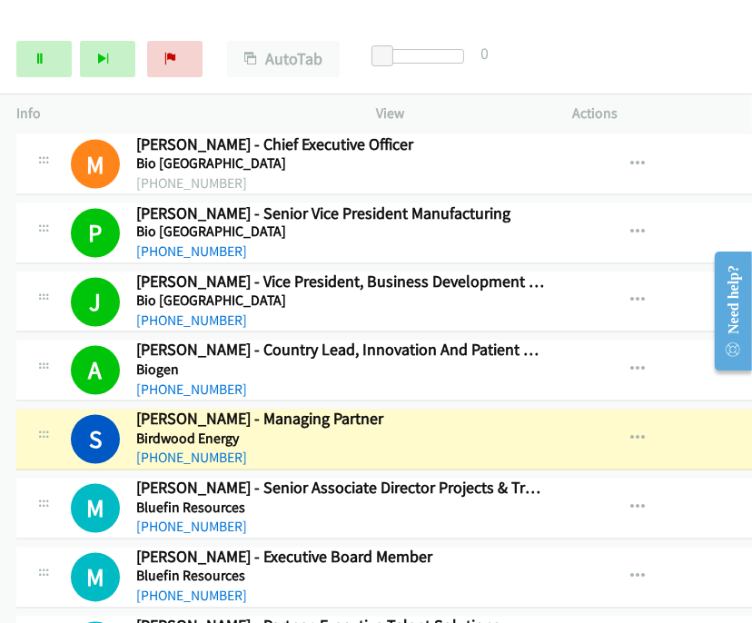
click at [669, 58] on div "Start Calls Pause Next Finish Dialing Scott Mc Gregor - Managing Partner AutoTa…" at bounding box center [376, 60] width 752 height 70
click at [41, 55] on icon at bounding box center [40, 60] width 13 height 13
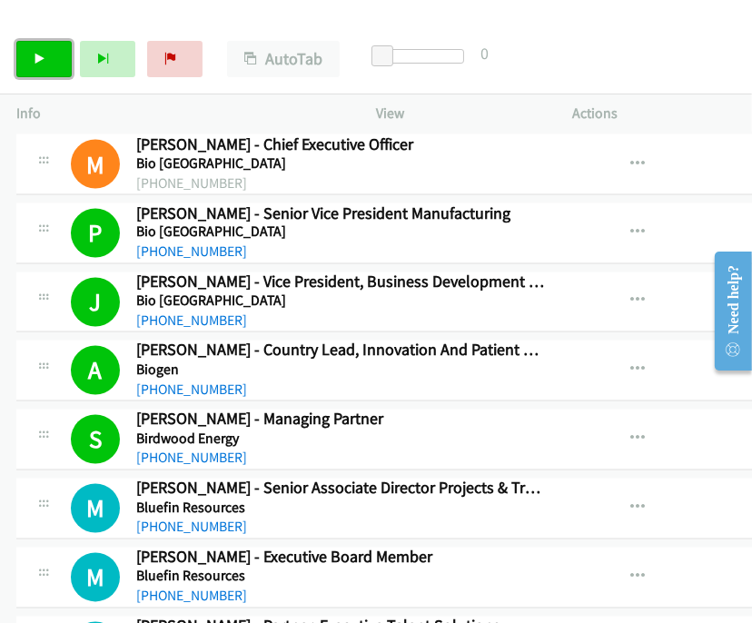
click at [36, 64] on icon at bounding box center [40, 60] width 13 height 13
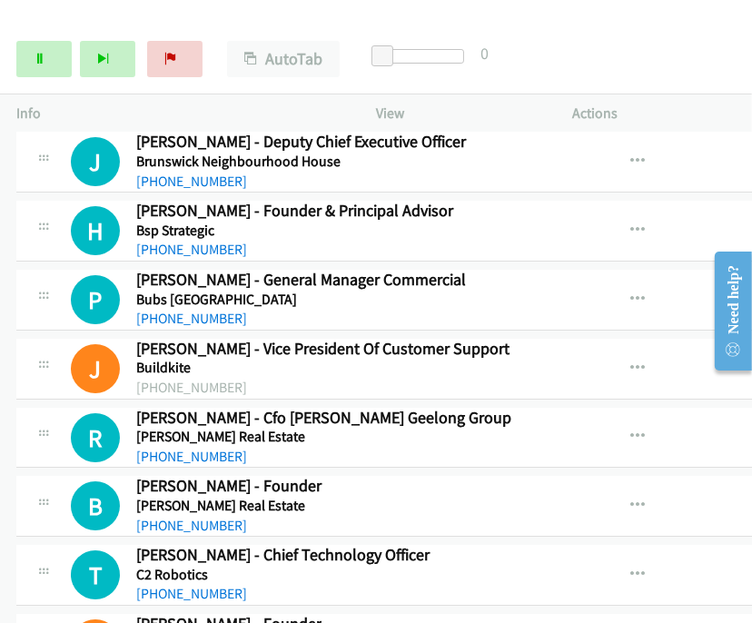
scroll to position [15033, 0]
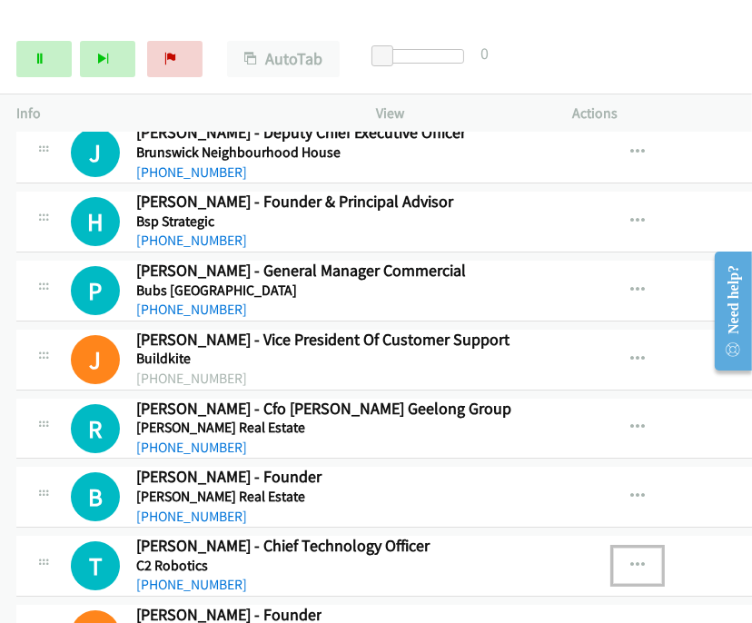
click at [631, 559] on icon "button" at bounding box center [638, 566] width 15 height 15
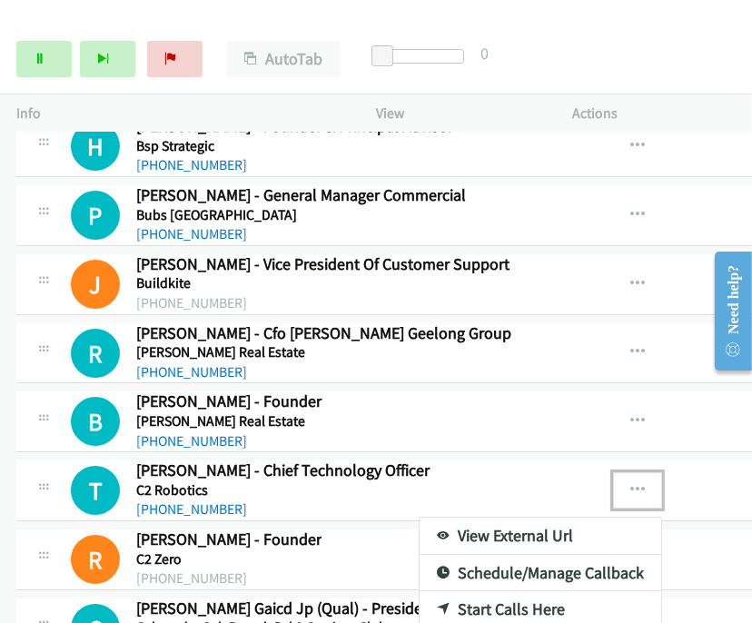
scroll to position [15135, 0]
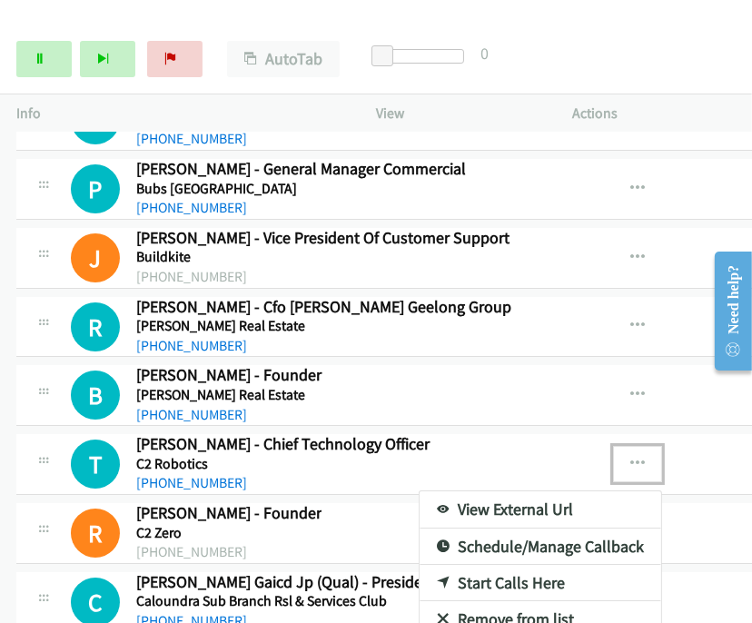
click at [488, 565] on link "Start Calls Here" at bounding box center [541, 583] width 242 height 36
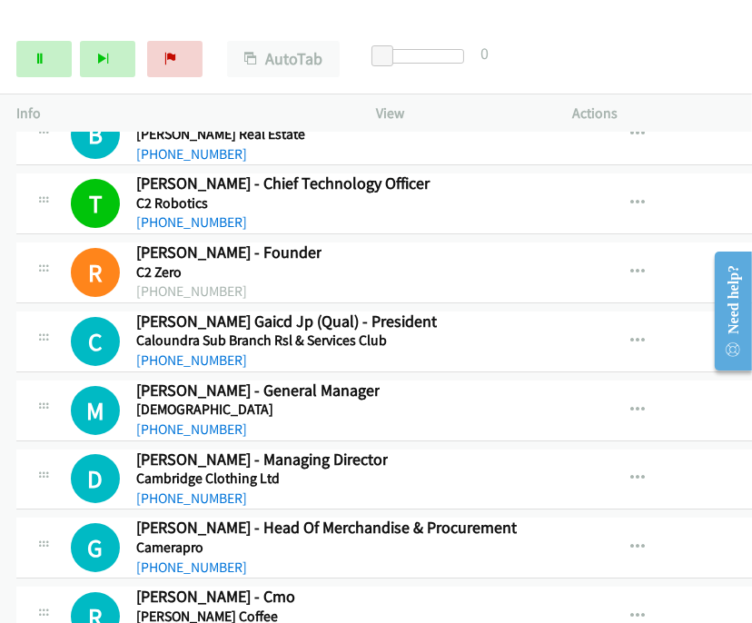
scroll to position [15437, 0]
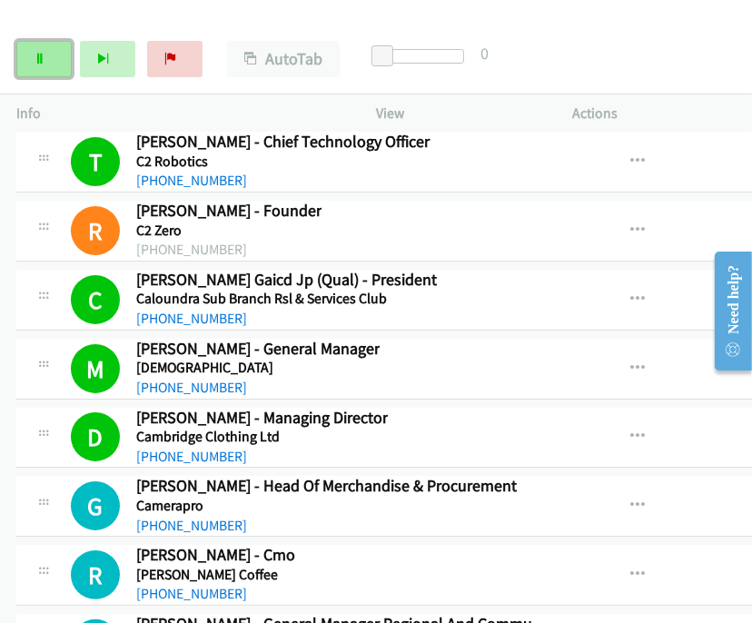
click at [50, 49] on link "Pause" at bounding box center [43, 59] width 55 height 36
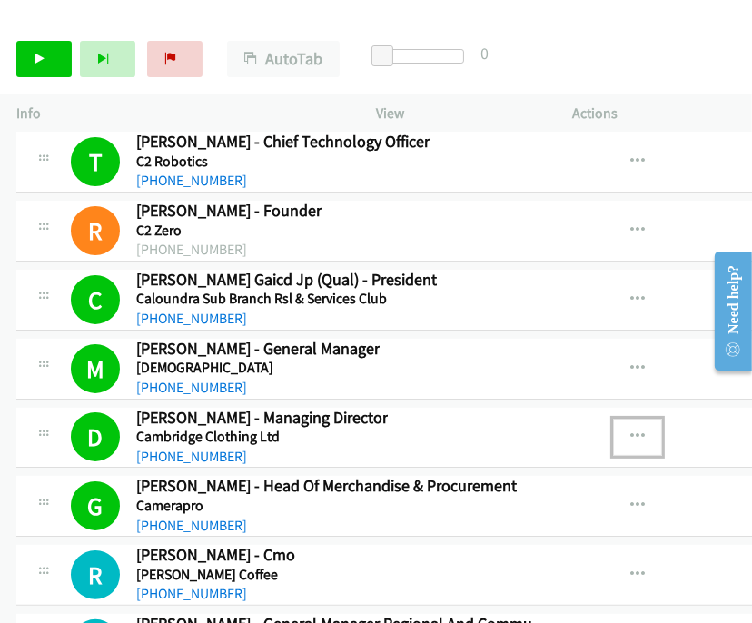
click at [631, 430] on icon "button" at bounding box center [638, 437] width 15 height 15
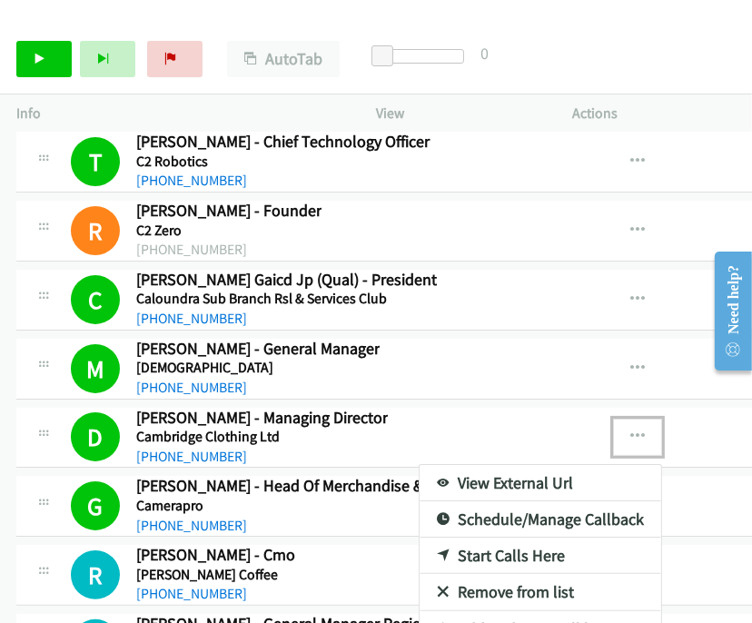
click at [667, 71] on div at bounding box center [376, 311] width 752 height 623
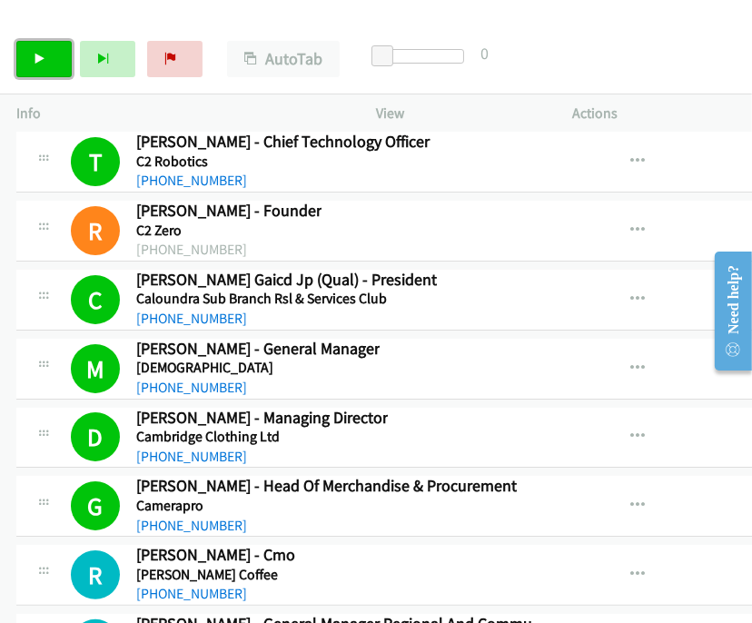
click at [49, 53] on link "Start Calls" at bounding box center [43, 59] width 55 height 36
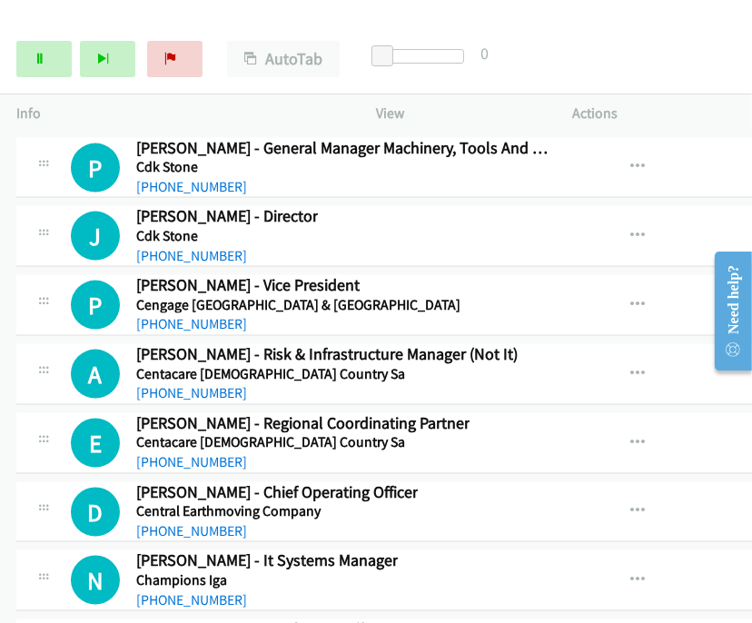
scroll to position [17255, 0]
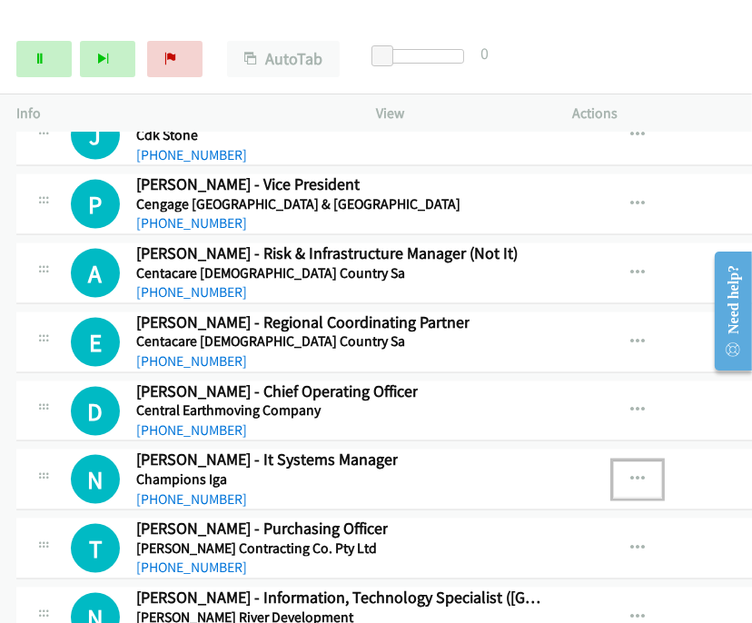
click at [631, 473] on icon "button" at bounding box center [638, 480] width 15 height 15
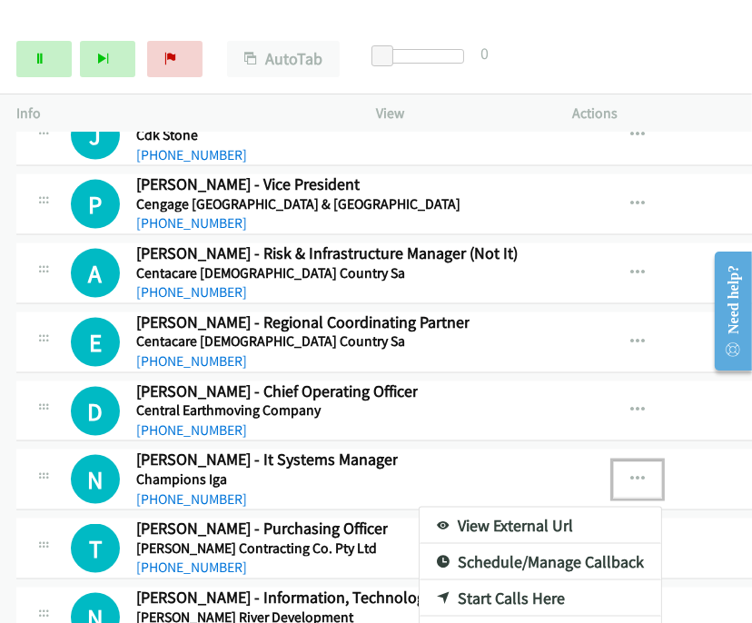
click at [489, 581] on link "Start Calls Here" at bounding box center [541, 599] width 242 height 36
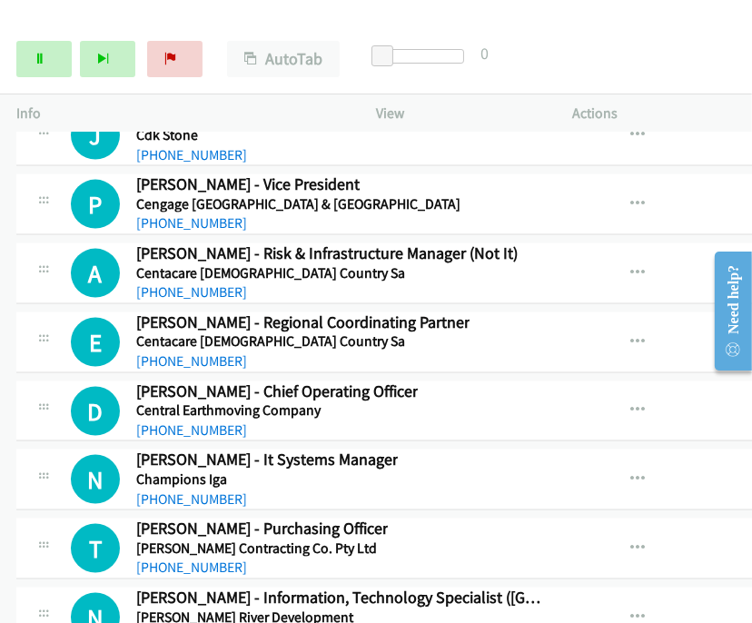
click at [623, 67] on div "Start Calls Pause Next Finish Dialing Simon Rosaman - General Manager AutoTab A…" at bounding box center [376, 60] width 752 height 70
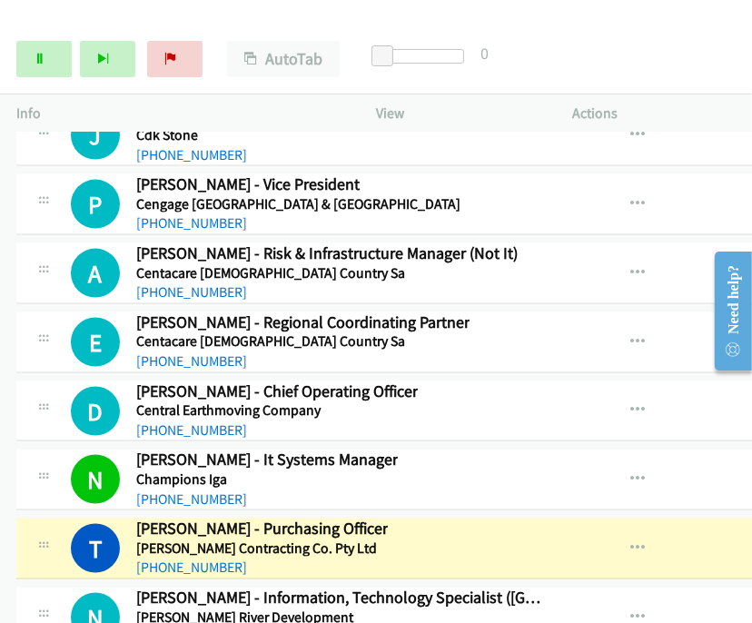
click at [659, 50] on div "Start Calls Pause Next Finish Dialing Trevor Hutchinson - Purchasing Officer Au…" at bounding box center [376, 60] width 752 height 70
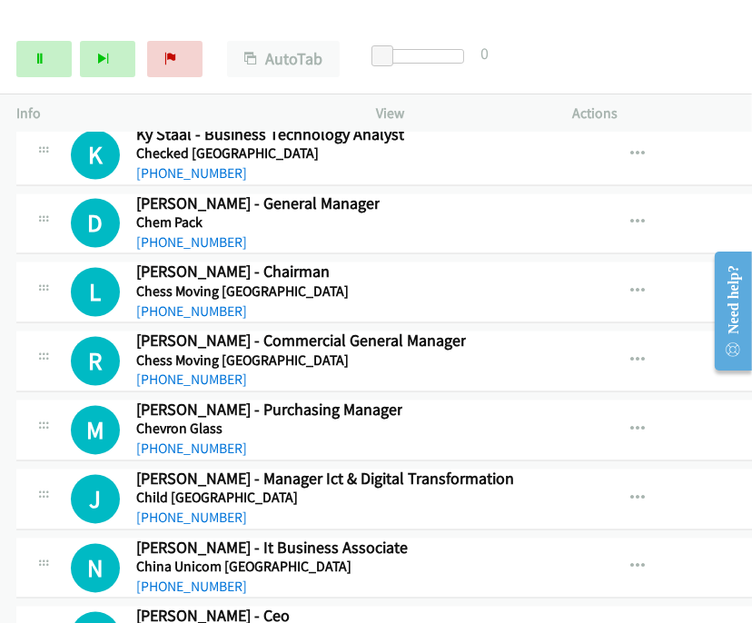
scroll to position [17861, 0]
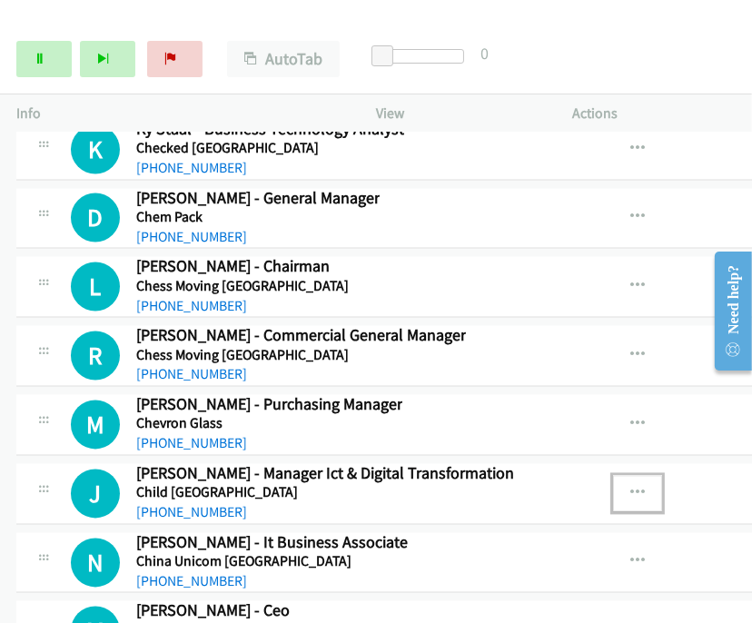
click at [631, 487] on icon "button" at bounding box center [638, 494] width 15 height 15
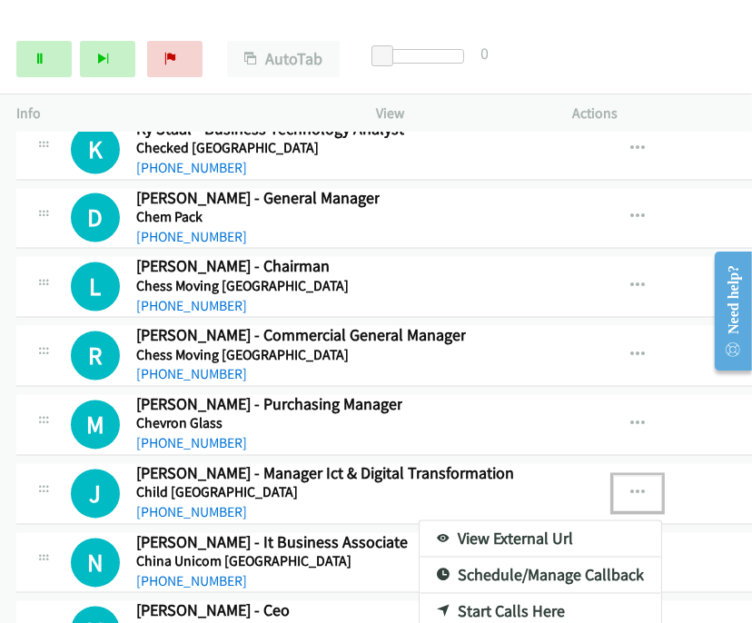
click at [502, 594] on link "Start Calls Here" at bounding box center [541, 612] width 242 height 36
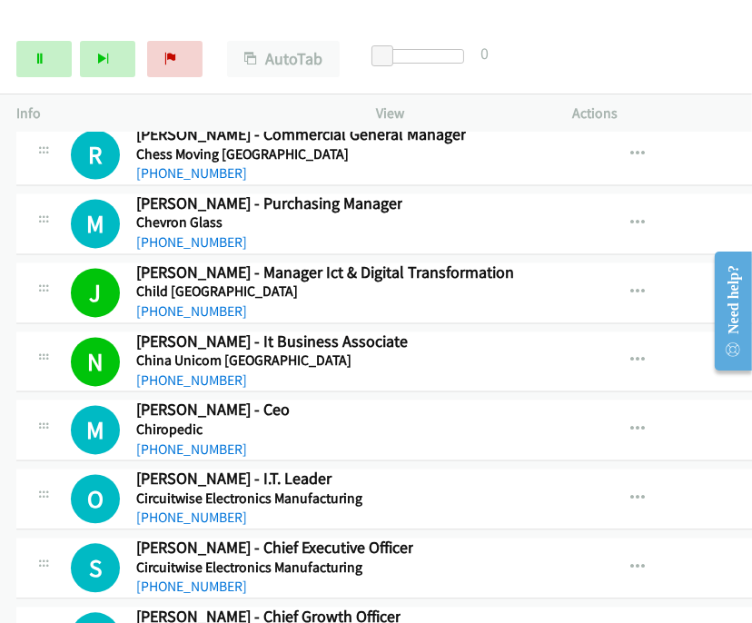
scroll to position [18163, 0]
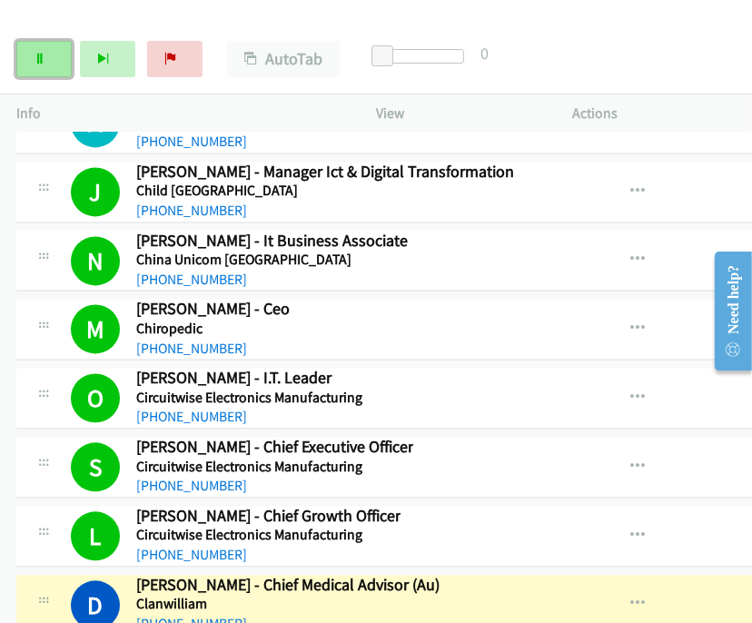
click at [35, 55] on icon at bounding box center [40, 60] width 13 height 13
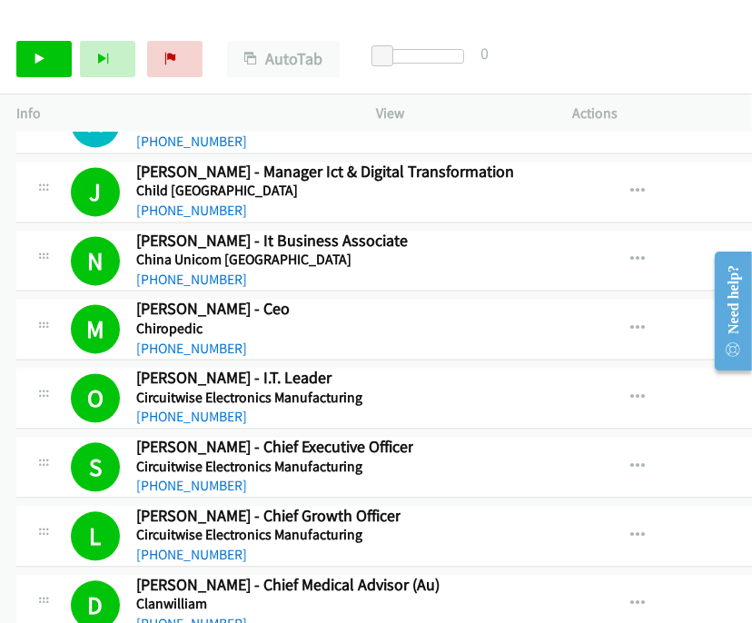
click at [667, 50] on div "Start Calls Pause Next Finish Call Completed AutoTab AutoTab 0" at bounding box center [376, 60] width 752 height 70
click at [652, 69] on div "Start Calls Pause Next Finish Call Completed AutoTab AutoTab 0" at bounding box center [376, 60] width 752 height 70
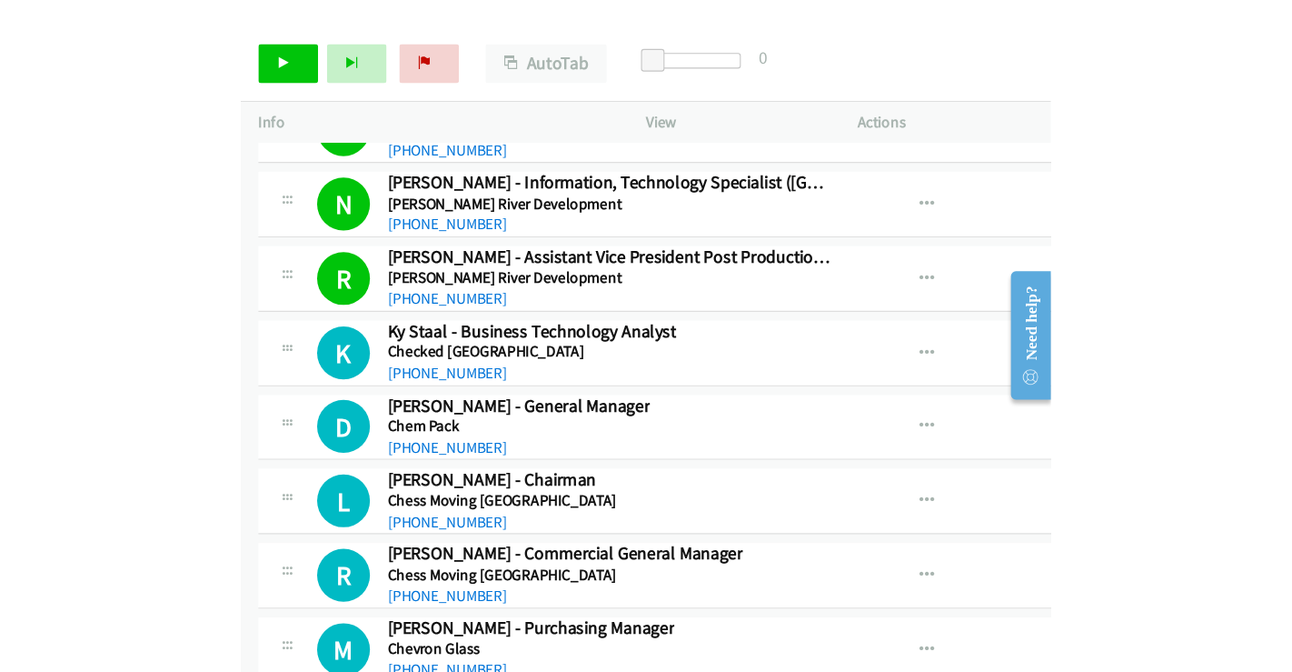
scroll to position [17456, 0]
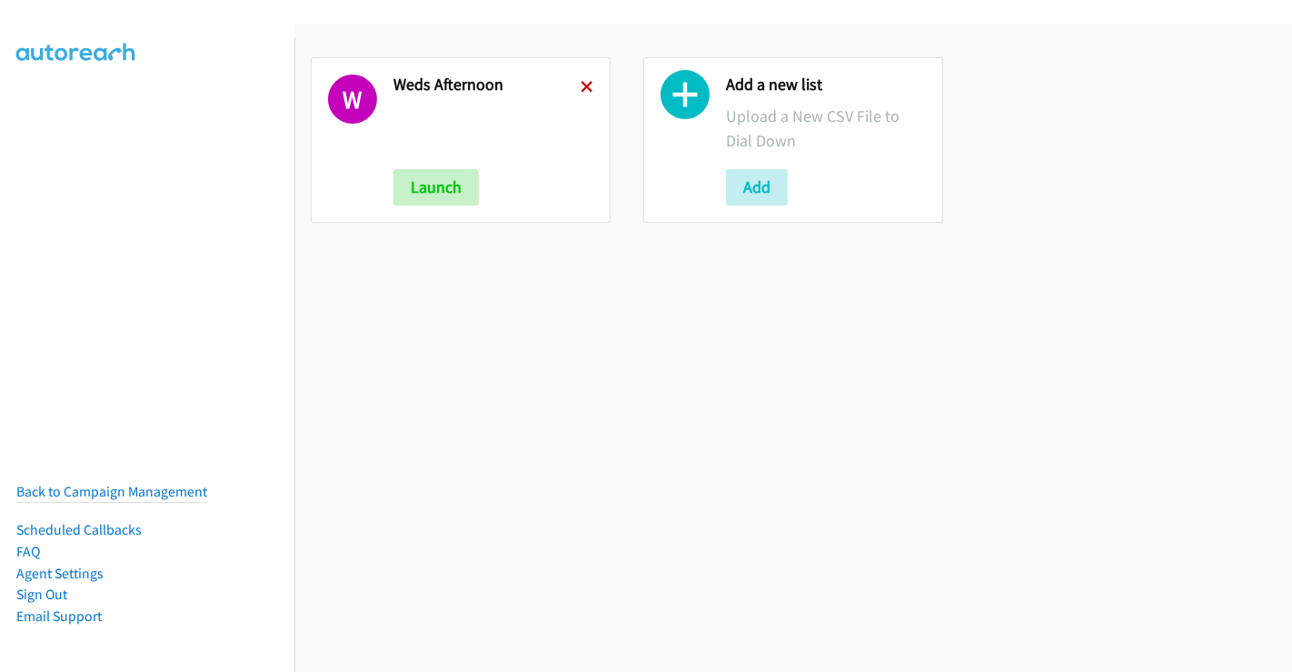
click at [582, 86] on icon at bounding box center [587, 88] width 13 height 13
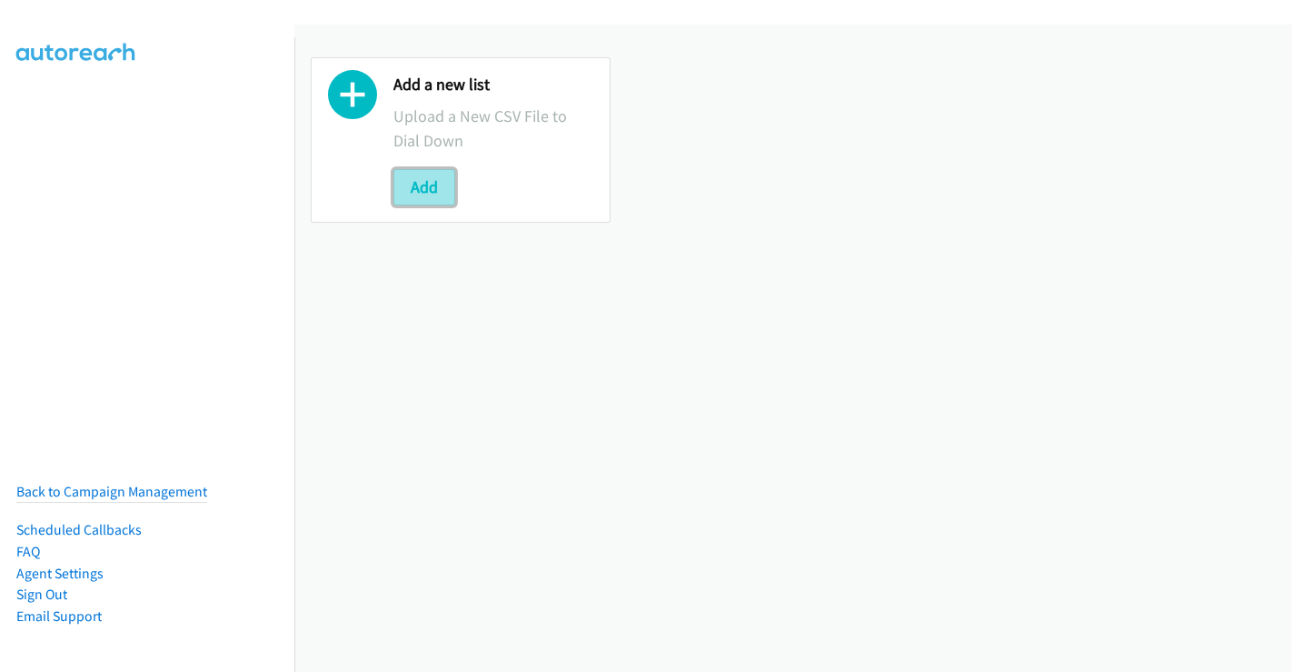
click at [424, 194] on button "Add" at bounding box center [424, 187] width 62 height 36
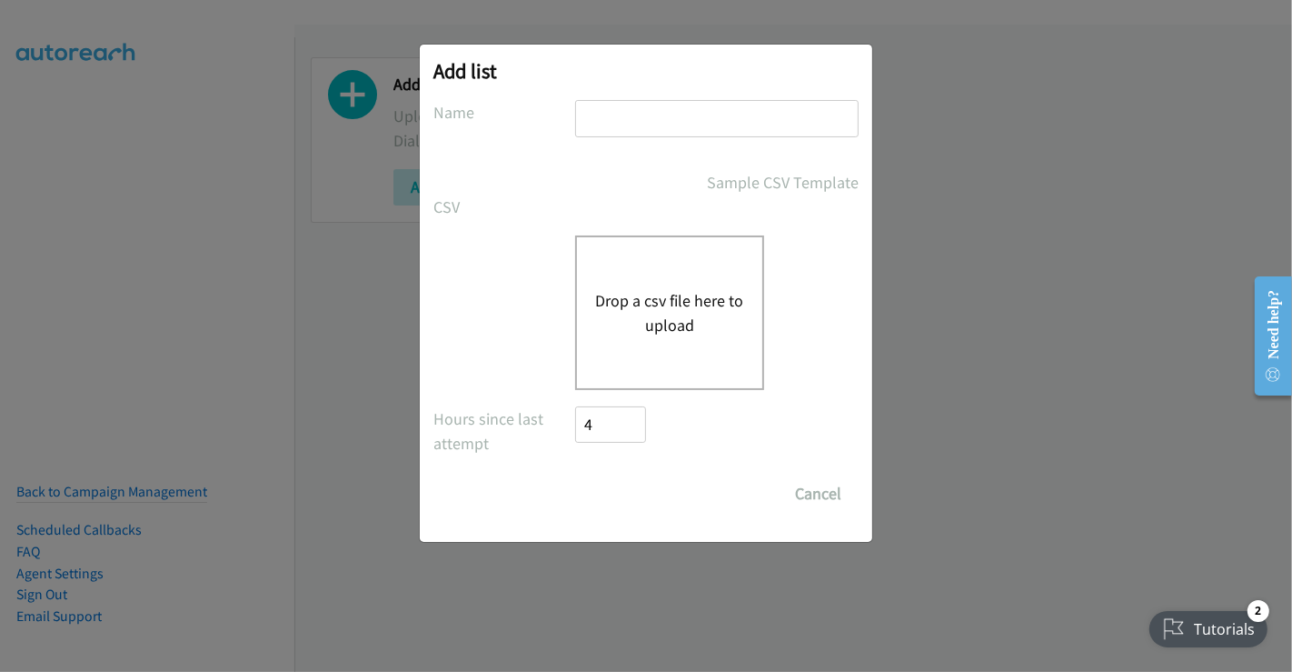
click at [625, 268] on div "Drop a csv file here to upload" at bounding box center [669, 312] width 189 height 154
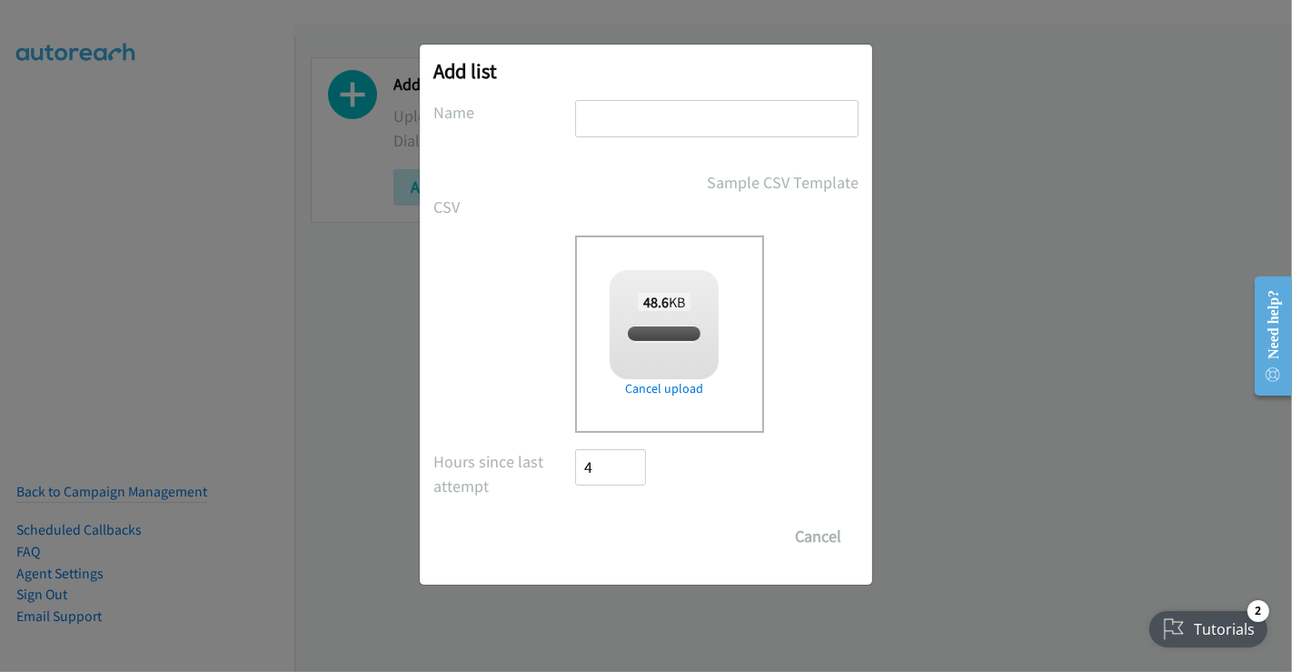
checkbox input "true"
click at [625, 100] on input "text" at bounding box center [717, 118] width 284 height 37
click at [667, 125] on input "text" at bounding box center [717, 118] width 284 height 37
type input "L"
type input "Weds Late List"
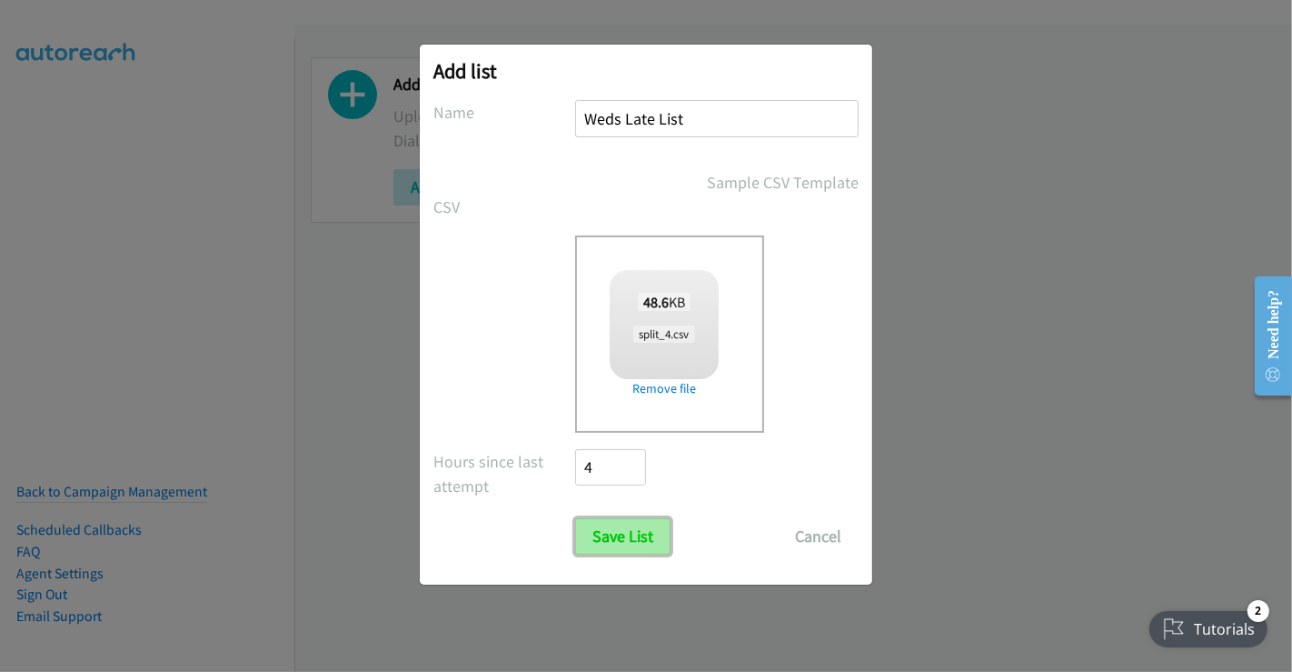
click at [612, 536] on input "Save List" at bounding box center [622, 536] width 95 height 36
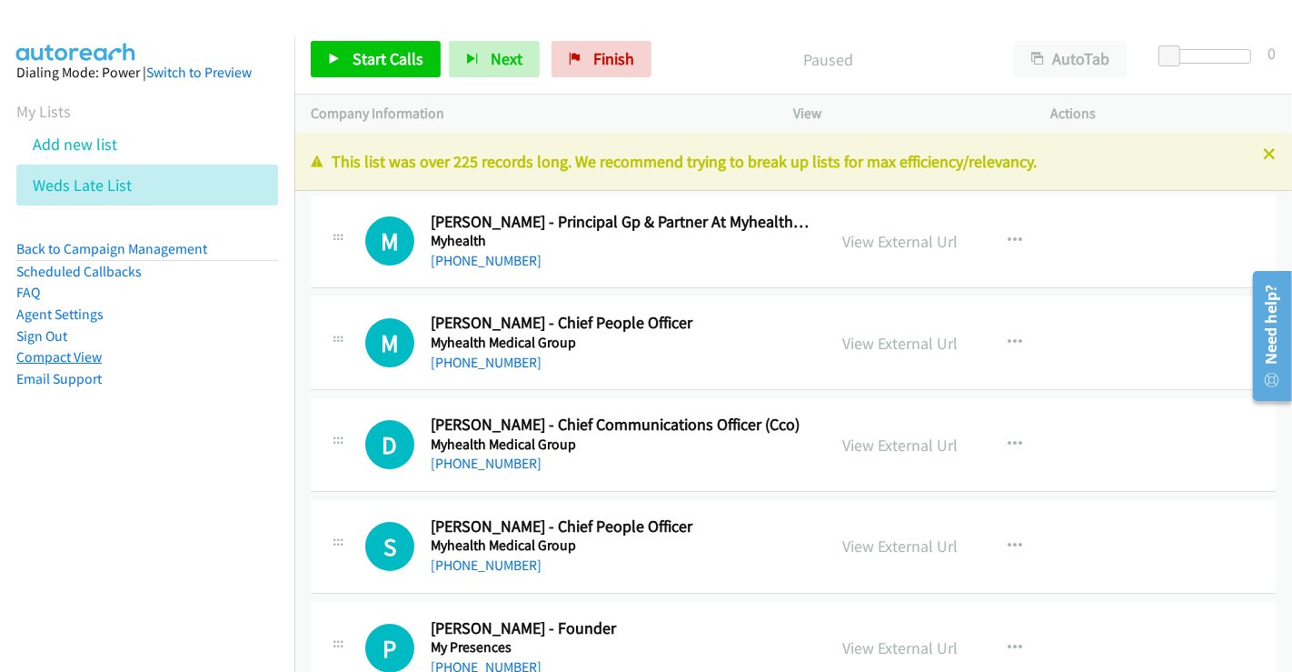
click at [55, 352] on link "Compact View" at bounding box center [58, 356] width 85 height 17
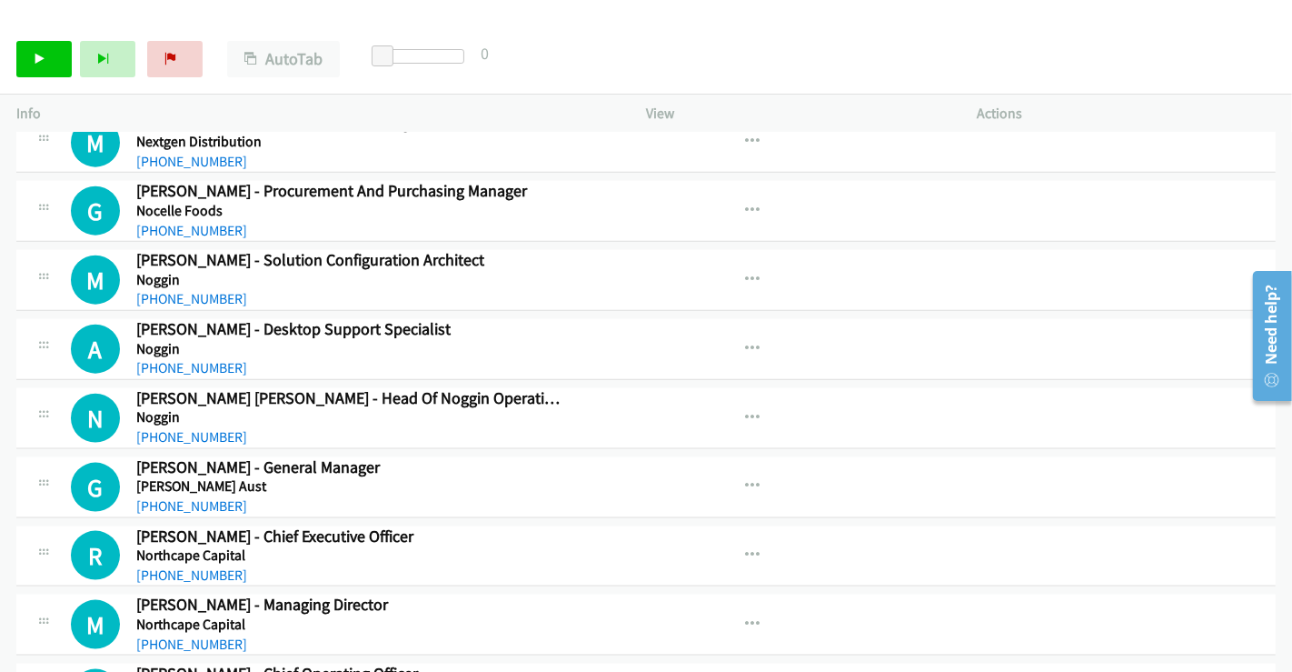
scroll to position [1918, 0]
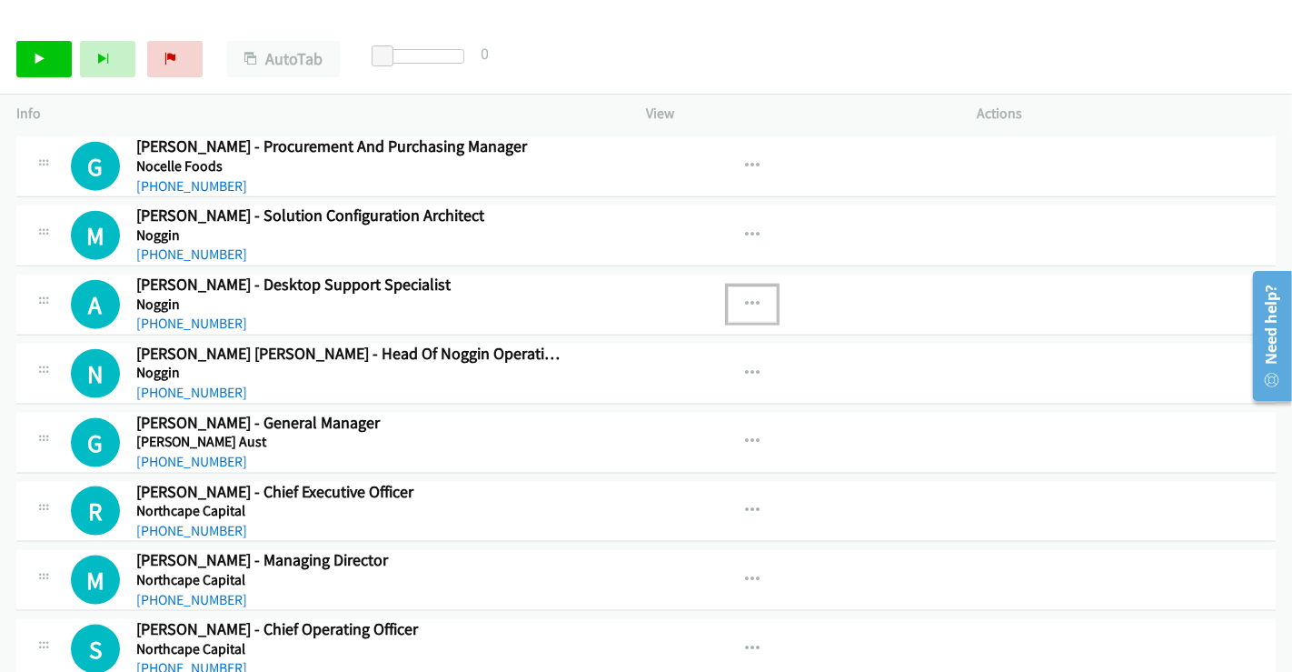
click at [745, 297] on icon "button" at bounding box center [752, 304] width 15 height 15
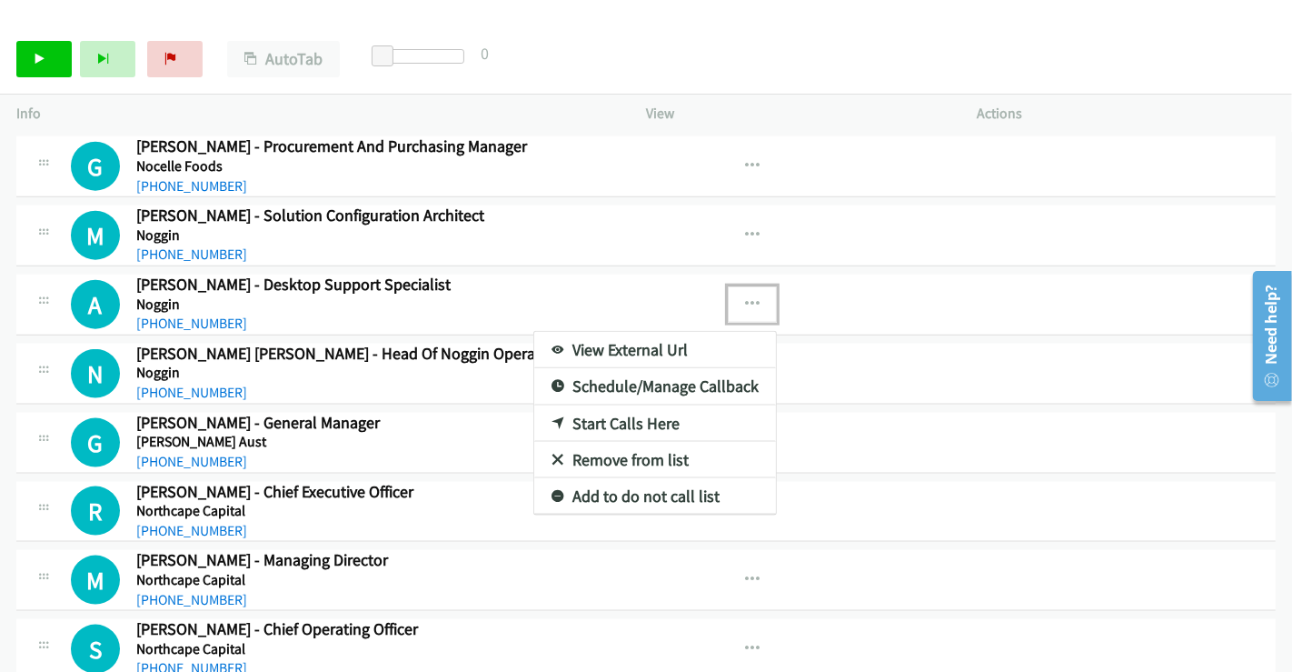
click at [586, 408] on link "Start Calls Here" at bounding box center [655, 423] width 242 height 36
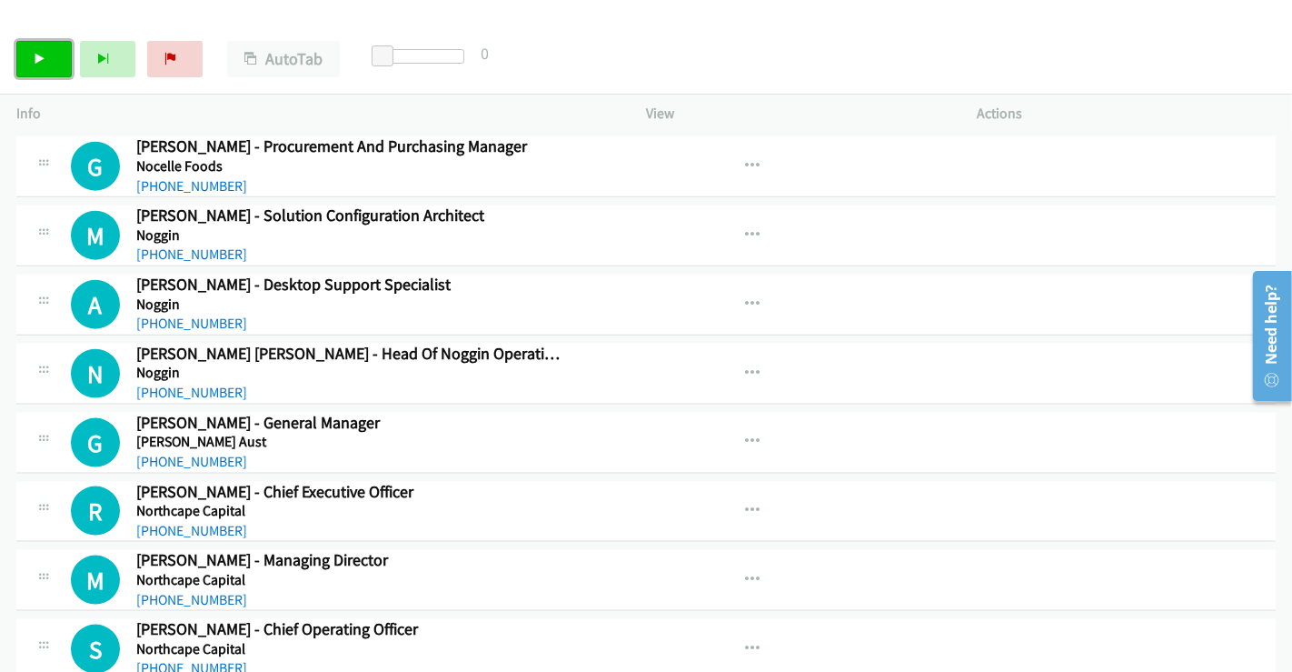
click at [48, 65] on link "Start Calls" at bounding box center [43, 59] width 55 height 36
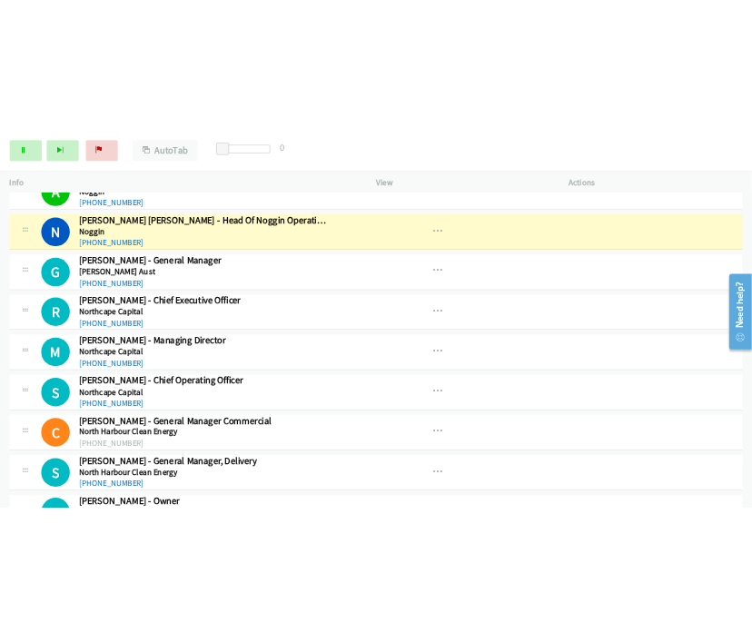
scroll to position [2120, 0]
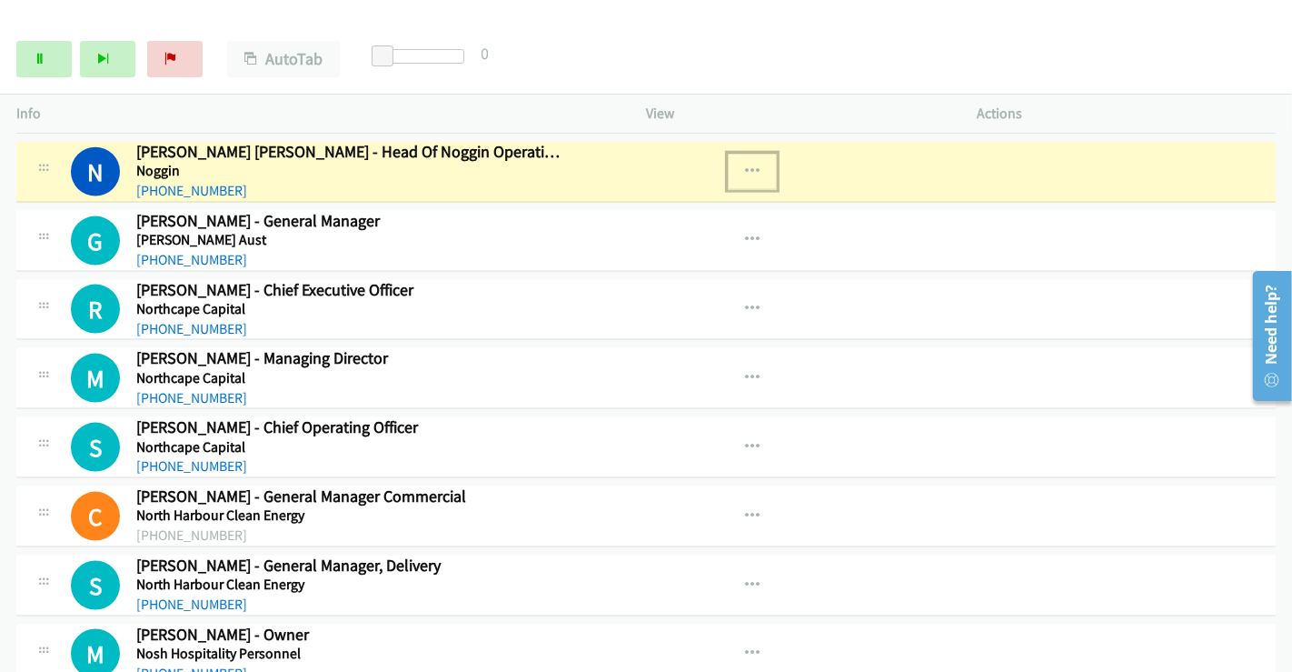
click at [746, 164] on icon "button" at bounding box center [752, 171] width 15 height 15
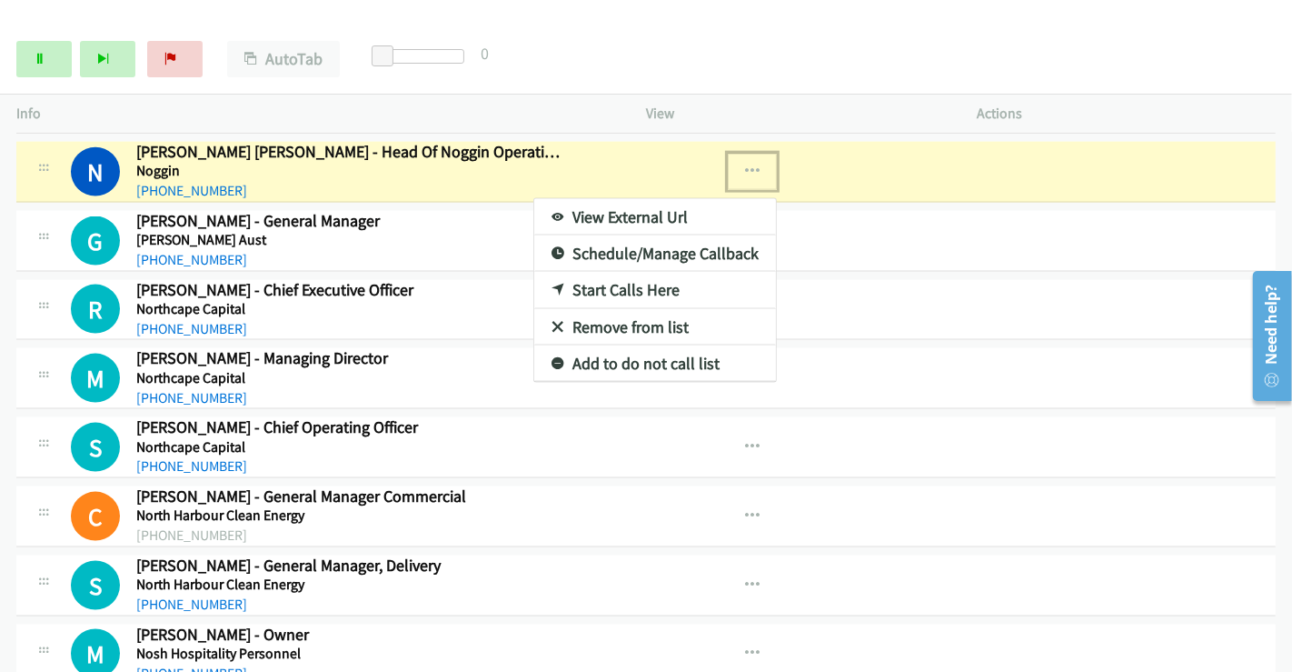
click at [654, 199] on link "View External Url" at bounding box center [655, 217] width 242 height 36
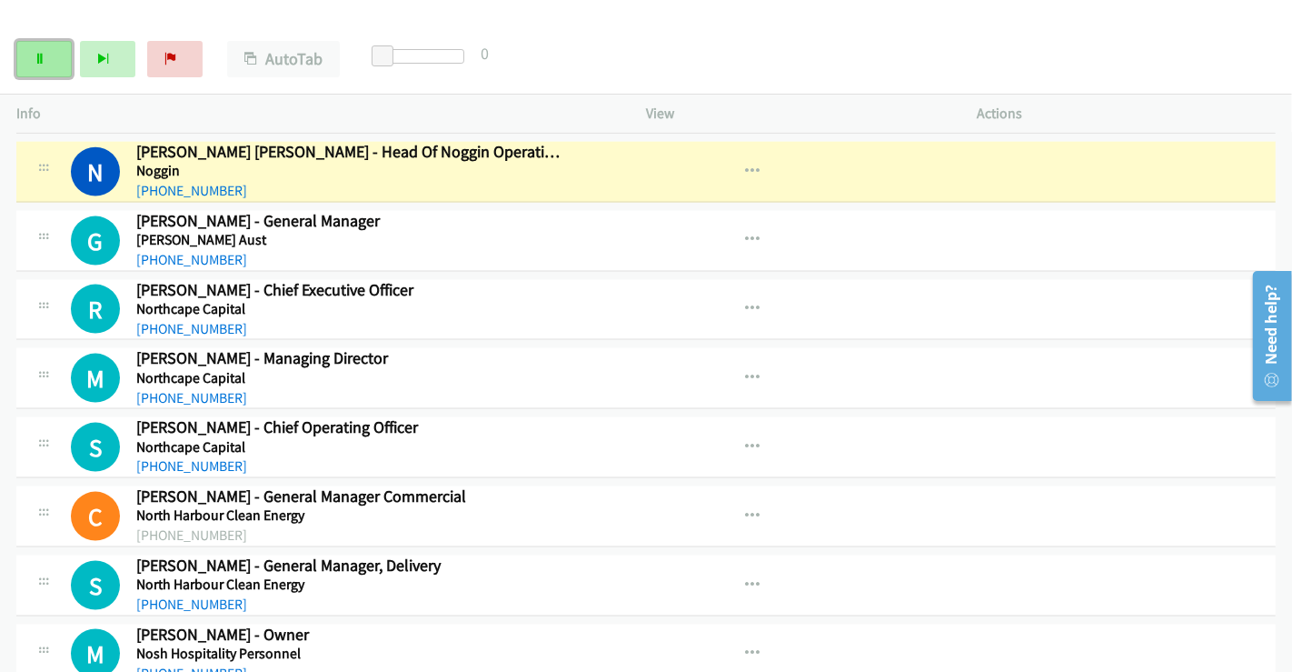
drag, startPoint x: 38, startPoint y: 58, endPoint x: 49, endPoint y: 58, distance: 10.9
click at [38, 58] on icon at bounding box center [40, 60] width 13 height 13
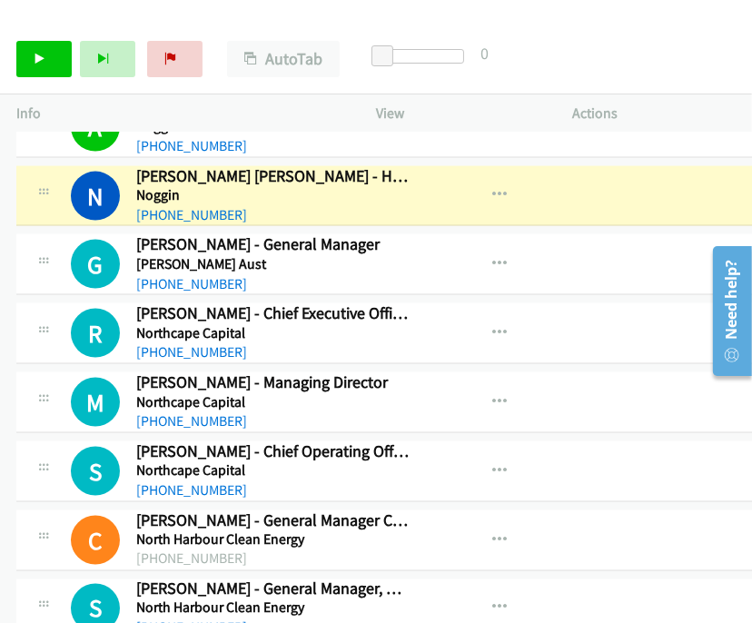
scroll to position [2145, 0]
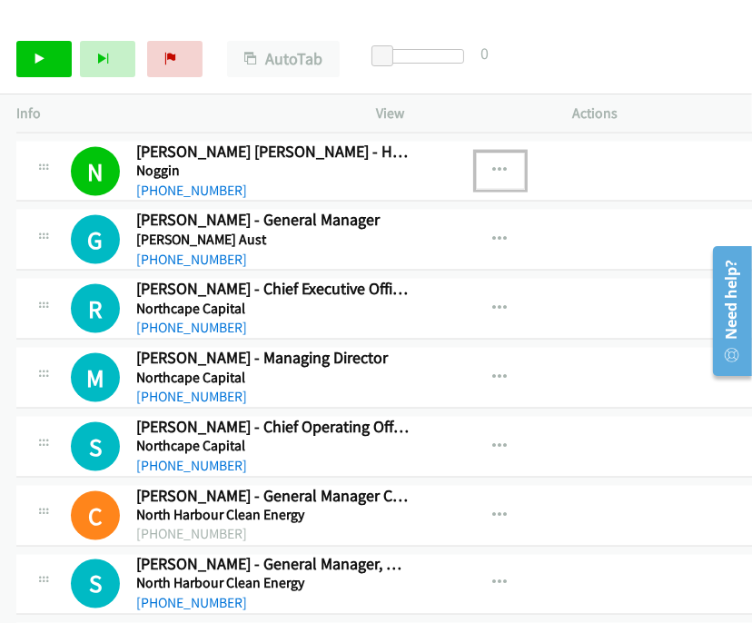
click at [508, 164] on icon "button" at bounding box center [500, 171] width 15 height 15
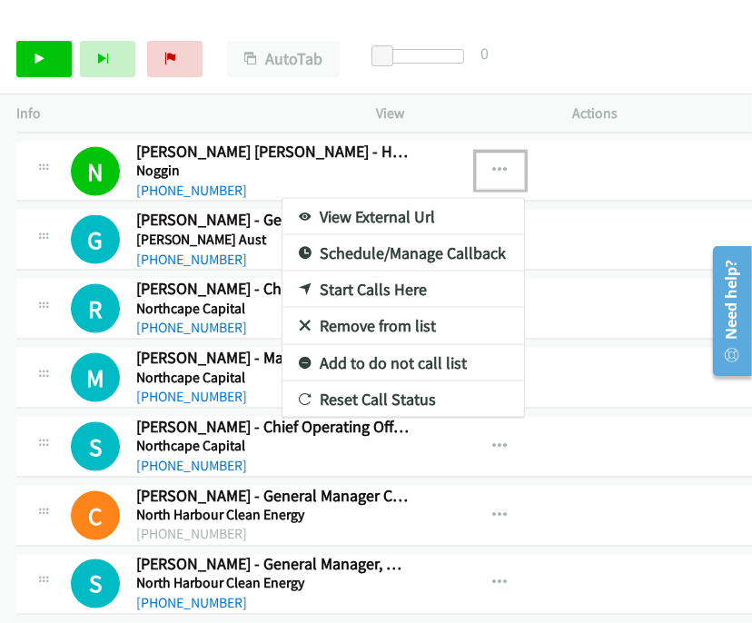
click at [43, 53] on div at bounding box center [376, 311] width 752 height 623
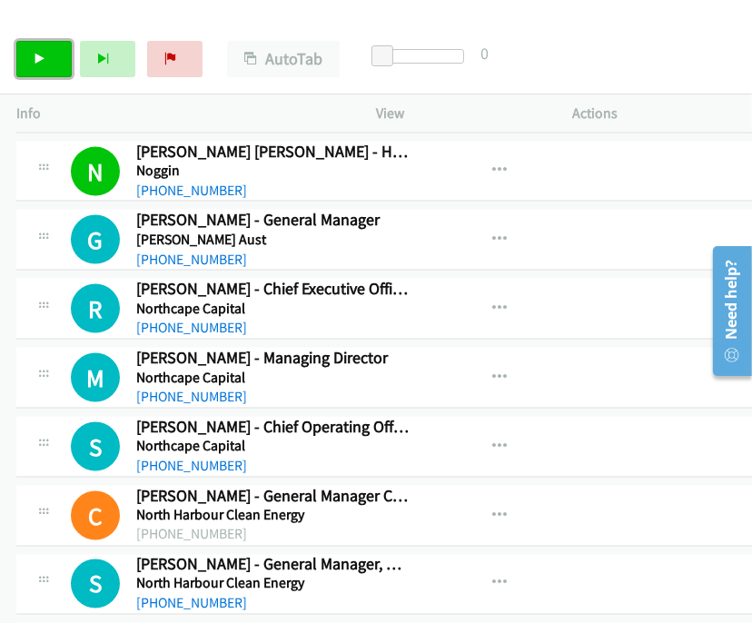
click at [47, 60] on link "Start Calls" at bounding box center [43, 59] width 55 height 36
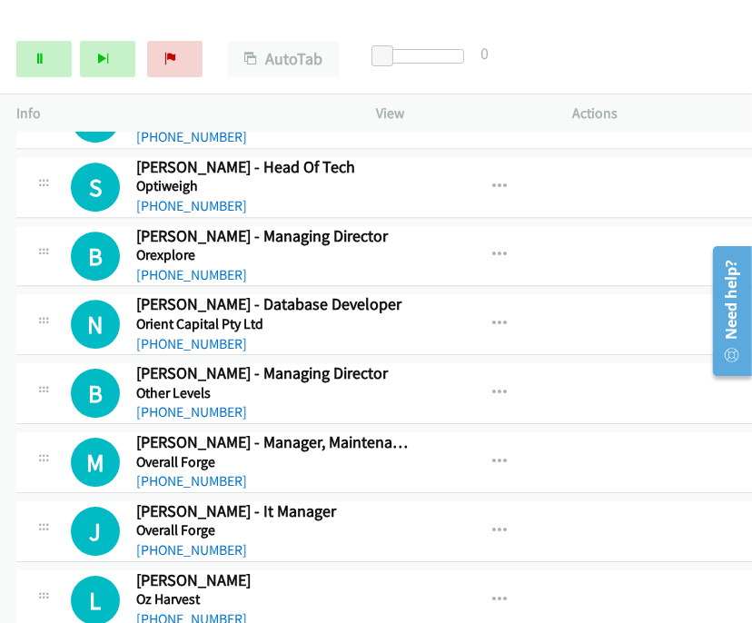
scroll to position [4164, 0]
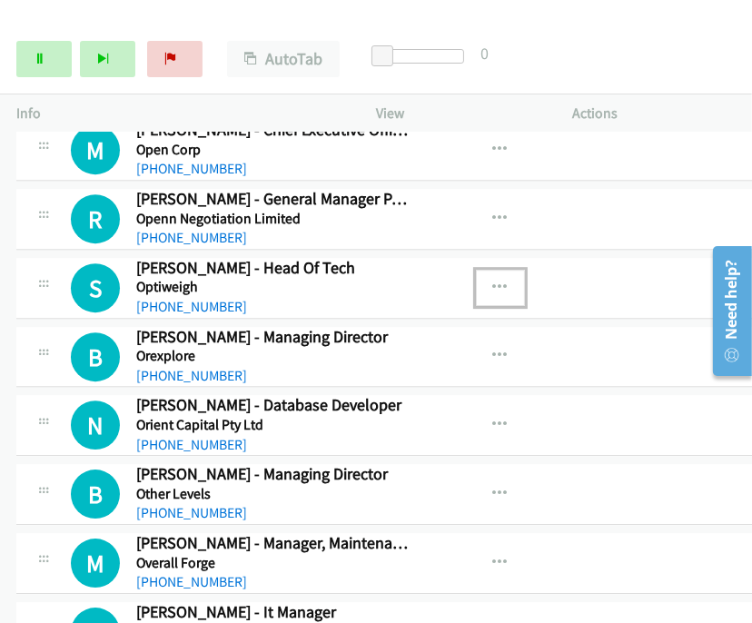
click at [508, 281] on icon "button" at bounding box center [500, 288] width 15 height 15
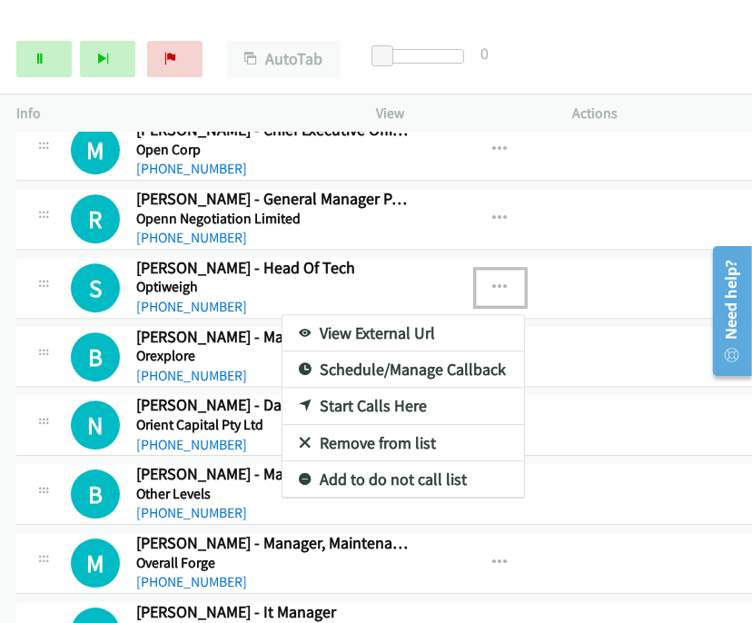
click at [374, 388] on link "Start Calls Here" at bounding box center [404, 406] width 242 height 36
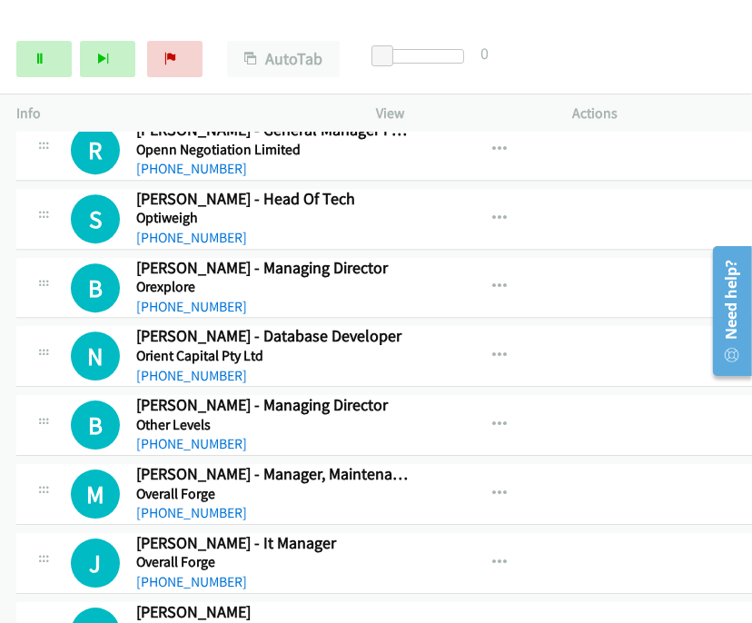
scroll to position [4265, 0]
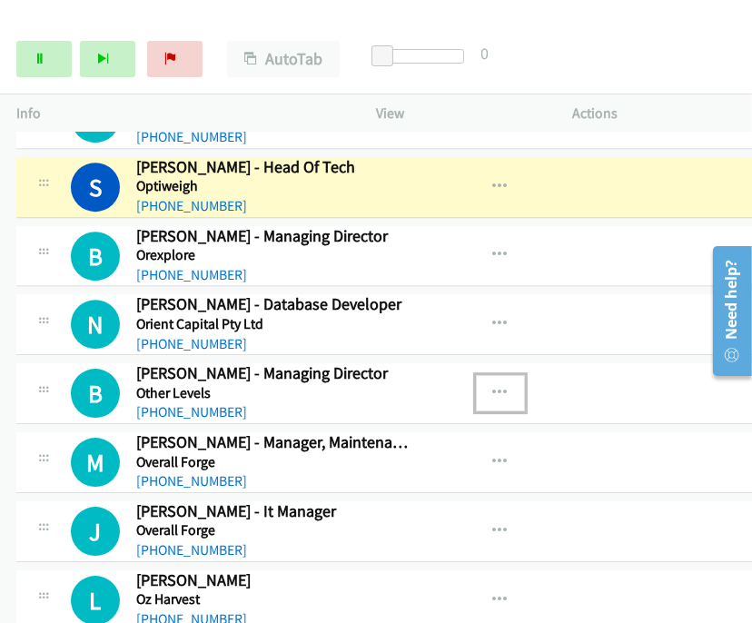
click at [503, 386] on icon "button" at bounding box center [500, 393] width 15 height 15
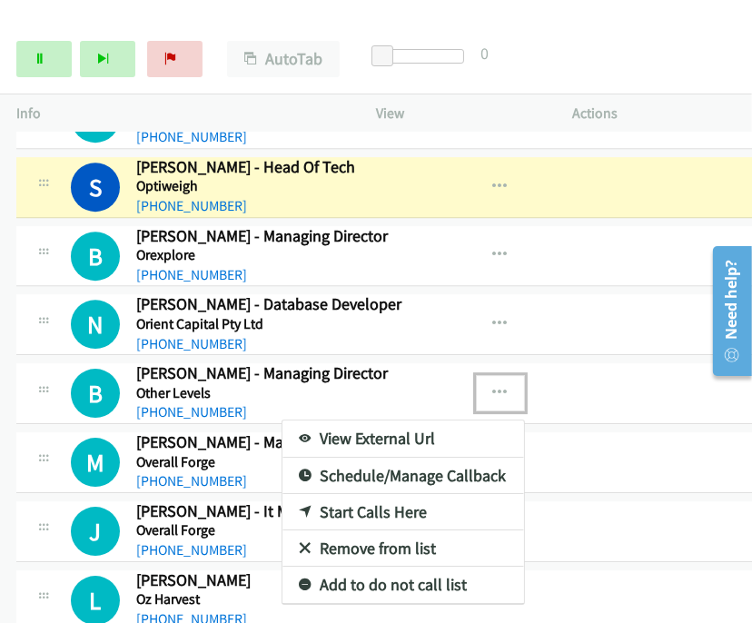
click at [399, 494] on link "Start Calls Here" at bounding box center [404, 512] width 242 height 36
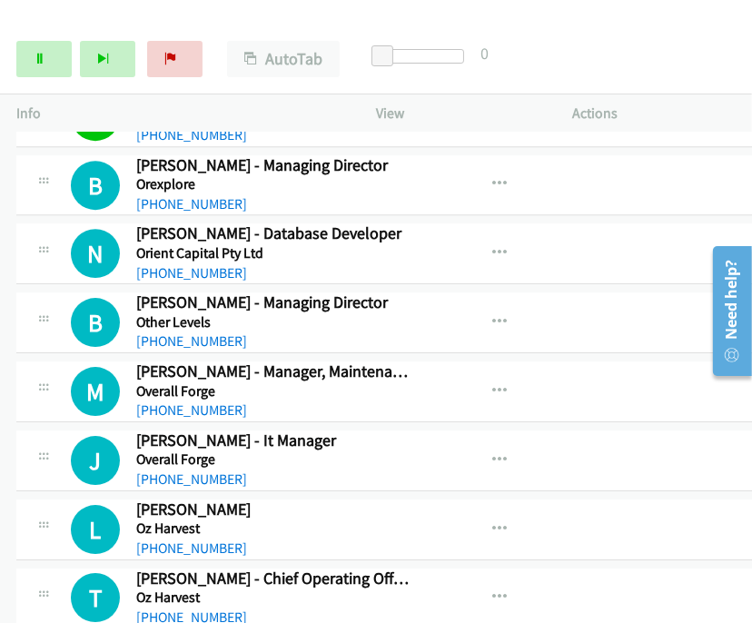
scroll to position [4366, 0]
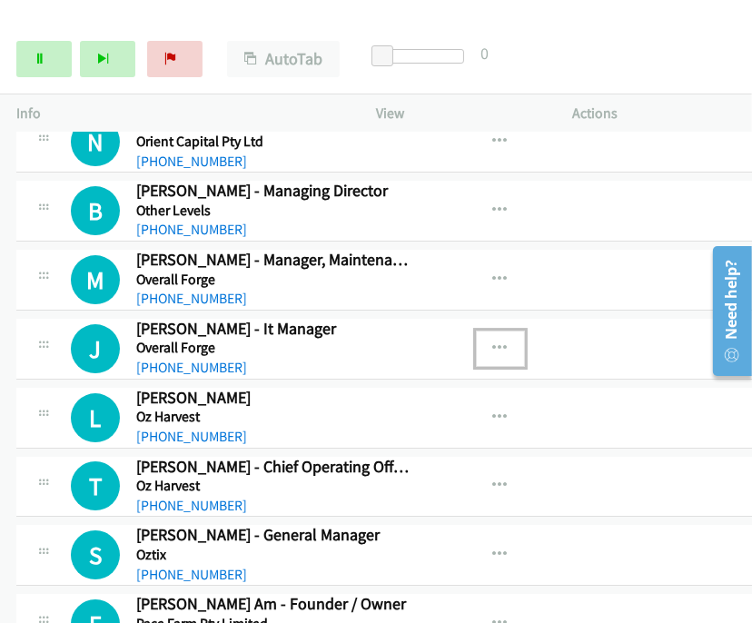
scroll to position [4467, 0]
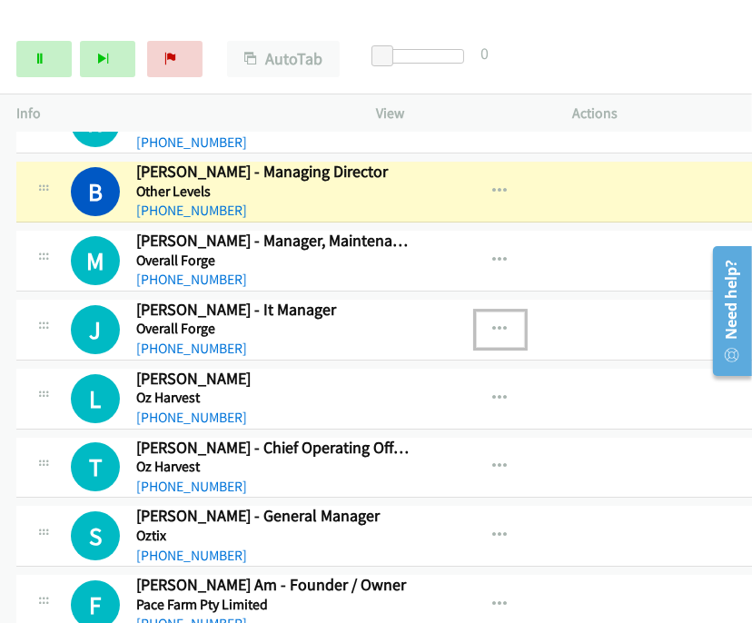
click at [507, 312] on button "button" at bounding box center [500, 330] width 49 height 36
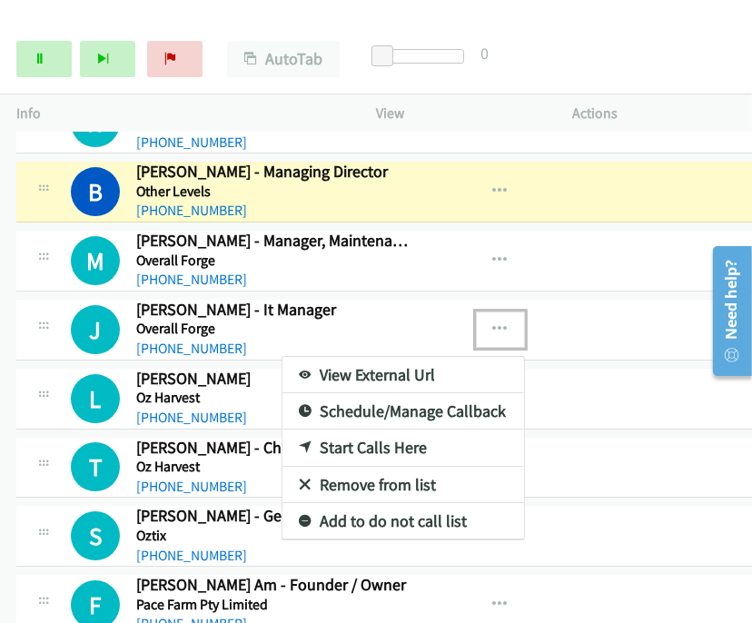
click at [385, 430] on link "Start Calls Here" at bounding box center [404, 448] width 242 height 36
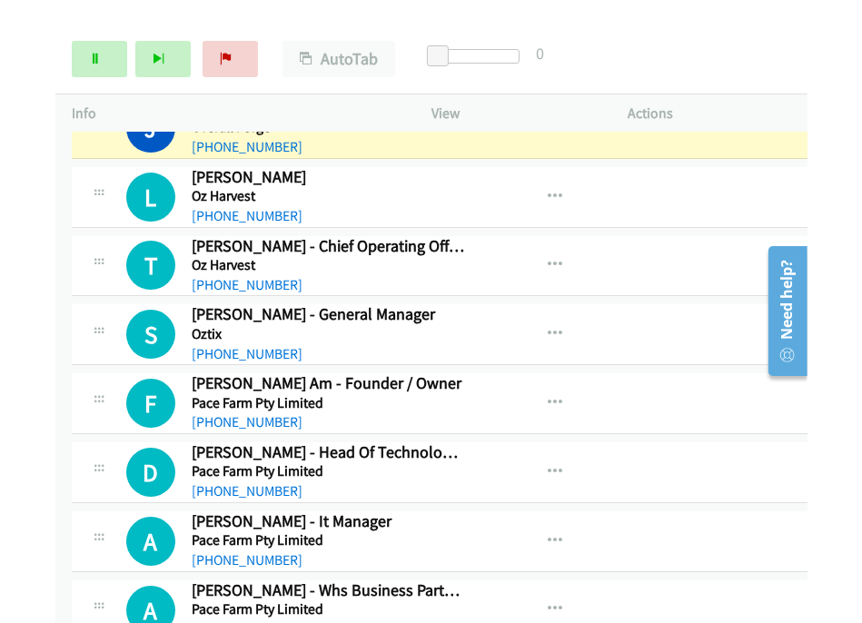
scroll to position [4769, 0]
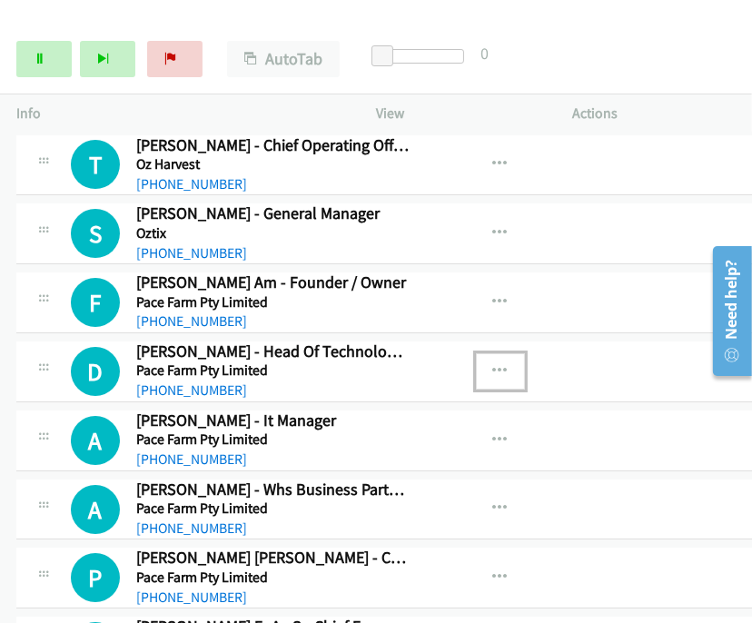
click at [508, 364] on icon "button" at bounding box center [500, 371] width 15 height 15
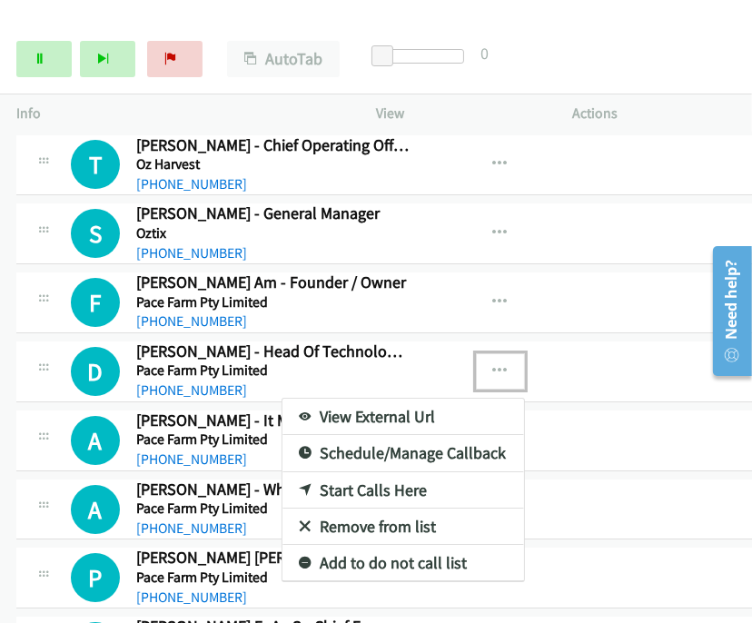
click at [419, 473] on link "Start Calls Here" at bounding box center [404, 491] width 242 height 36
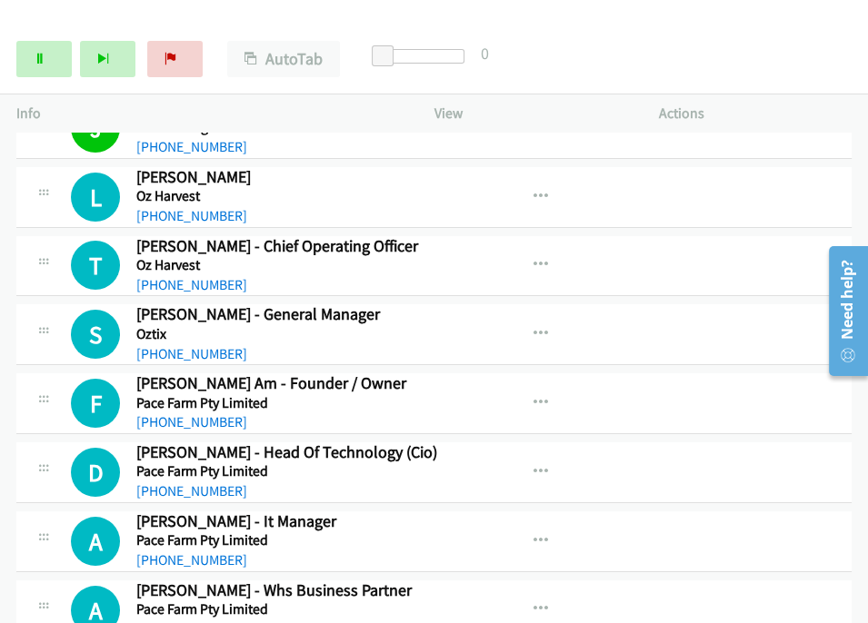
scroll to position [4745, 0]
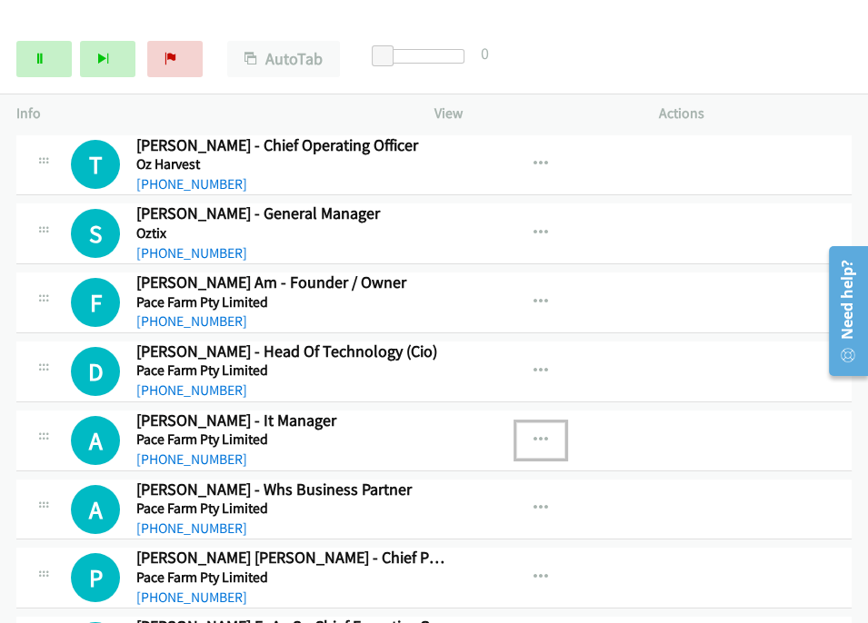
click at [535, 423] on button "button" at bounding box center [540, 441] width 49 height 36
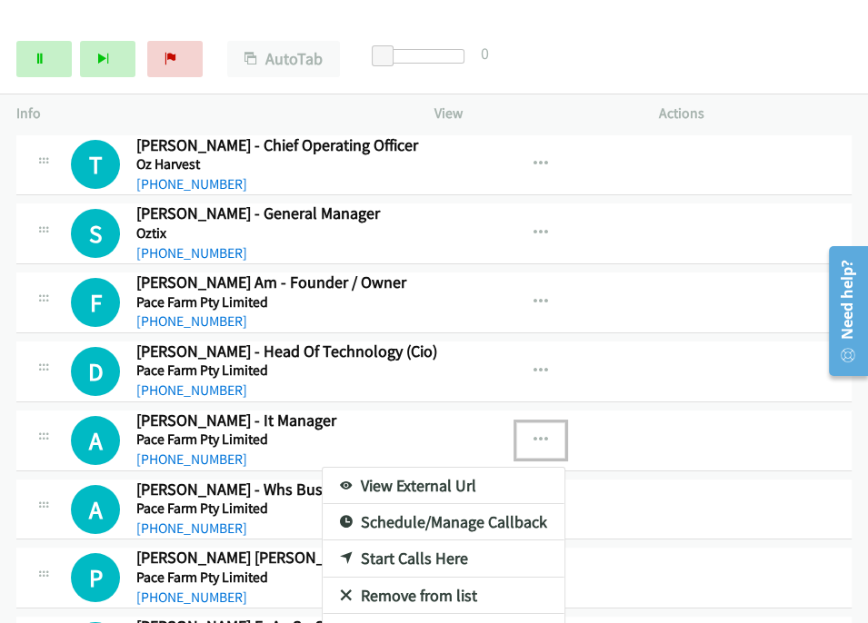
click at [408, 541] on link "Start Calls Here" at bounding box center [444, 559] width 242 height 36
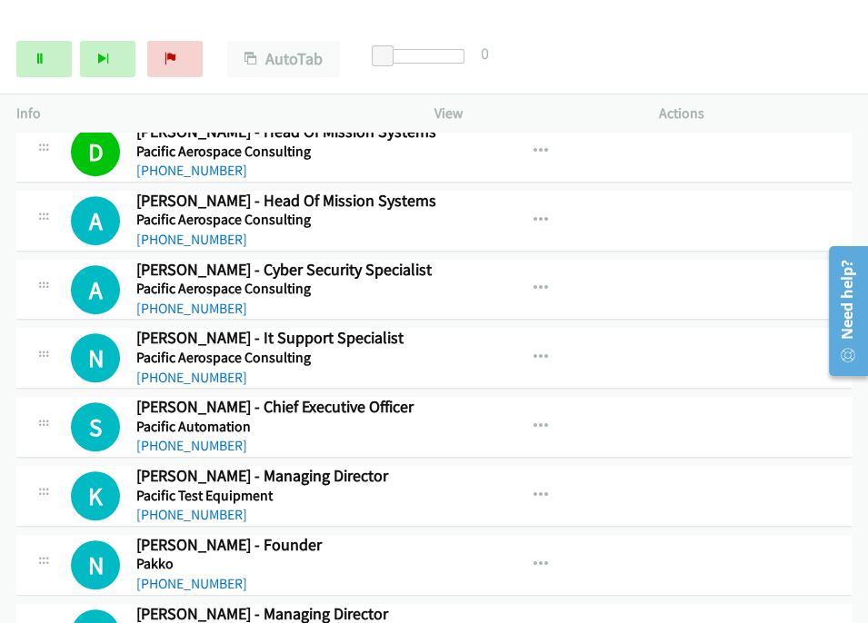
scroll to position [5452, 0]
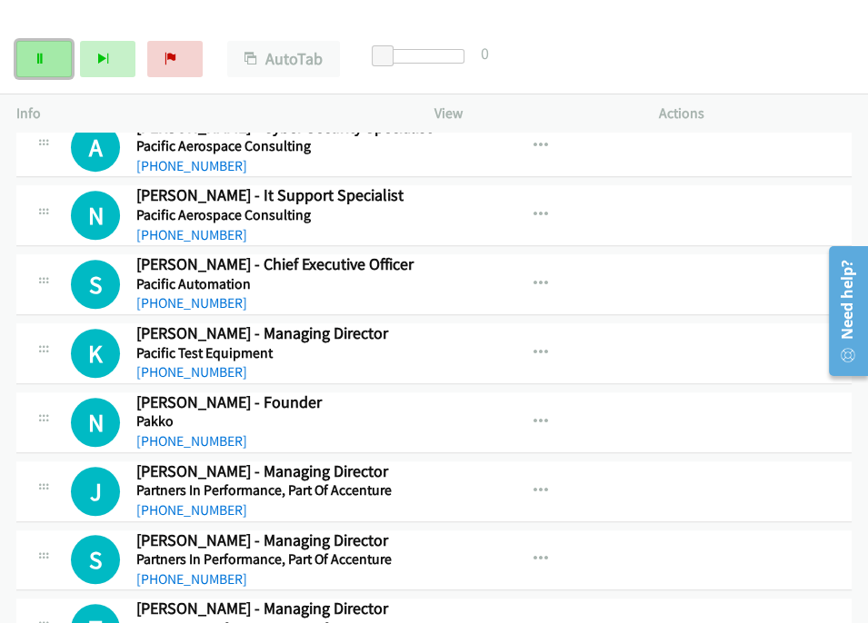
click at [24, 54] on link "Pause" at bounding box center [43, 59] width 55 height 36
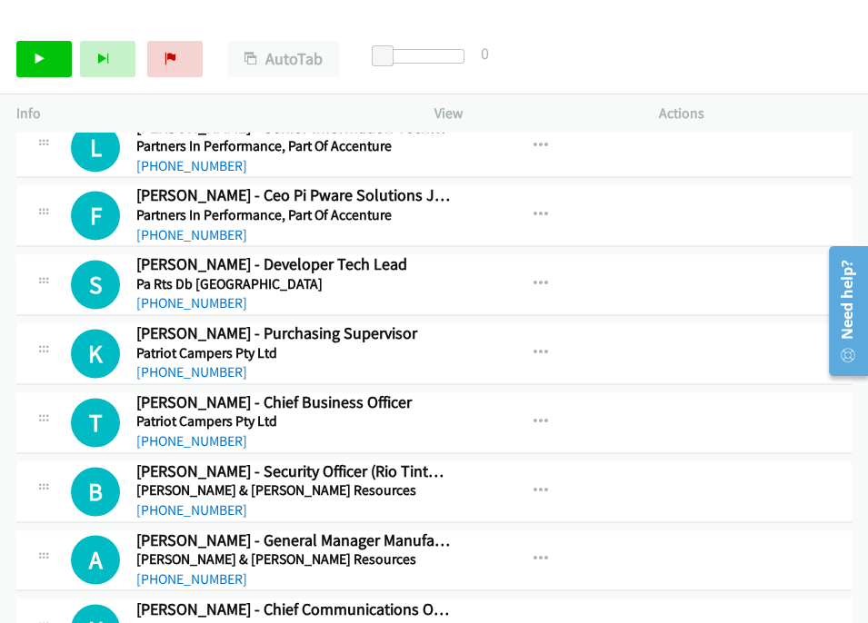
scroll to position [6562, 0]
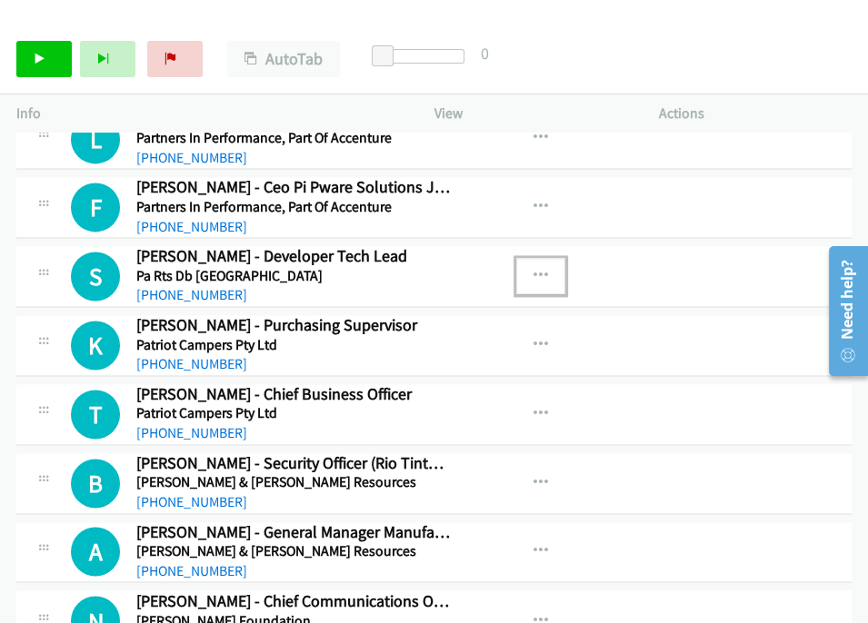
click at [533, 269] on icon "button" at bounding box center [540, 276] width 15 height 15
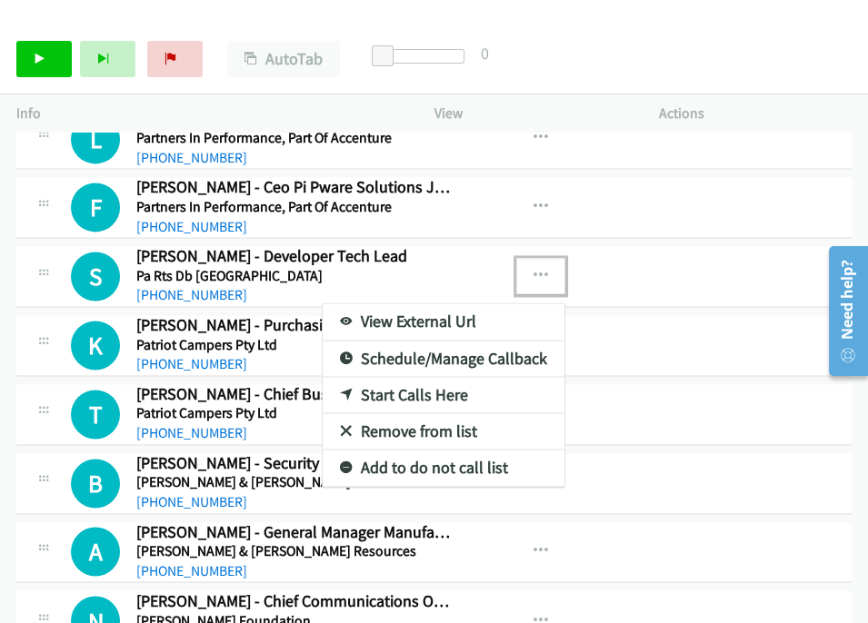
click at [390, 377] on link "Start Calls Here" at bounding box center [444, 395] width 242 height 36
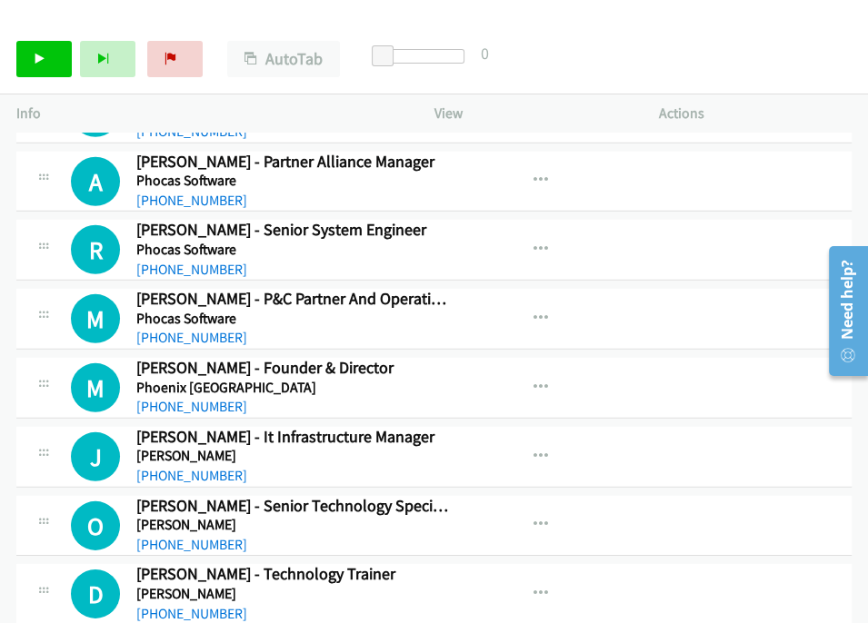
scroll to position [8481, 0]
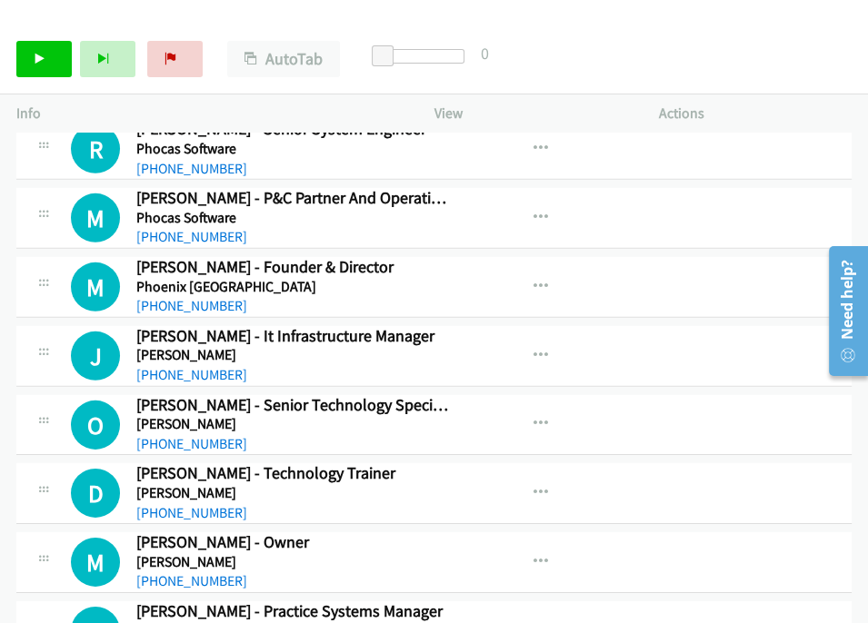
drag, startPoint x: 688, startPoint y: 58, endPoint x: 637, endPoint y: 61, distance: 51.0
click at [688, 58] on div "Start Calls Pause Next Finish Call Completed AutoTab AutoTab 0" at bounding box center [434, 60] width 868 height 70
click at [60, 65] on link "Start Calls" at bounding box center [43, 59] width 55 height 36
drag, startPoint x: 646, startPoint y: 235, endPoint x: 428, endPoint y: 232, distance: 218.1
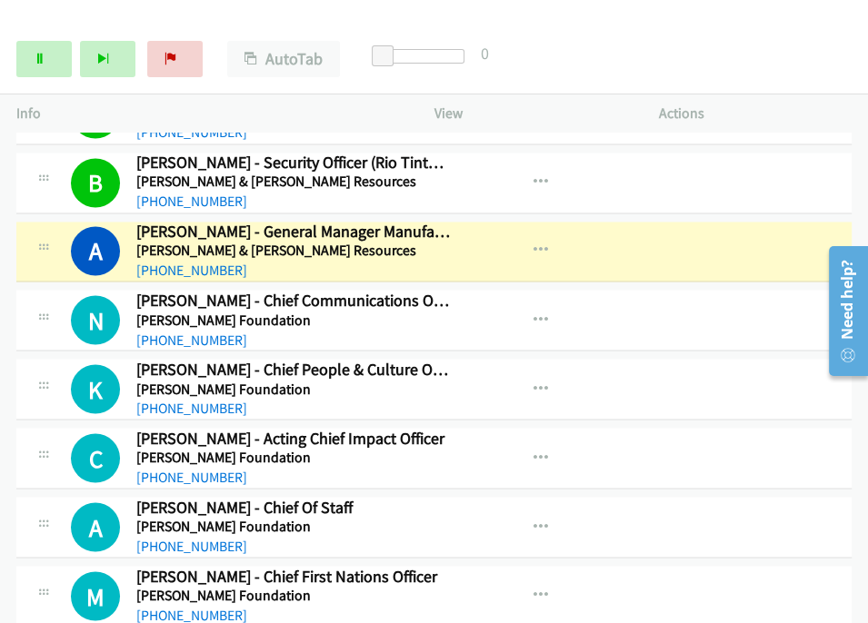
scroll to position [6764, 0]
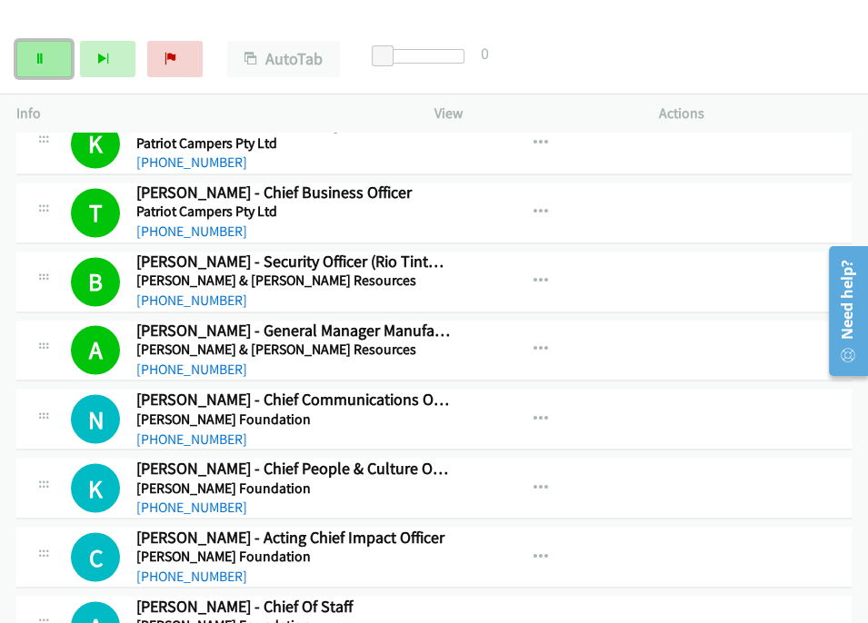
click at [48, 58] on link "Pause" at bounding box center [43, 59] width 55 height 36
click at [668, 59] on div "Start Calls Pause Next Finish Paused AutoTab AutoTab 0" at bounding box center [434, 60] width 868 height 70
